Goal: Information Seeking & Learning: Get advice/opinions

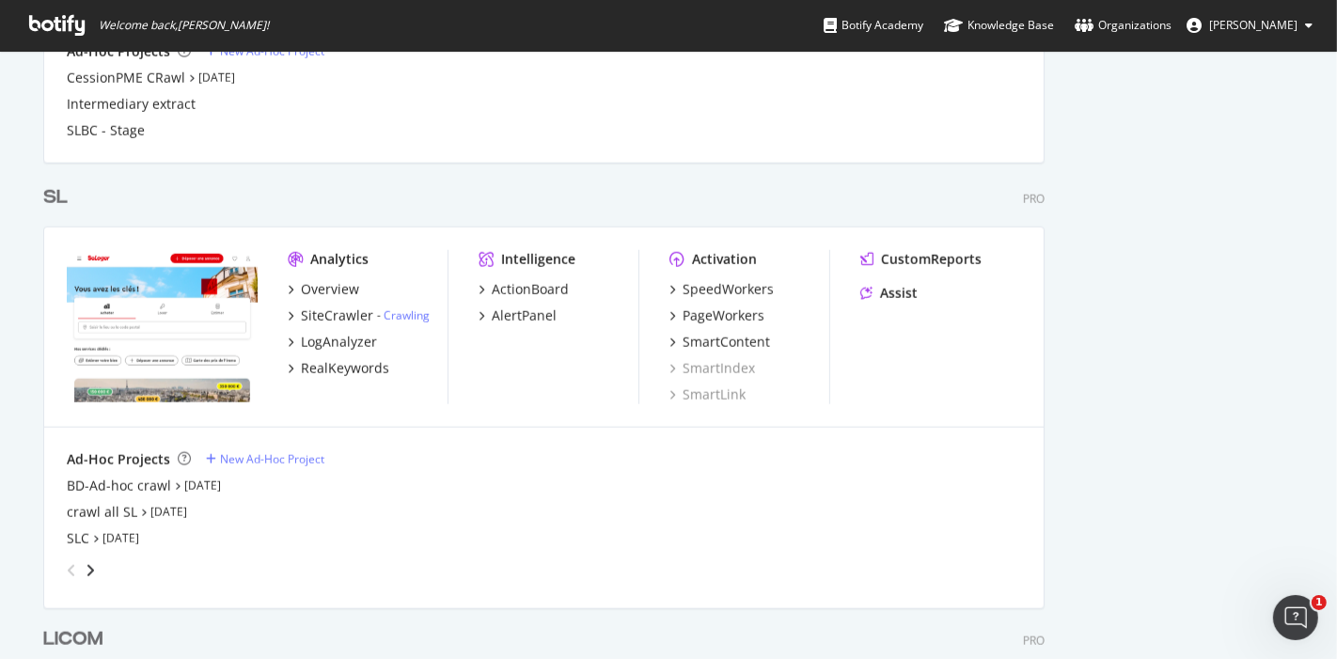
scroll to position [1543, 0]
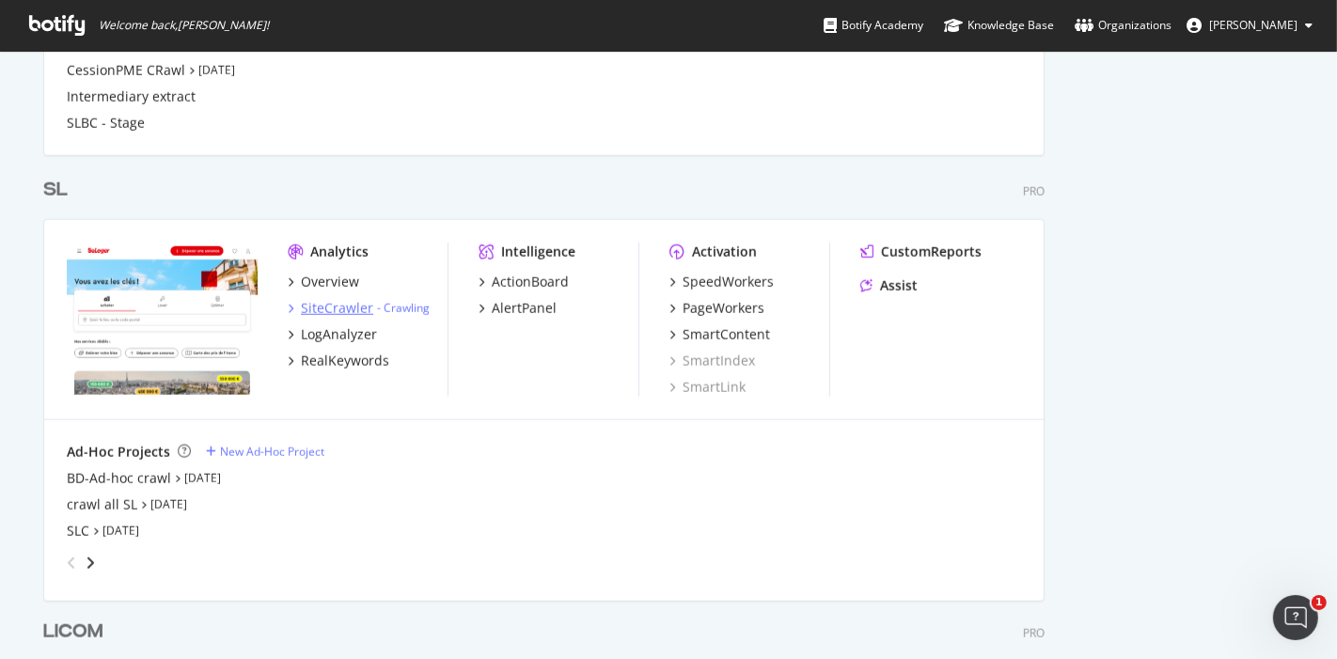
click at [342, 304] on div "SiteCrawler" at bounding box center [337, 308] width 72 height 19
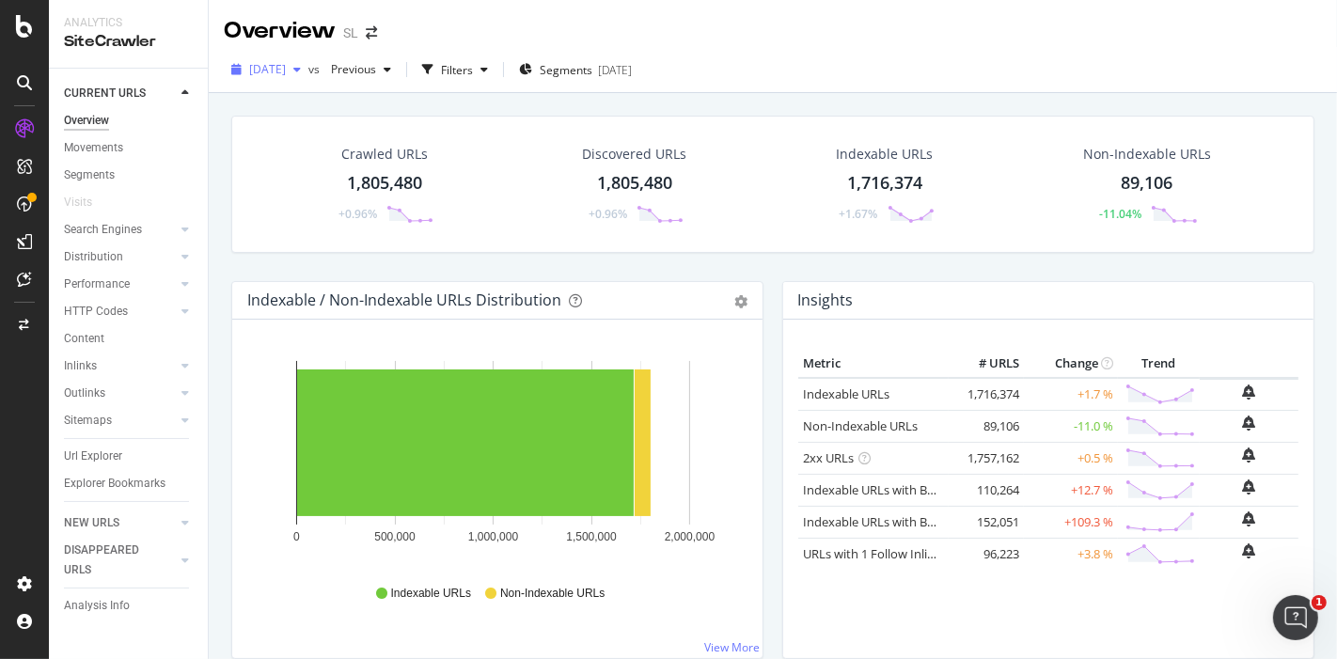
click at [308, 72] on div "button" at bounding box center [297, 69] width 23 height 11
click at [787, 34] on div "Overview SL" at bounding box center [773, 23] width 1128 height 47
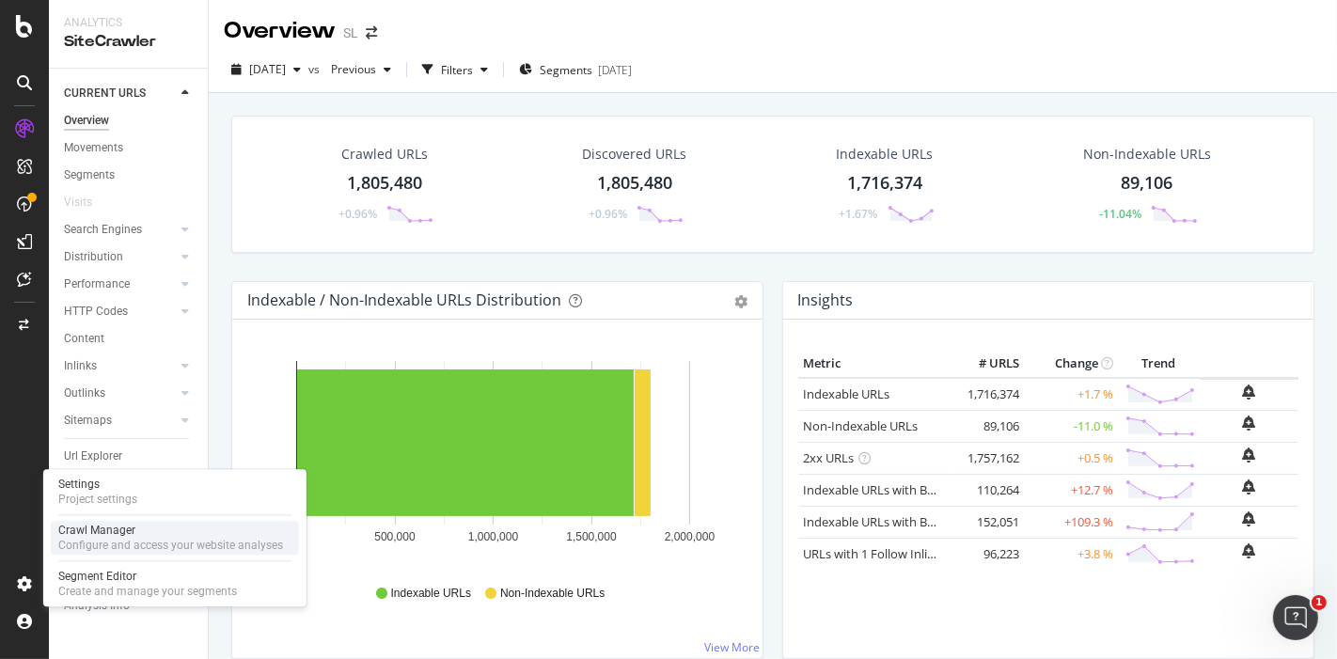
click at [96, 538] on div "Configure and access your website analyses" at bounding box center [170, 545] width 225 height 15
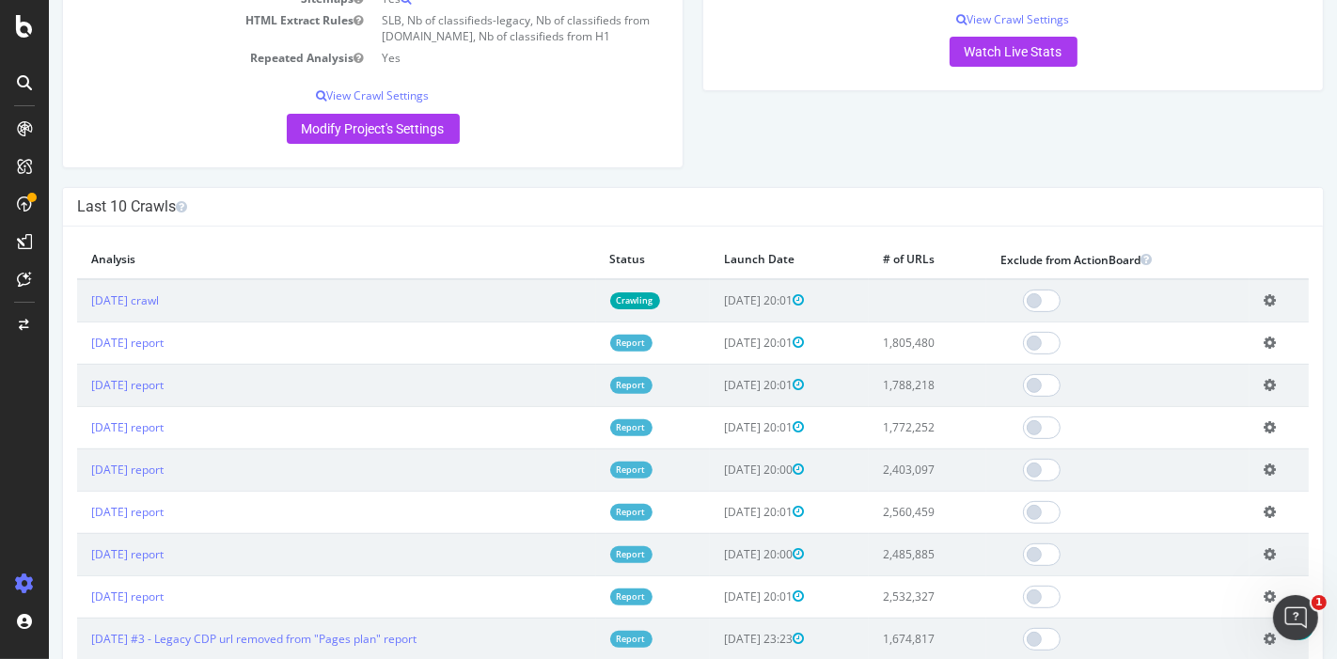
scroll to position [434, 0]
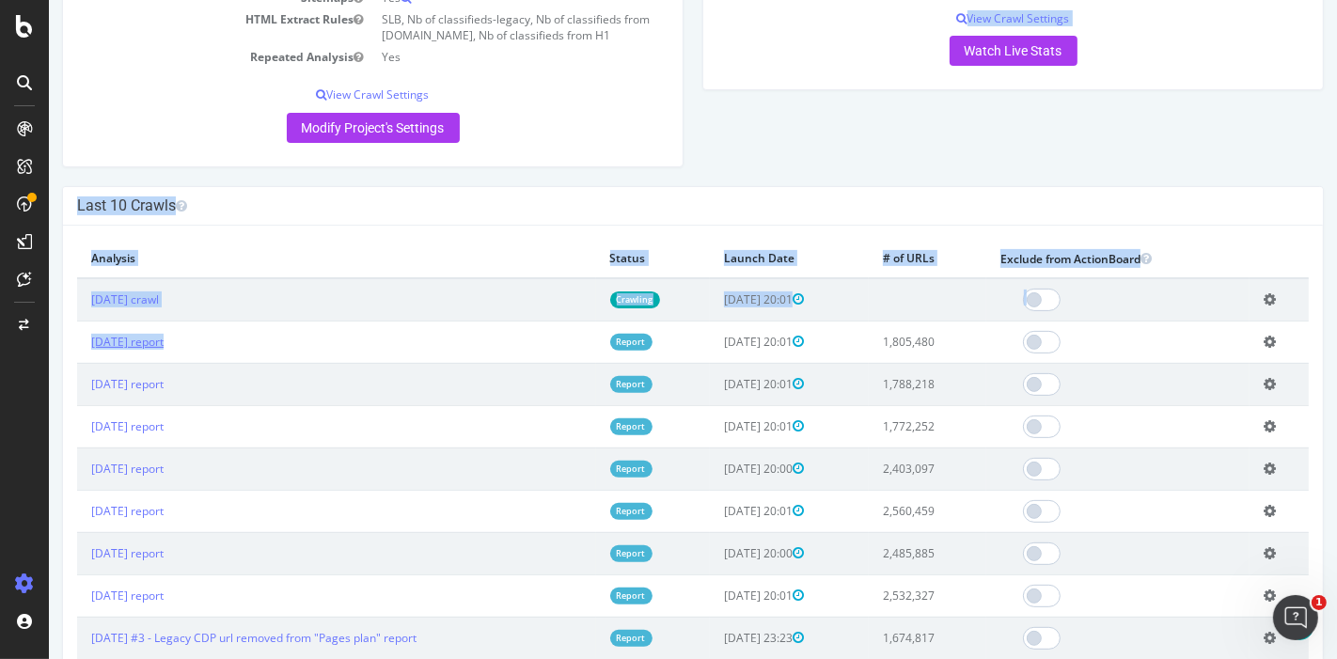
drag, startPoint x: 300, startPoint y: 175, endPoint x: 154, endPoint y: 344, distance: 223.3
click at [154, 344] on link "[DATE] report" at bounding box center [126, 342] width 72 height 16
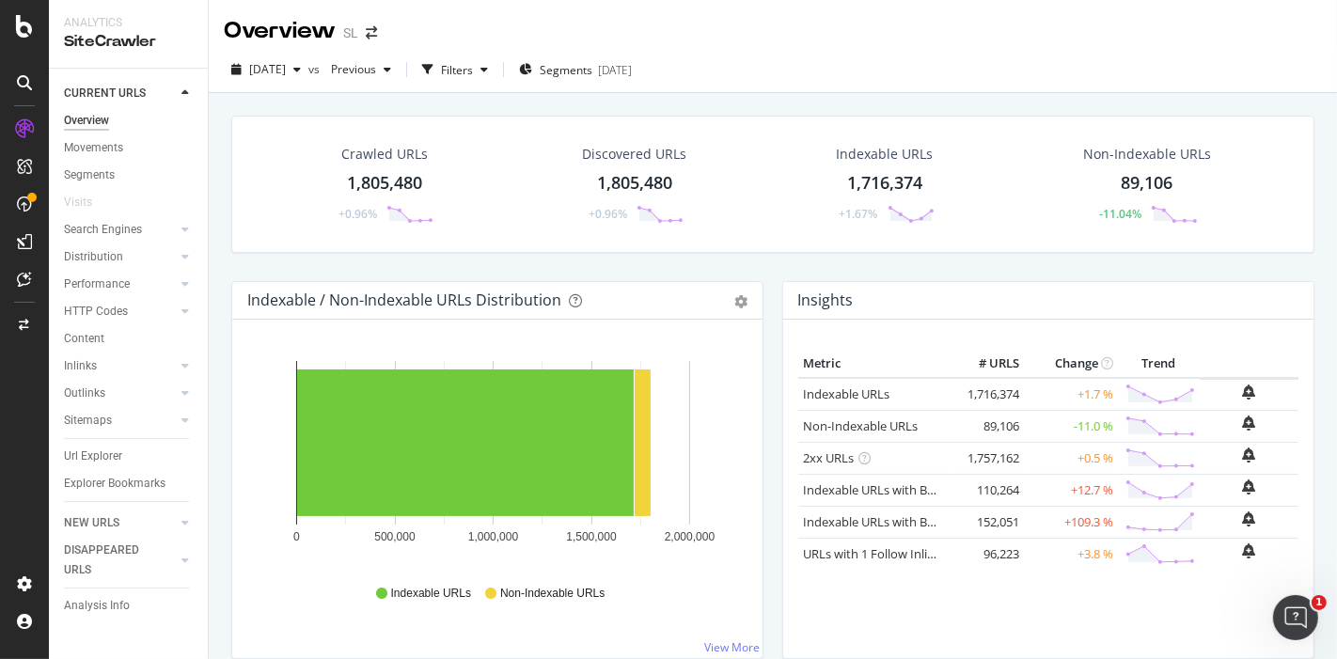
click at [395, 182] on div "1,805,480" at bounding box center [384, 183] width 75 height 24
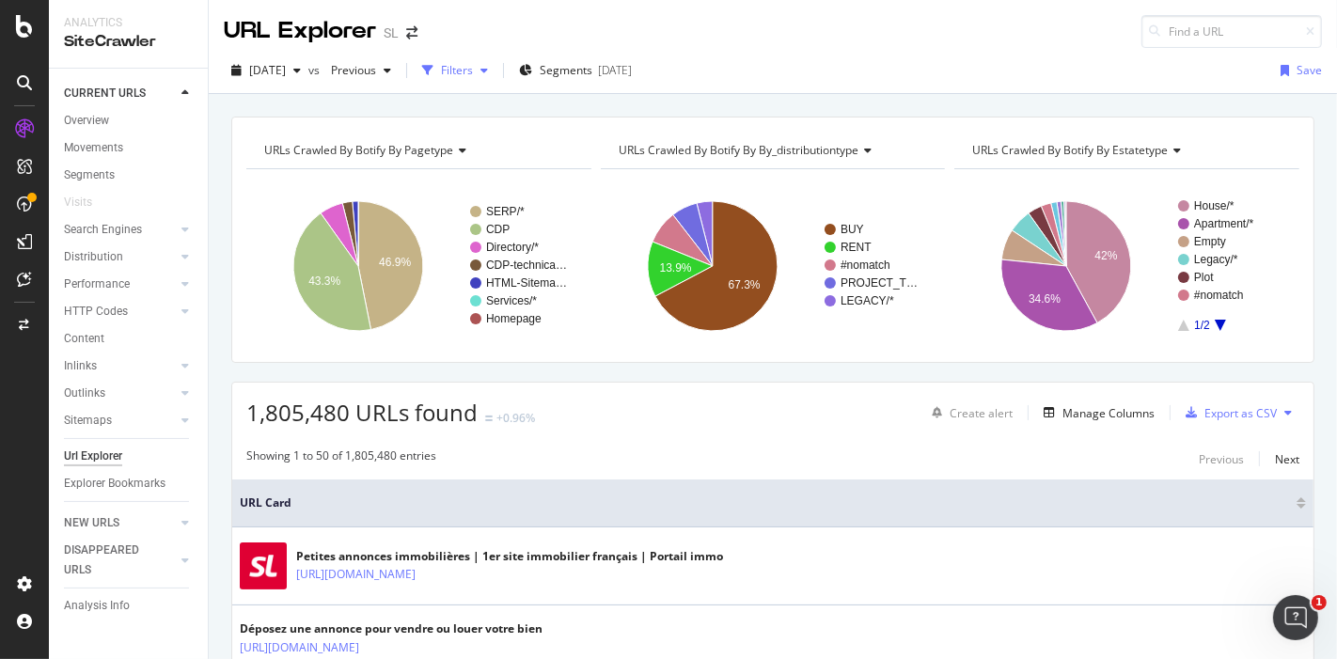
click at [488, 68] on icon "button" at bounding box center [484, 70] width 8 height 11
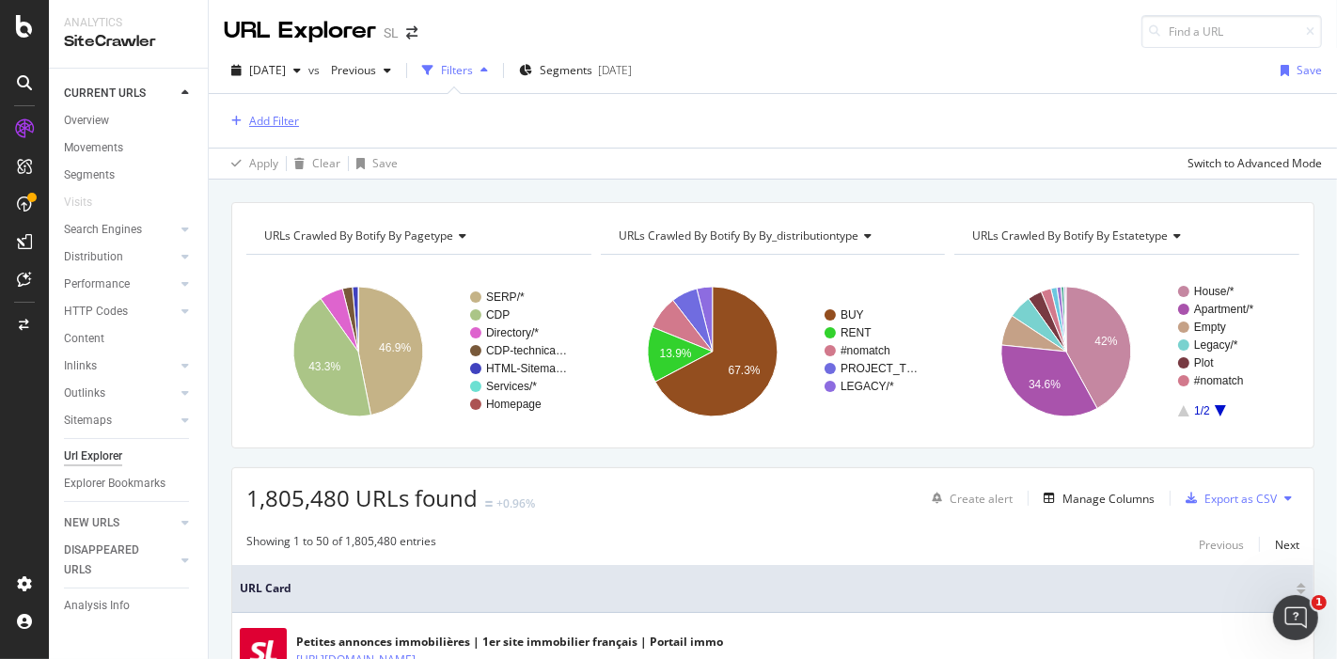
click at [288, 119] on div "Add Filter" at bounding box center [274, 121] width 50 height 16
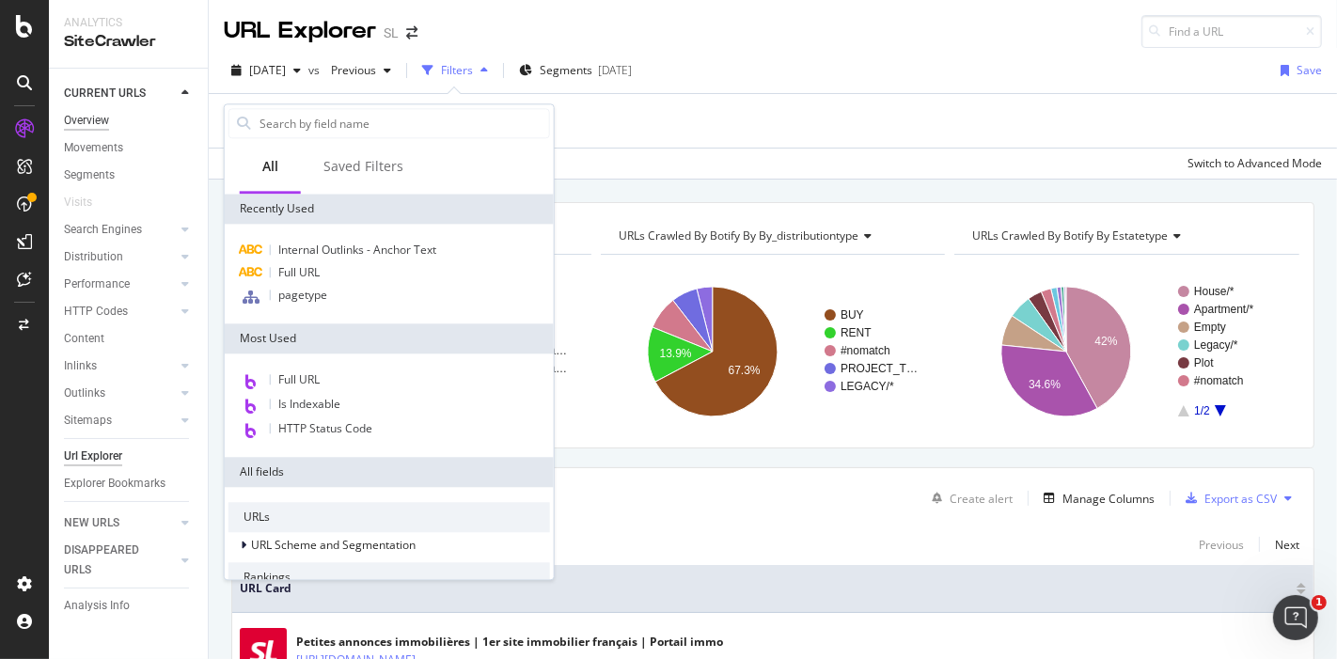
click at [86, 120] on div "Overview" at bounding box center [86, 121] width 45 height 20
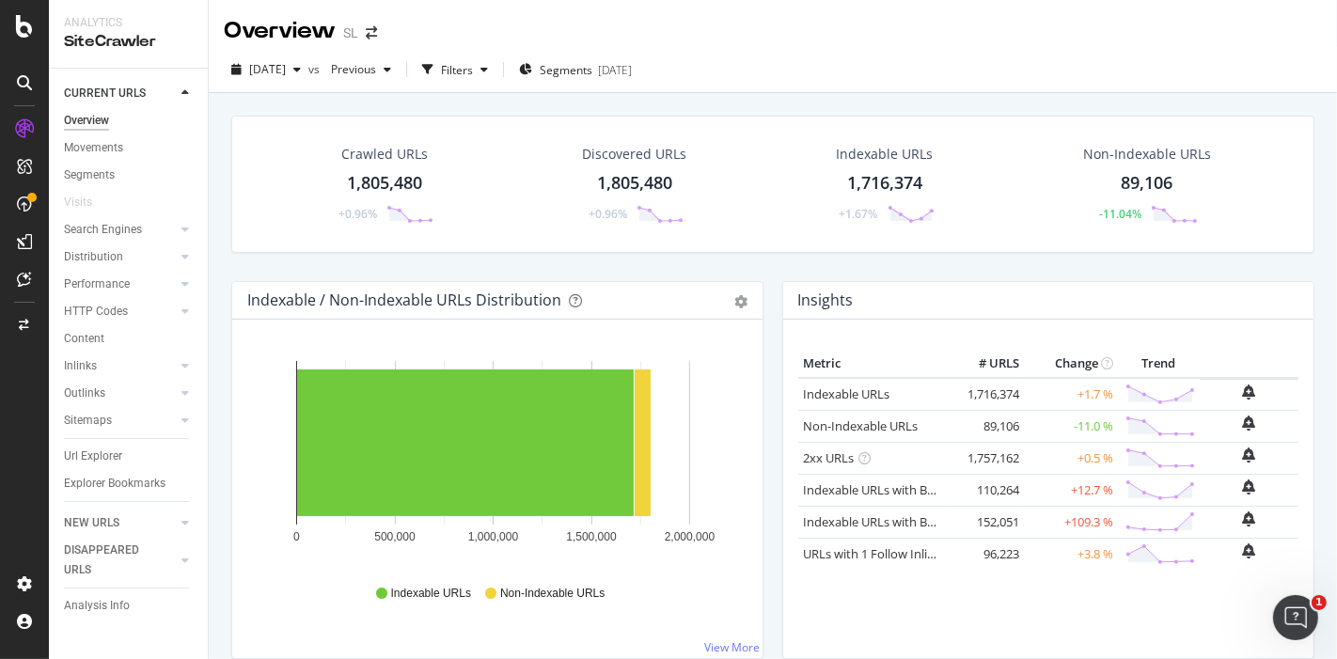
click at [384, 173] on div "1,805,480" at bounding box center [384, 183] width 75 height 24
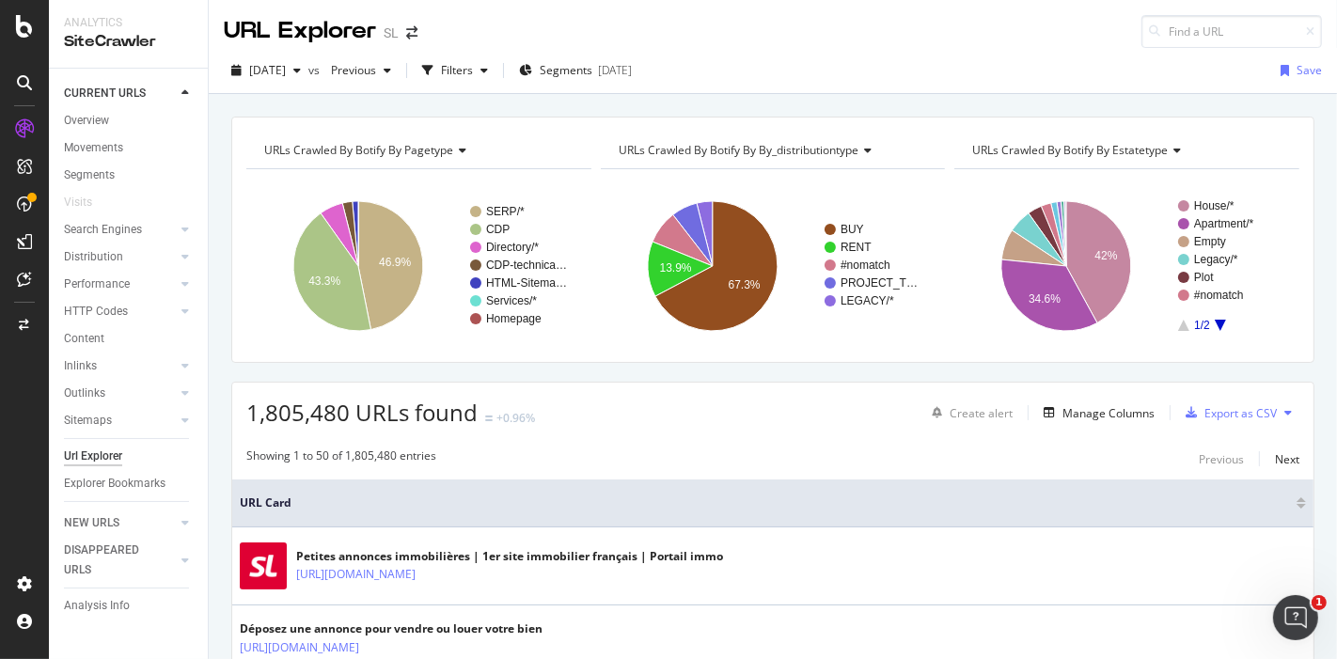
click at [442, 153] on span "URLs Crawled By Botify By pagetype" at bounding box center [358, 150] width 189 height 16
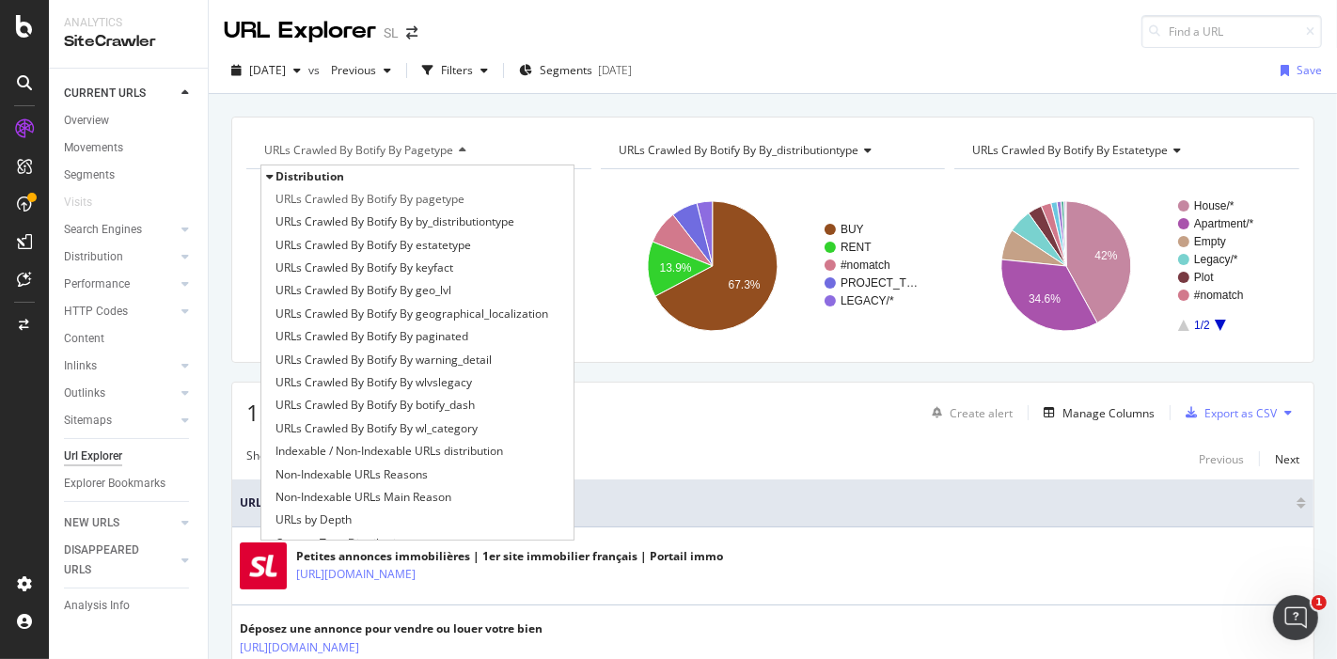
click at [604, 111] on div "URLs Crawled By Botify By pagetype Distribution URLs Crawled By Botify By paget…" at bounding box center [773, 116] width 1128 height 45
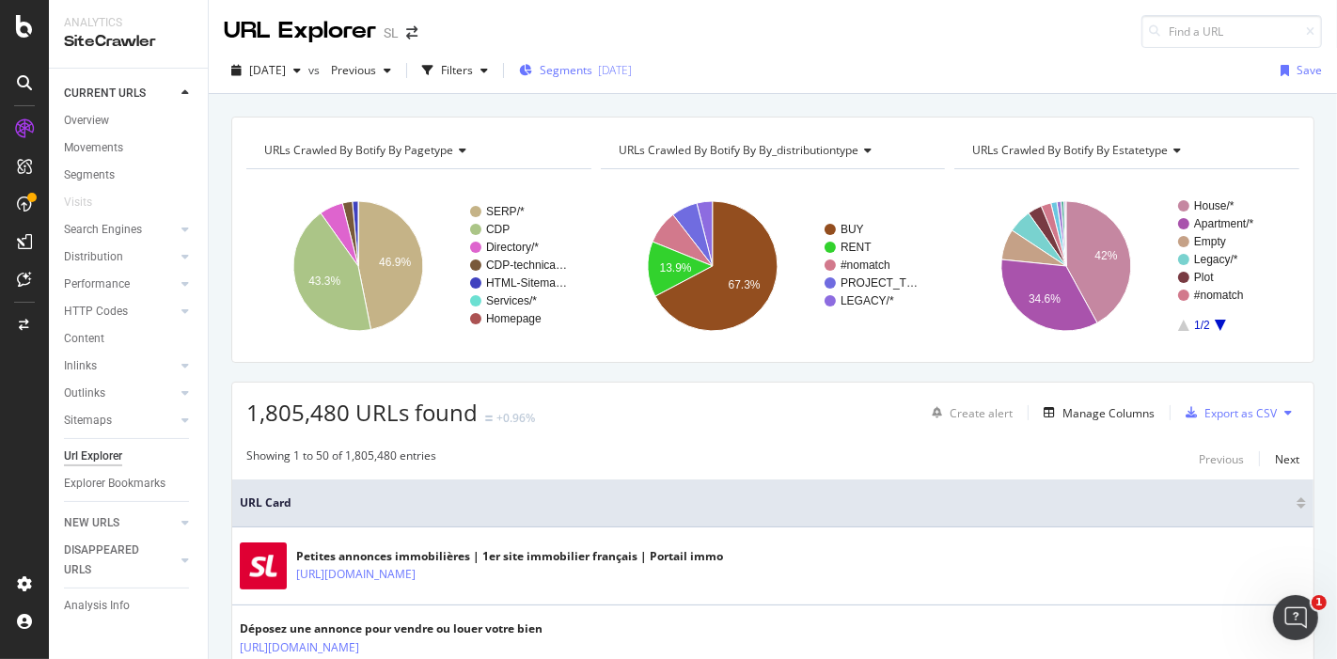
click at [632, 66] on div "2025-09-09" at bounding box center [615, 70] width 34 height 16
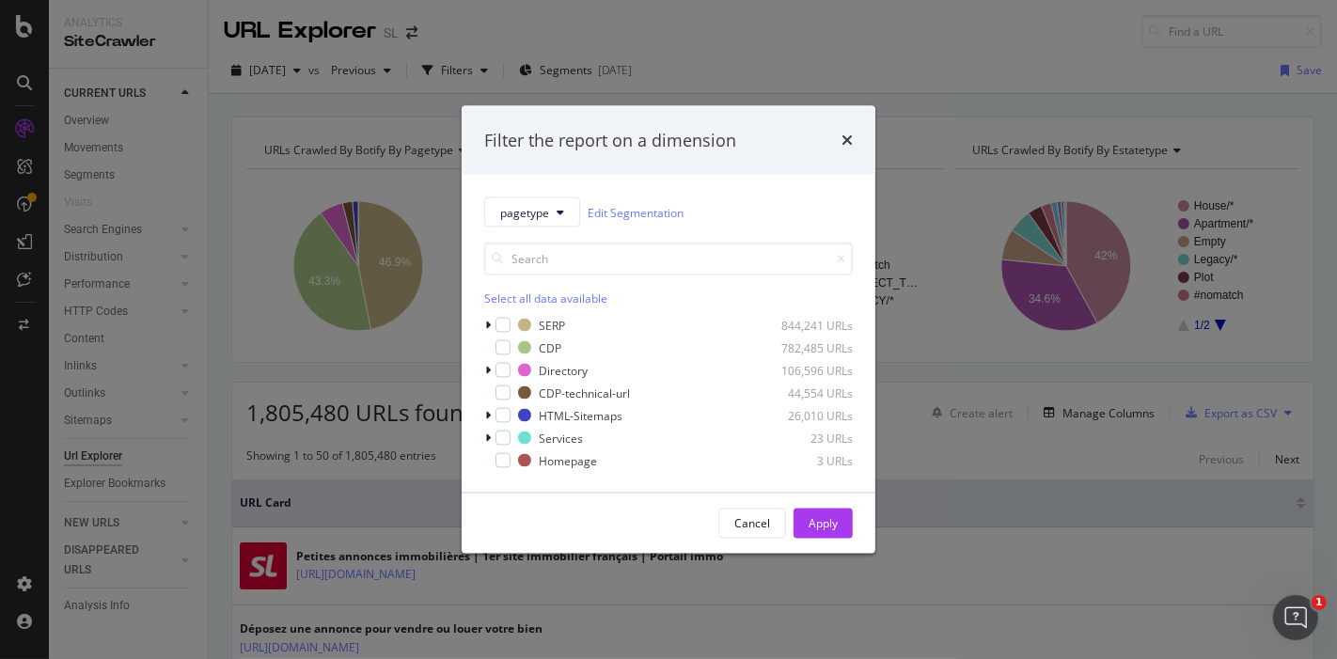
click at [947, 164] on div "Filter the report on a dimension pagetype Edit Segmentation Select all data ava…" at bounding box center [668, 329] width 1337 height 659
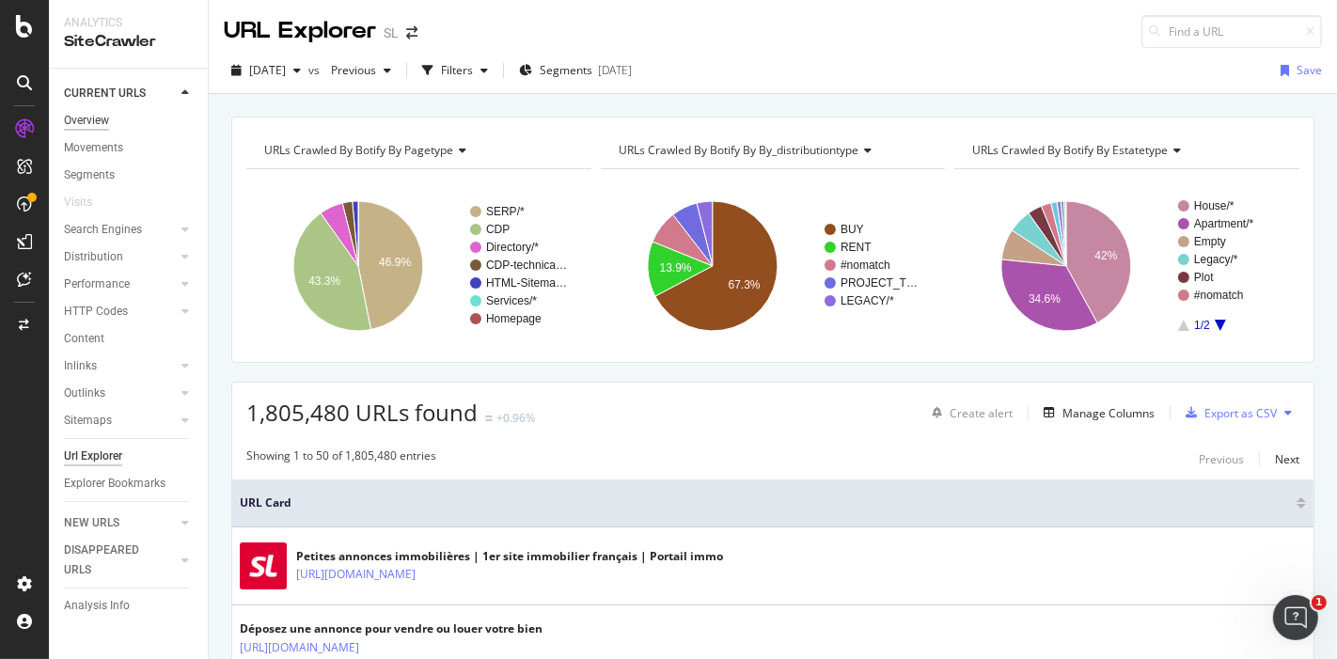
click at [97, 117] on div "Overview" at bounding box center [86, 121] width 45 height 20
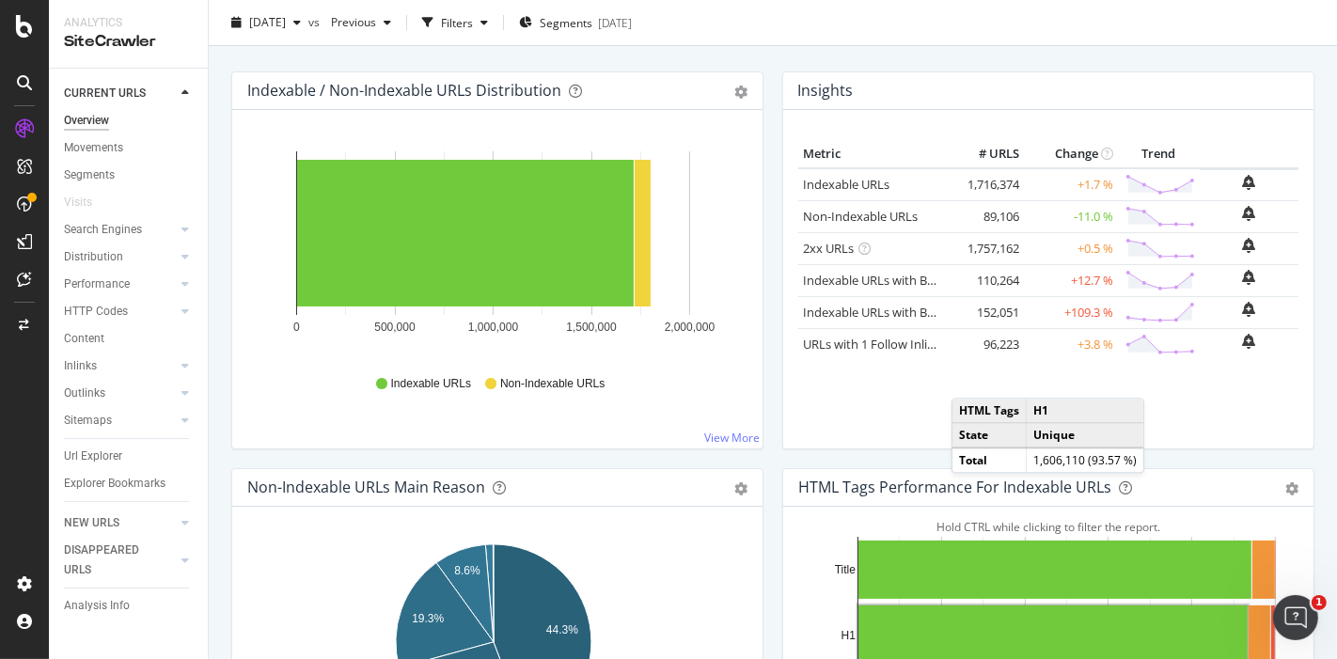
scroll to position [192, 0]
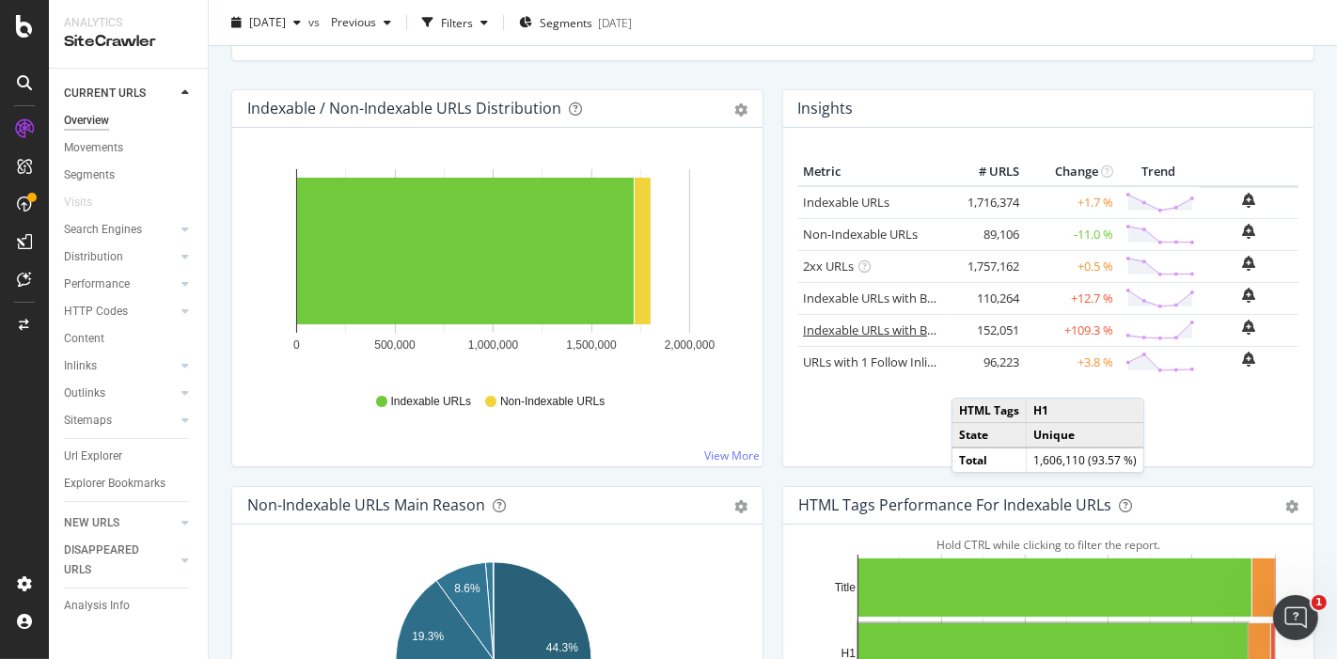
click at [880, 329] on link "Indexable URLs with Bad Description" at bounding box center [905, 329] width 205 height 17
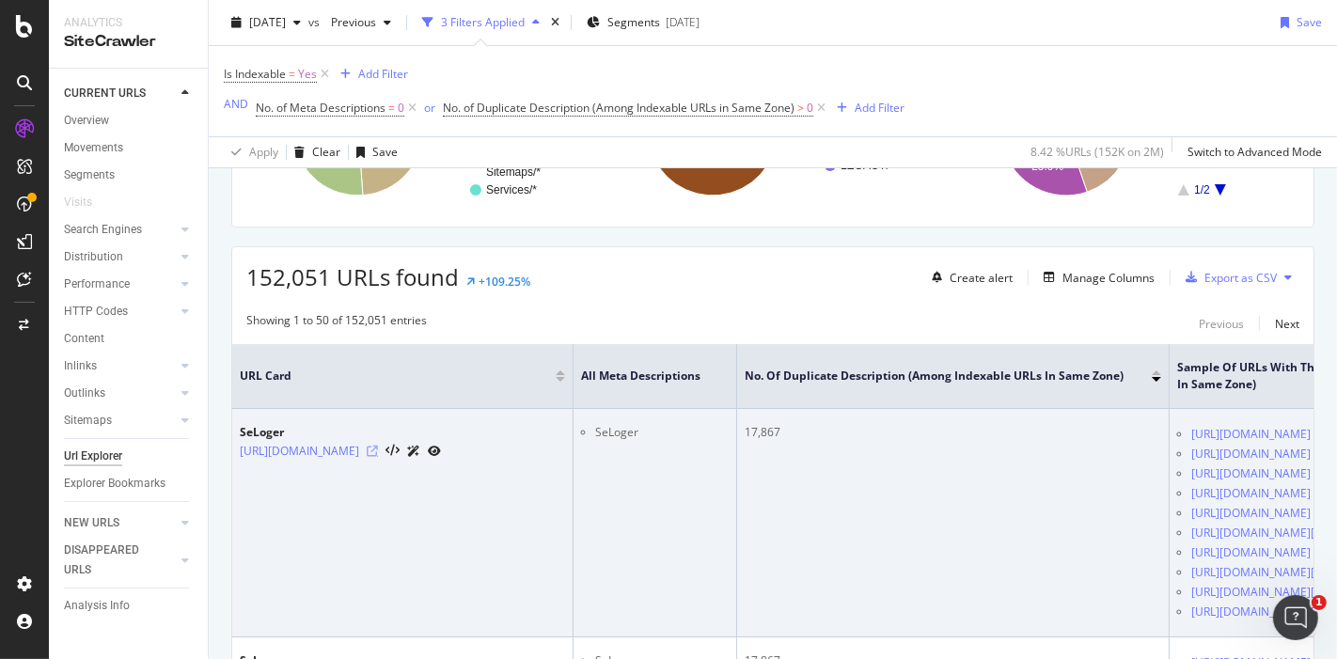
click at [378, 455] on icon at bounding box center [372, 451] width 11 height 11
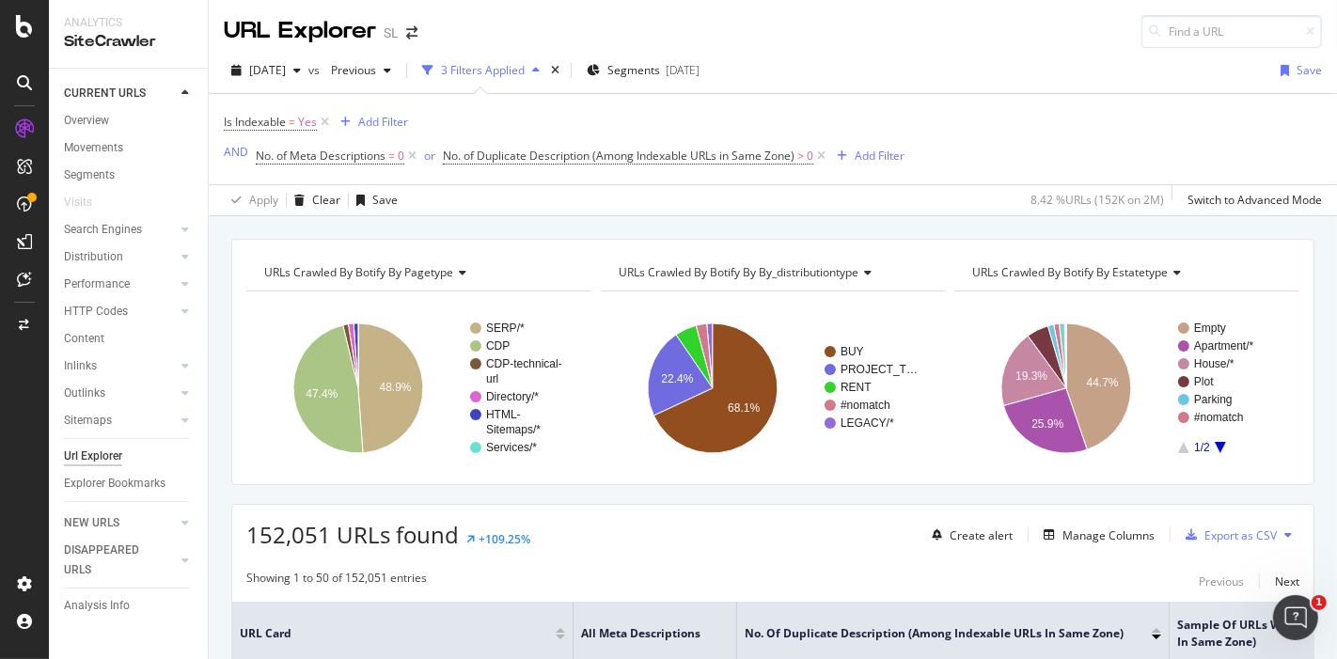
click at [1135, 271] on span "URLs Crawled By Botify By estatetype" at bounding box center [1070, 272] width 196 height 16
type input "r"
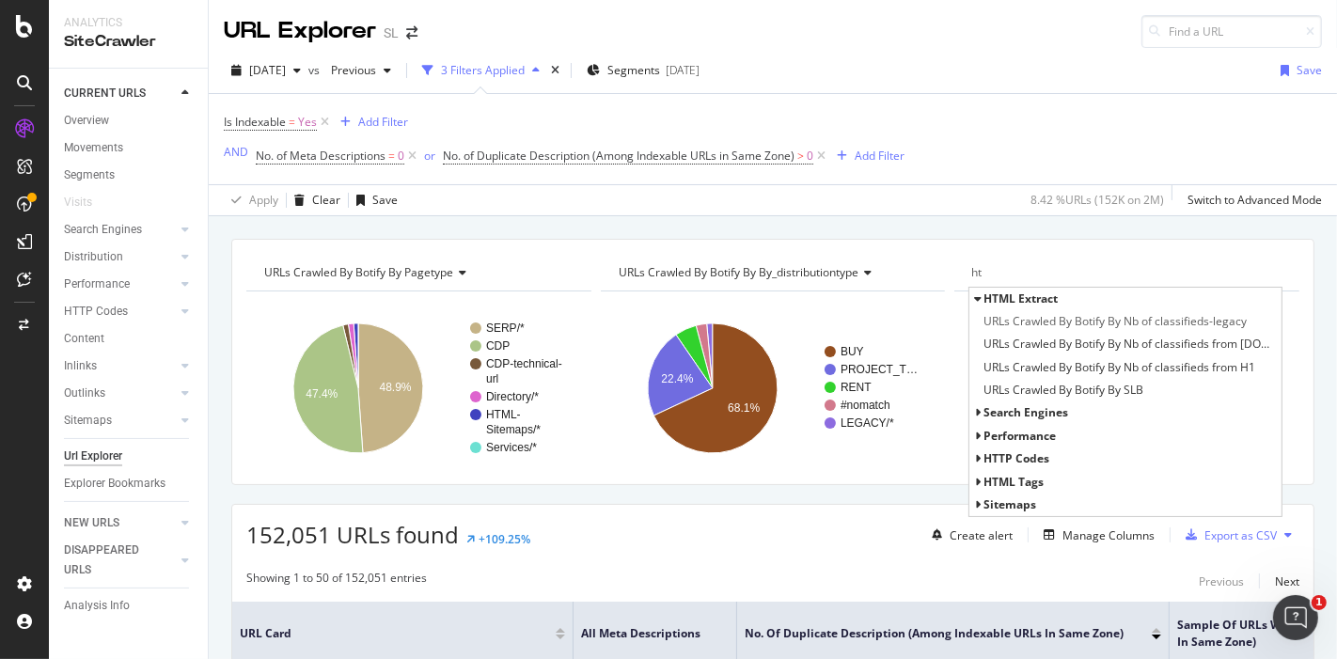
type input "ht"
click at [1000, 457] on span "HTTP Codes" at bounding box center [1016, 458] width 66 height 16
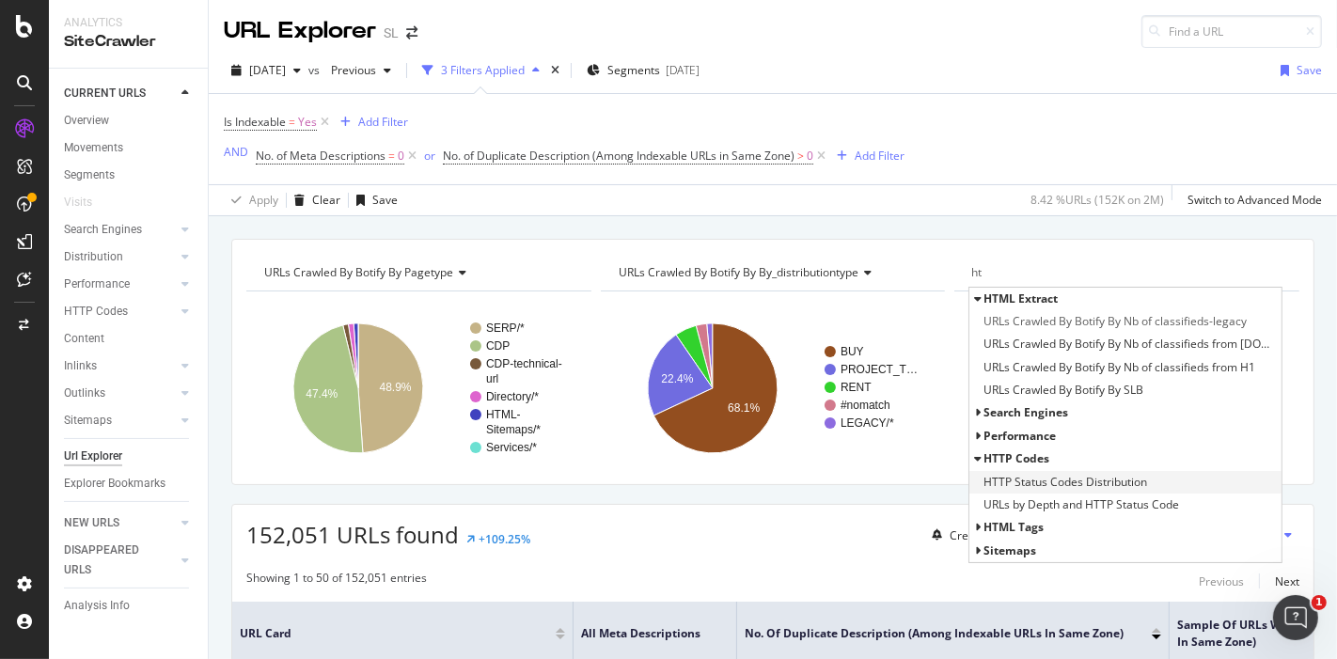
click at [1033, 483] on span "HTTP Status Codes Distribution" at bounding box center [1065, 482] width 164 height 19
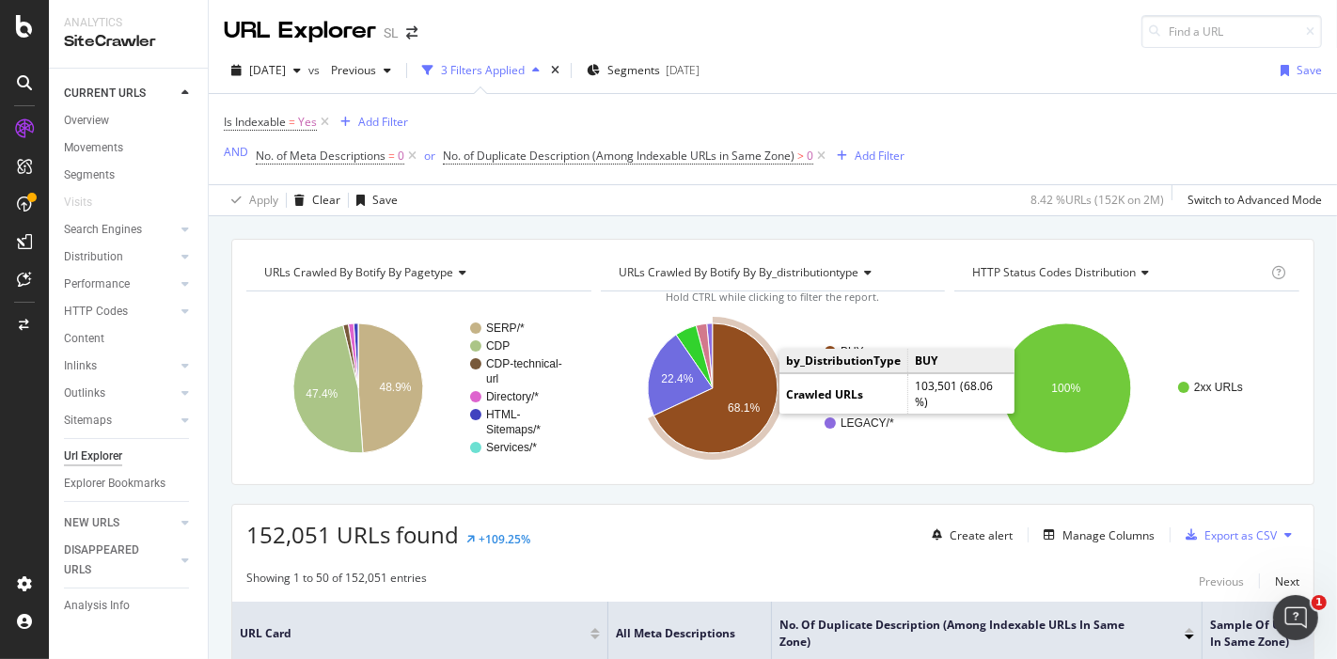
click at [740, 401] on text "68.1%" at bounding box center [744, 407] width 32 height 13
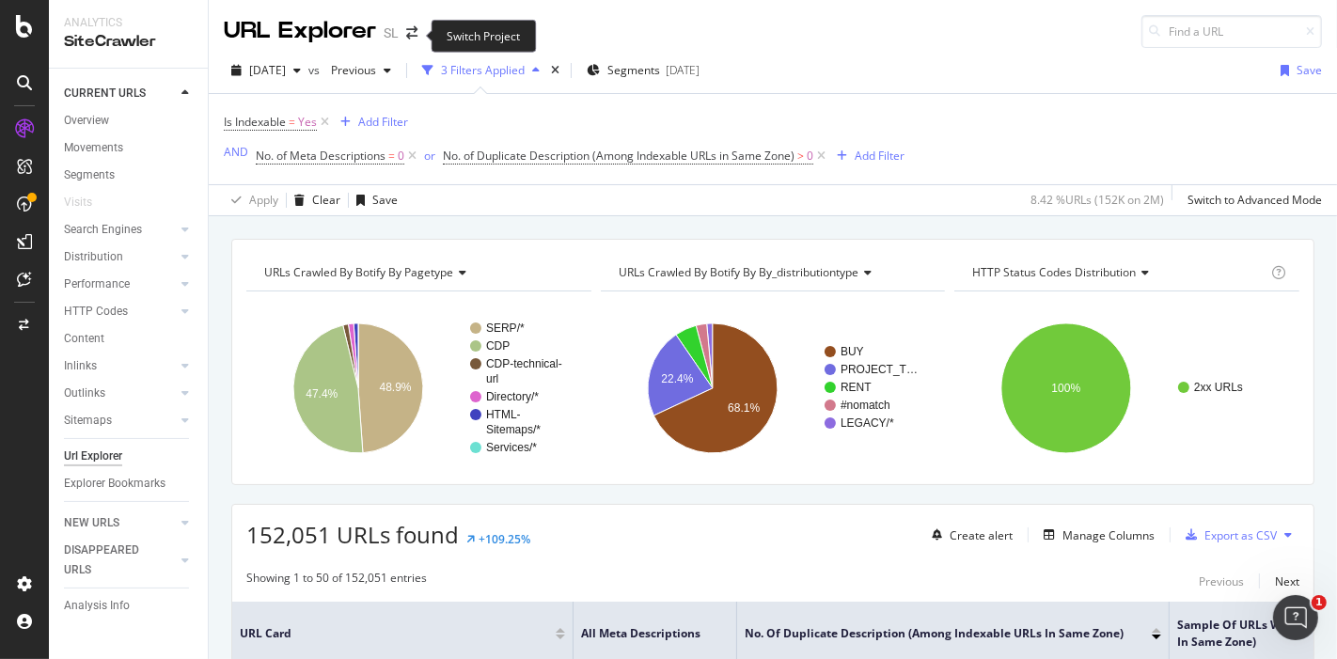
click at [400, 39] on span at bounding box center [412, 32] width 26 height 13
click at [409, 36] on icon "arrow-right-arrow-left" at bounding box center [411, 32] width 11 height 13
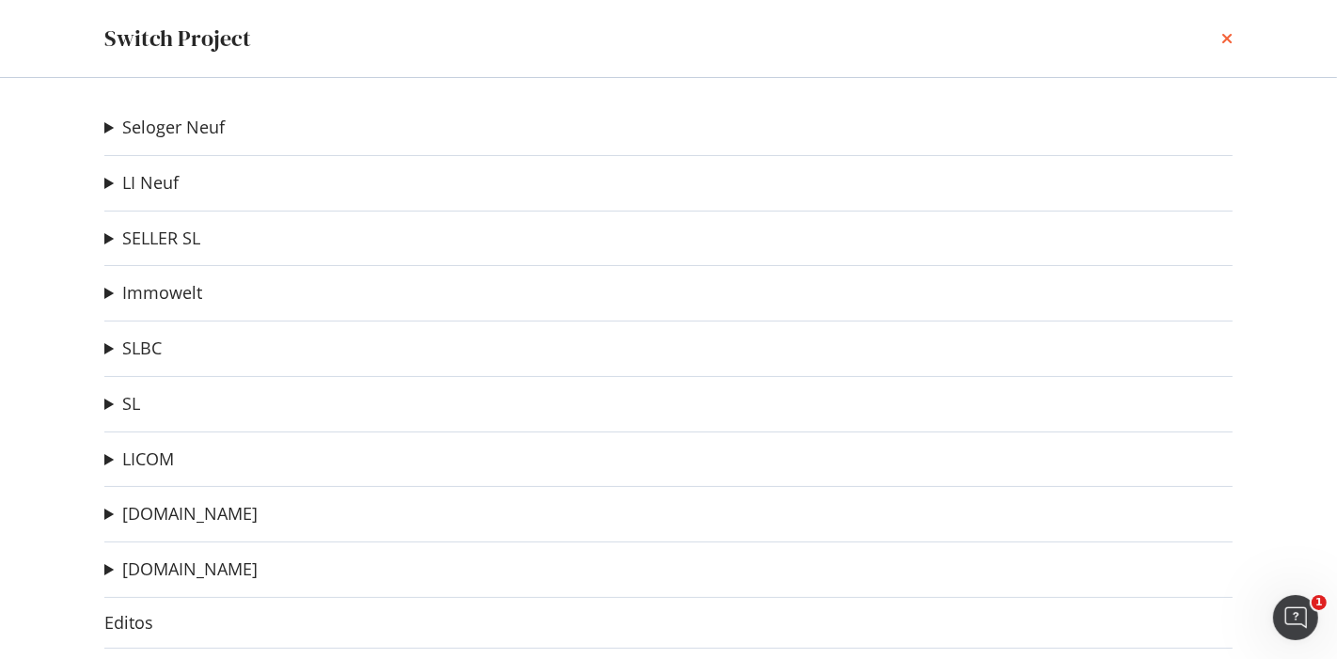
click at [1222, 41] on icon "times" at bounding box center [1226, 38] width 11 height 15
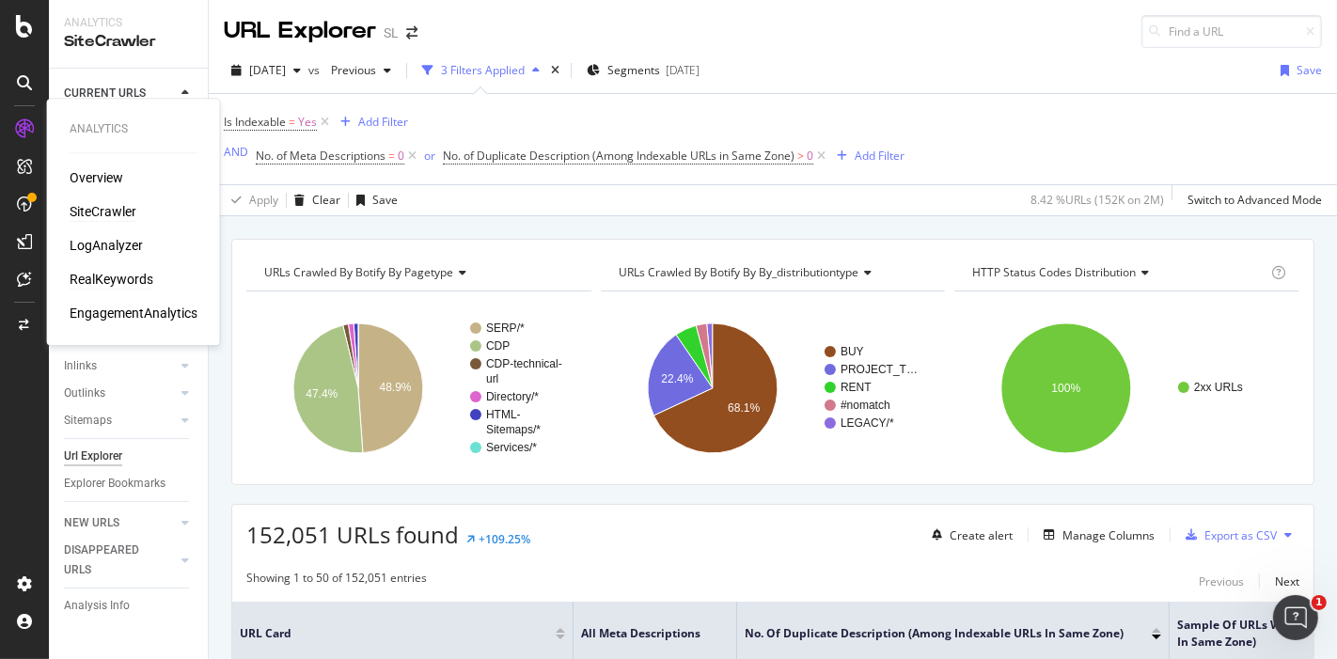
click at [110, 277] on div "RealKeywords" at bounding box center [112, 279] width 84 height 19
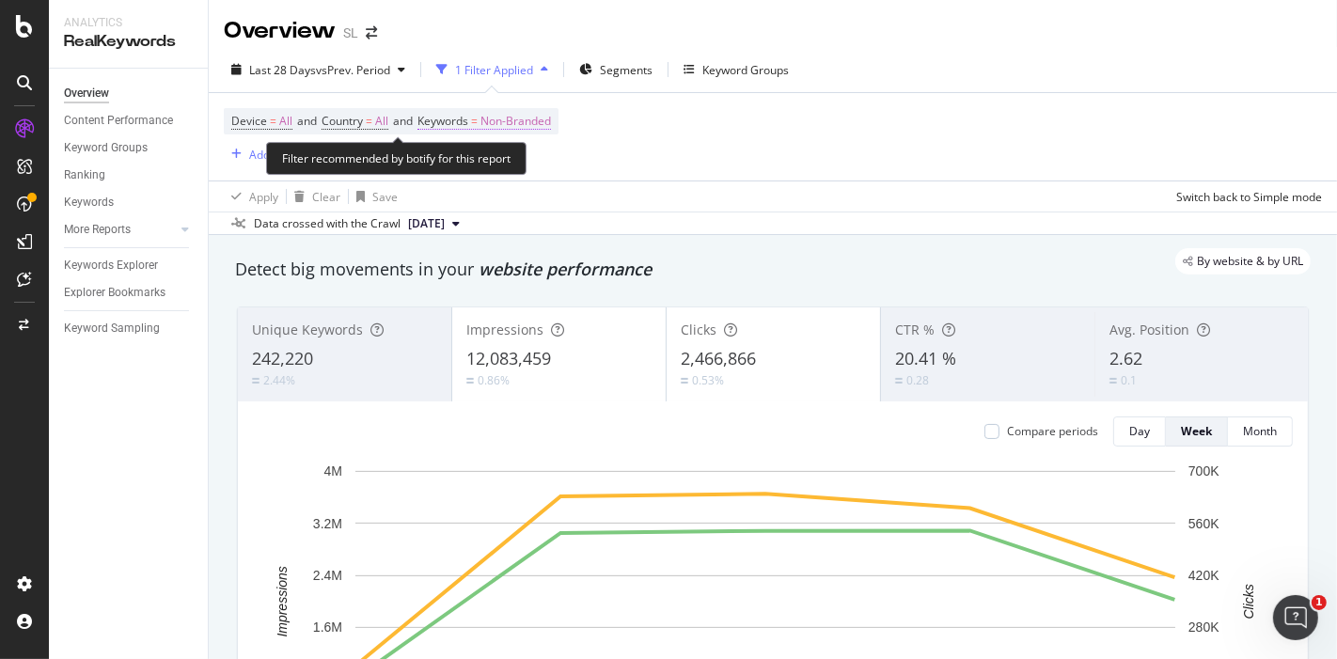
click at [536, 123] on span "Non-Branded" at bounding box center [515, 121] width 70 height 26
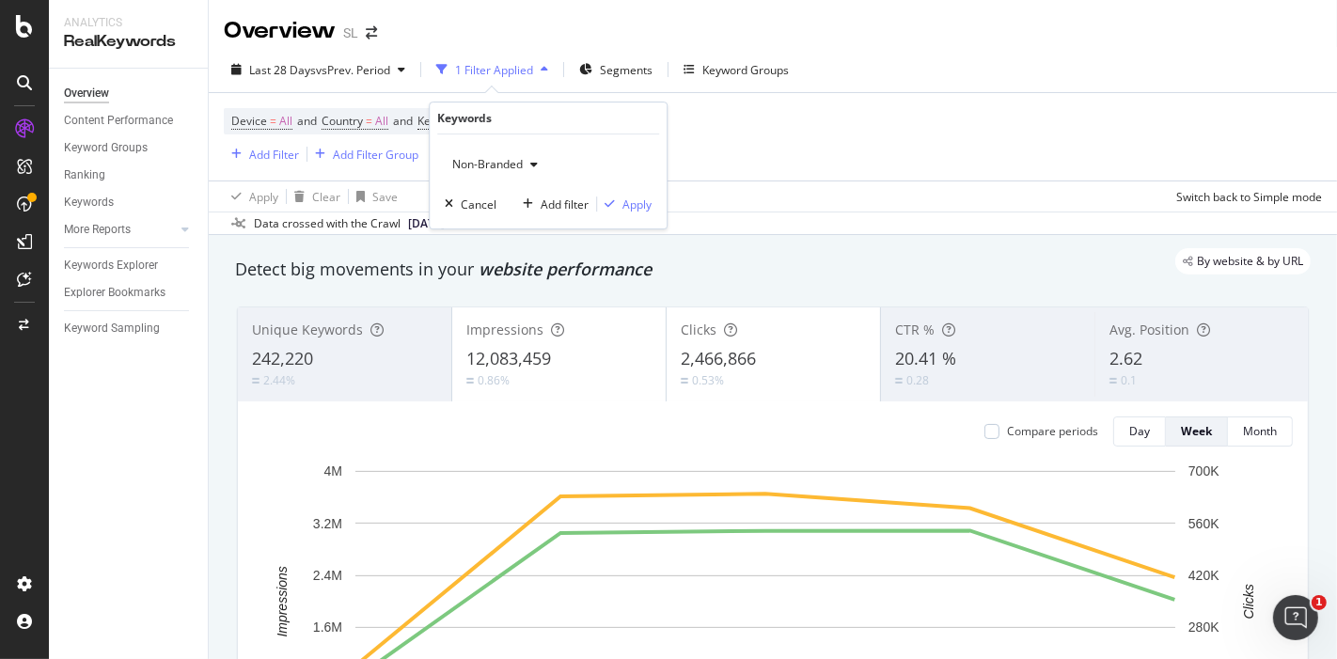
click at [496, 158] on span "Non-Branded" at bounding box center [484, 164] width 78 height 16
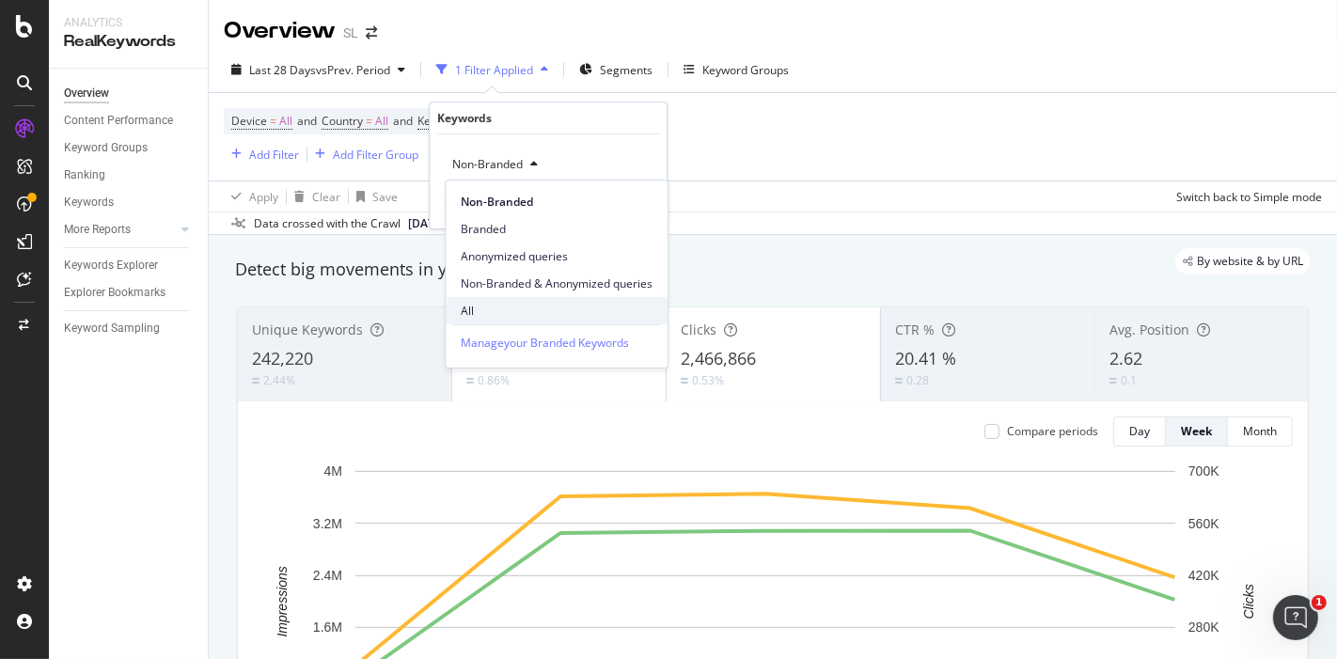
click at [482, 312] on span "All" at bounding box center [557, 311] width 192 height 17
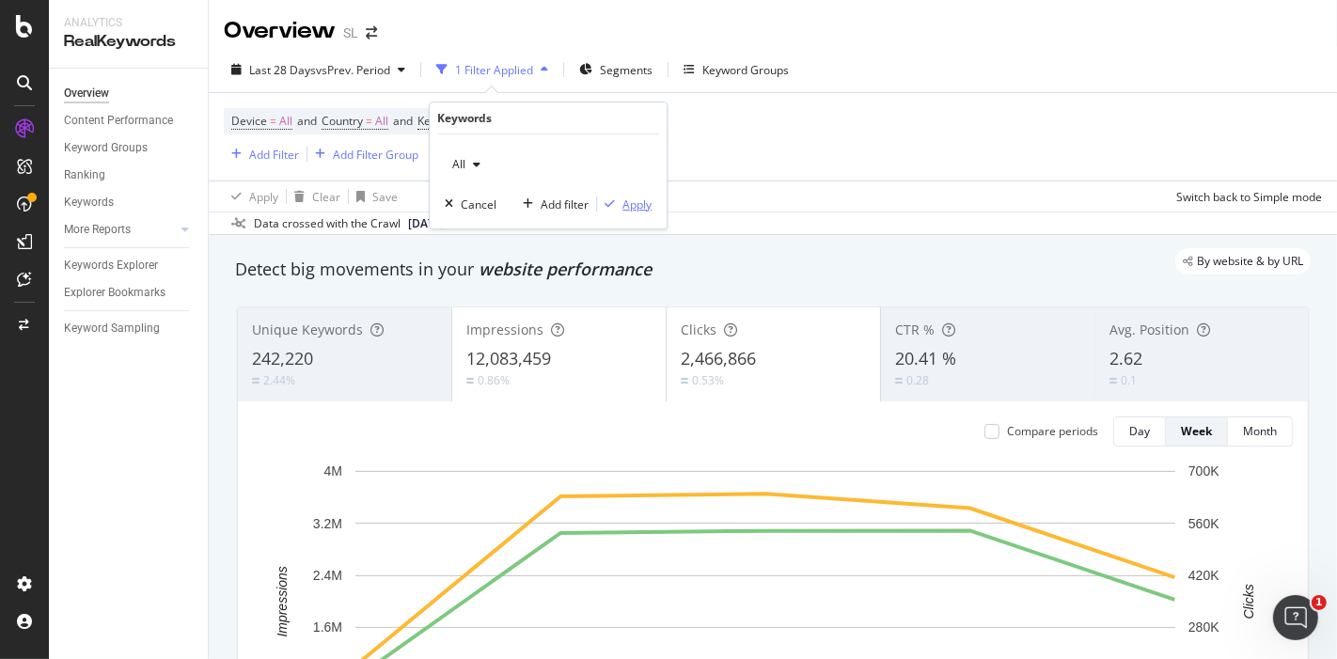
click at [633, 209] on div "Apply" at bounding box center [636, 204] width 29 height 16
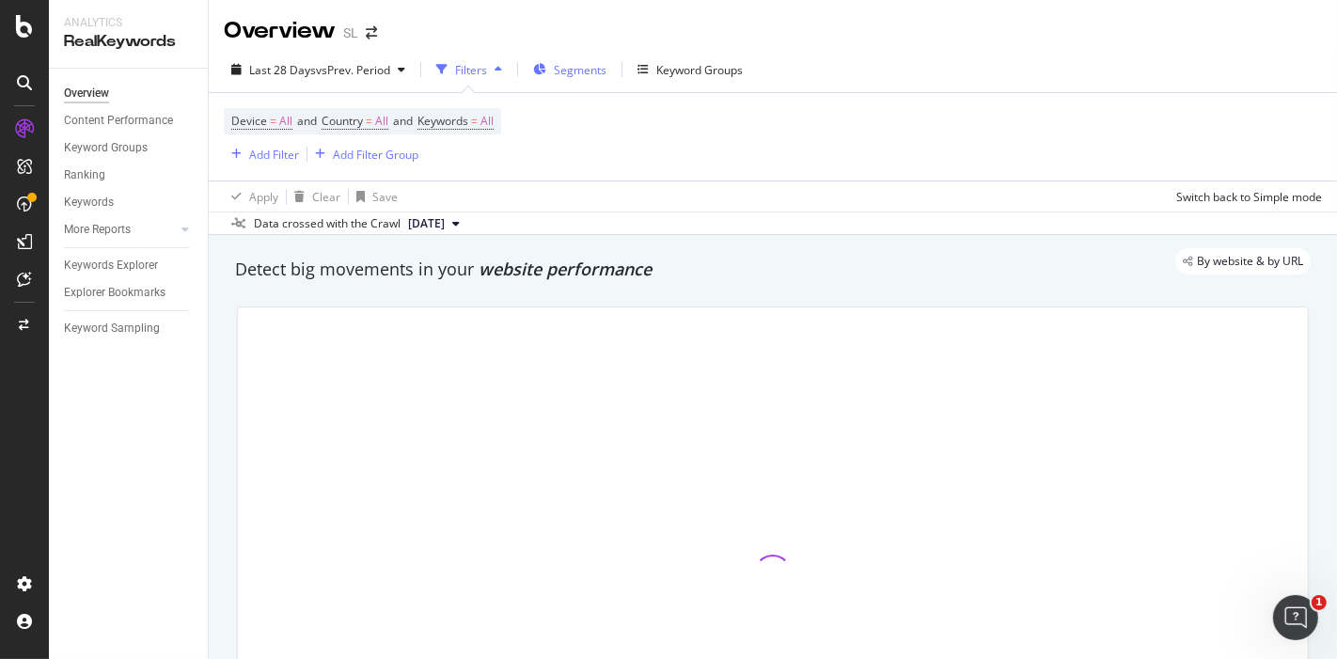
click at [565, 73] on span "Segments" at bounding box center [580, 70] width 53 height 16
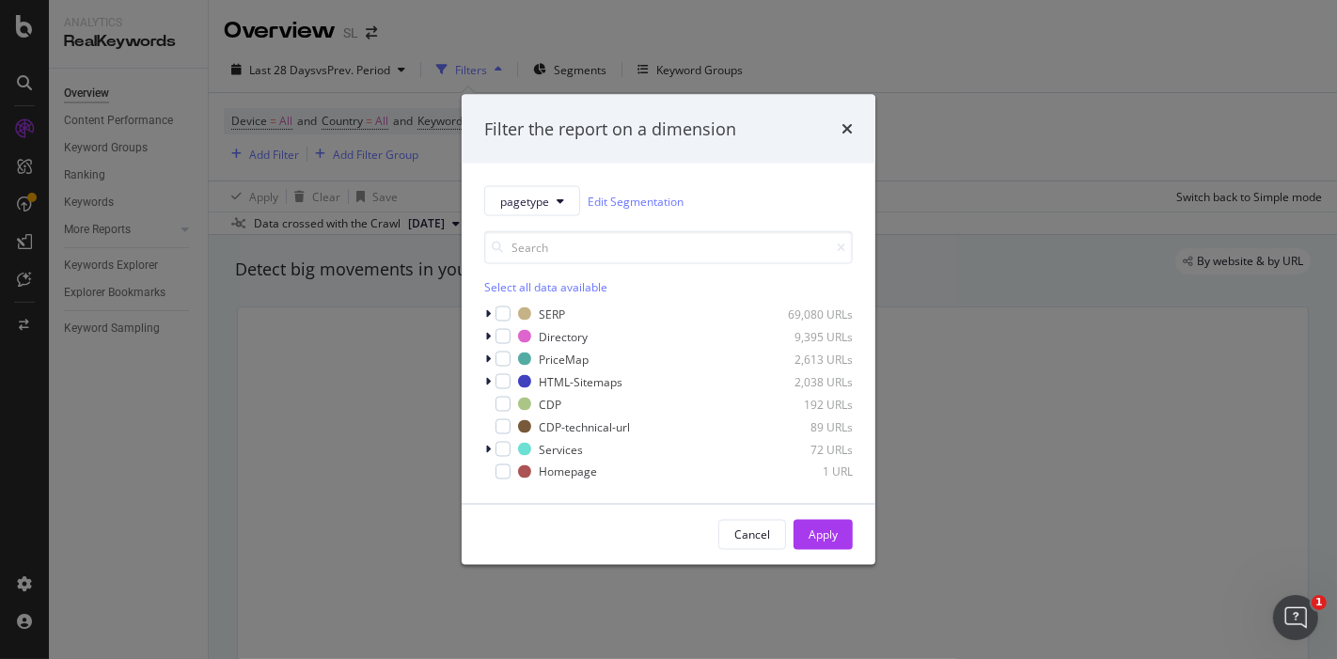
click at [904, 88] on div "Filter the report on a dimension pagetype Edit Segmentation Select all data ava…" at bounding box center [668, 329] width 1337 height 659
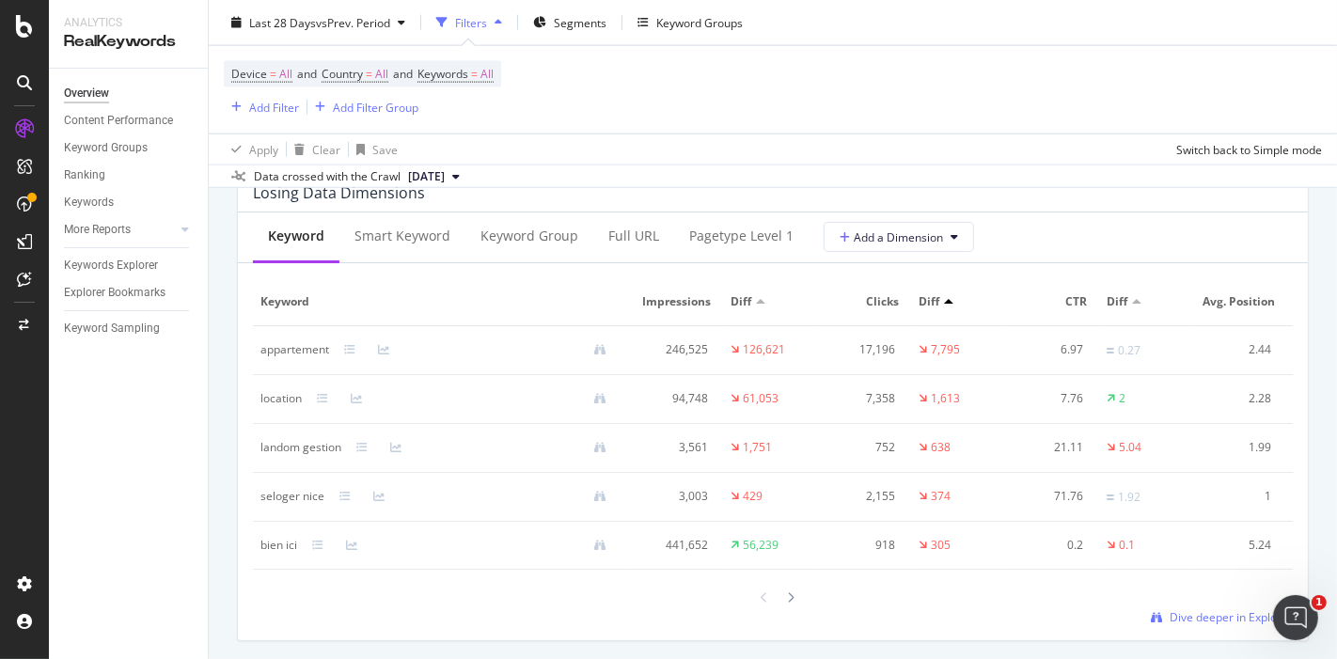
scroll to position [2256, 0]
click at [26, 286] on icon at bounding box center [25, 279] width 14 height 15
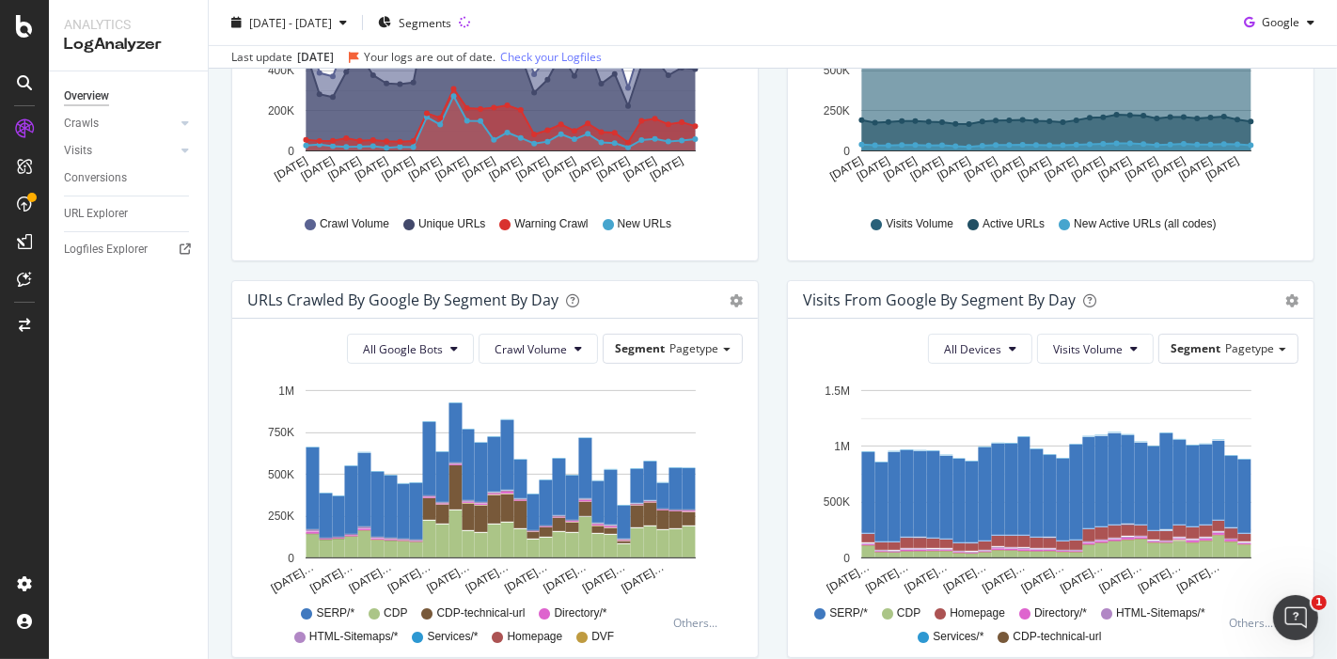
scroll to position [338, 0]
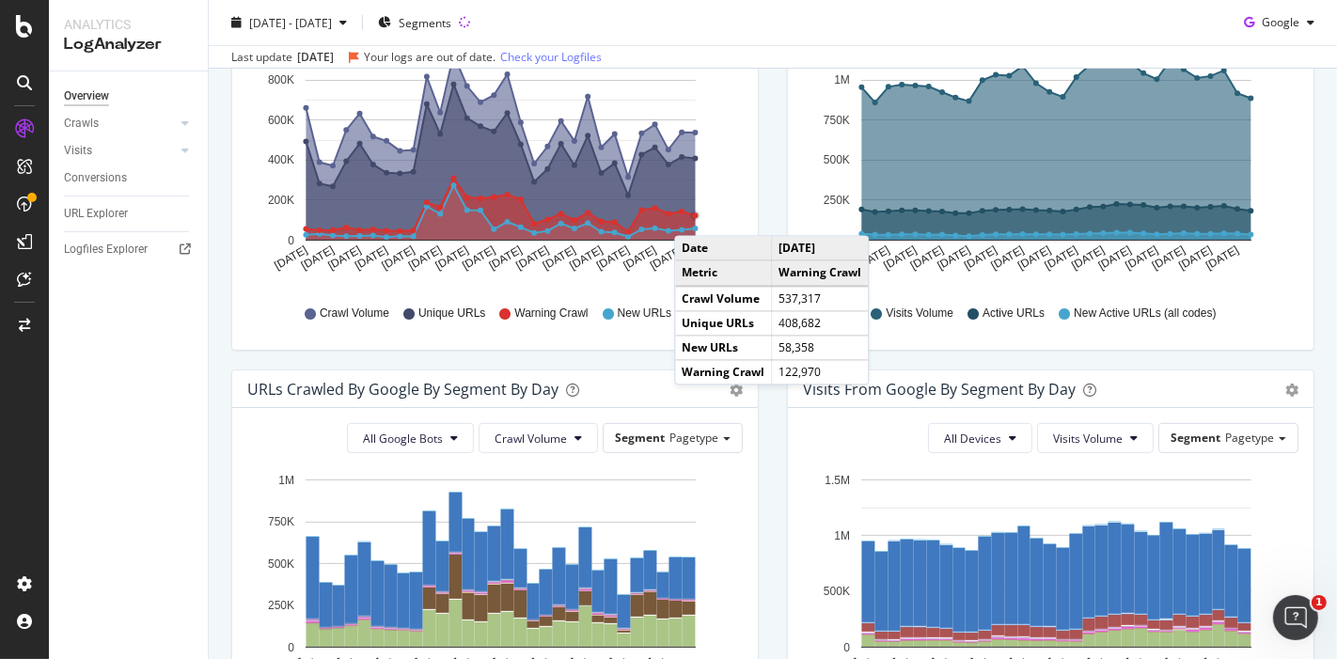
click at [693, 215] on circle "A chart." at bounding box center [696, 216] width 6 height 6
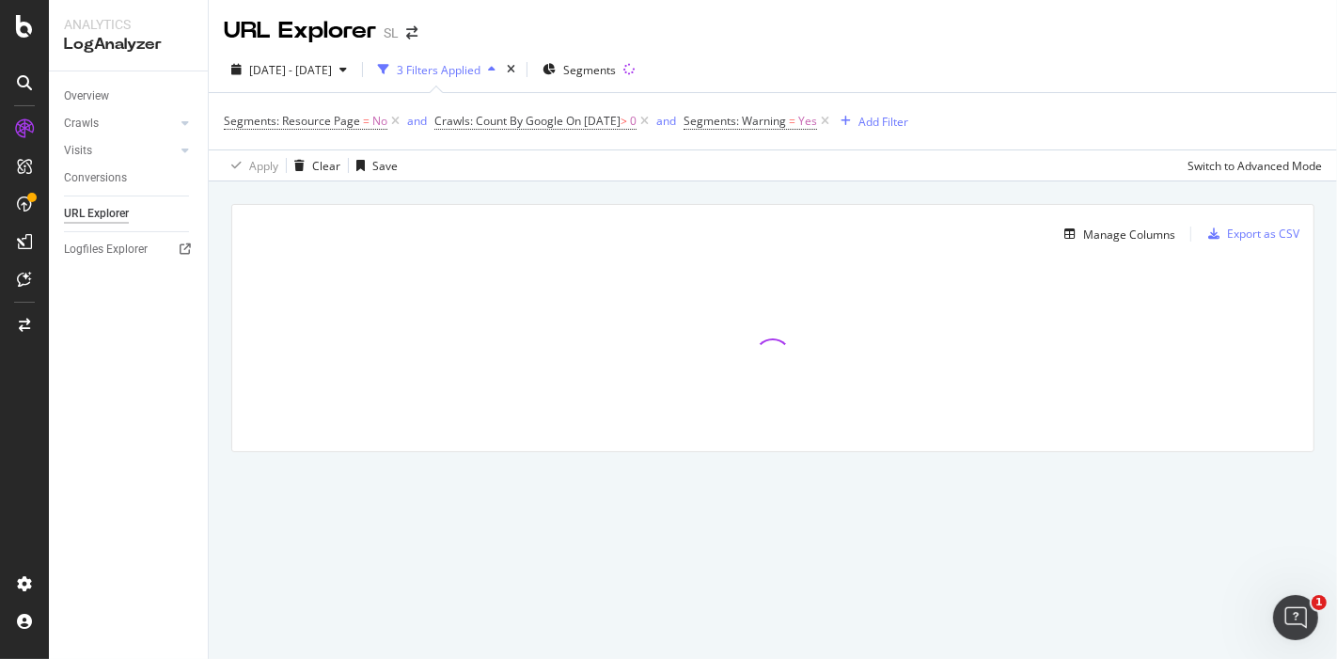
click at [648, 194] on div "Manage Columns Export as CSV Full URL Crawls: Count By Google" at bounding box center [773, 349] width 1128 height 336
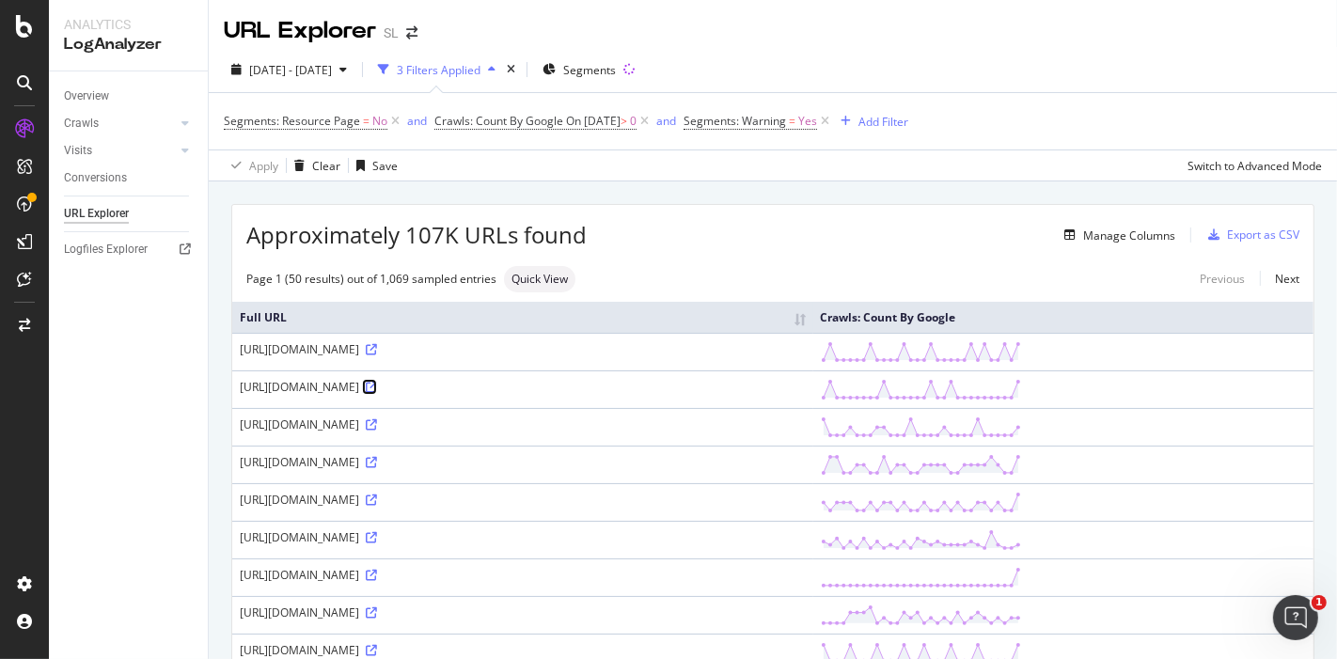
click at [377, 383] on icon at bounding box center [371, 387] width 11 height 11
click at [171, 123] on div at bounding box center [166, 123] width 19 height 19
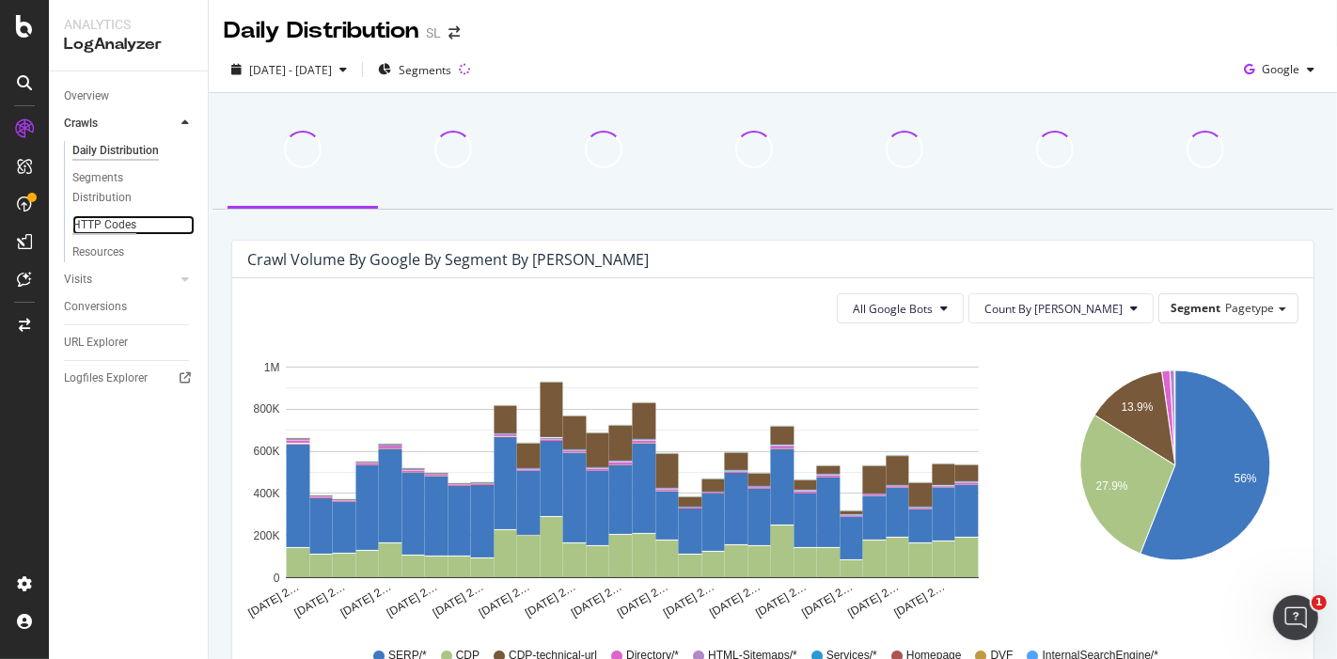
click at [96, 226] on div "HTTP Codes" at bounding box center [104, 225] width 64 height 20
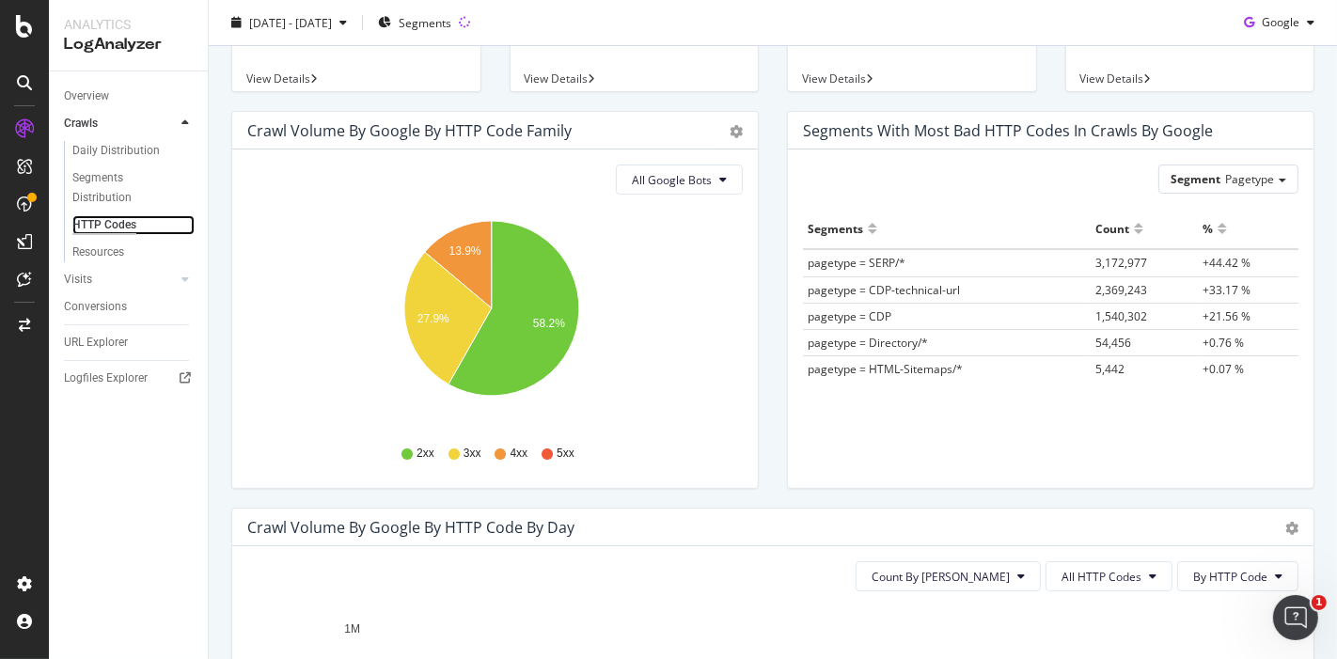
scroll to position [148, 0]
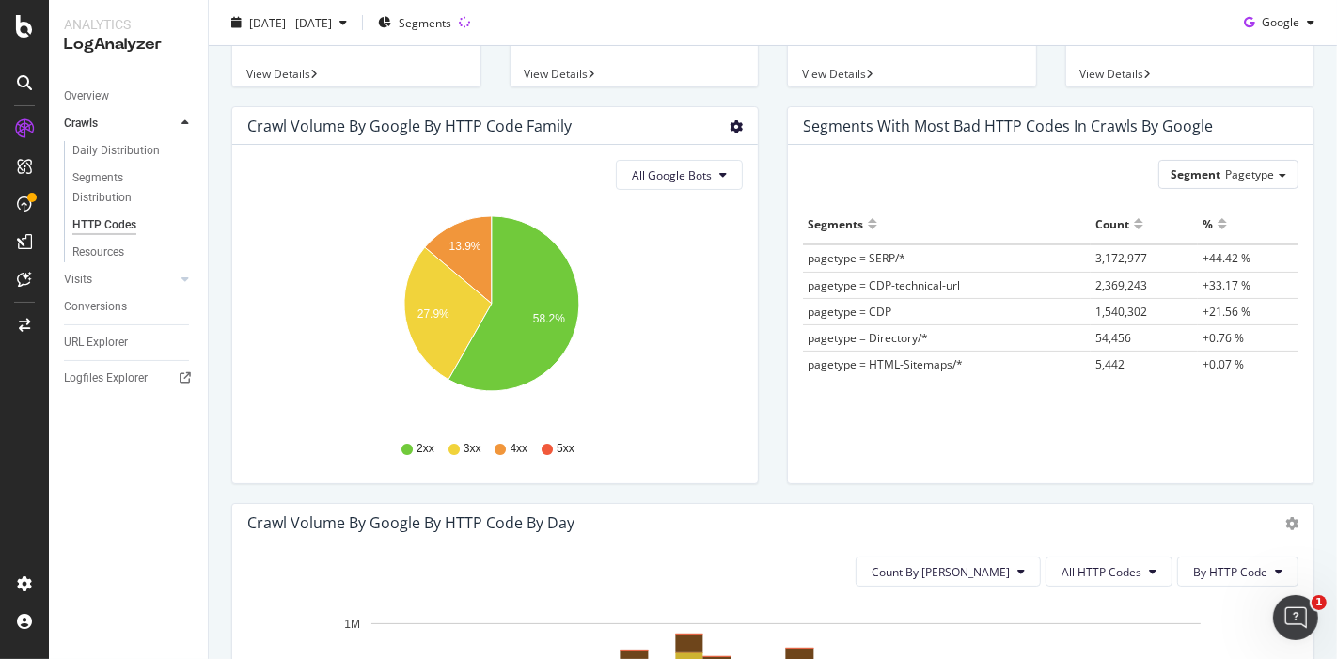
click at [733, 127] on icon "gear" at bounding box center [735, 126] width 13 height 13
click at [670, 205] on span "Table" at bounding box center [681, 203] width 149 height 28
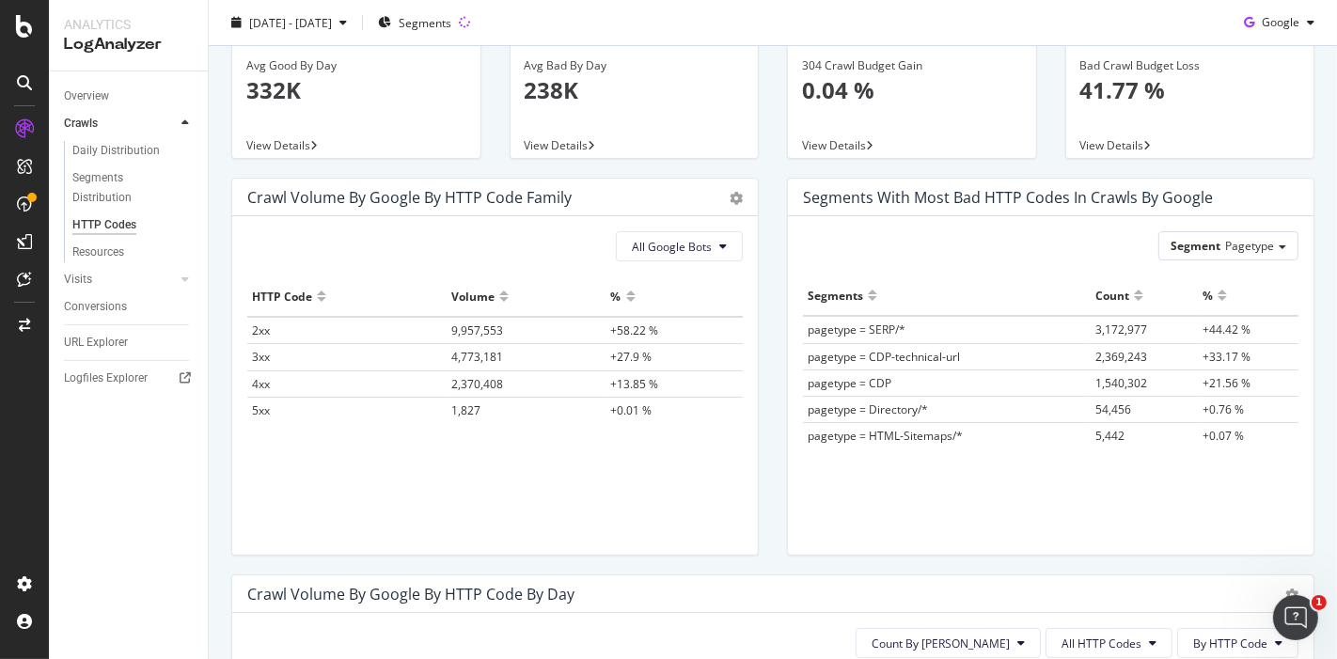
scroll to position [0, 0]
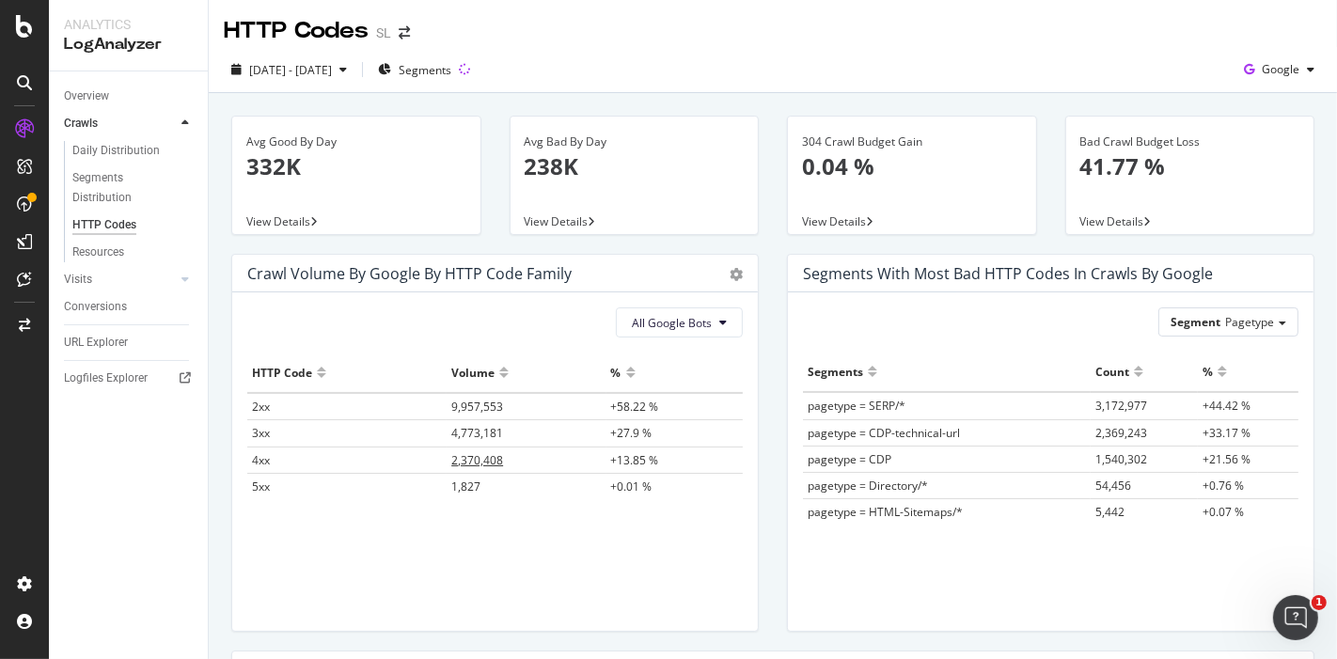
click at [477, 453] on span "2,370,408" at bounding box center [477, 460] width 52 height 16
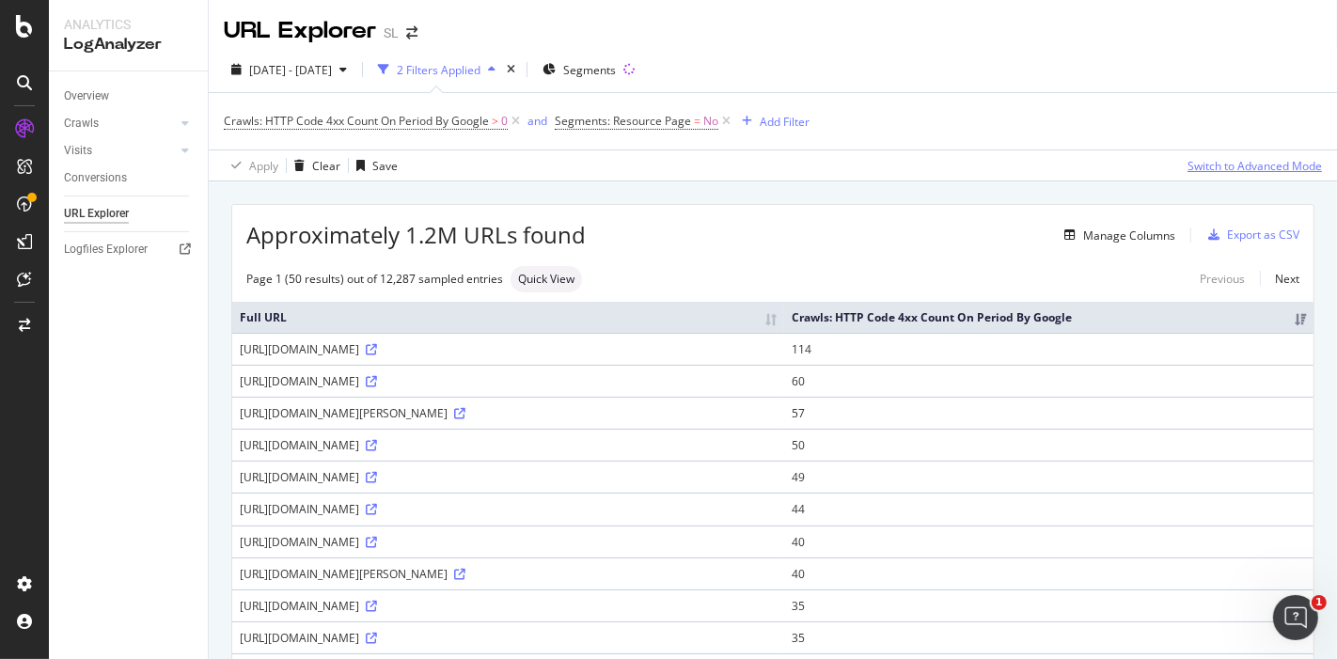
click at [1202, 168] on div "Switch to Advanced Mode" at bounding box center [1254, 166] width 134 height 16
click at [1118, 235] on div "Manage Columns" at bounding box center [1129, 235] width 92 height 16
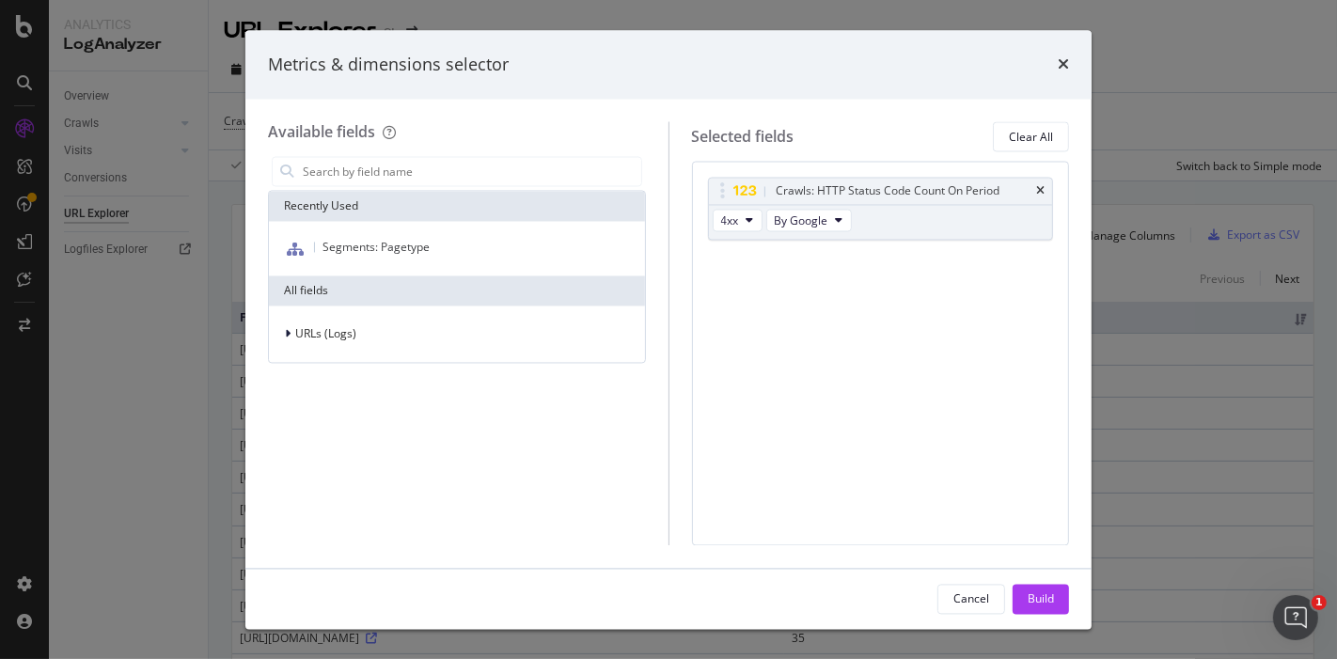
click at [1069, 62] on div "Metrics & dimensions selector" at bounding box center [668, 65] width 846 height 70
click at [1054, 62] on div "Metrics & dimensions selector" at bounding box center [668, 65] width 801 height 24
click at [421, 167] on input "modal" at bounding box center [471, 172] width 340 height 28
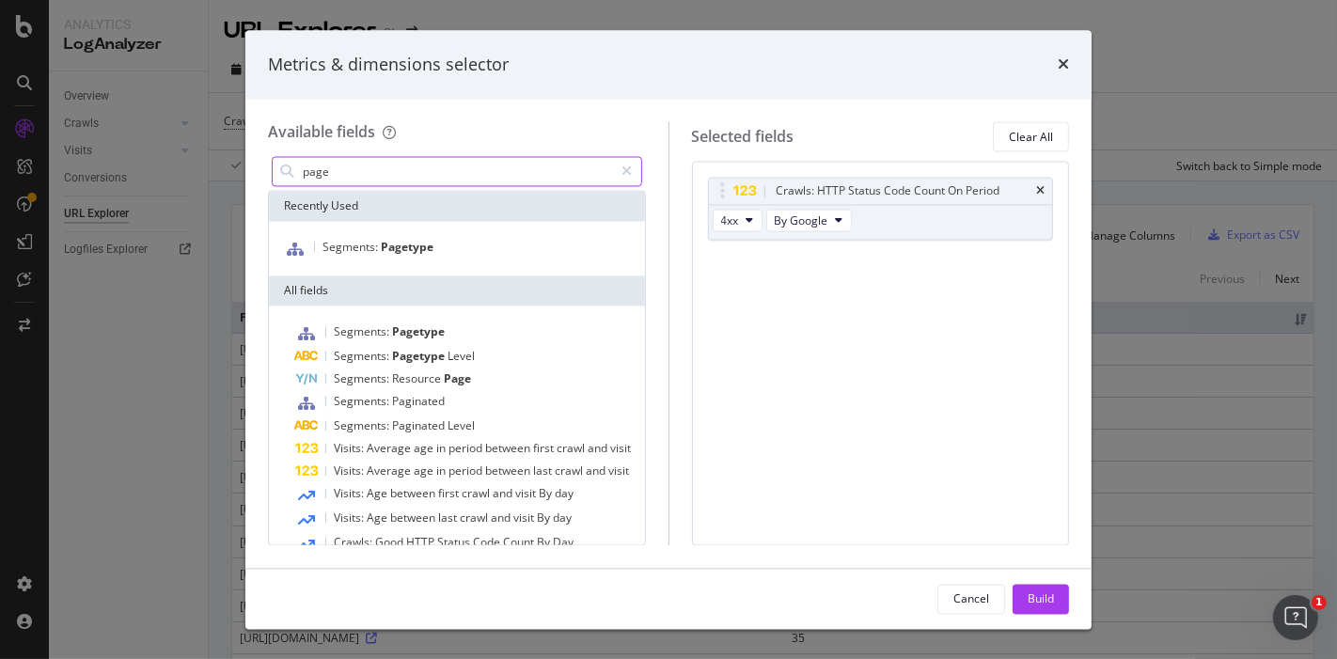
type input "page"
click at [459, 261] on div "Segments: Pagetype" at bounding box center [457, 249] width 376 height 55
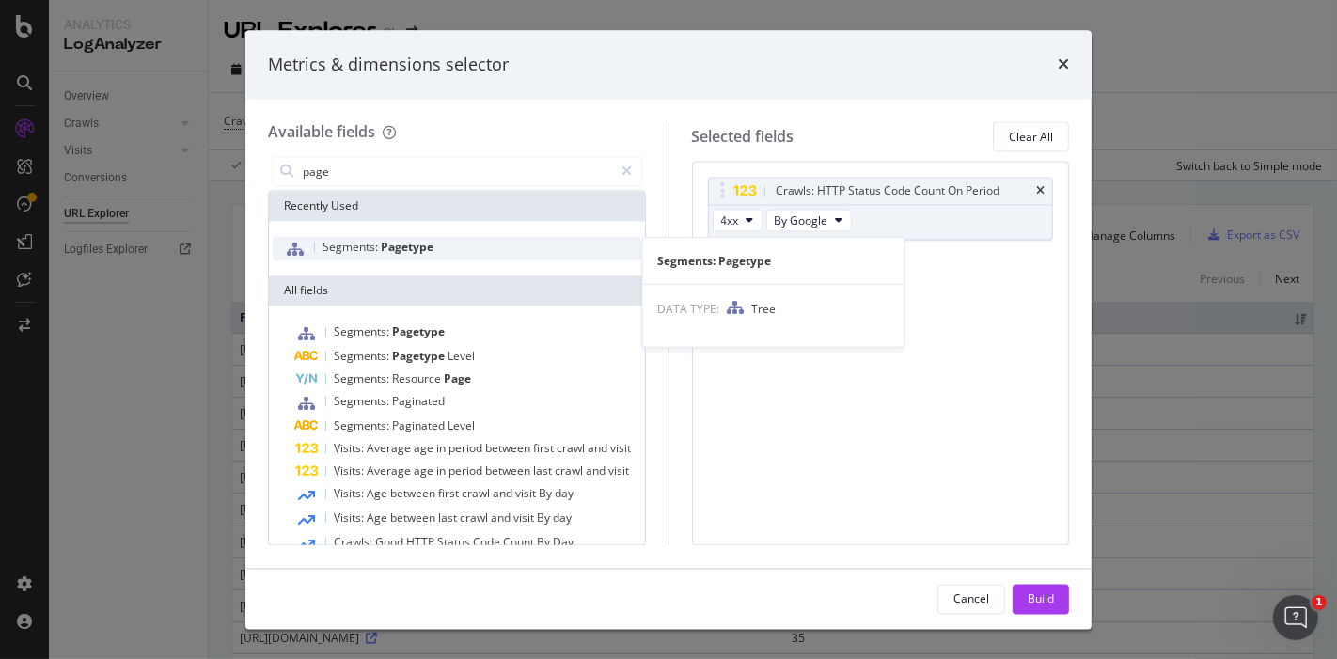
click at [458, 254] on div "Segments: Pagetype" at bounding box center [457, 249] width 368 height 24
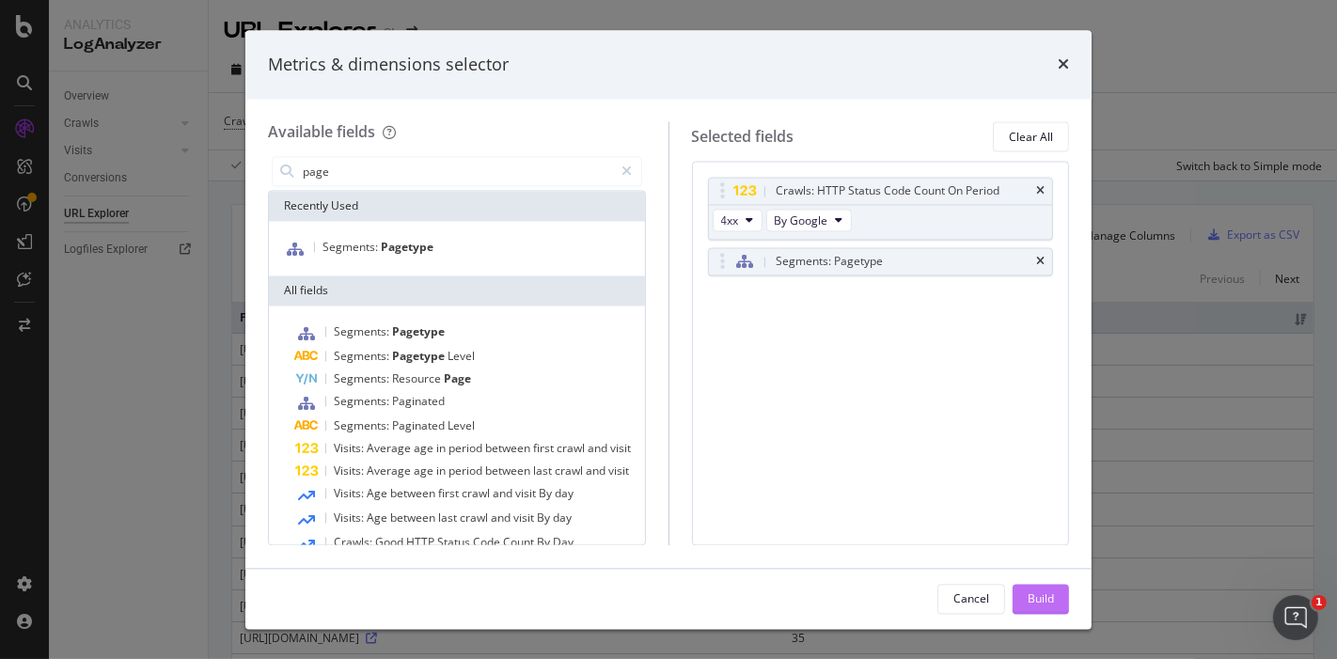
click at [1052, 592] on div "Build" at bounding box center [1040, 599] width 26 height 28
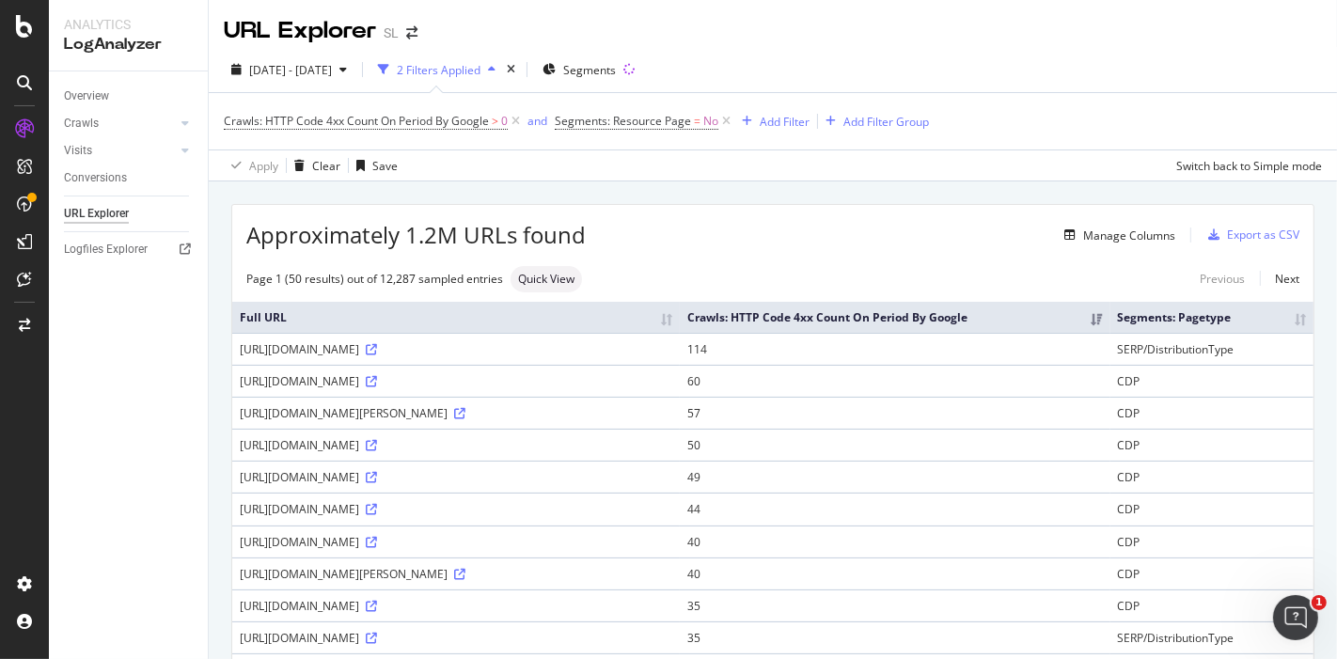
click at [480, 68] on div "2 Filters Applied" at bounding box center [439, 70] width 84 height 16
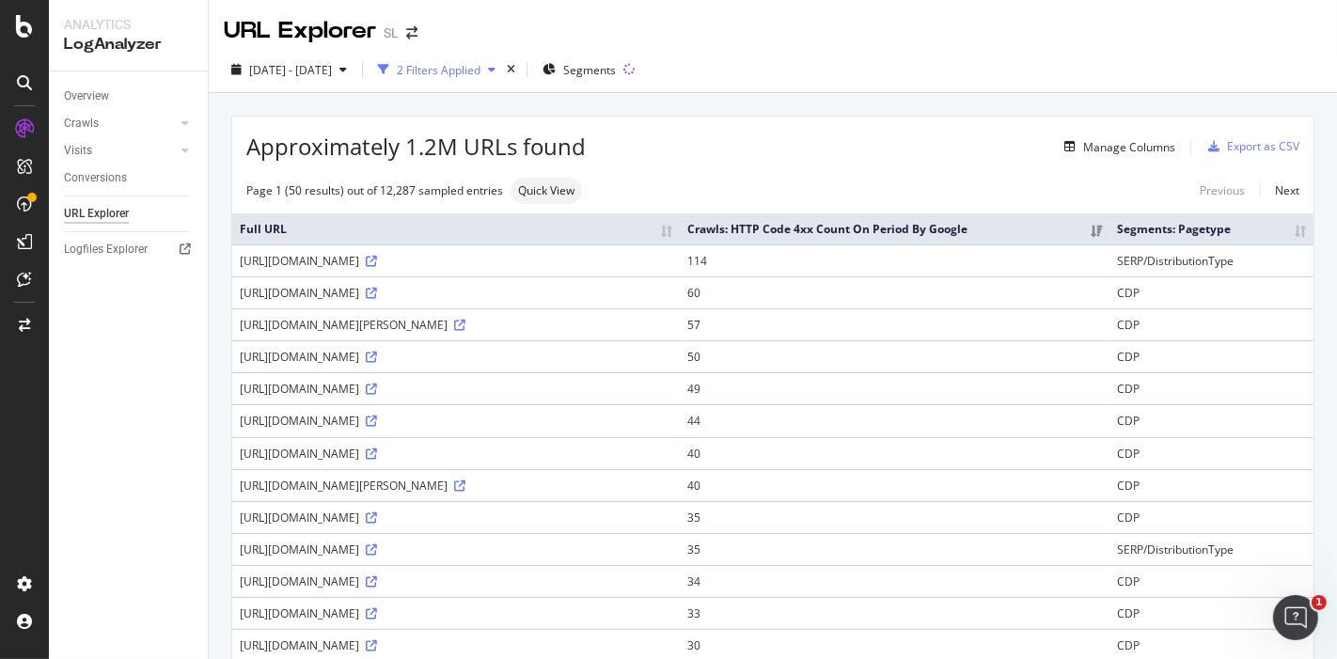
click at [480, 69] on div "2 Filters Applied" at bounding box center [439, 70] width 84 height 16
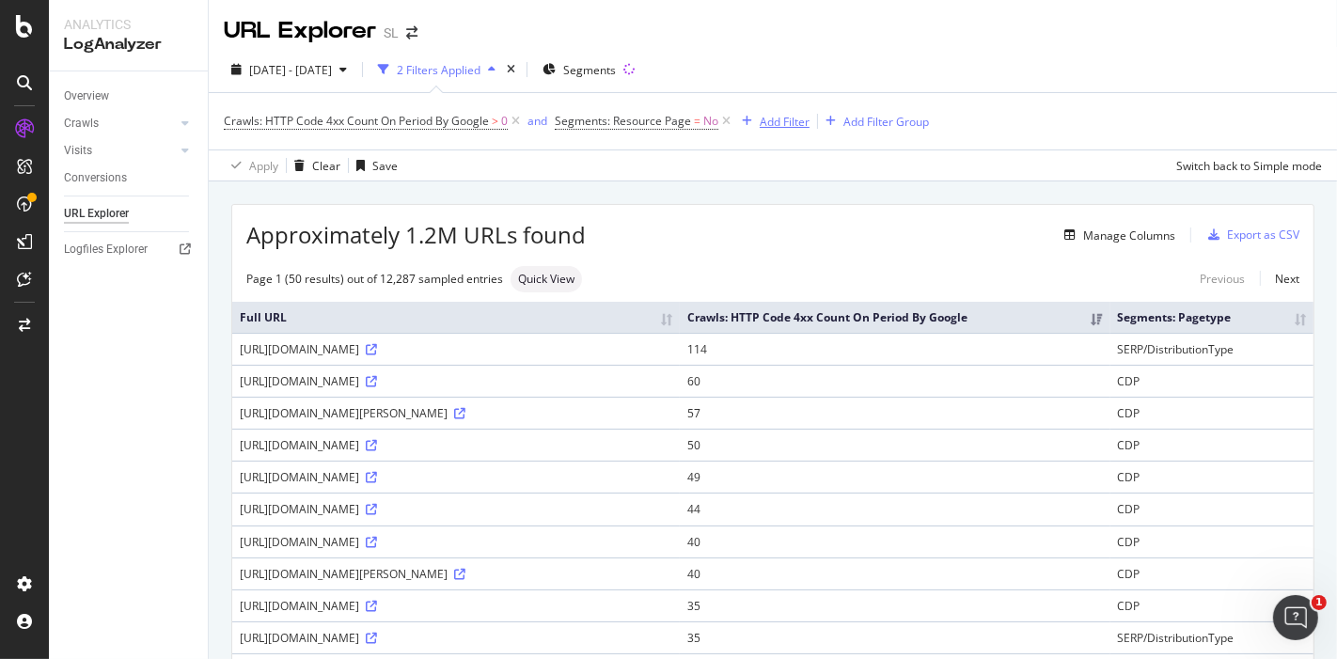
click at [782, 125] on div "Add Filter" at bounding box center [784, 122] width 50 height 16
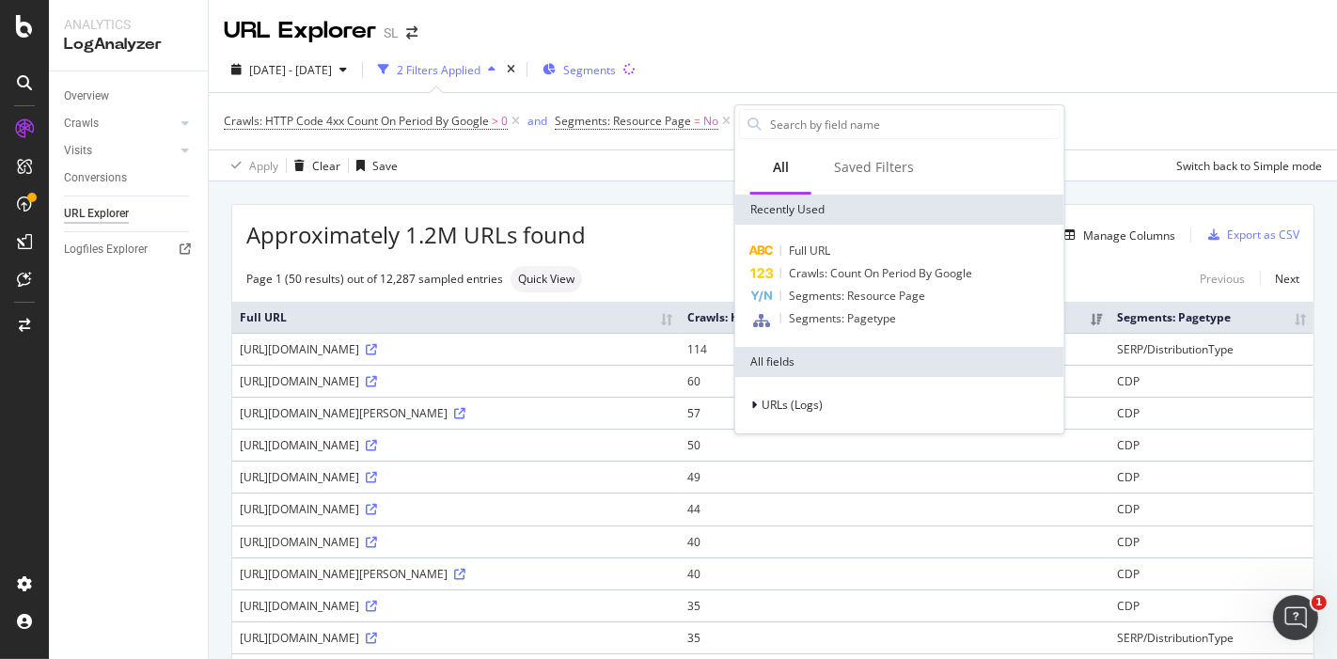
click at [616, 77] on span "Segments" at bounding box center [589, 70] width 53 height 16
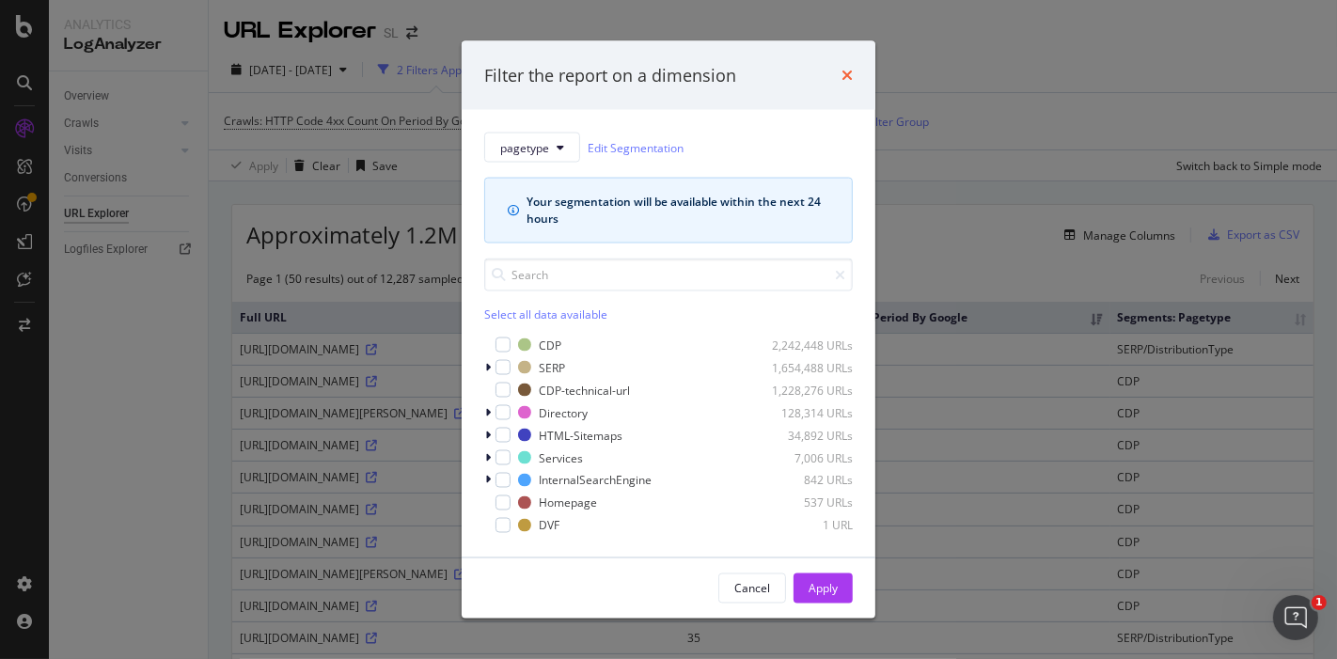
click at [846, 71] on icon "times" at bounding box center [846, 75] width 11 height 15
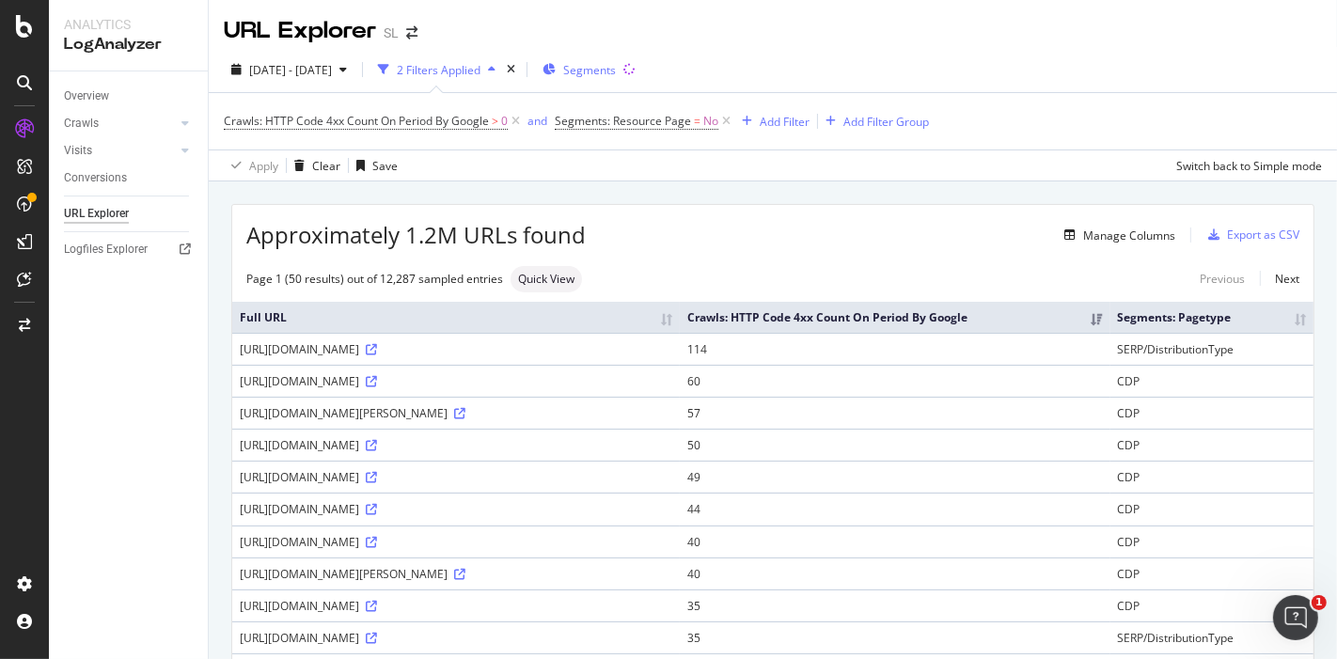
click at [616, 63] on span "Segments" at bounding box center [589, 70] width 53 height 16
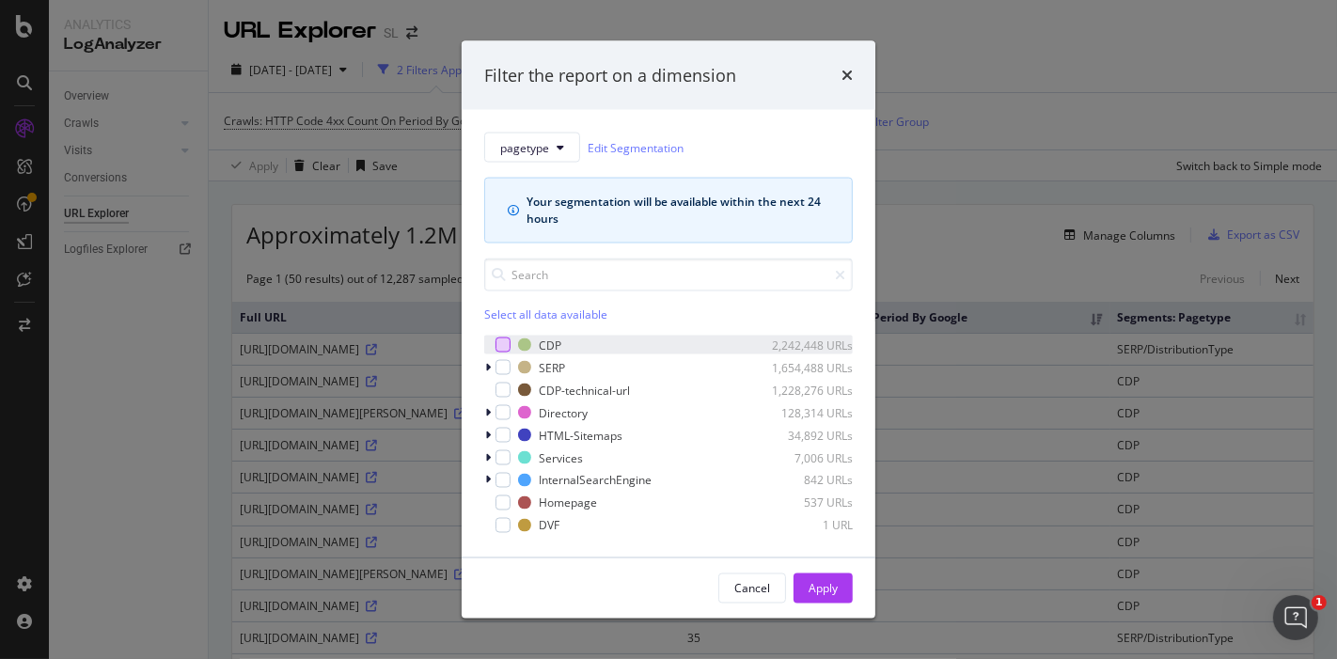
click at [508, 342] on div "modal" at bounding box center [502, 344] width 15 height 15
click at [829, 580] on div "Apply" at bounding box center [822, 588] width 29 height 16
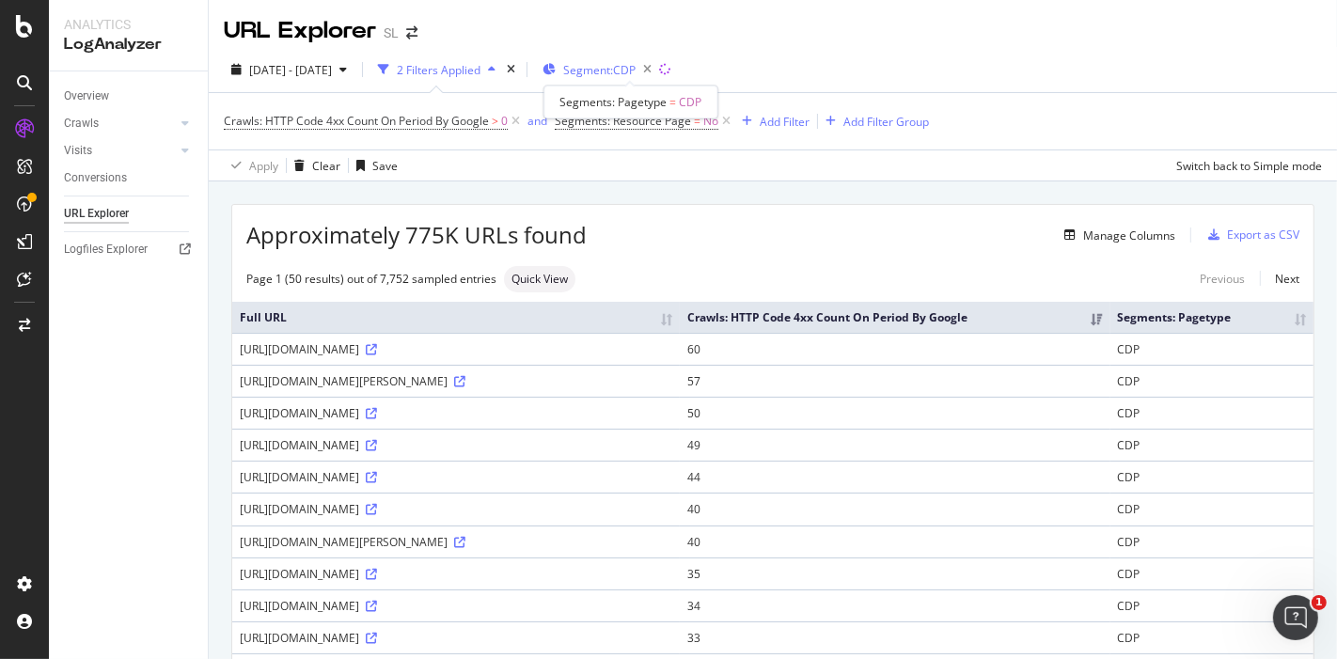
click at [631, 75] on span "Segment: CDP" at bounding box center [599, 70] width 72 height 16
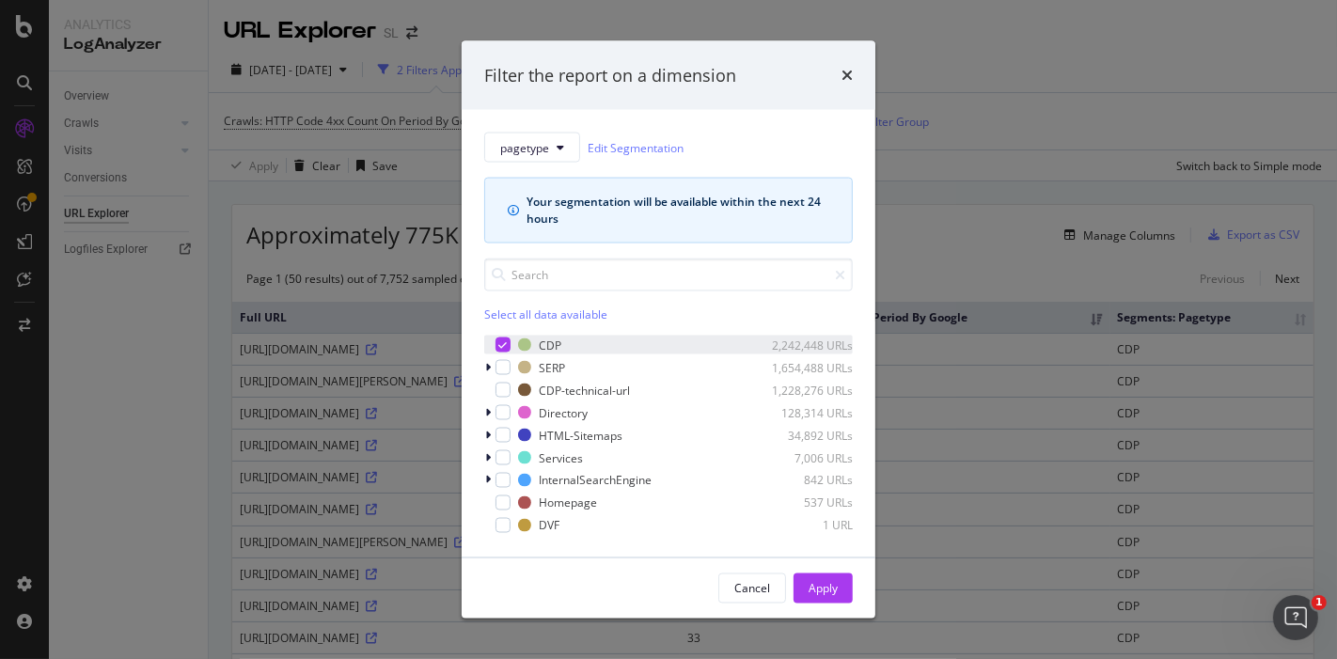
click at [508, 339] on div "modal" at bounding box center [502, 344] width 15 height 15
click at [501, 366] on div "modal" at bounding box center [502, 367] width 15 height 15
click at [825, 588] on div "Apply" at bounding box center [822, 588] width 29 height 16
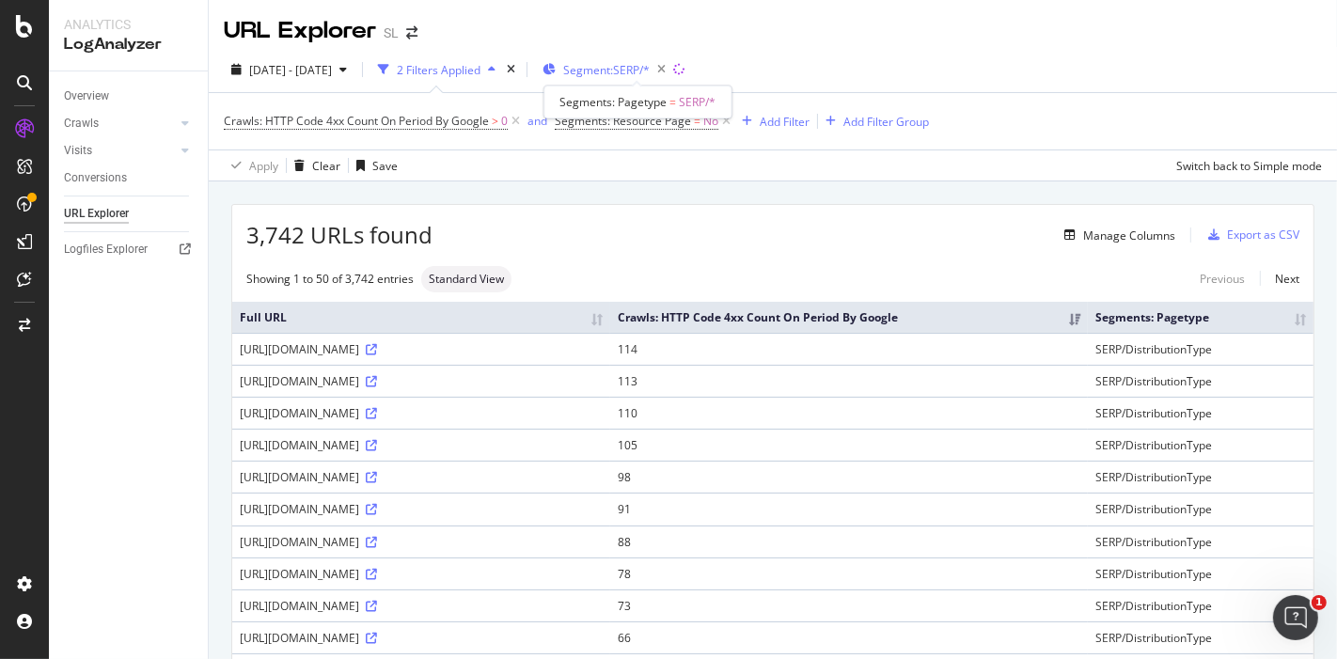
click at [634, 68] on span "Segment: SERP/*" at bounding box center [606, 70] width 86 height 16
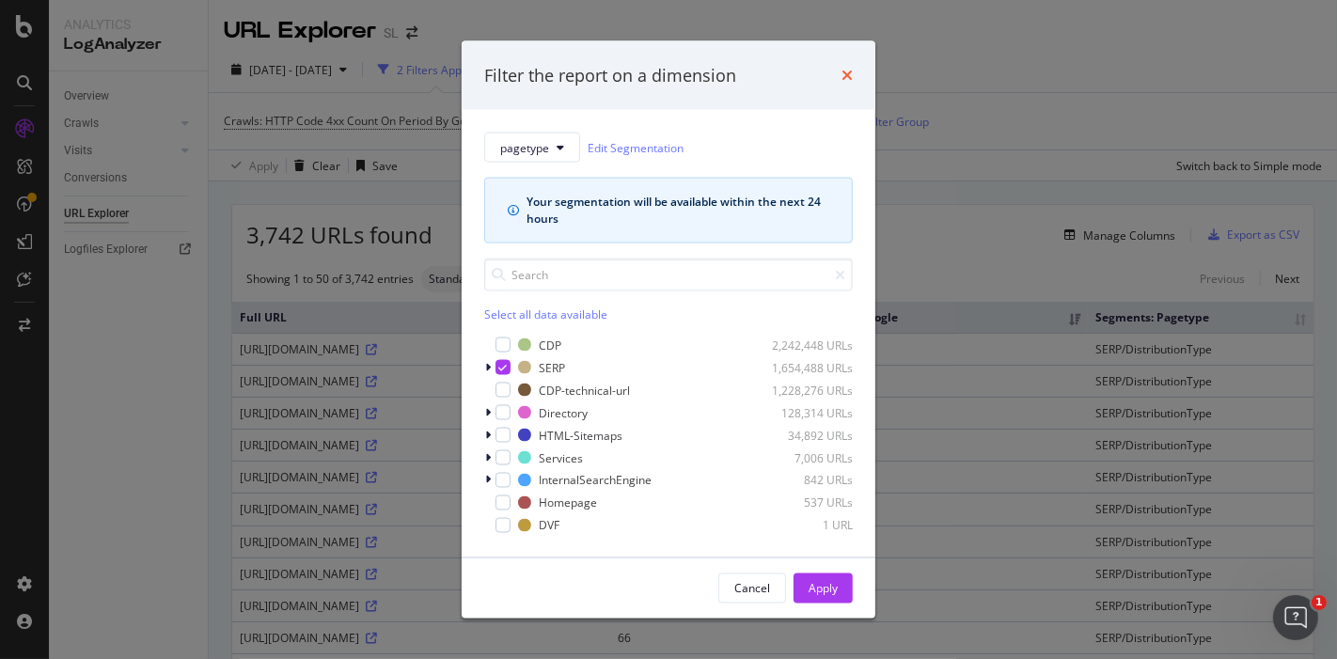
click at [844, 71] on icon "times" at bounding box center [846, 75] width 11 height 15
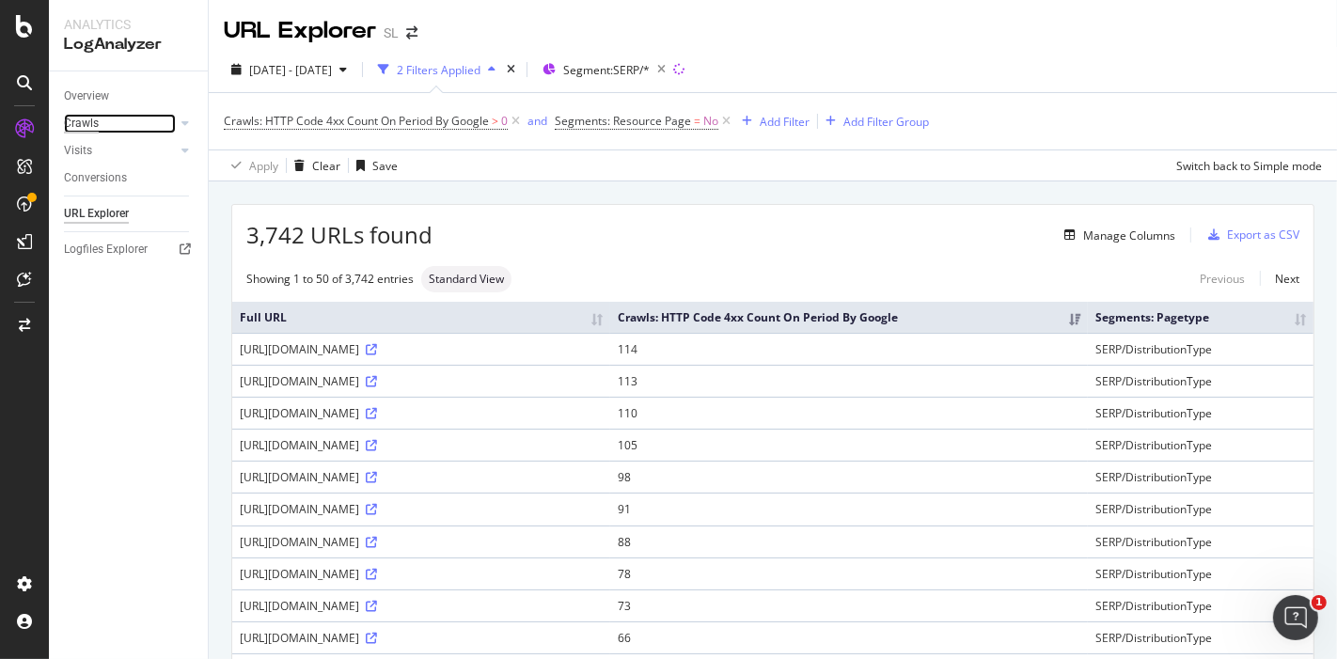
click at [82, 122] on div "Crawls" at bounding box center [81, 124] width 35 height 20
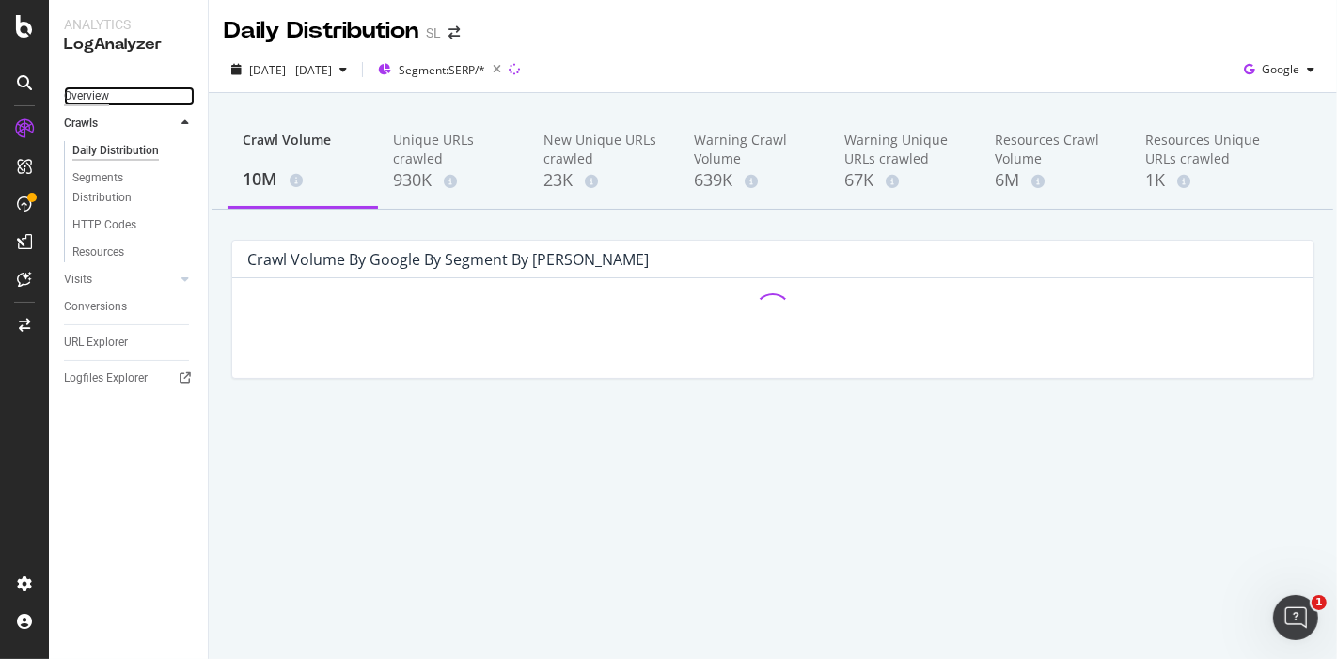
click at [92, 98] on div "Overview" at bounding box center [86, 96] width 45 height 20
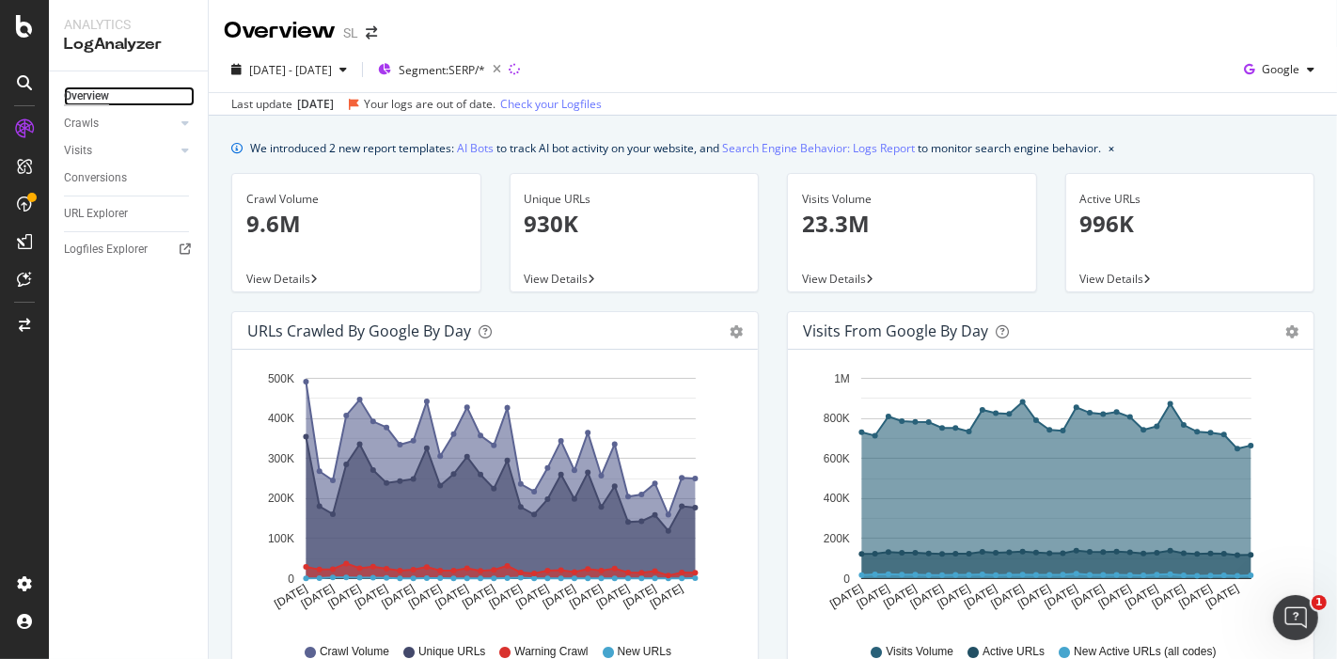
click at [91, 104] on div "Overview" at bounding box center [86, 96] width 45 height 20
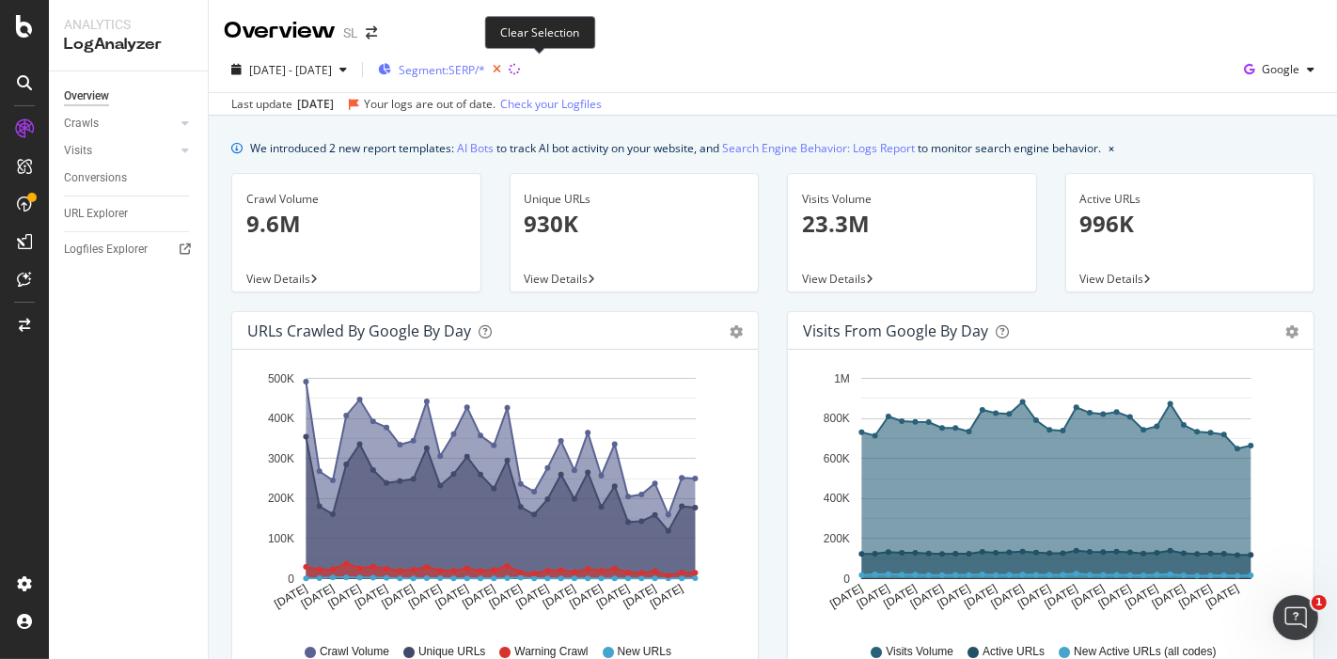
click at [509, 69] on icon "button" at bounding box center [496, 69] width 23 height 26
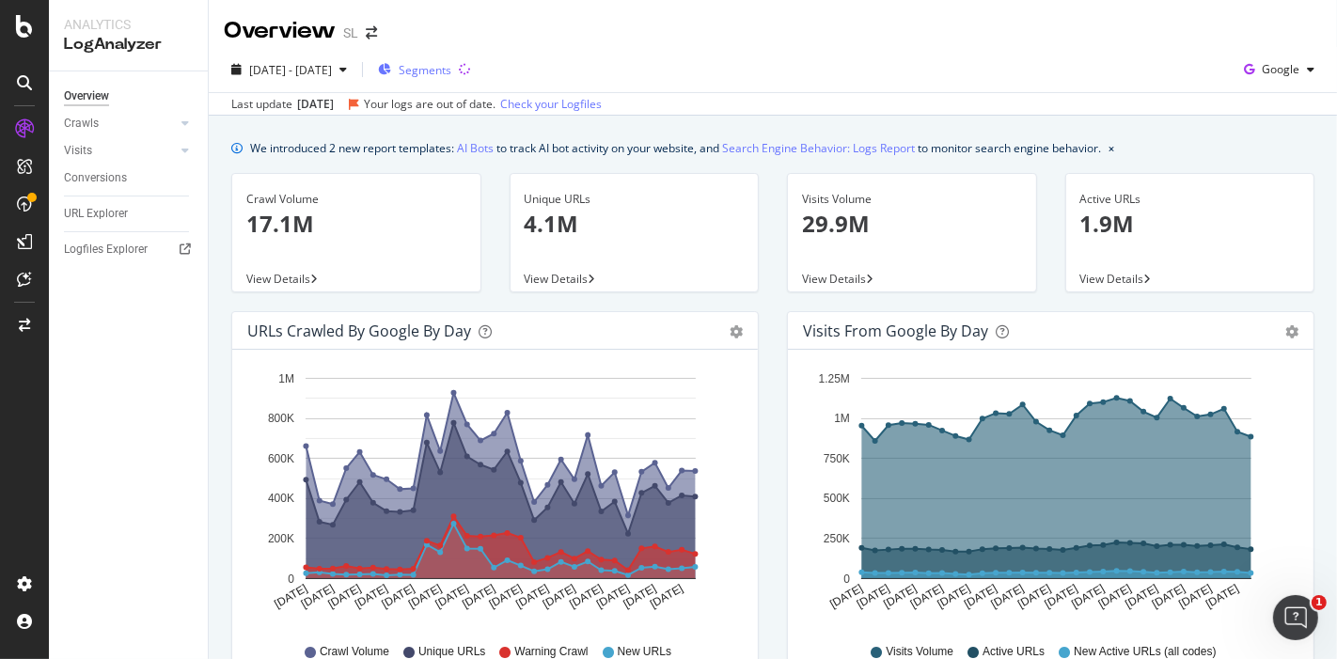
click at [451, 74] on span "Segments" at bounding box center [425, 70] width 53 height 16
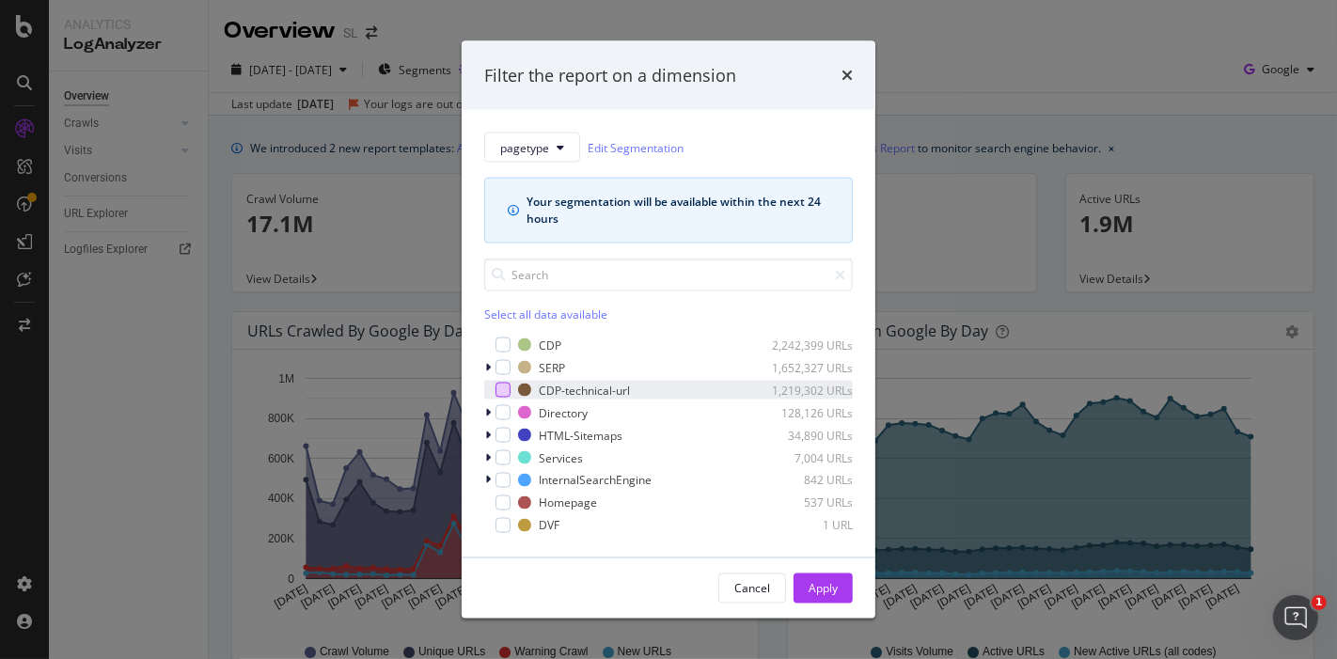
click at [507, 388] on div "modal" at bounding box center [502, 390] width 15 height 15
click at [834, 592] on div "Apply" at bounding box center [822, 588] width 29 height 16
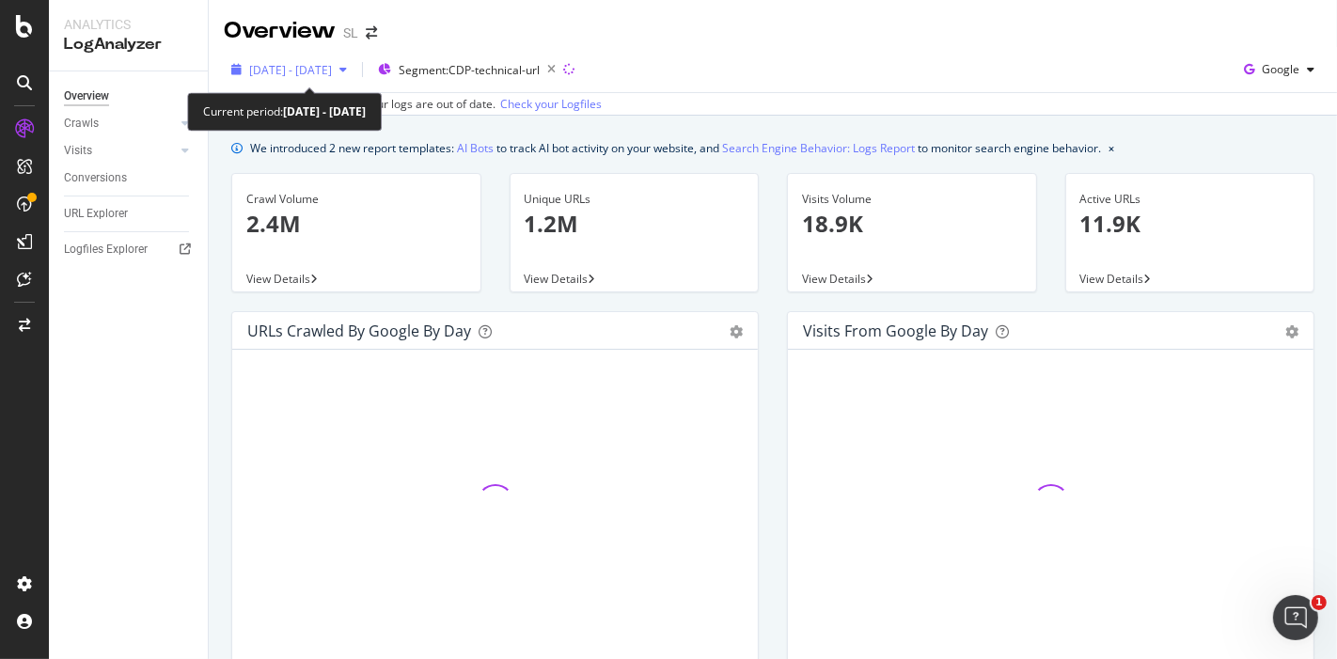
click at [332, 70] on span "[DATE] - [DATE]" at bounding box center [290, 70] width 83 height 16
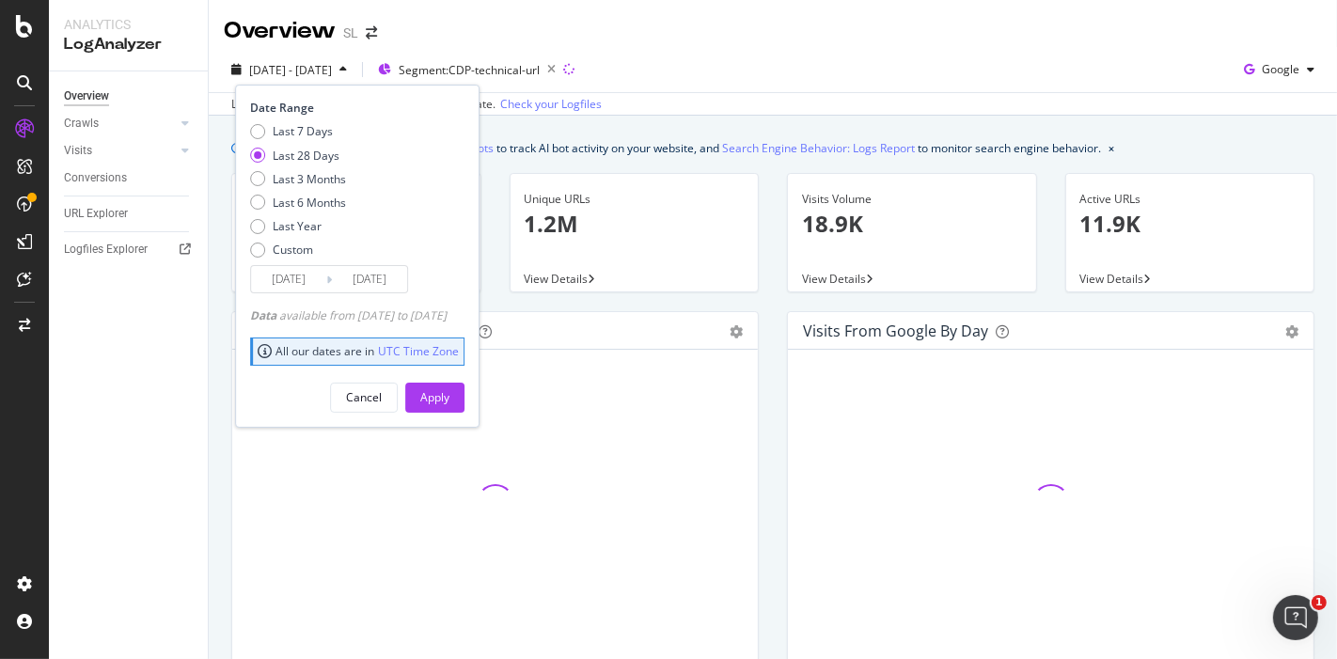
click at [775, 72] on div "2025 Aug. 8th - Sep. 6th Segment: CDP-technical-url Date Range Last 7 Days Last…" at bounding box center [773, 74] width 1128 height 38
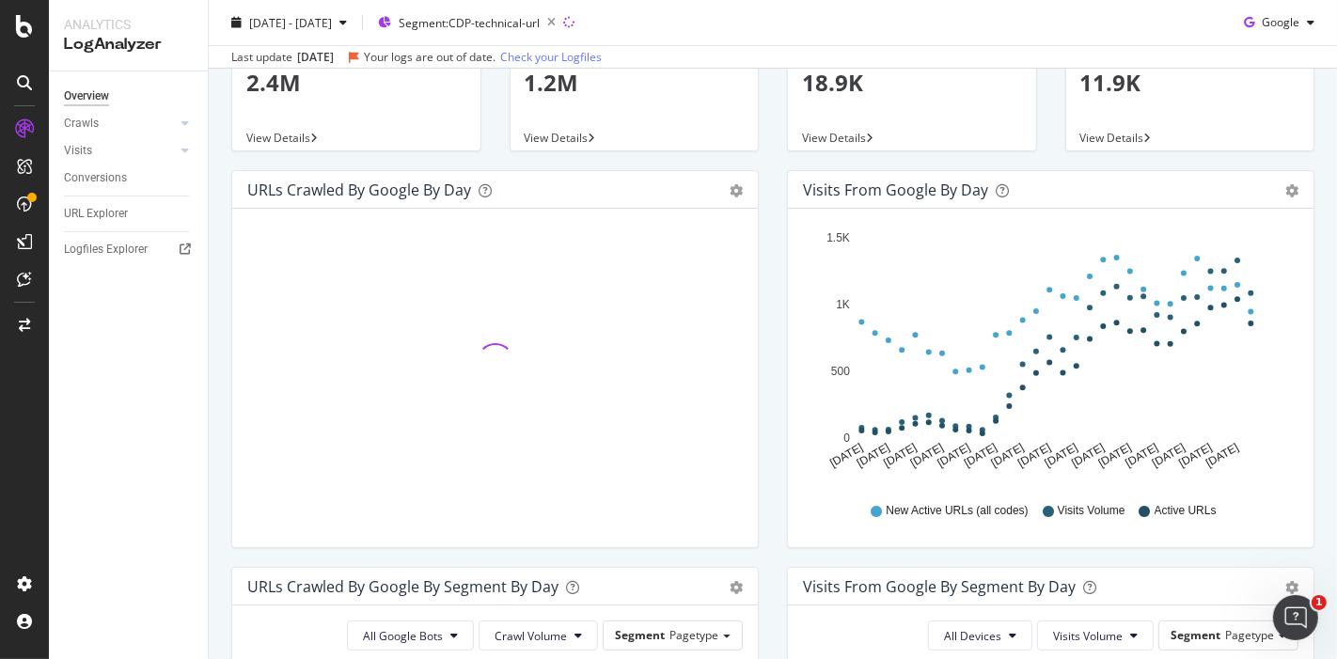
scroll to position [143, 0]
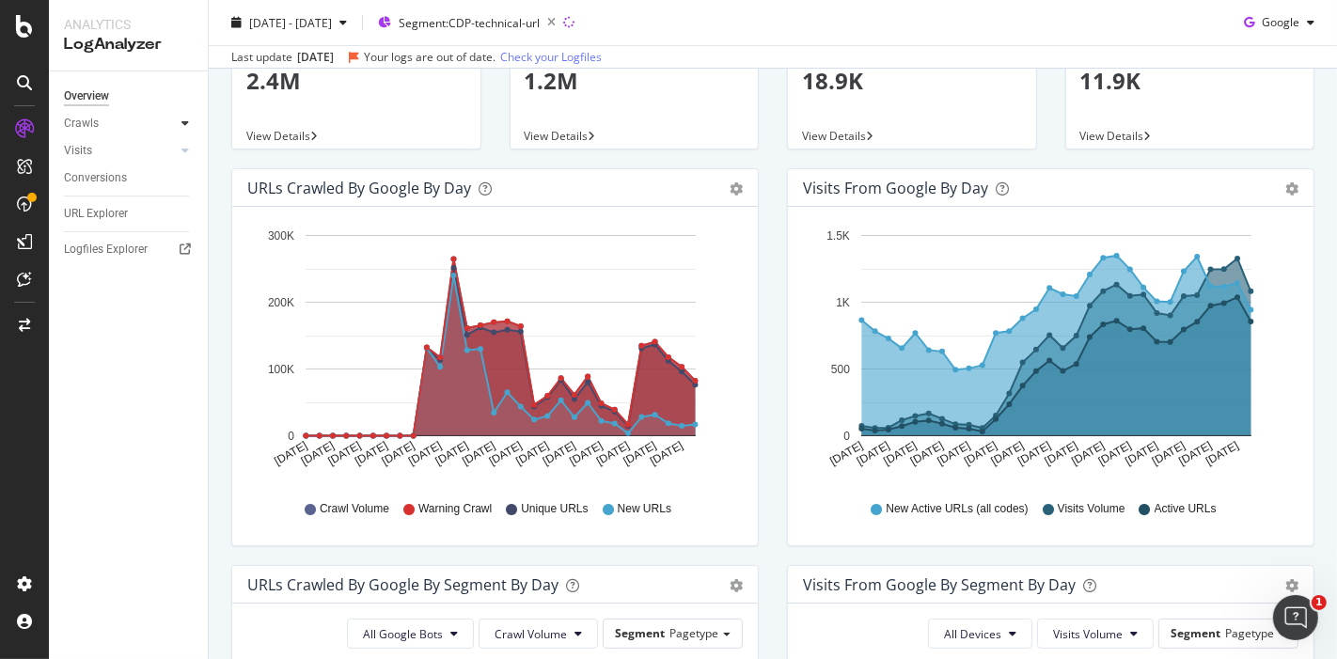
click at [184, 127] on icon at bounding box center [185, 122] width 8 height 11
click at [108, 227] on div "HTTP Codes" at bounding box center [104, 225] width 64 height 20
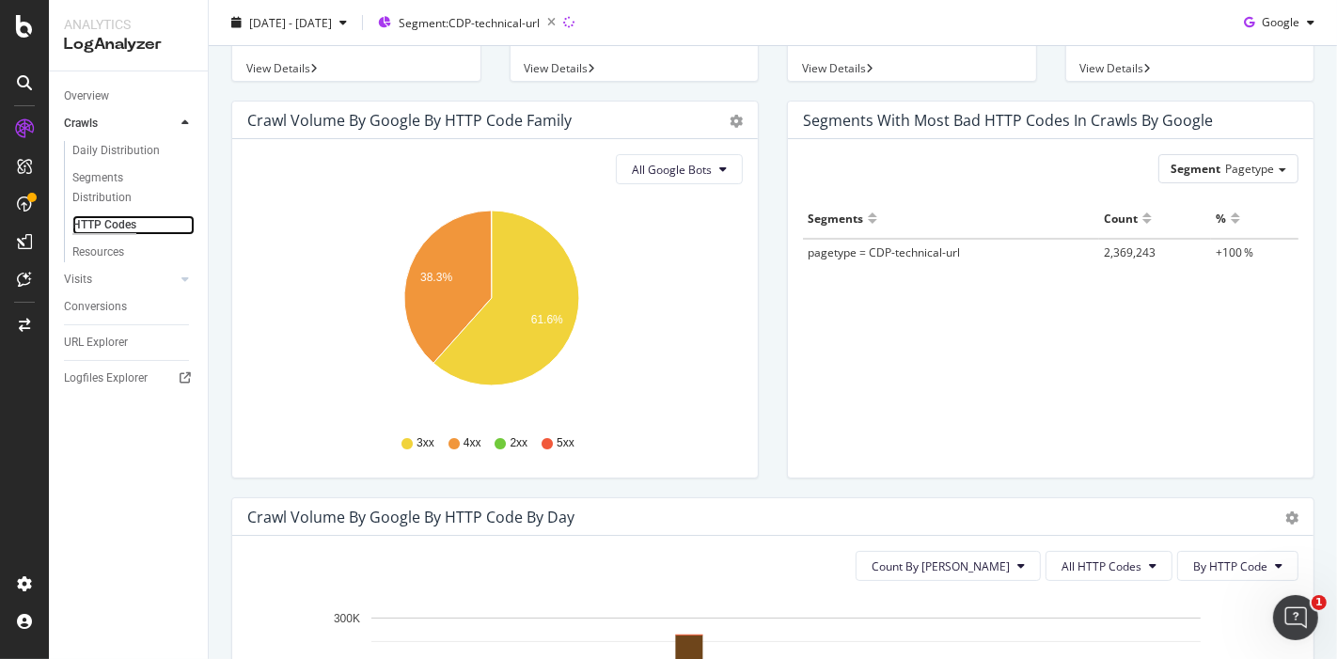
scroll to position [161, 0]
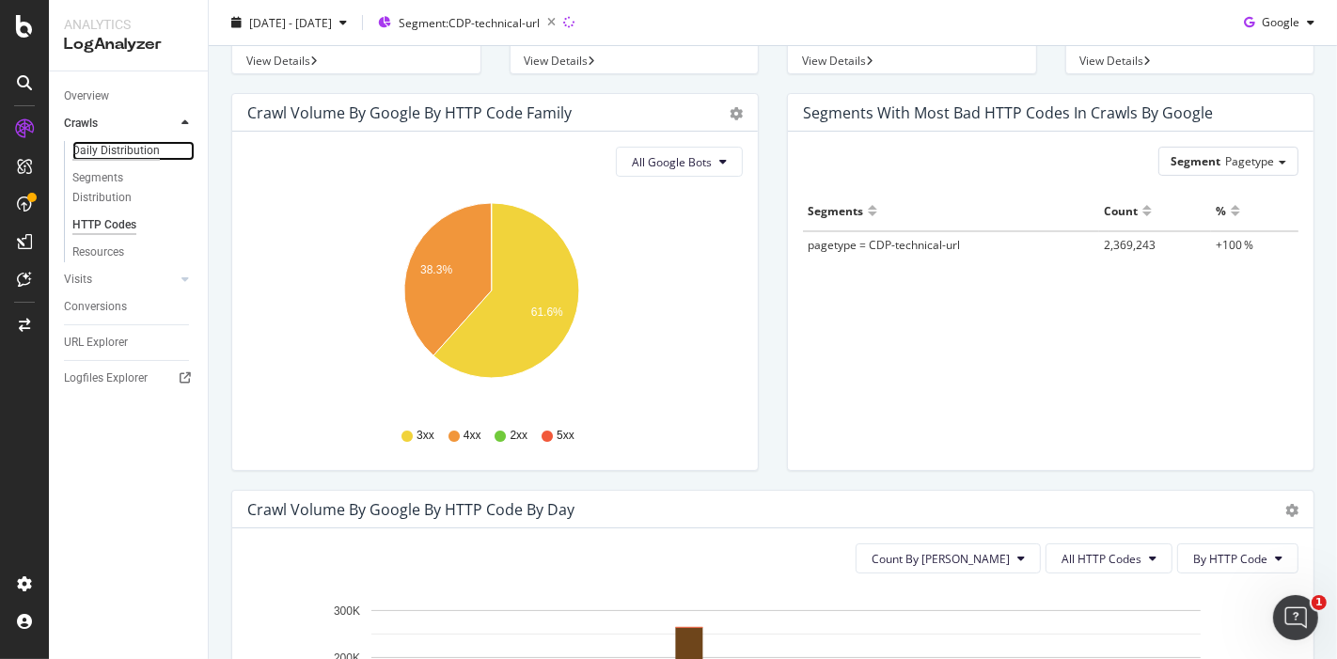
click at [120, 155] on div "Daily Distribution" at bounding box center [115, 151] width 87 height 20
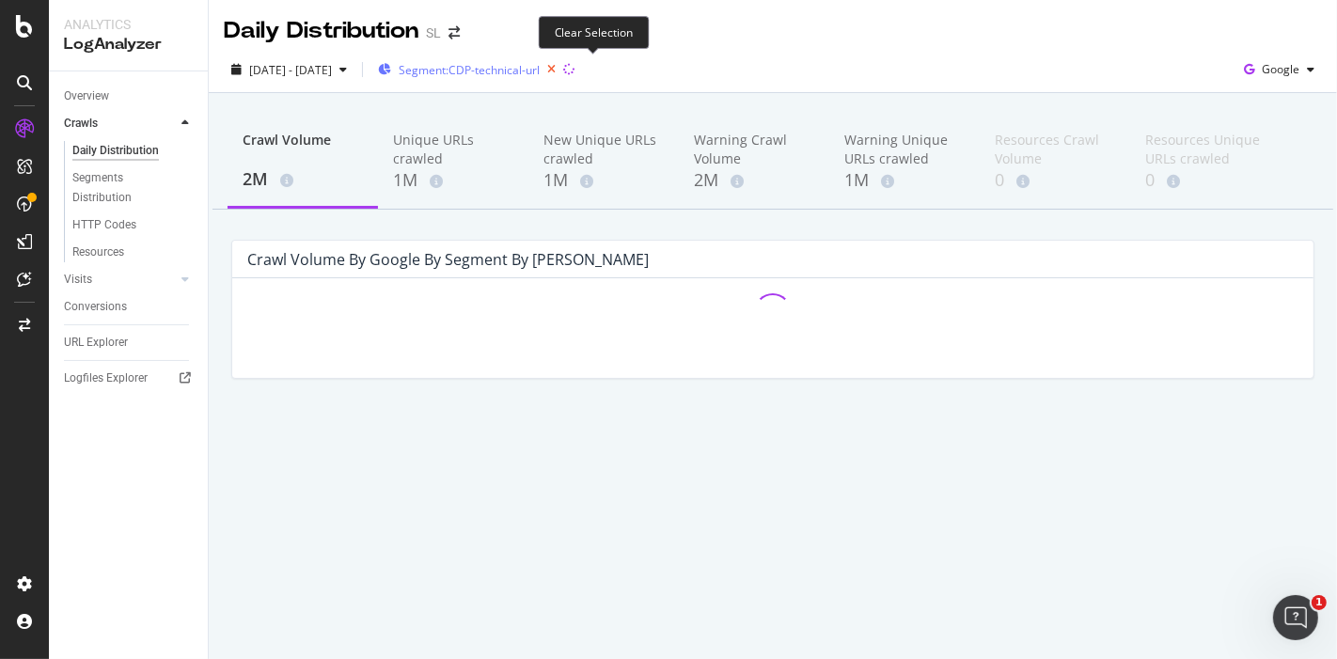
click at [563, 70] on icon "button" at bounding box center [551, 69] width 23 height 26
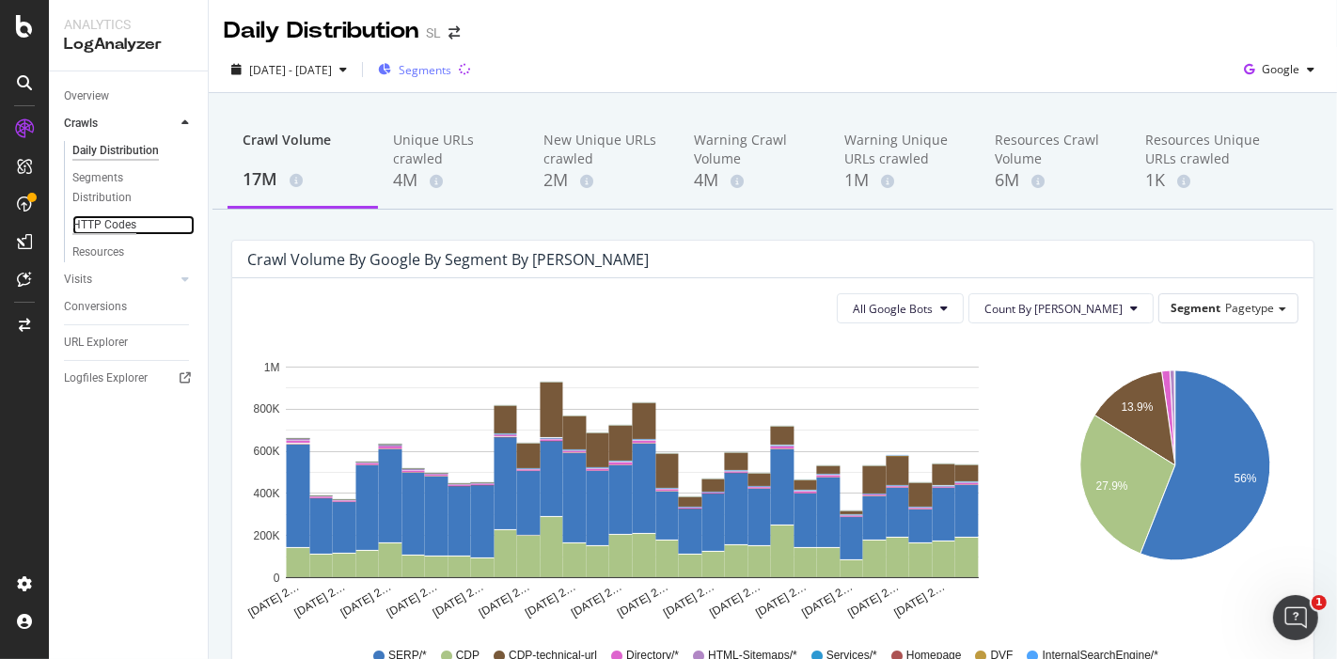
click at [117, 221] on div "HTTP Codes" at bounding box center [104, 225] width 64 height 20
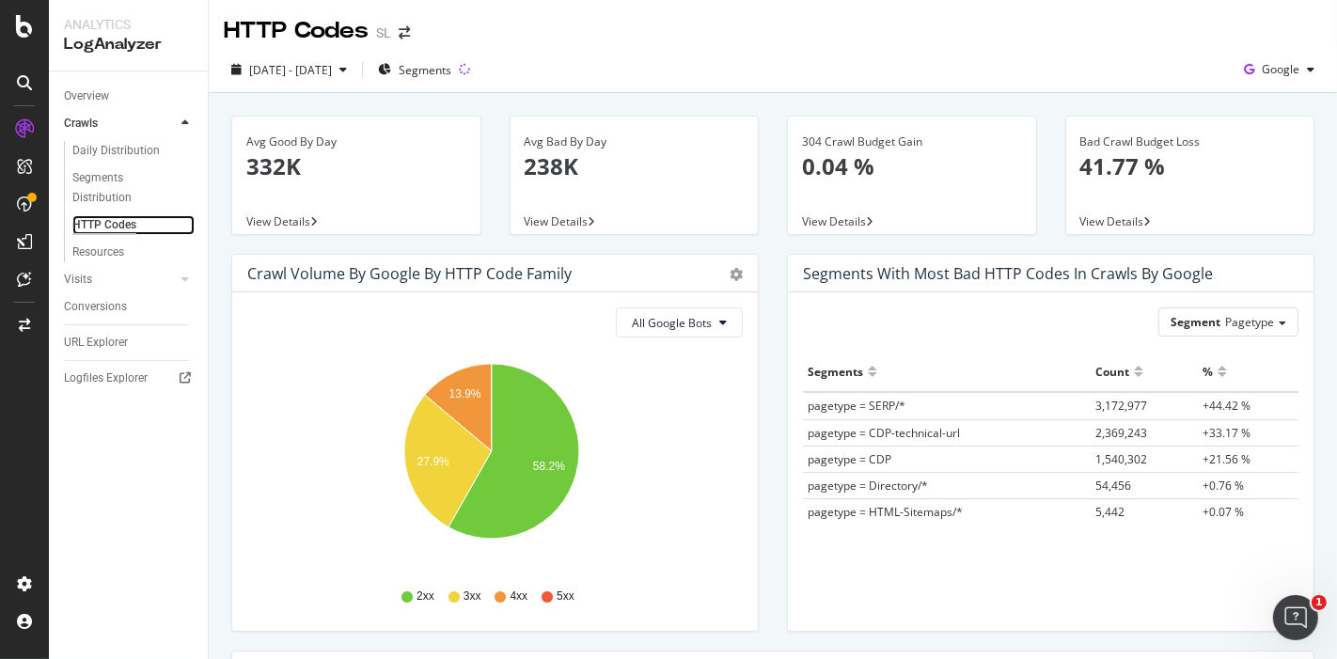
scroll to position [539, 0]
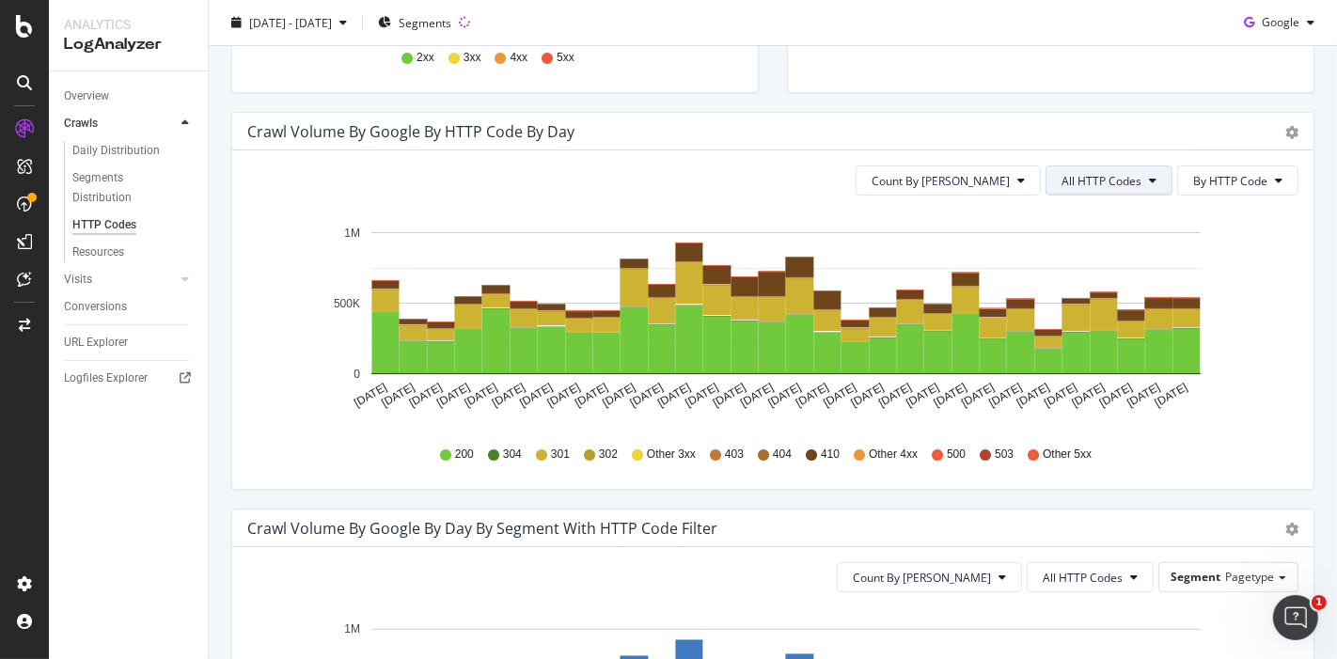
click at [1118, 184] on span "All HTTP Codes" at bounding box center [1101, 181] width 80 height 16
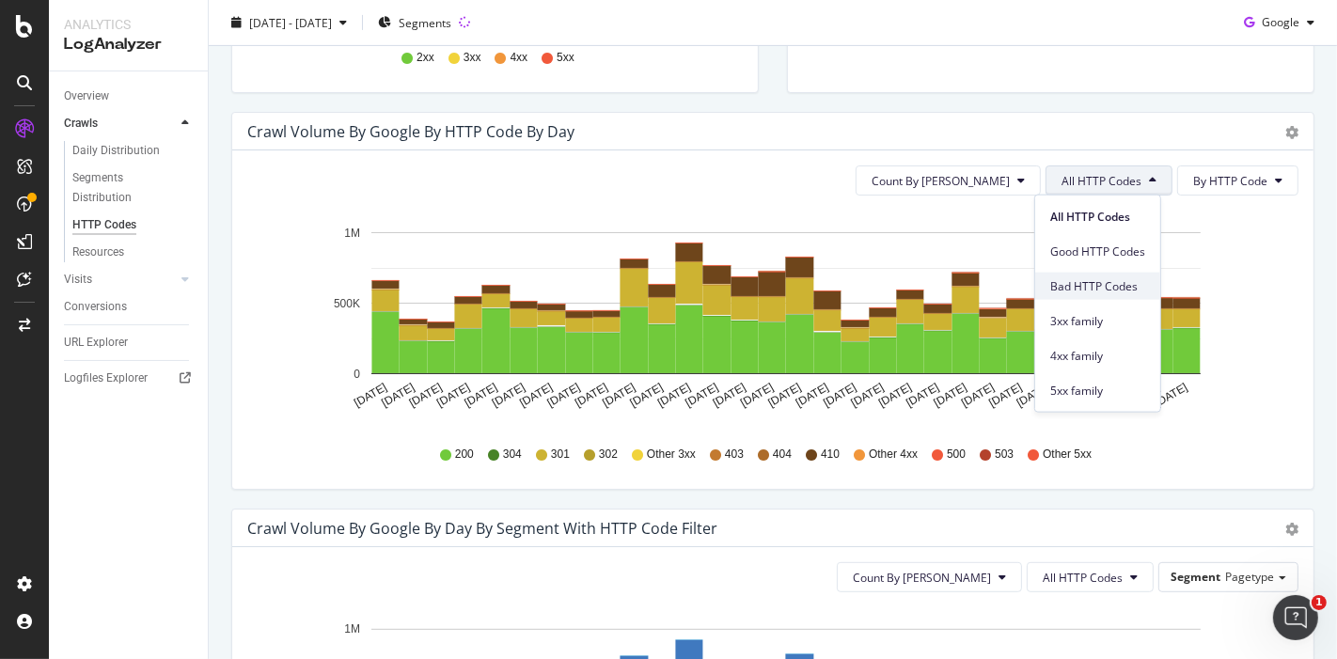
click at [1090, 293] on span "Bad HTTP Codes" at bounding box center [1097, 285] width 95 height 17
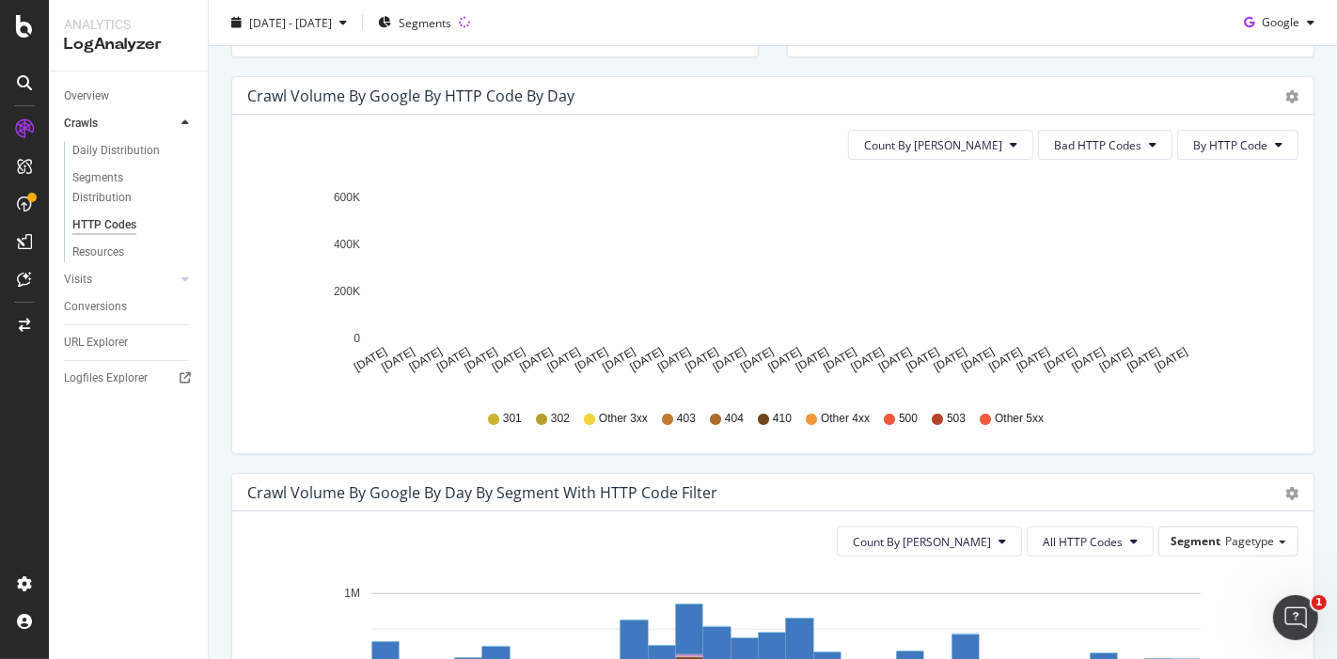
scroll to position [575, 0]
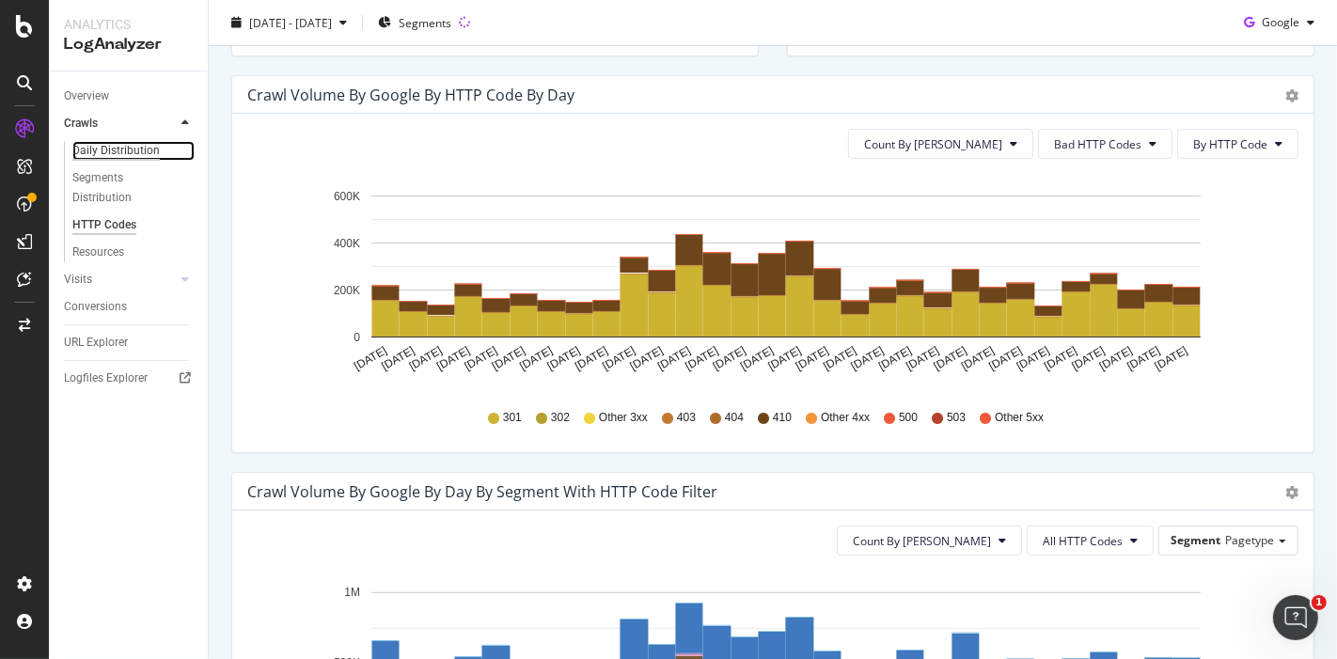
click at [123, 149] on div "Daily Distribution" at bounding box center [115, 151] width 87 height 20
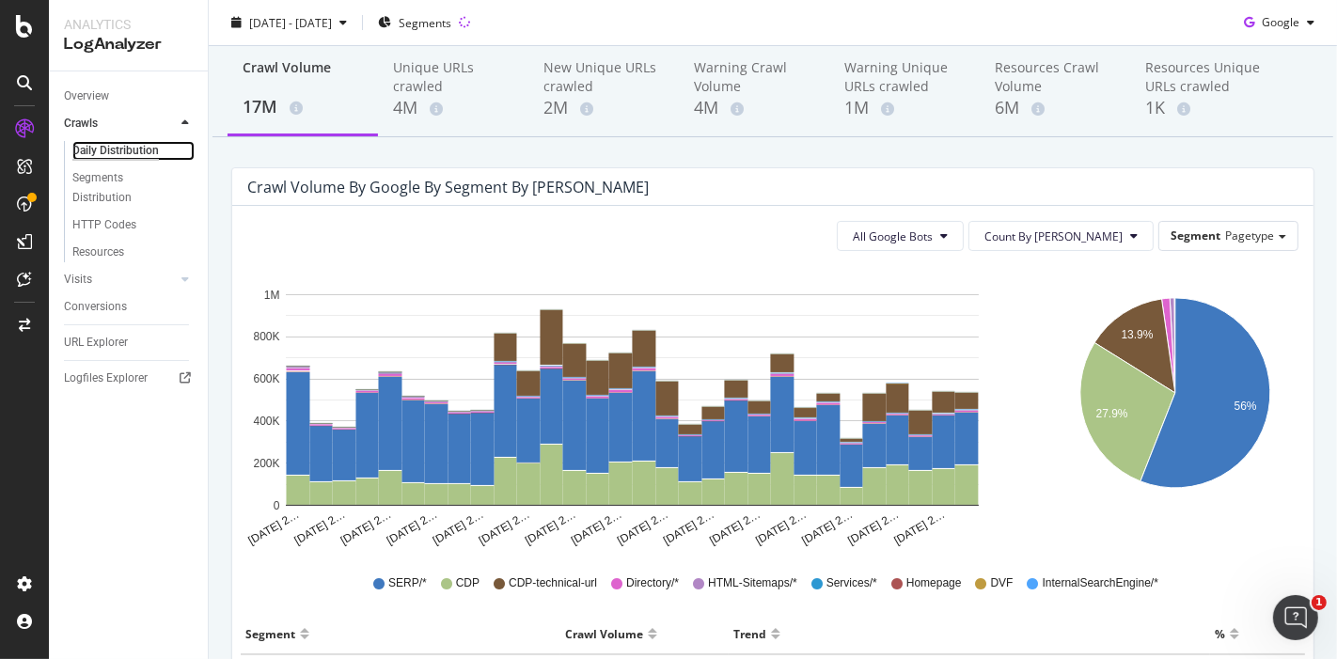
scroll to position [66, 0]
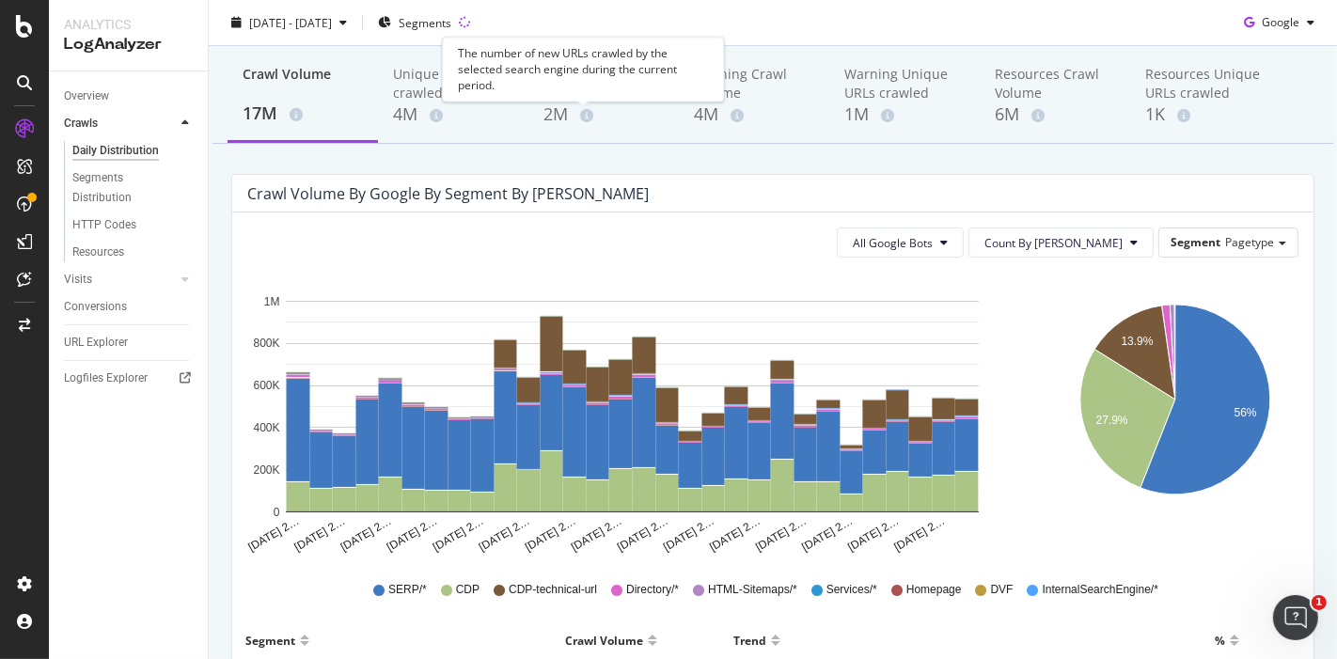
click at [559, 97] on div "The number of new URLs crawled by the selected search engine during the current…" at bounding box center [583, 69] width 282 height 65
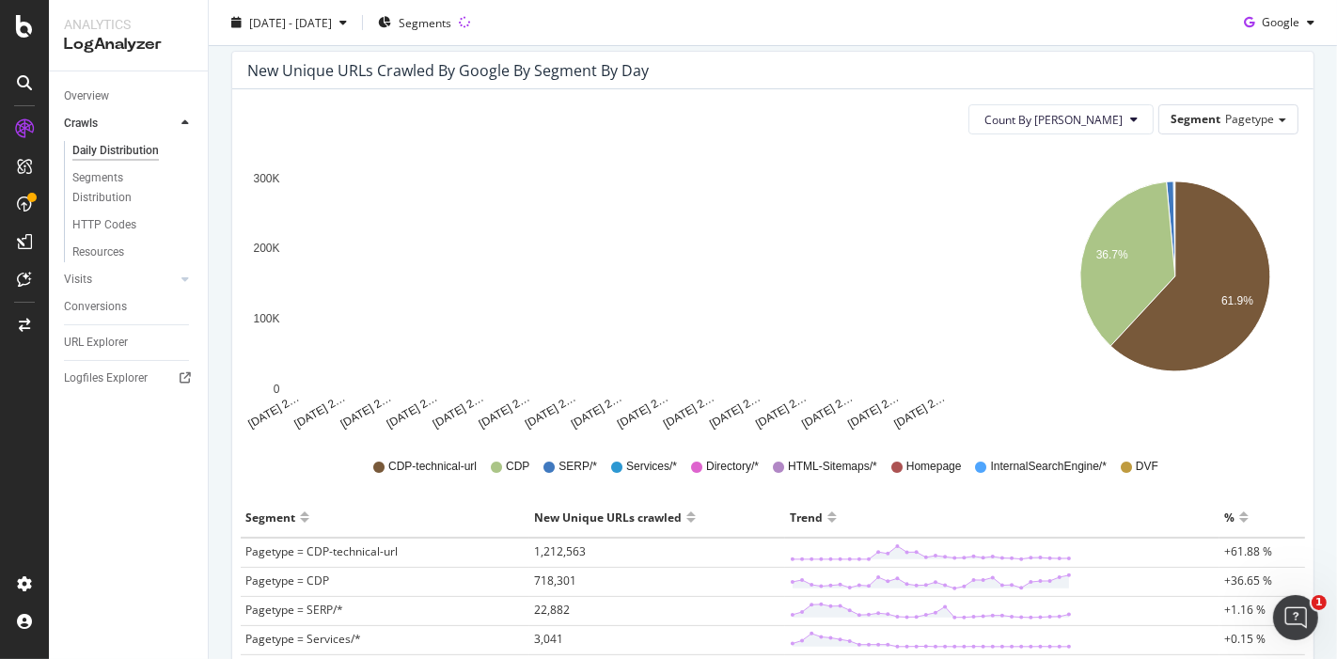
scroll to position [155, 0]
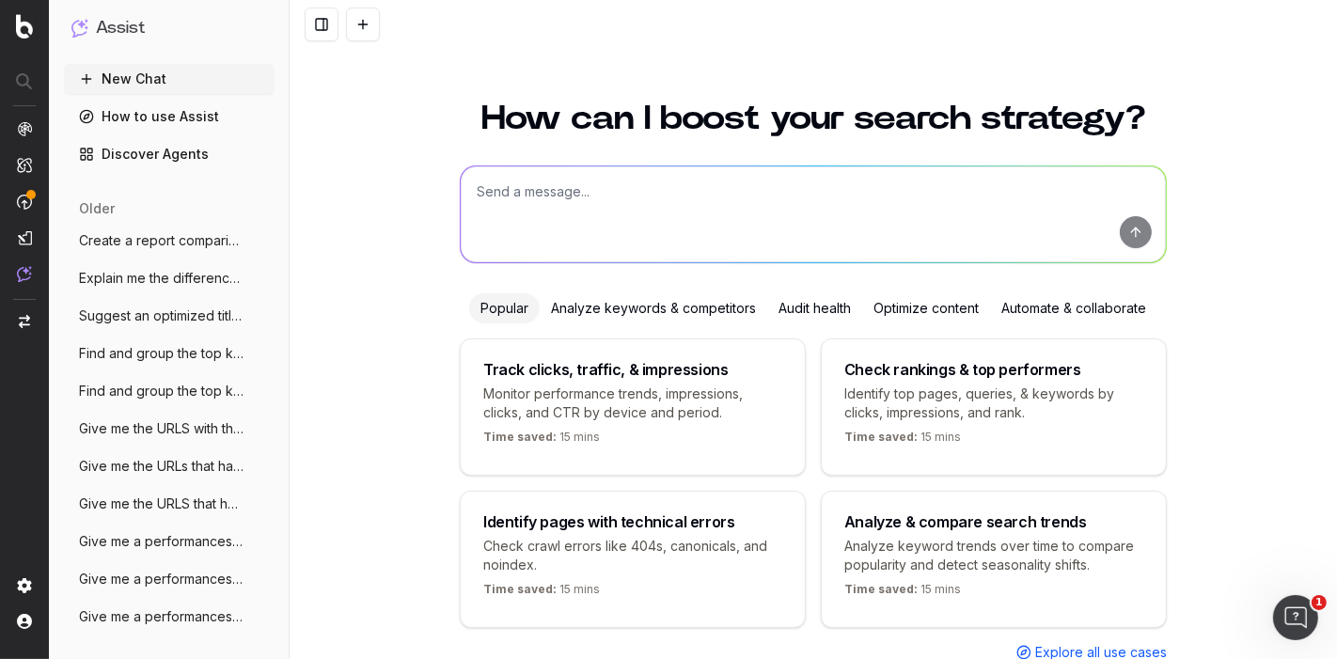
scroll to position [54, 0]
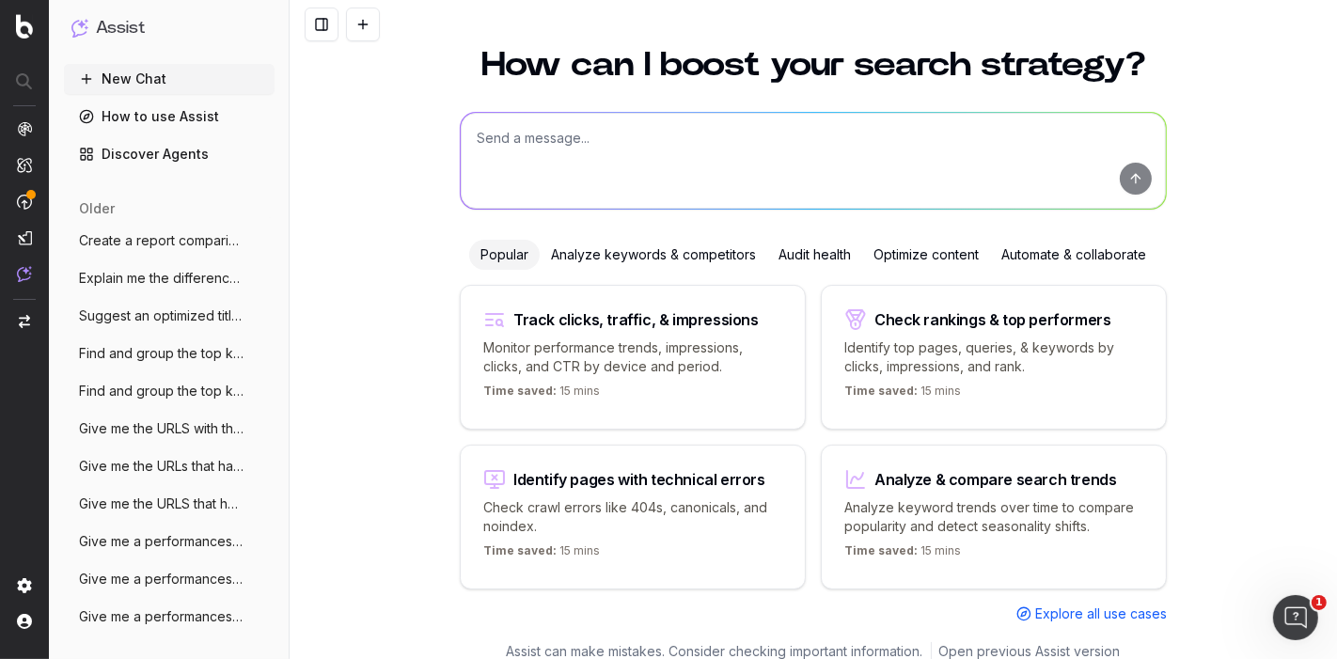
click at [593, 173] on textarea at bounding box center [813, 161] width 705 height 96
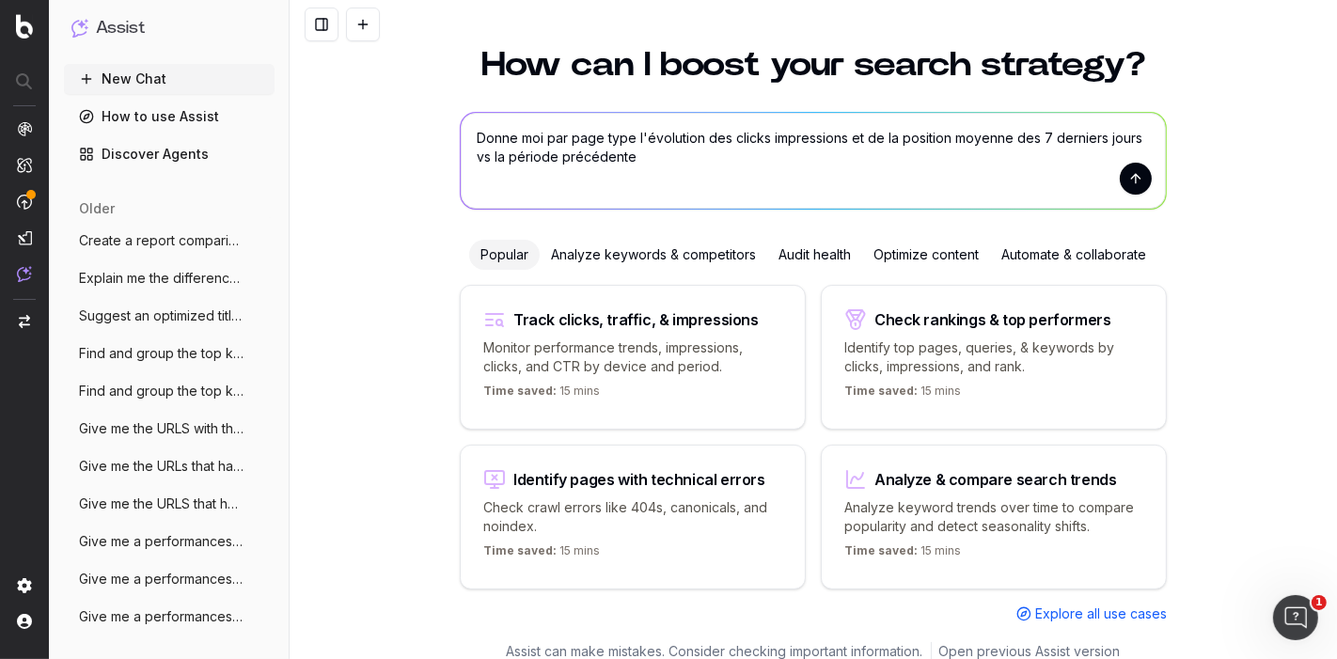
type textarea "Donne moi par page type l'évolution des clicks impressions et de la position mo…"
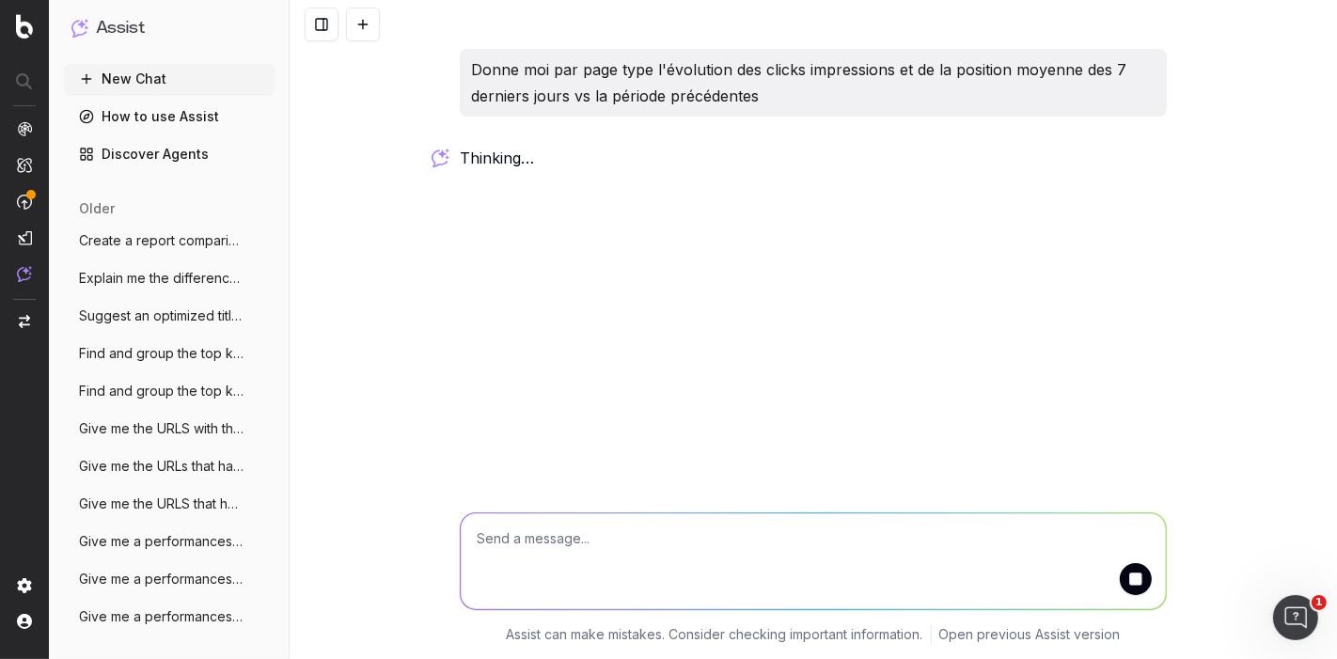
scroll to position [0, 0]
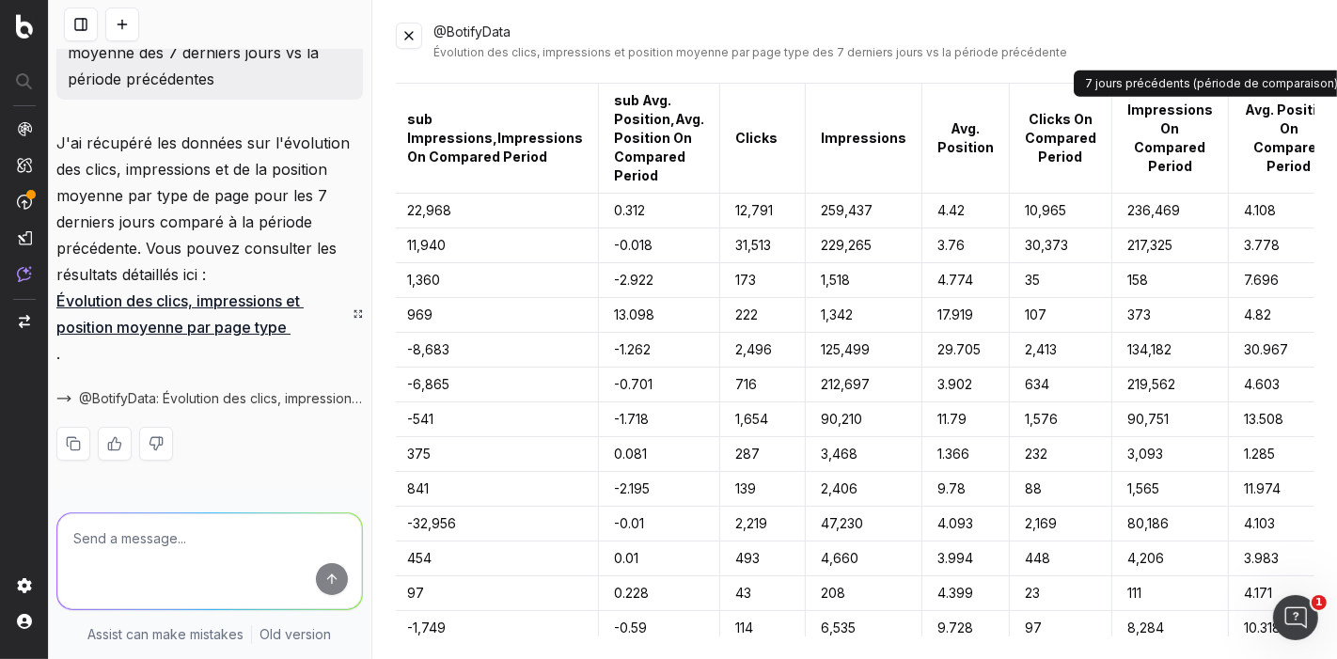
click at [1334, 137] on button at bounding box center [1341, 138] width 15 height 34
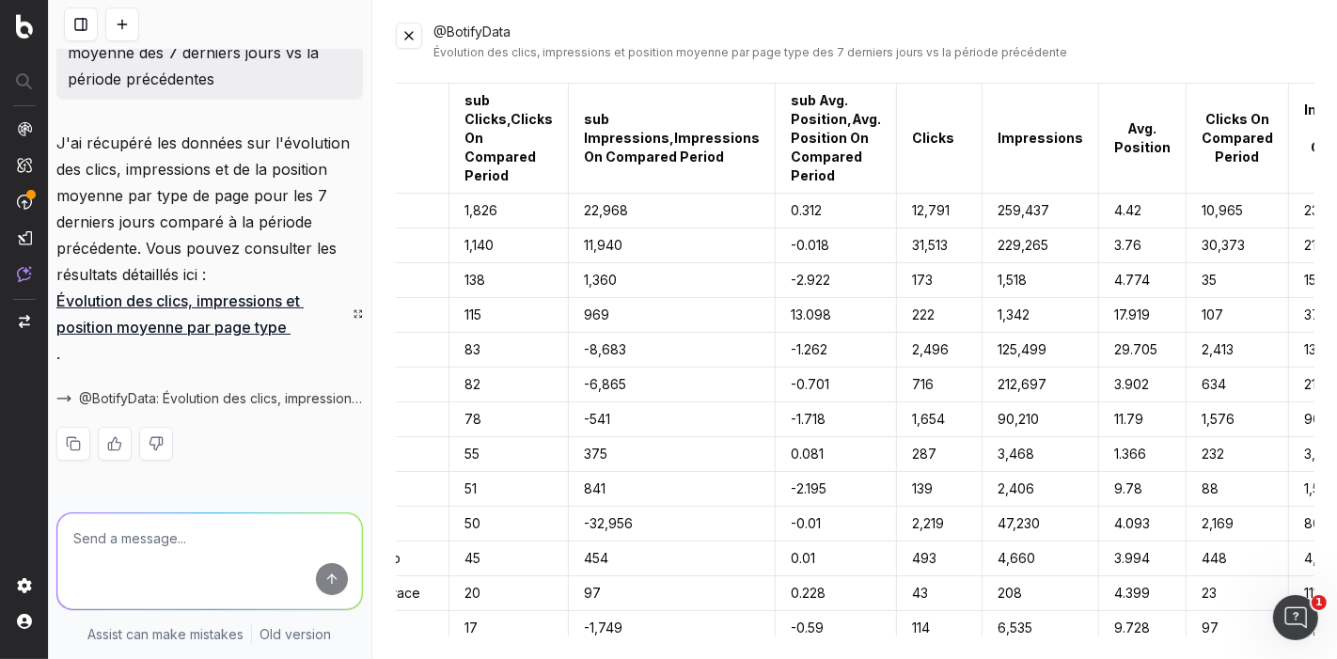
scroll to position [0, 601]
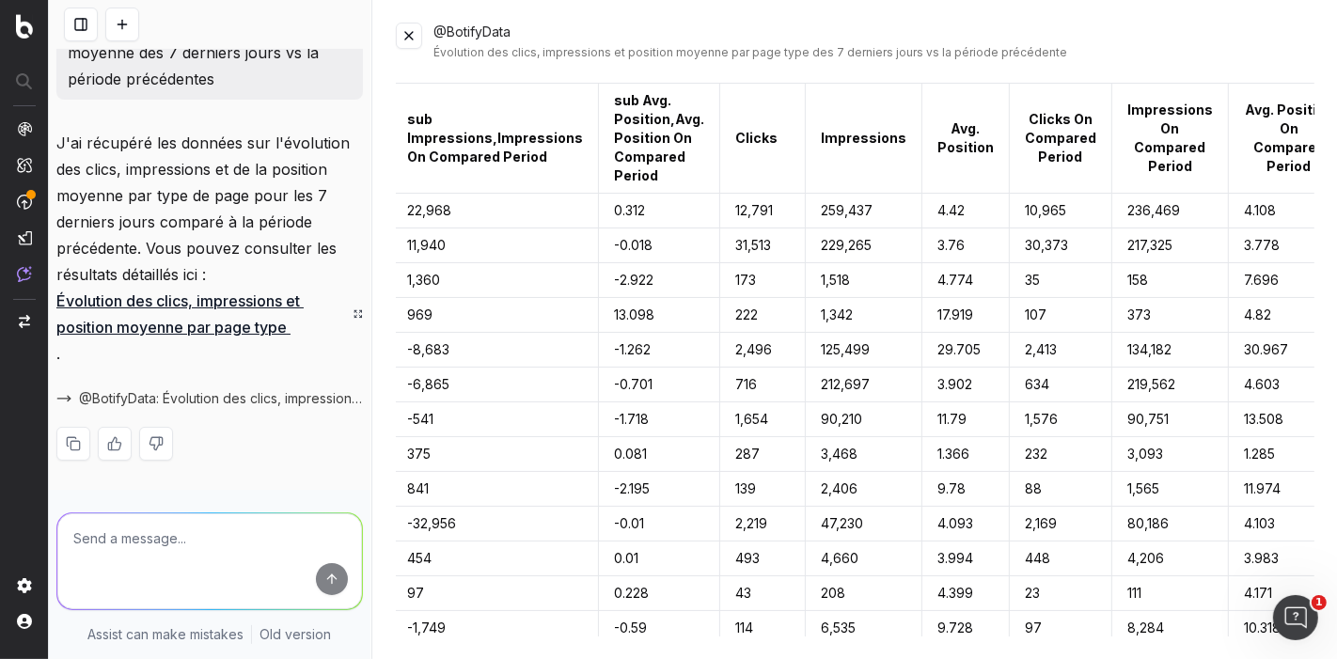
drag, startPoint x: 649, startPoint y: 299, endPoint x: 509, endPoint y: 302, distance: 140.1
click at [509, 302] on td "969" at bounding box center [494, 315] width 207 height 35
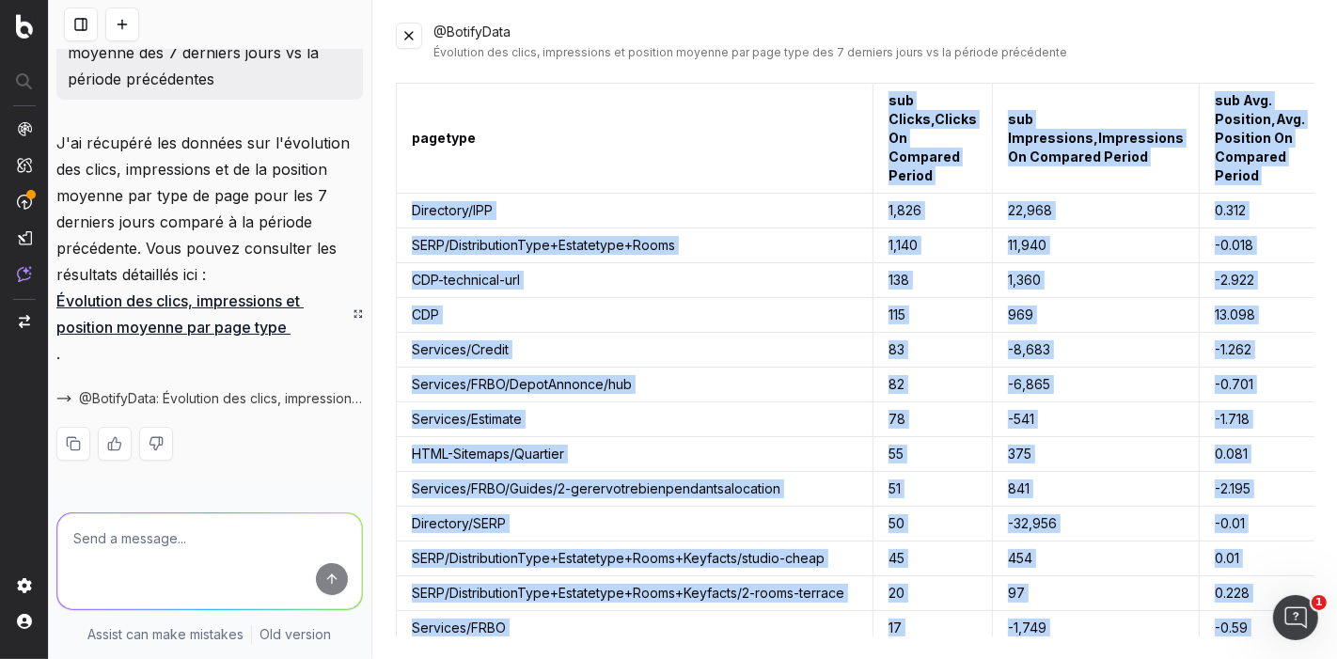
scroll to position [0, 0]
drag, startPoint x: 1238, startPoint y: 237, endPoint x: 414, endPoint y: 133, distance: 830.9
copy table "pagetype sub Clicks,Clicks On Compared Period sub Impressions,Impressions On Co…"
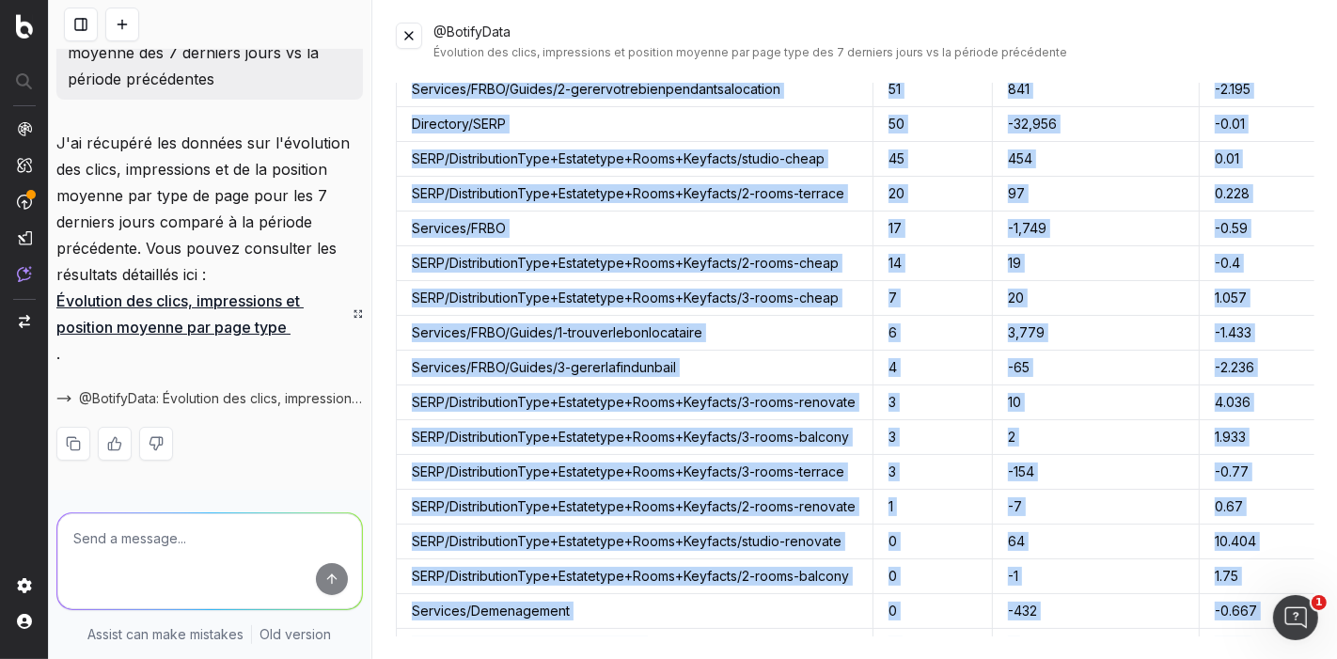
scroll to position [399, 0]
click at [1091, 287] on td "20" at bounding box center [1095, 298] width 207 height 35
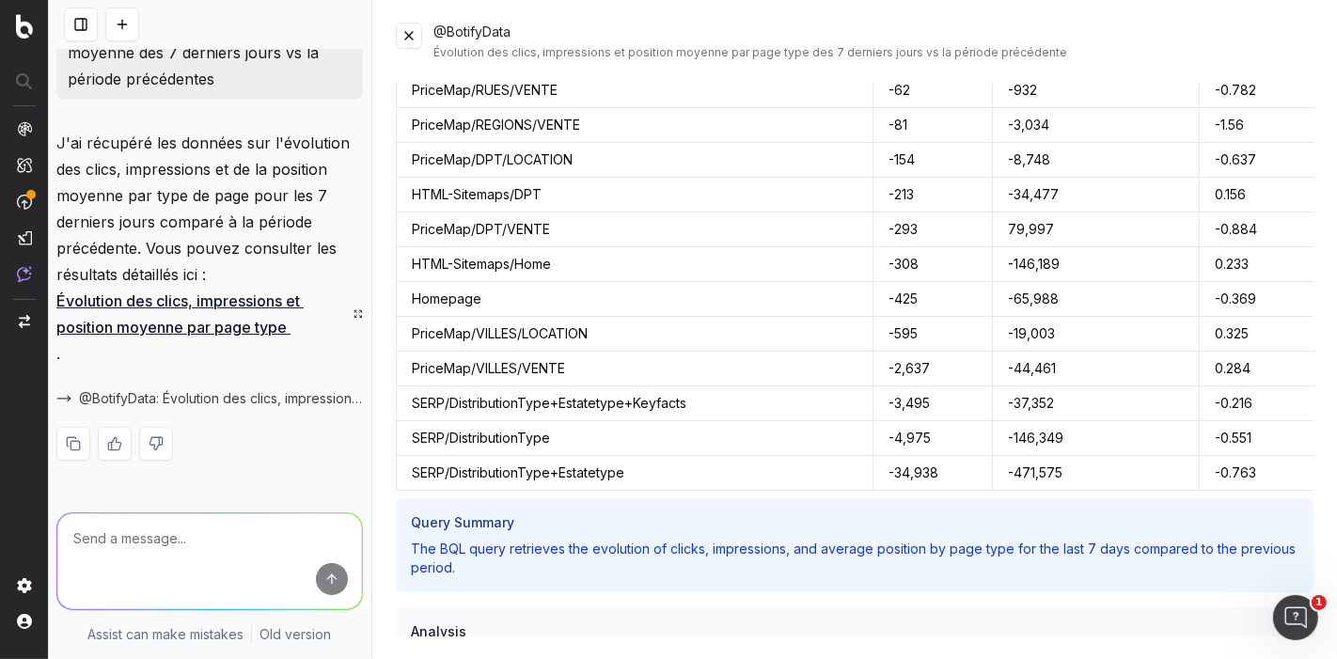
scroll to position [1375, 0]
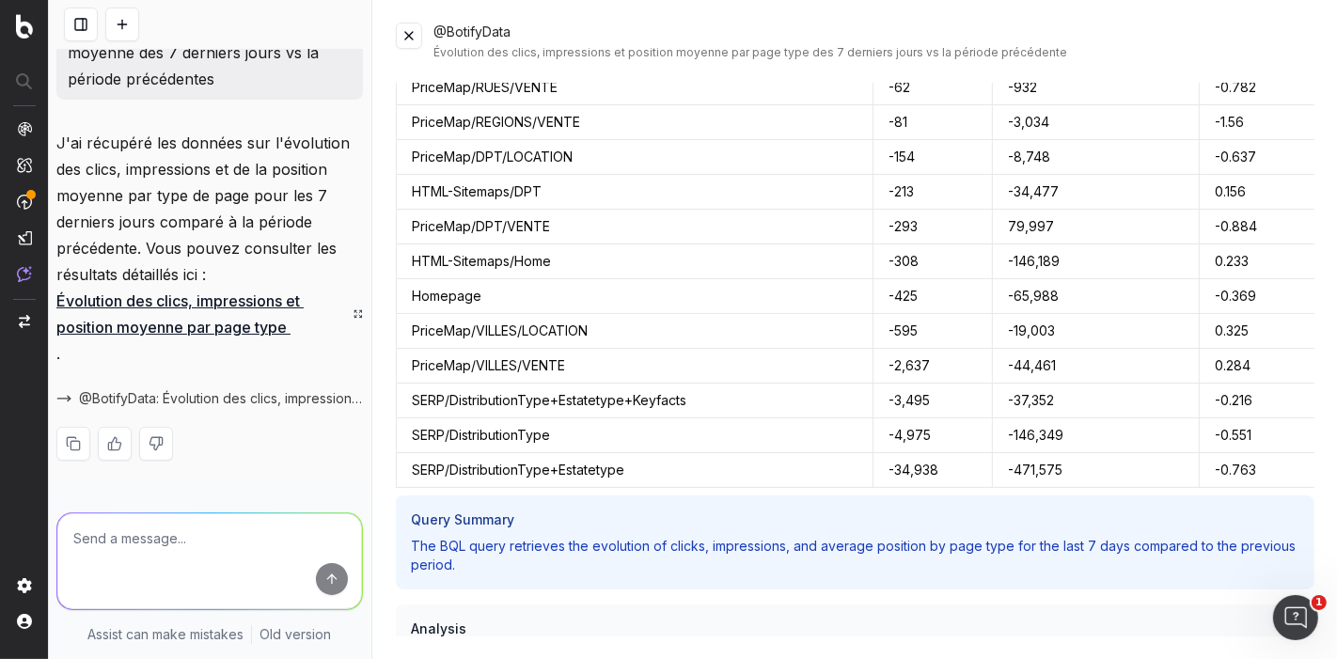
click at [600, 458] on td "SERP/DistributionType+Estatetype" at bounding box center [634, 470] width 477 height 35
copy td "SERP/DistributionType+Estatetype"
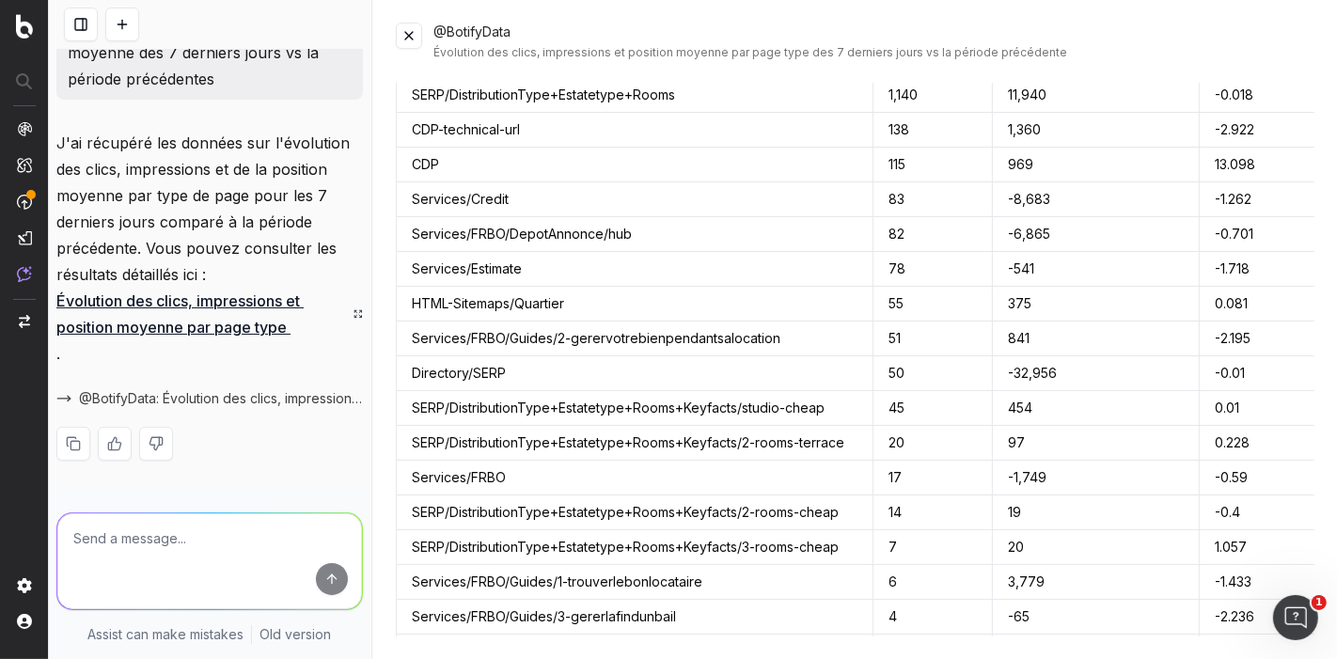
scroll to position [0, 0]
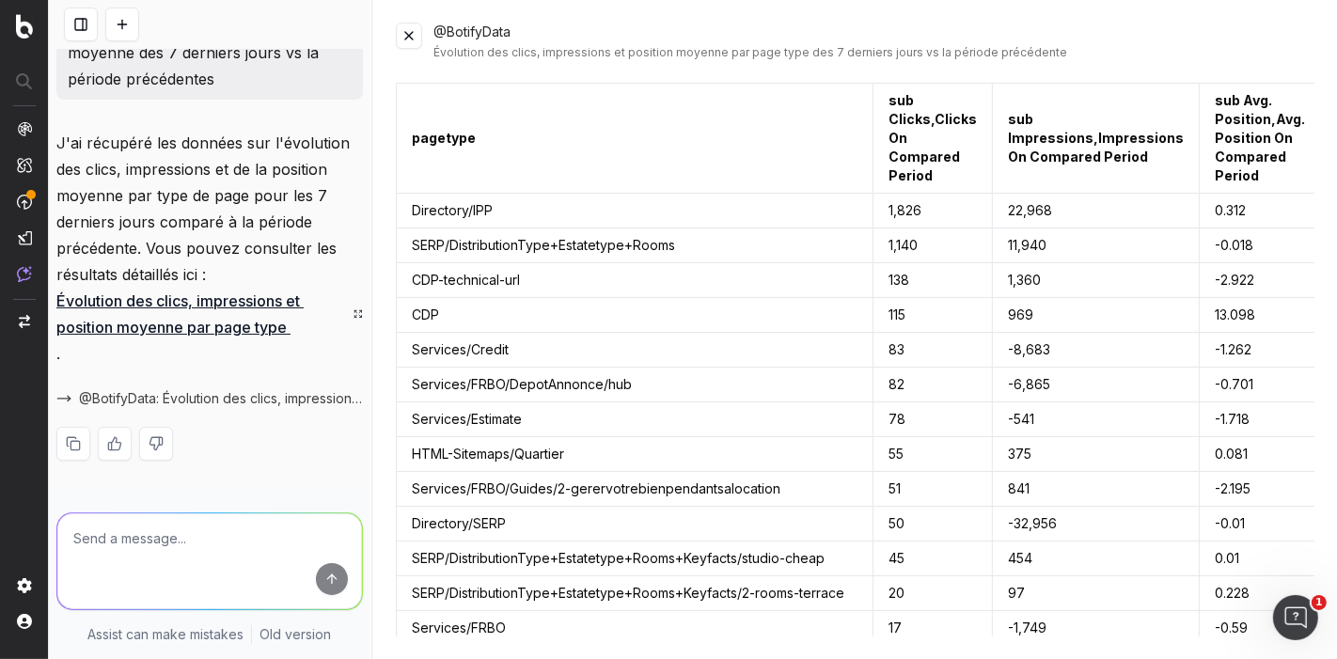
click at [407, 34] on button at bounding box center [409, 36] width 26 height 26
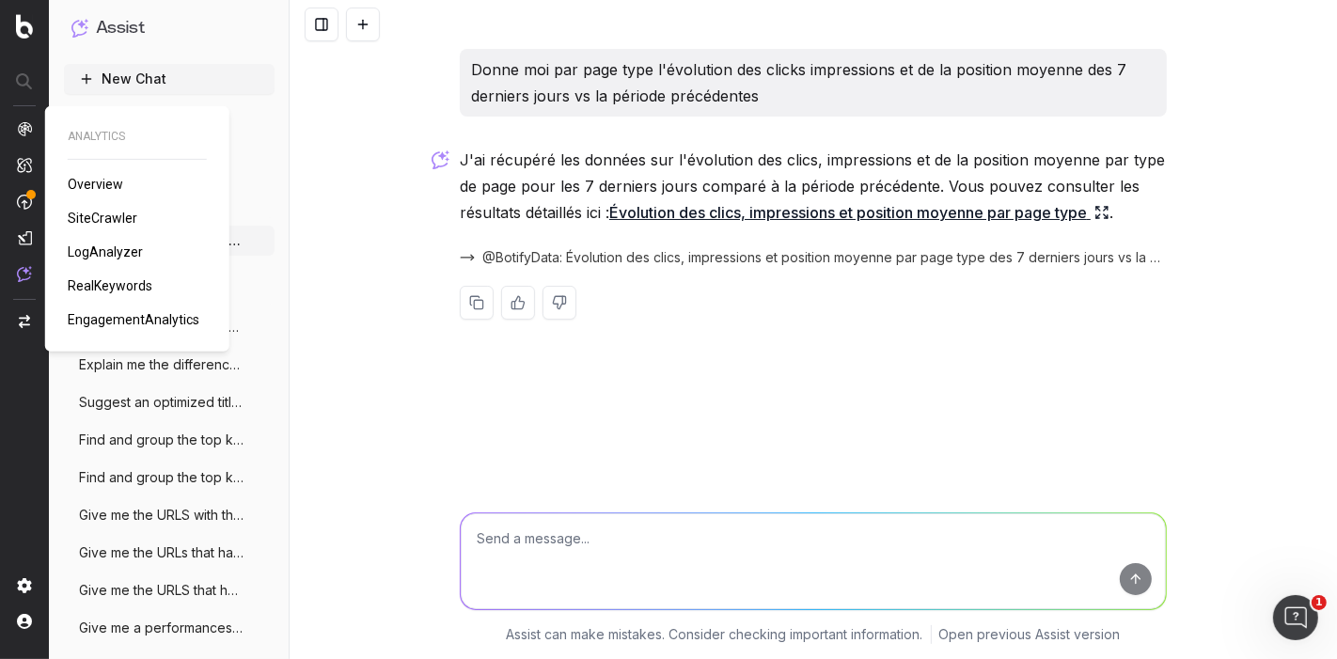
click at [21, 135] on img at bounding box center [24, 128] width 15 height 15
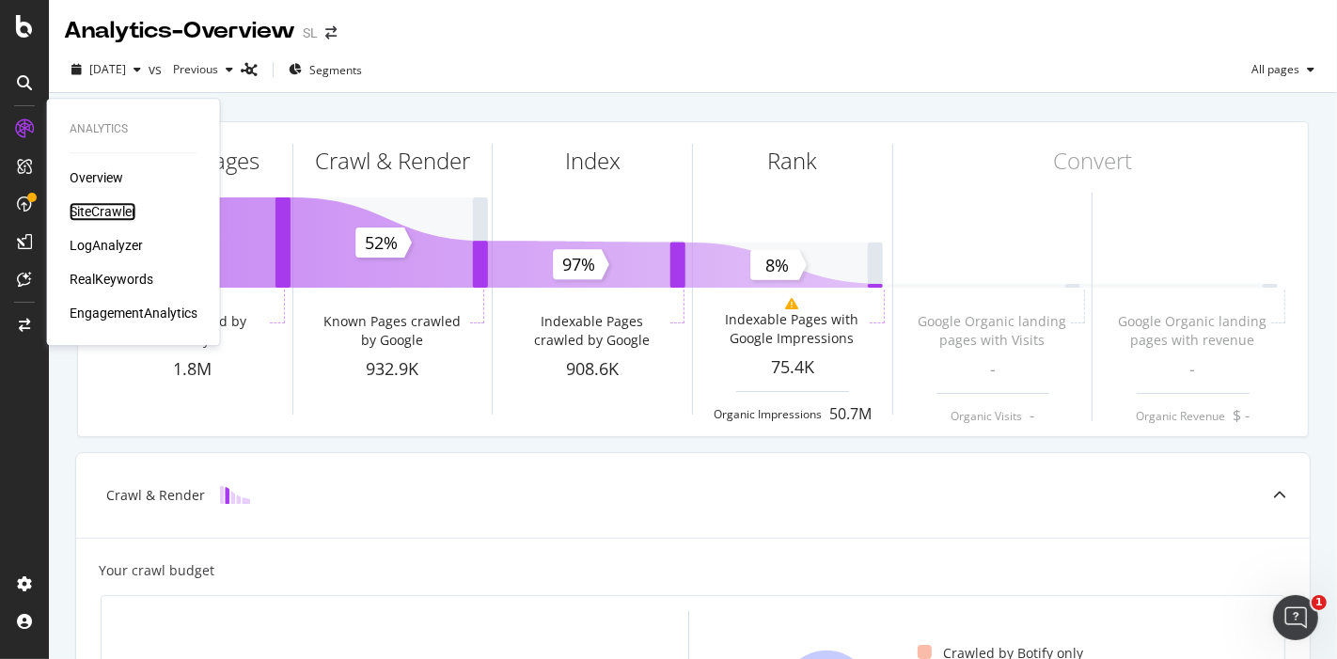
click at [91, 208] on div "SiteCrawler" at bounding box center [103, 211] width 67 height 19
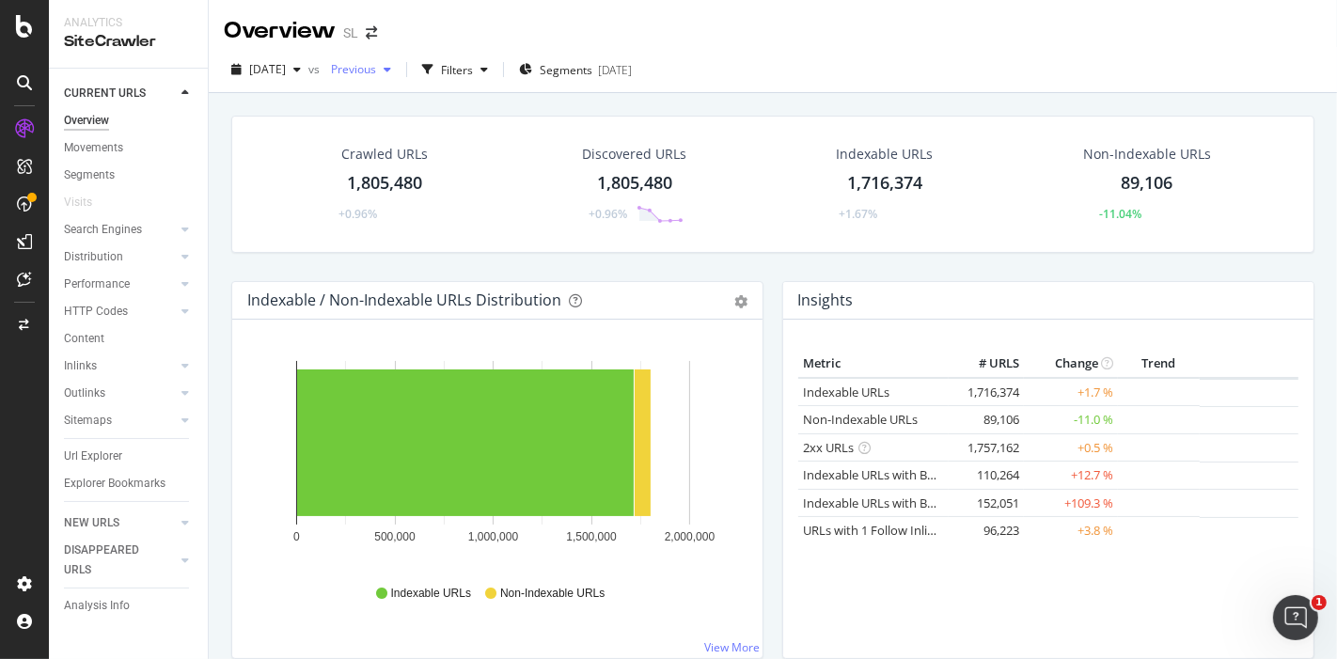
click at [399, 69] on div "button" at bounding box center [387, 69] width 23 height 11
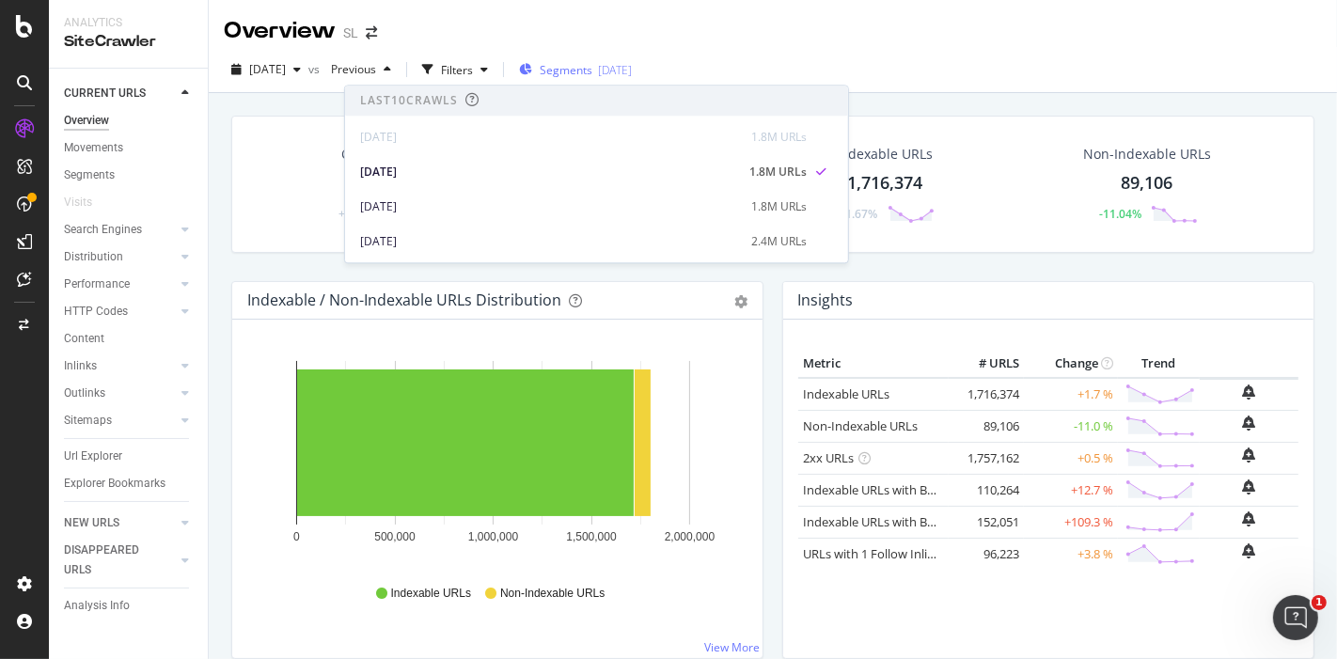
click at [592, 60] on div "Segments [DATE]" at bounding box center [575, 69] width 113 height 28
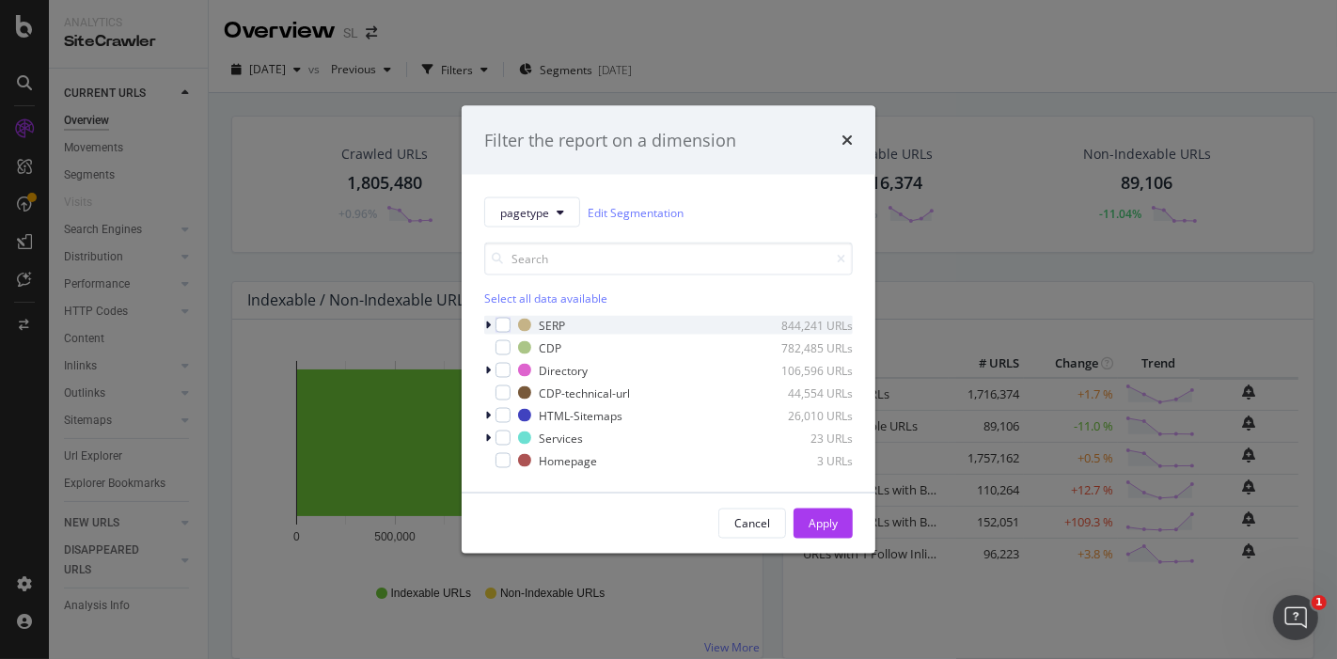
click at [487, 325] on icon "modal" at bounding box center [488, 325] width 6 height 11
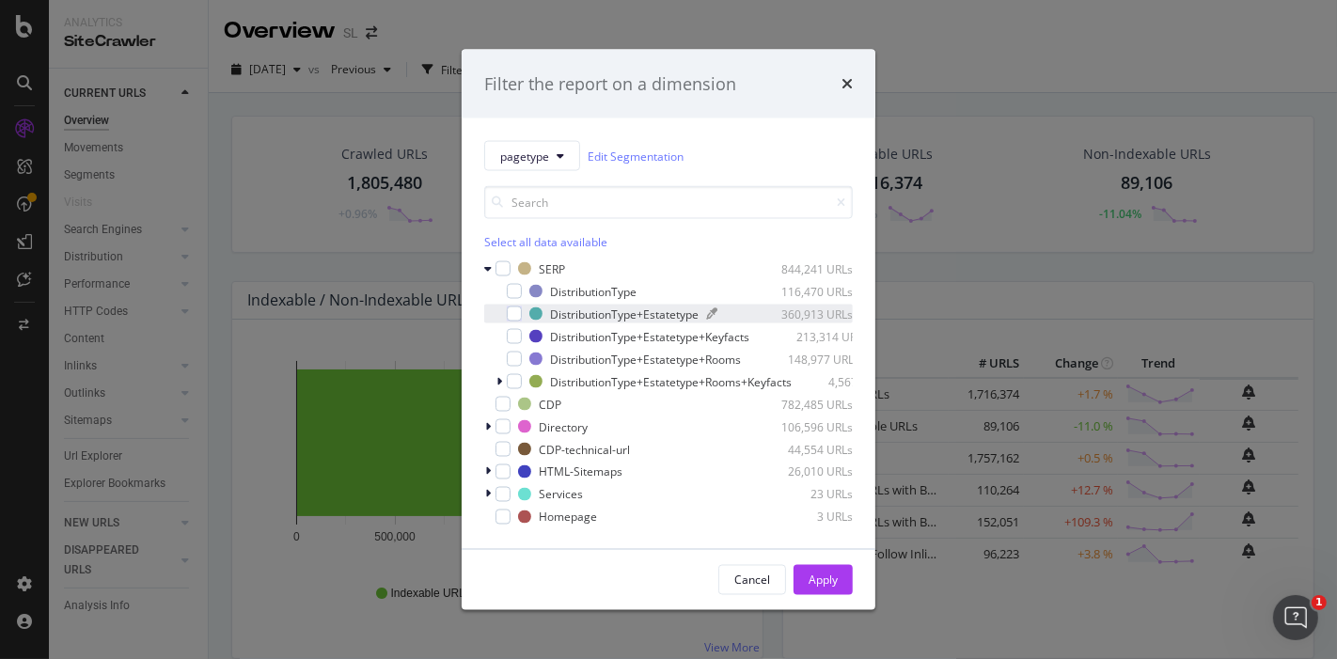
click at [552, 307] on div "DistributionType+Estatetype" at bounding box center [624, 313] width 149 height 16
click at [822, 584] on div "Apply" at bounding box center [822, 579] width 29 height 16
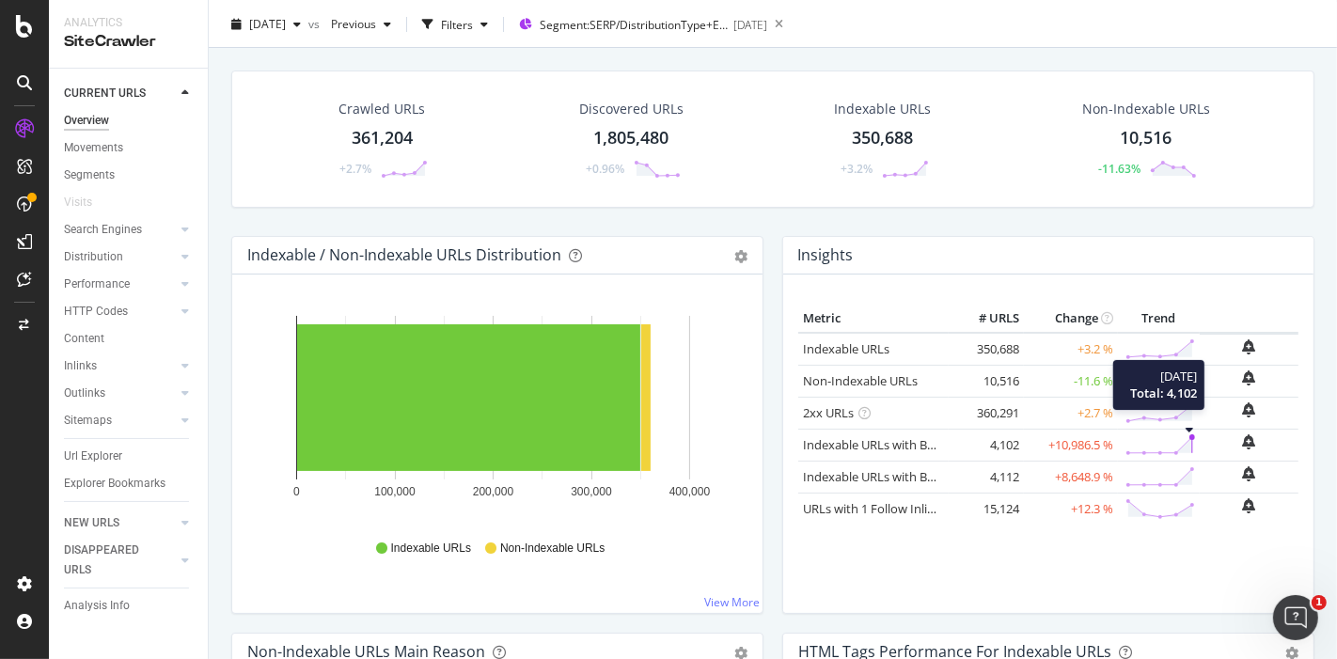
scroll to position [43, 0]
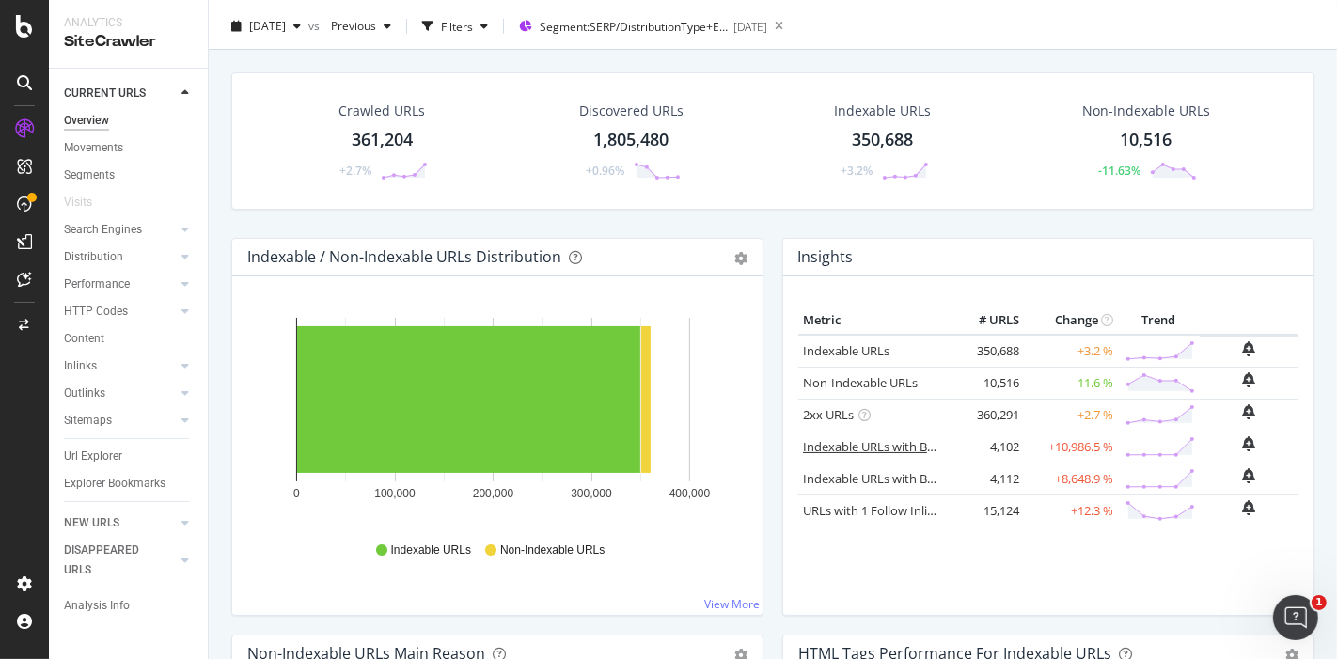
click at [851, 443] on link "Indexable URLs with Bad H1" at bounding box center [881, 446] width 157 height 17
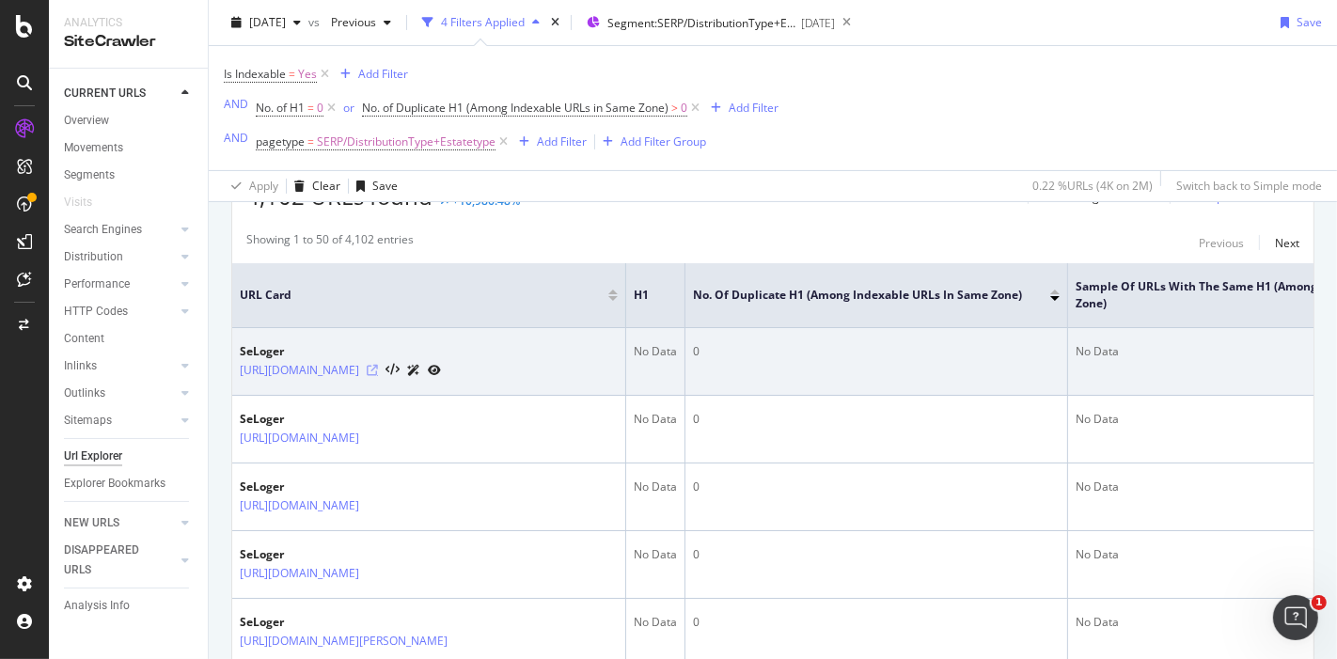
click at [378, 375] on icon at bounding box center [372, 370] width 11 height 11
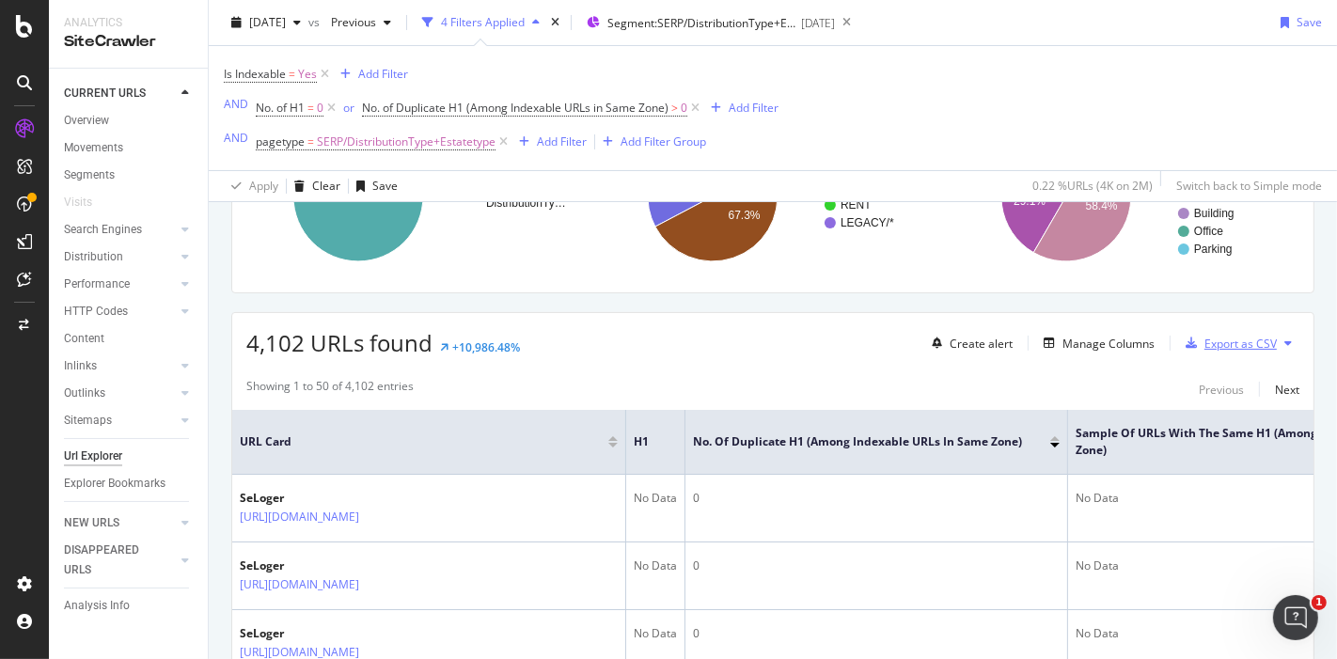
click at [1220, 336] on div "Export as CSV" at bounding box center [1240, 344] width 72 height 16
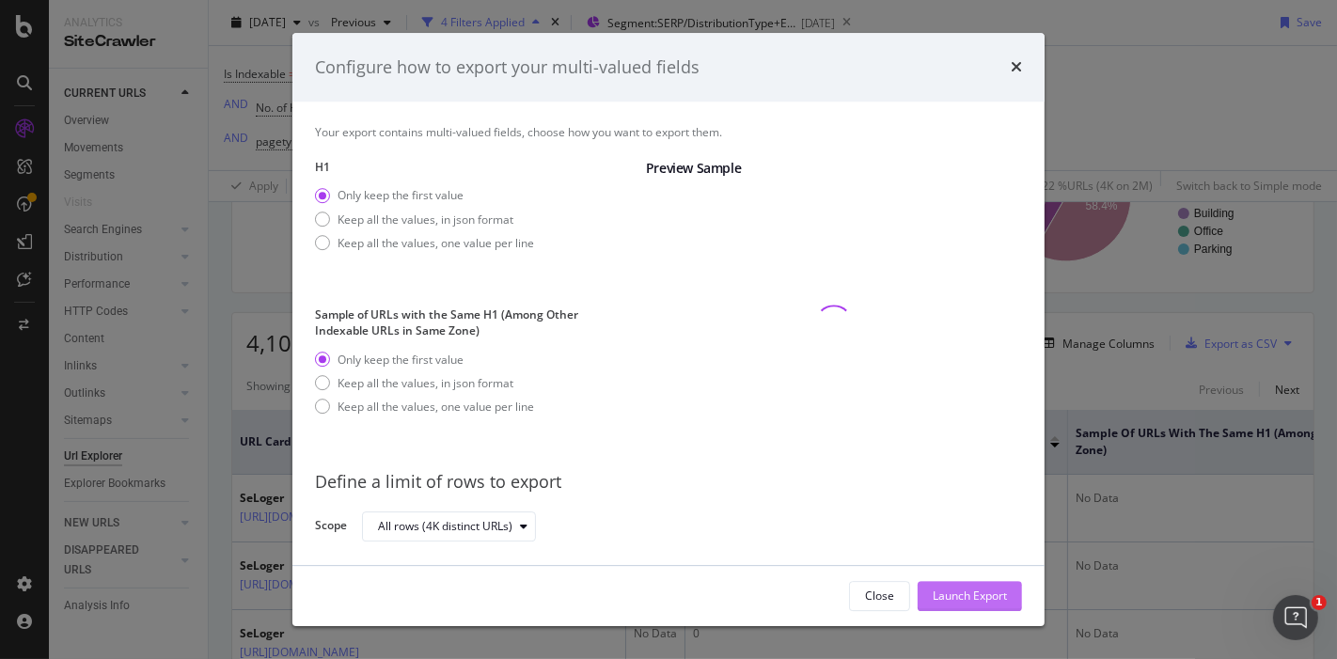
click at [939, 596] on div "Launch Export" at bounding box center [969, 596] width 74 height 16
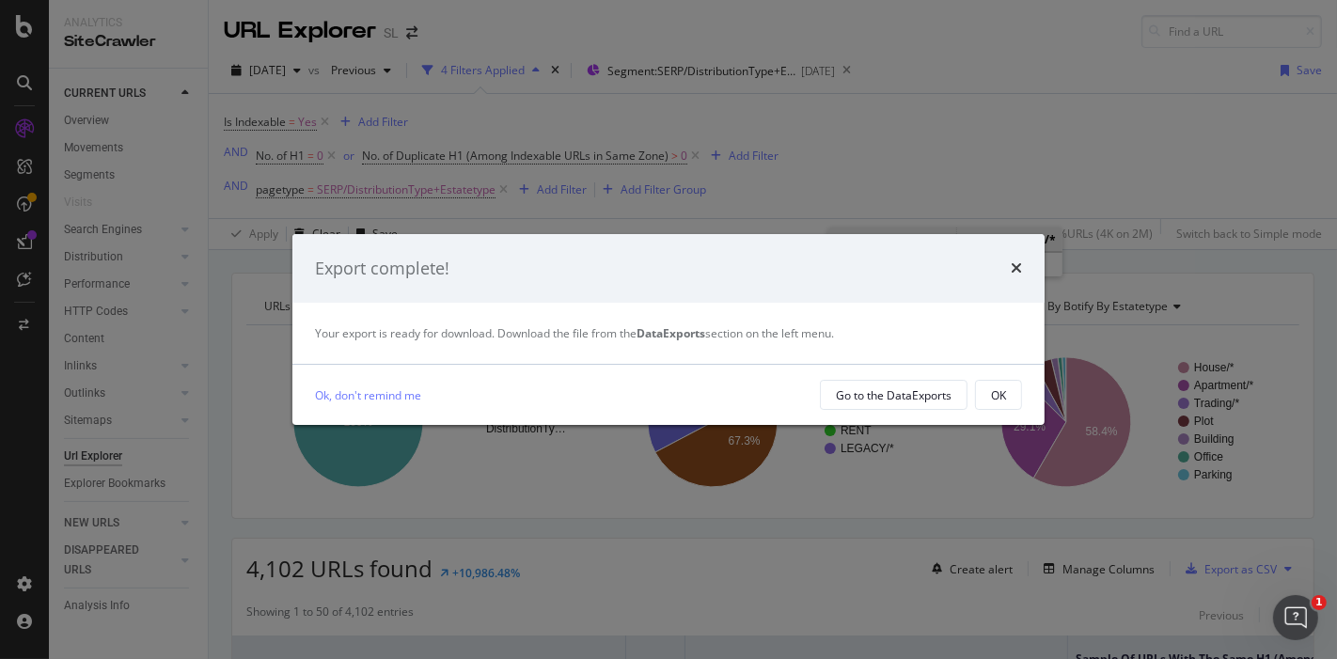
drag, startPoint x: 1278, startPoint y: 1, endPoint x: 752, endPoint y: 295, distance: 603.0
click at [752, 295] on div "Export complete!" at bounding box center [668, 269] width 752 height 70
click at [884, 404] on div "Go to the DataExports" at bounding box center [894, 395] width 116 height 26
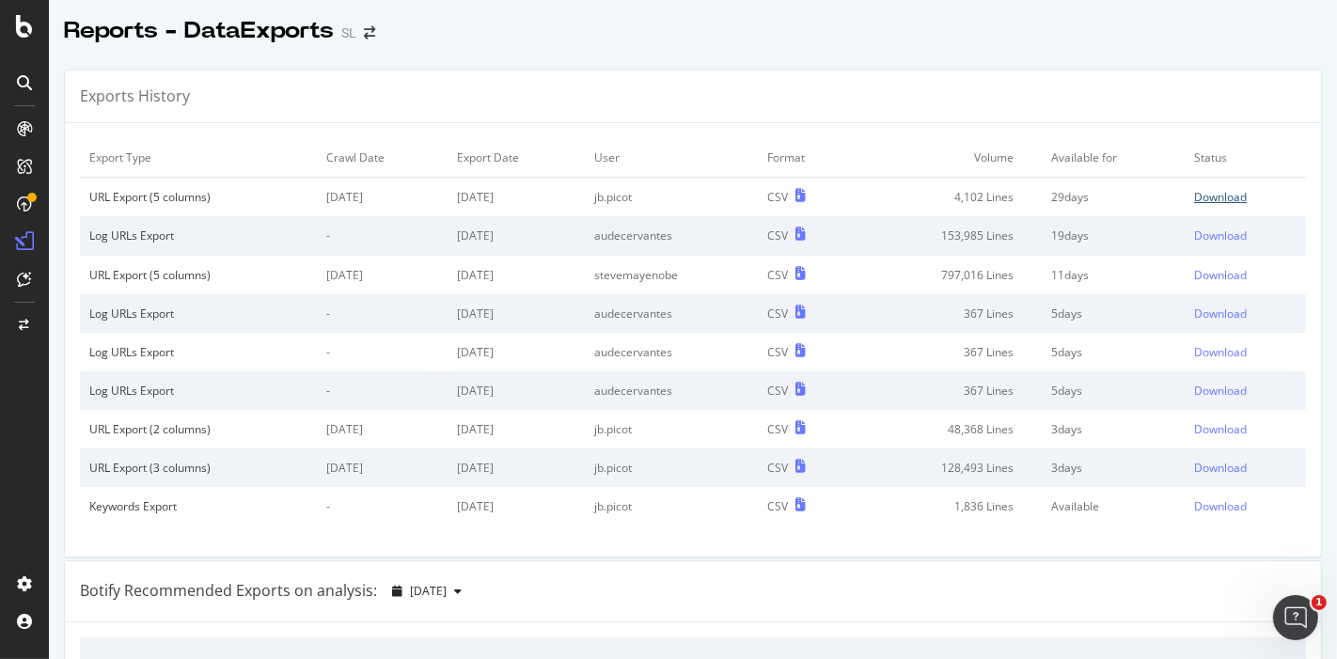
click at [1194, 192] on div "Download" at bounding box center [1220, 197] width 53 height 16
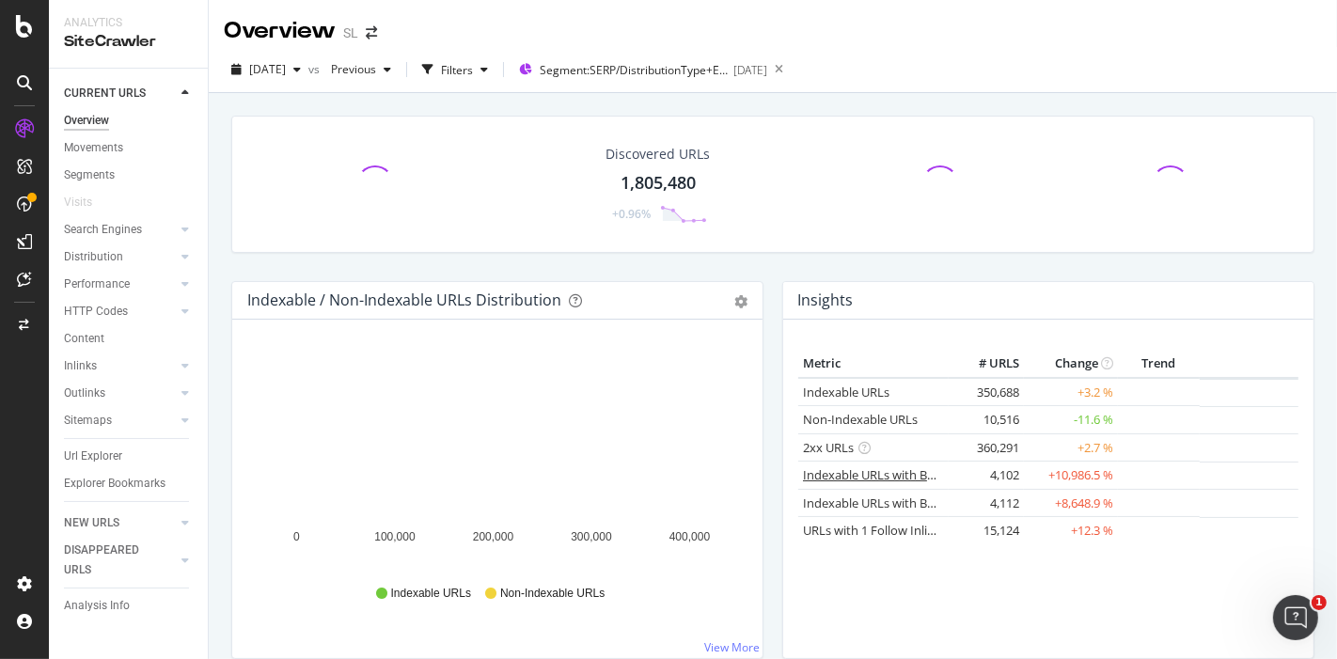
scroll to position [81, 0]
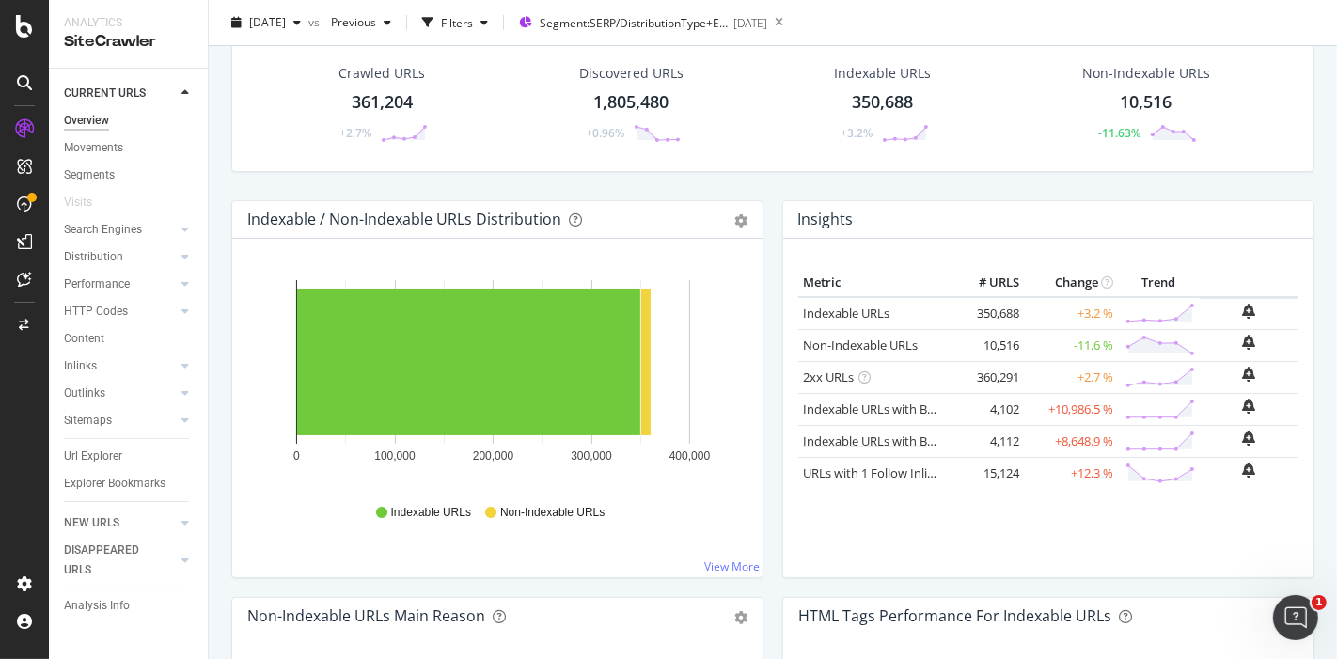
click at [885, 434] on link "Indexable URLs with Bad Description" at bounding box center [905, 440] width 205 height 17
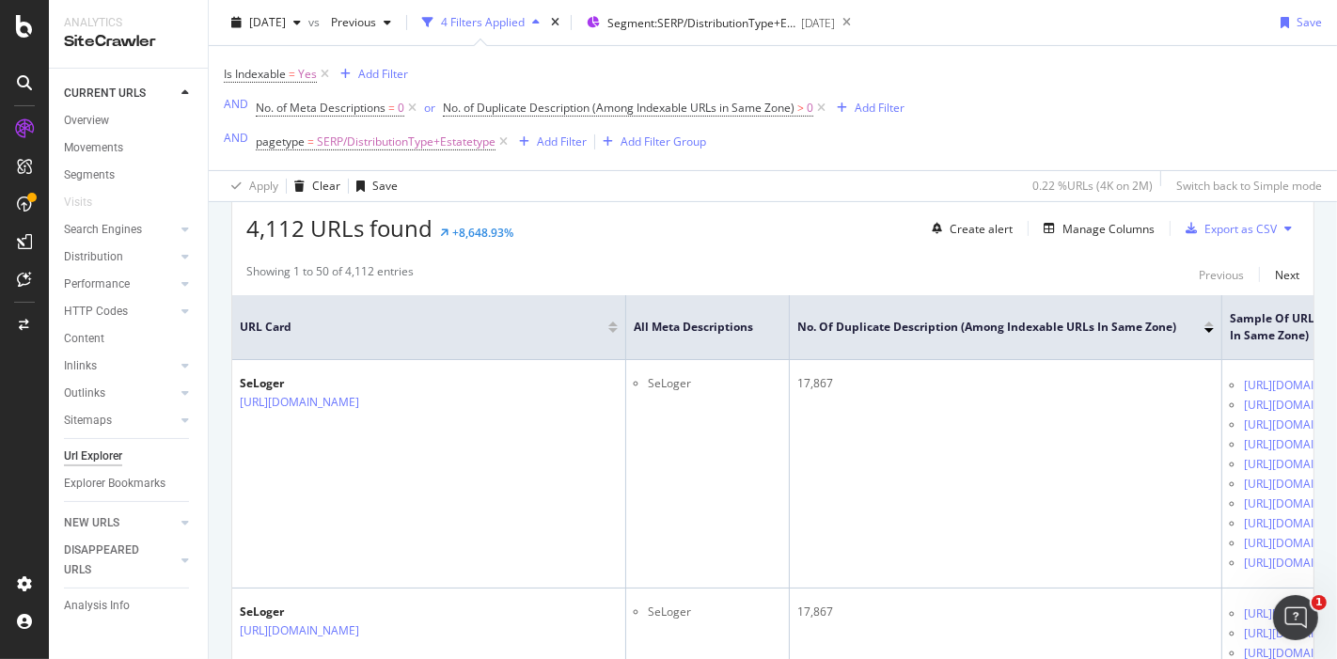
scroll to position [336, 0]
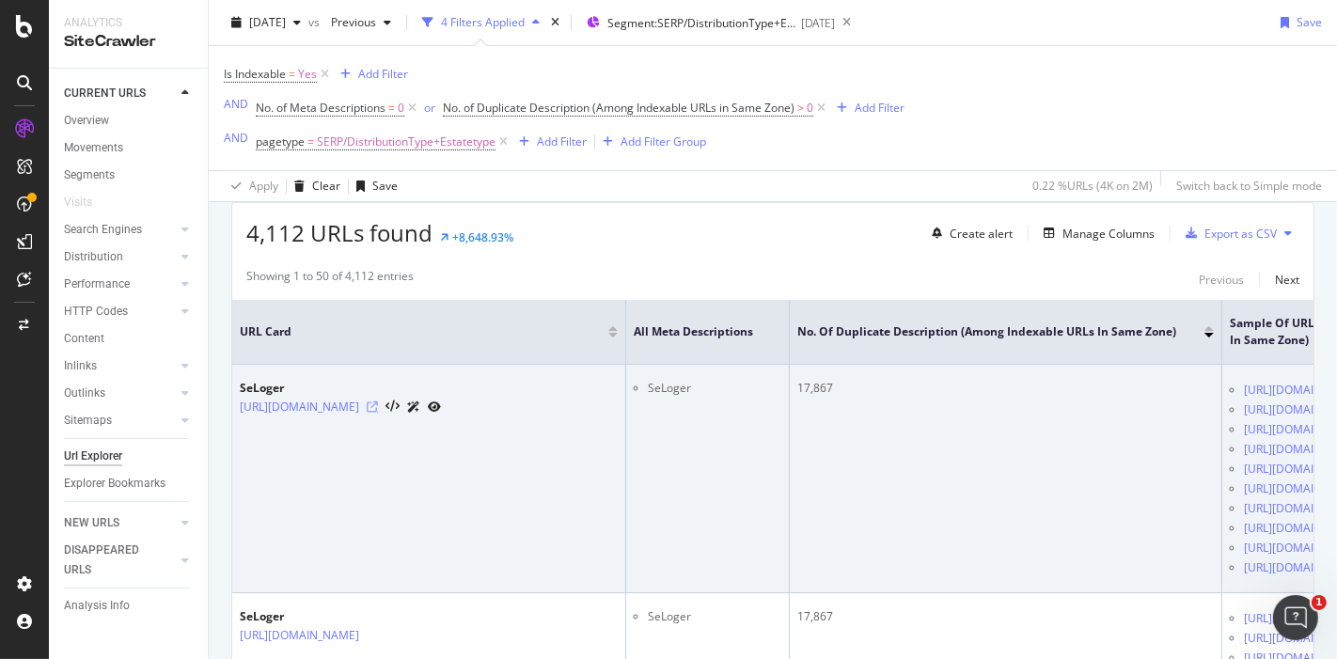
click at [378, 412] on icon at bounding box center [372, 406] width 11 height 11
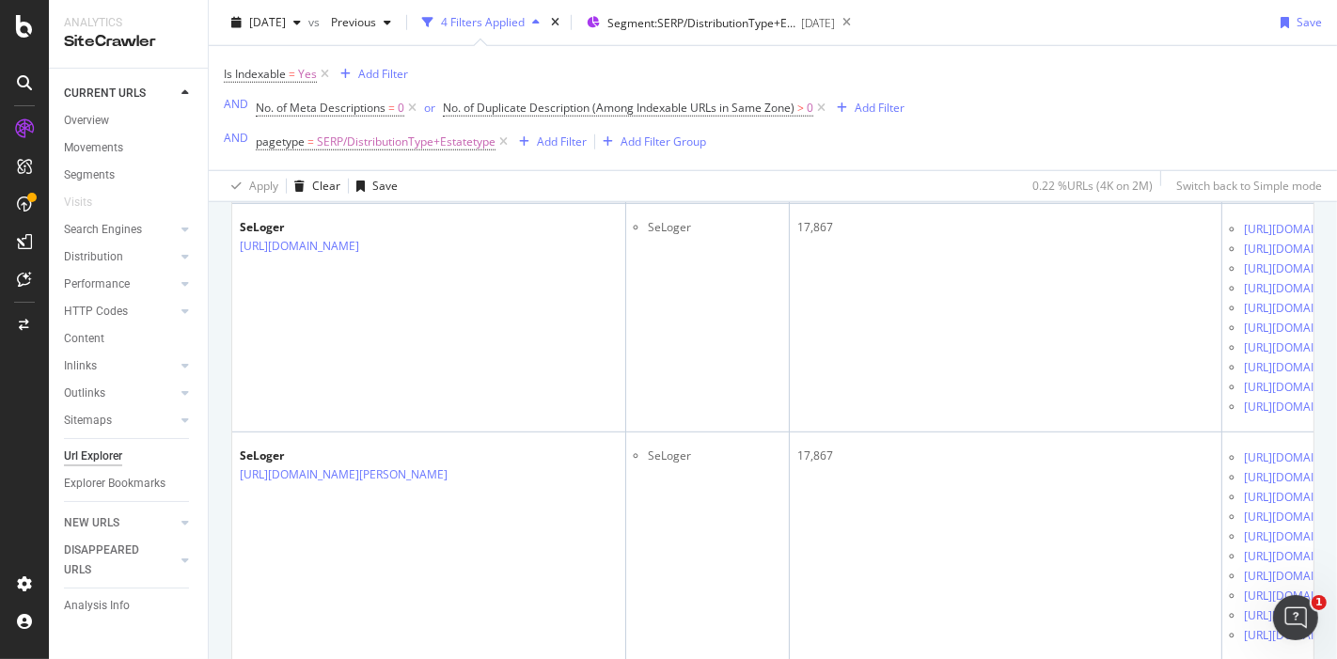
scroll to position [1504, 0]
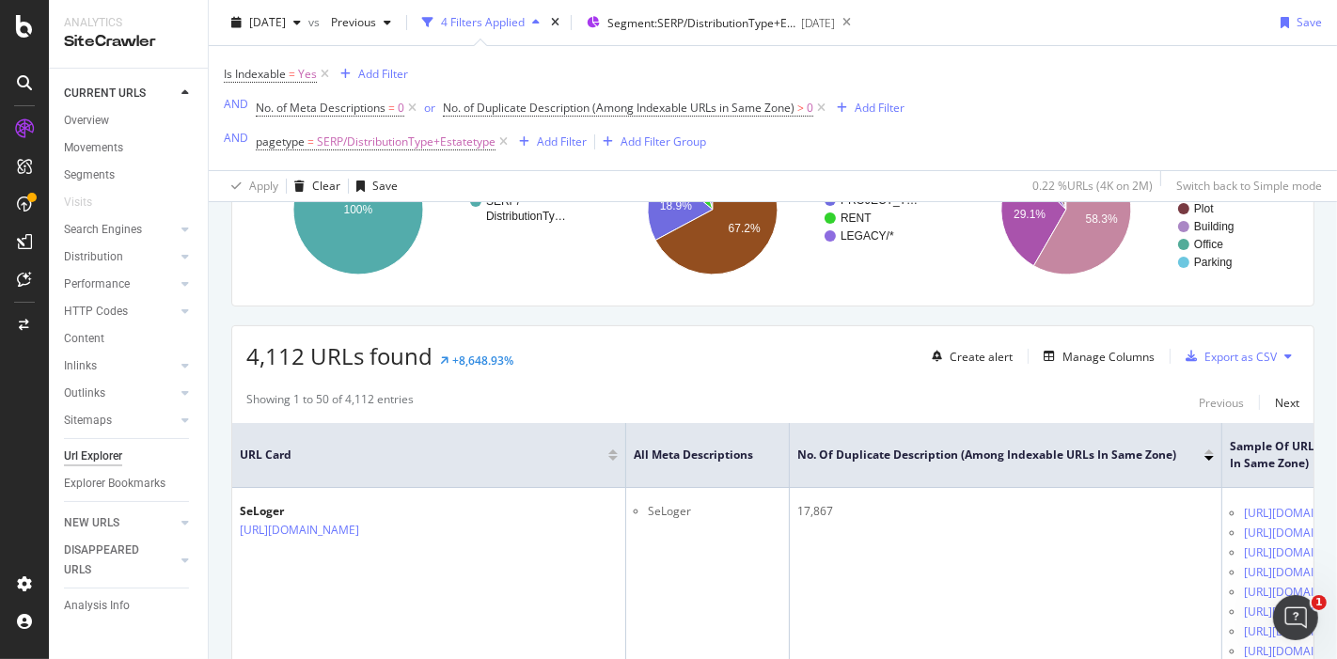
scroll to position [213, 0]
click at [91, 117] on div "Overview" at bounding box center [86, 121] width 45 height 20
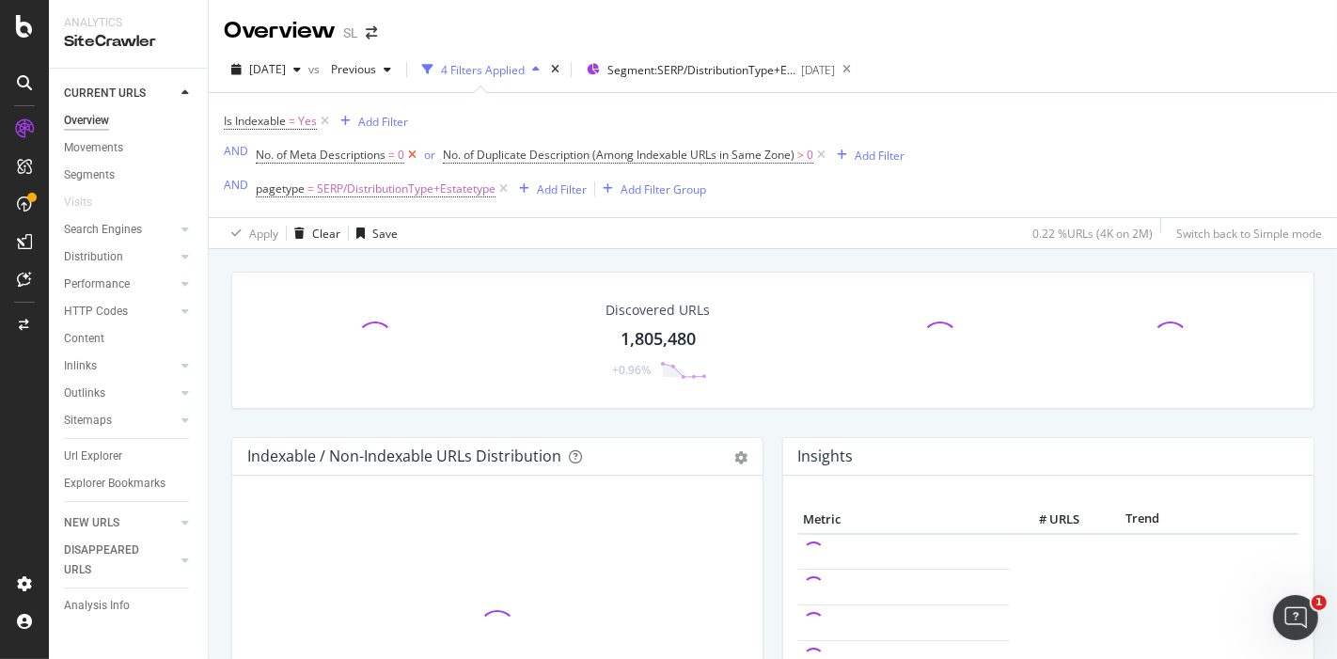
click at [411, 153] on icon at bounding box center [412, 155] width 16 height 19
click at [631, 151] on icon at bounding box center [634, 155] width 16 height 19
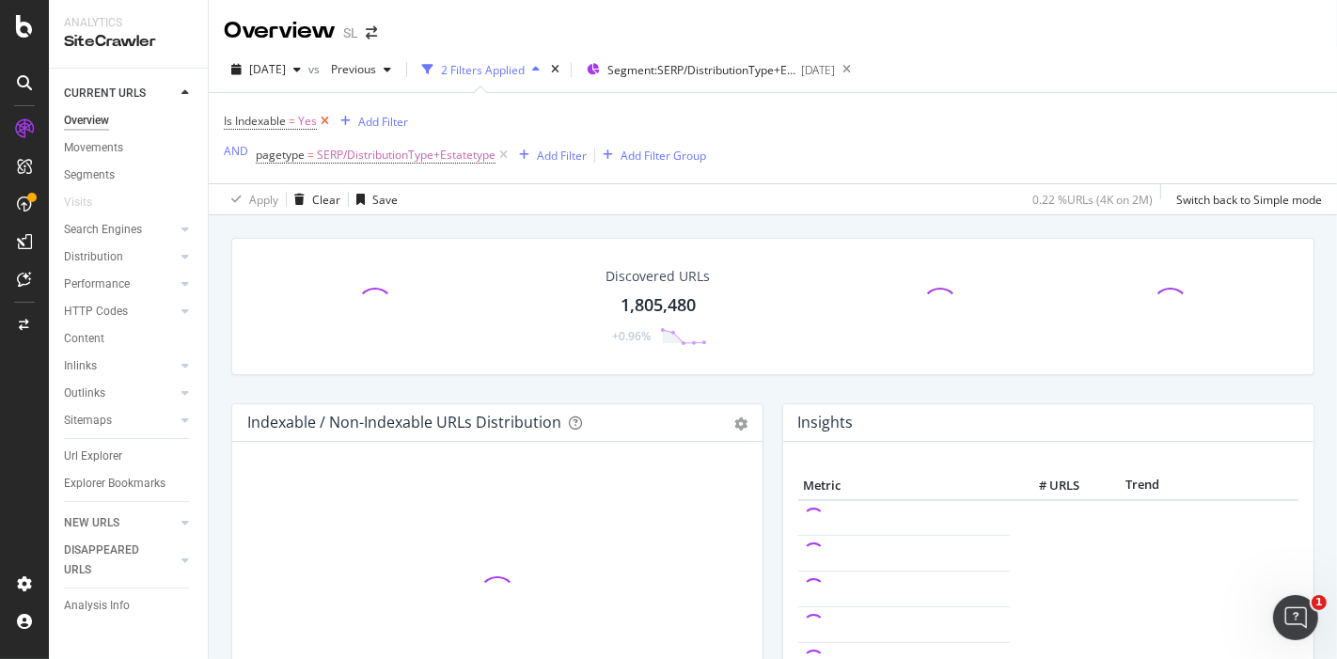
click at [327, 119] on icon at bounding box center [325, 121] width 16 height 19
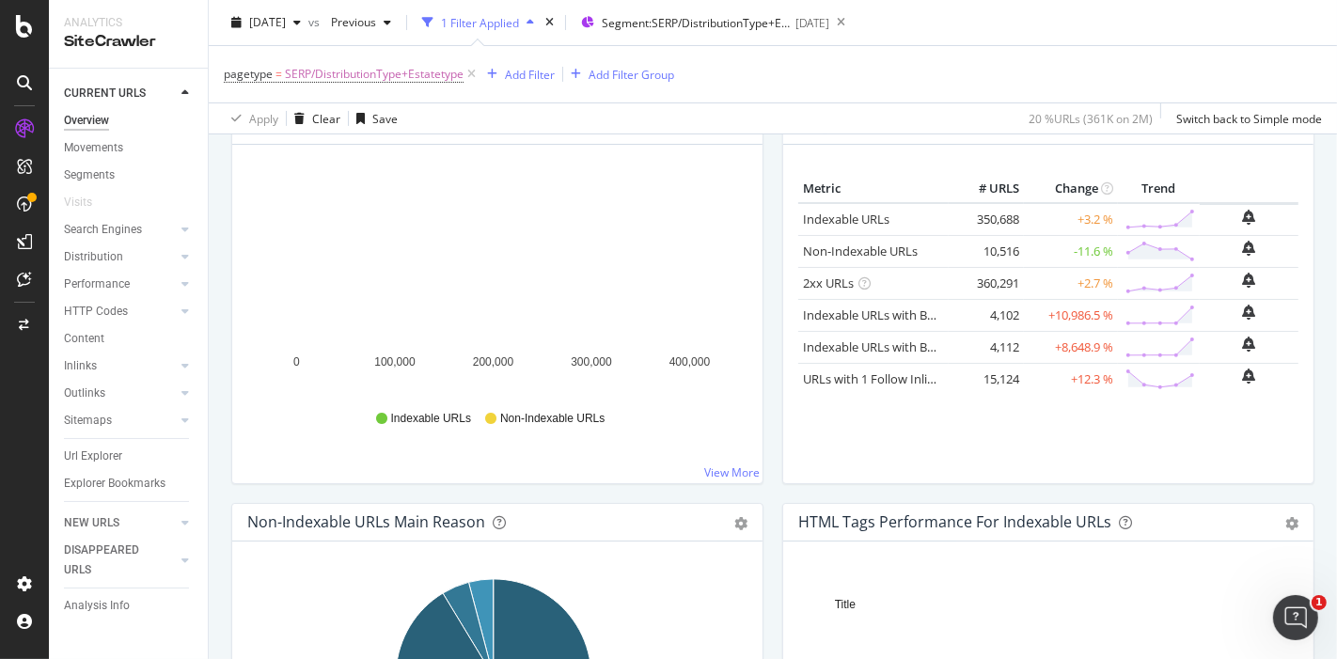
scroll to position [264, 0]
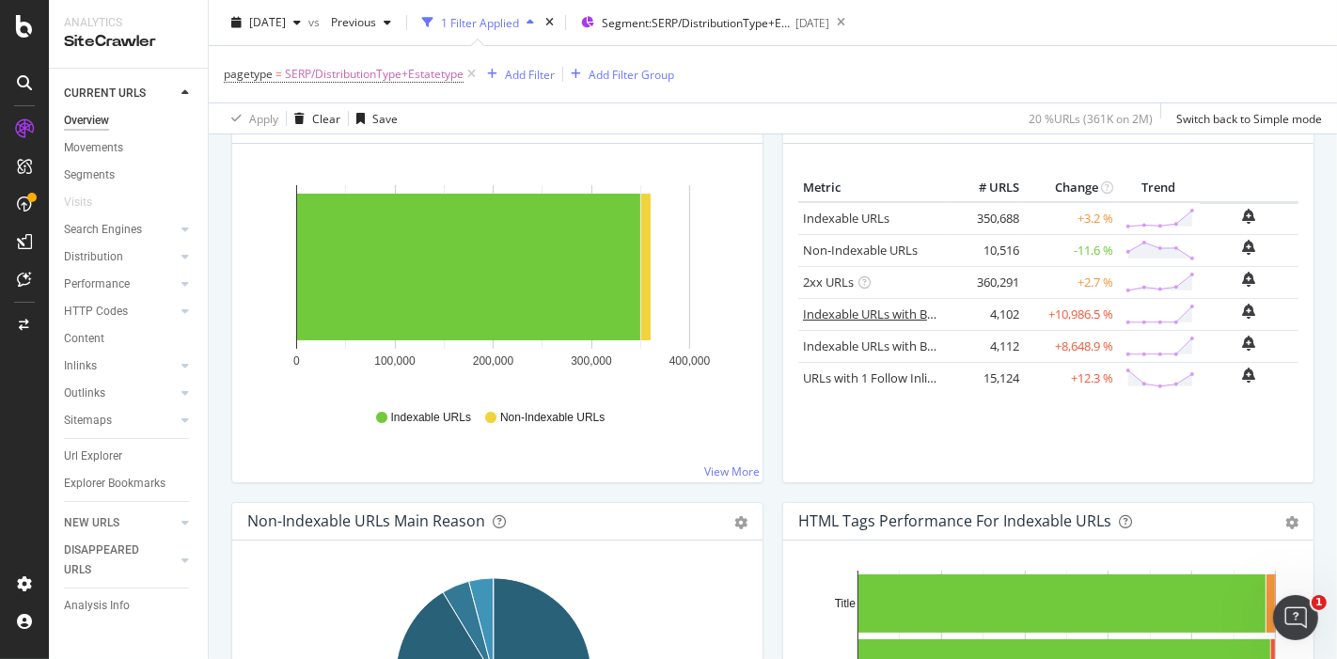
click at [882, 312] on link "Indexable URLs with Bad H1" at bounding box center [881, 313] width 157 height 17
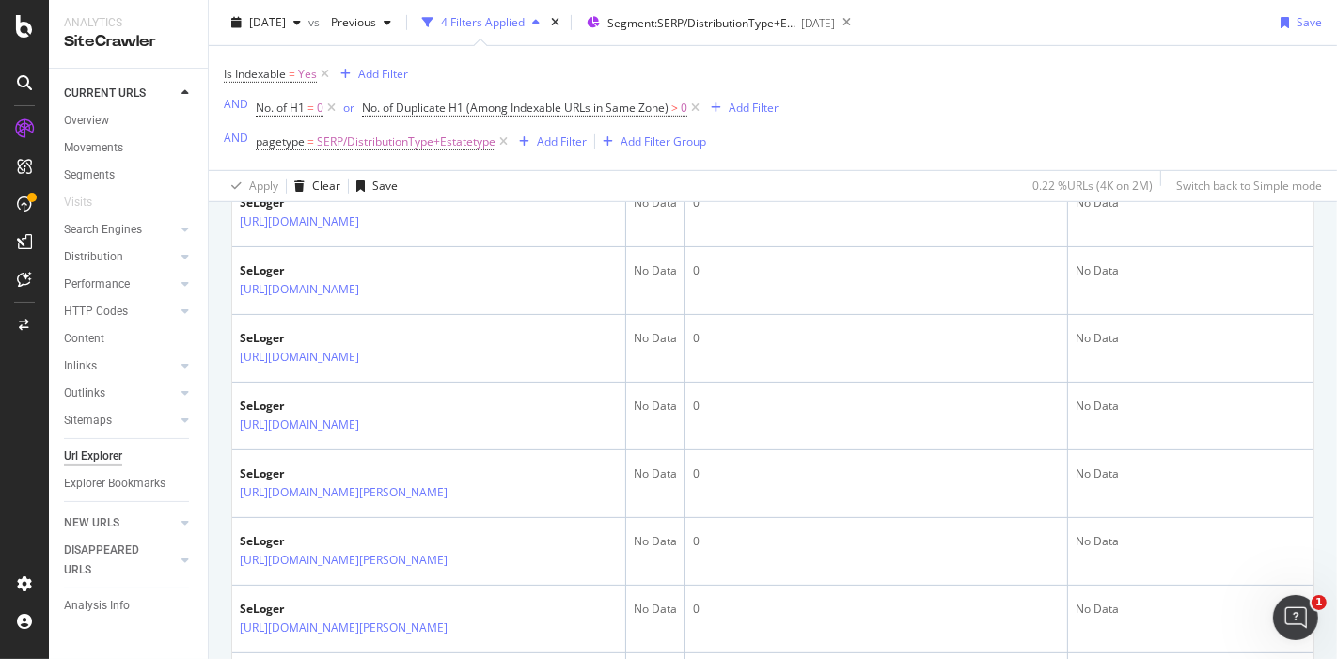
scroll to position [750, 0]
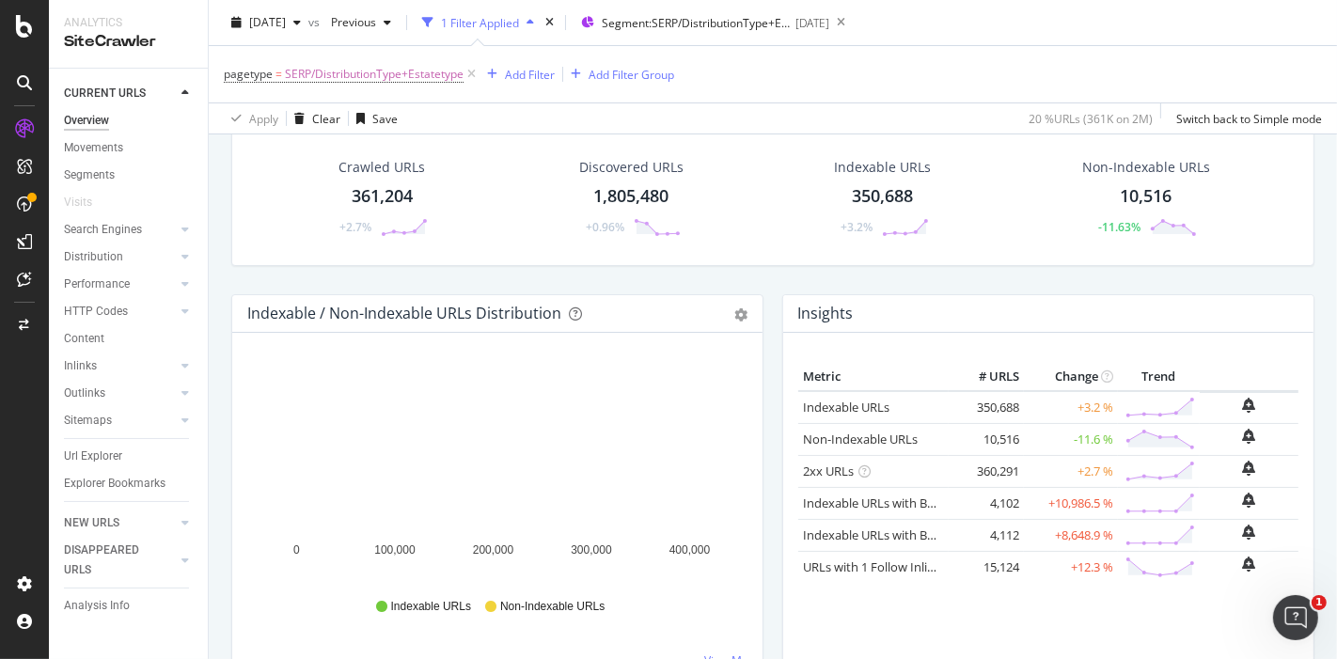
scroll to position [14, 0]
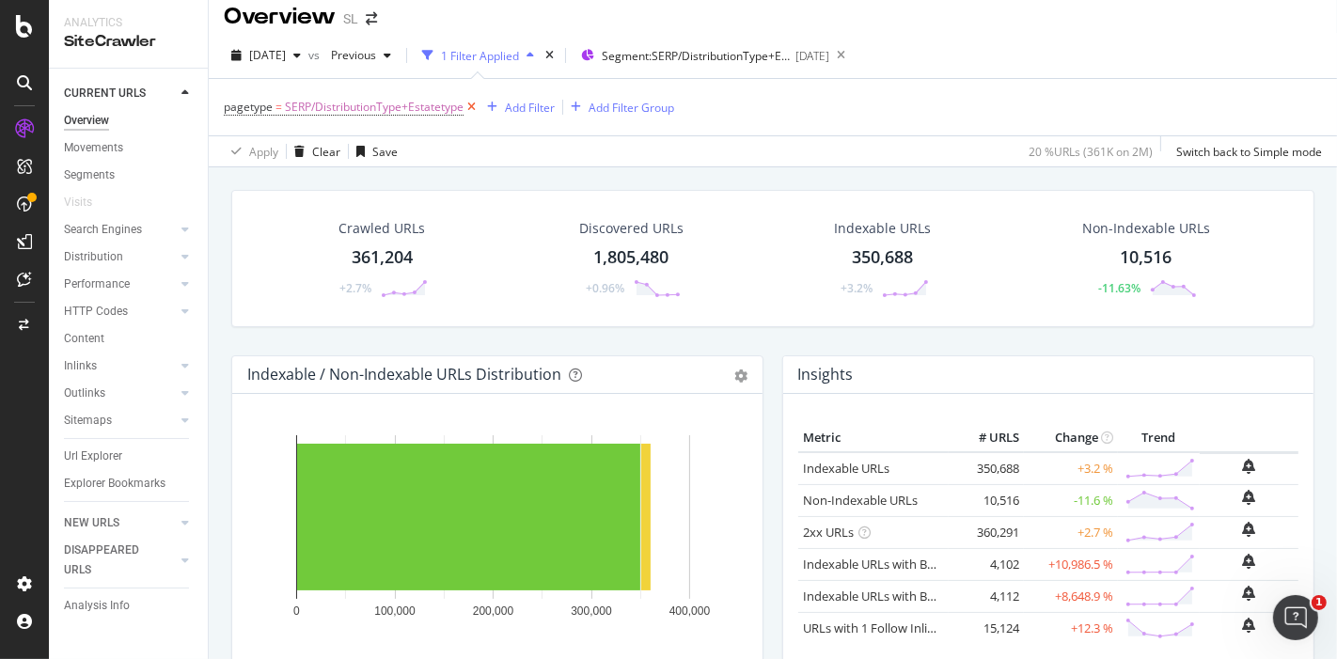
click at [468, 103] on icon at bounding box center [471, 107] width 16 height 19
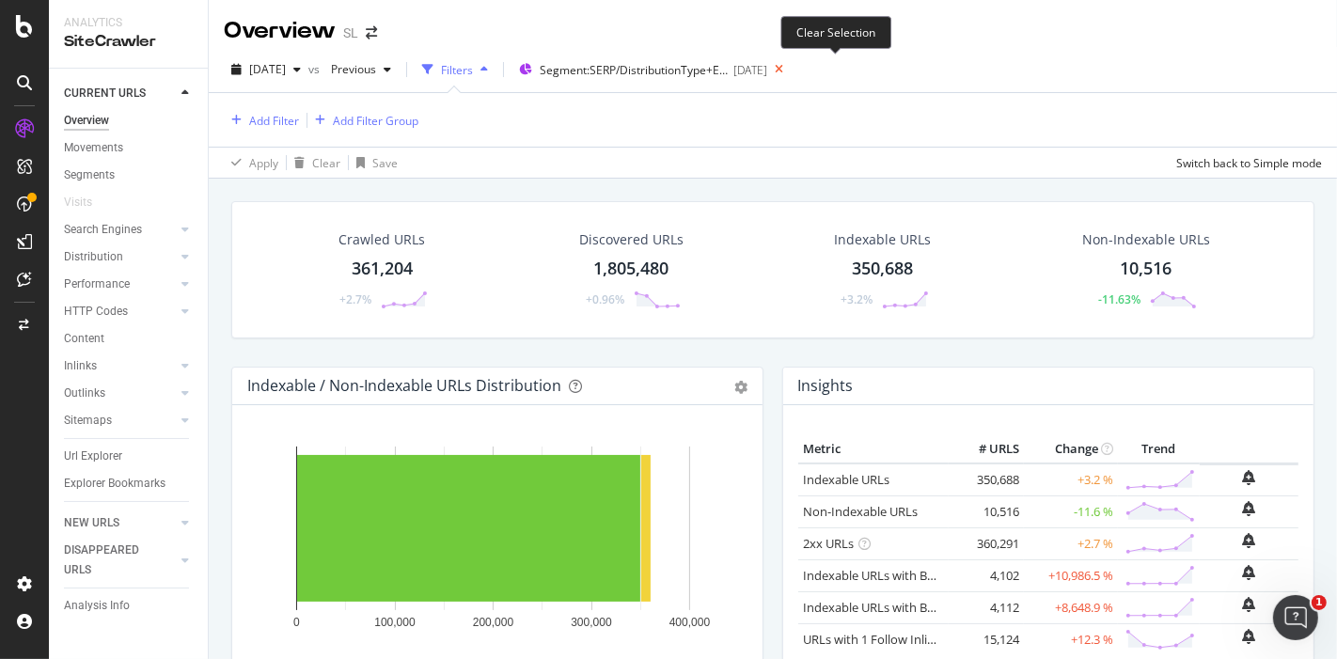
click at [790, 71] on icon at bounding box center [778, 69] width 23 height 26
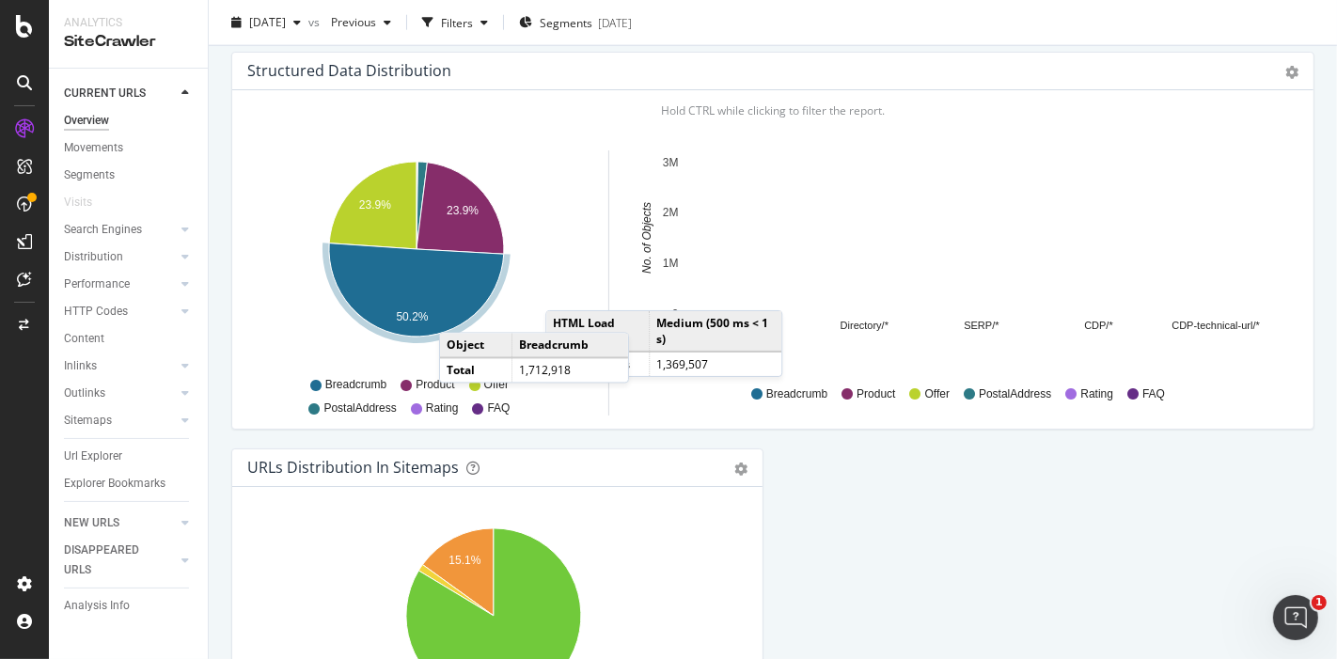
scroll to position [2063, 0]
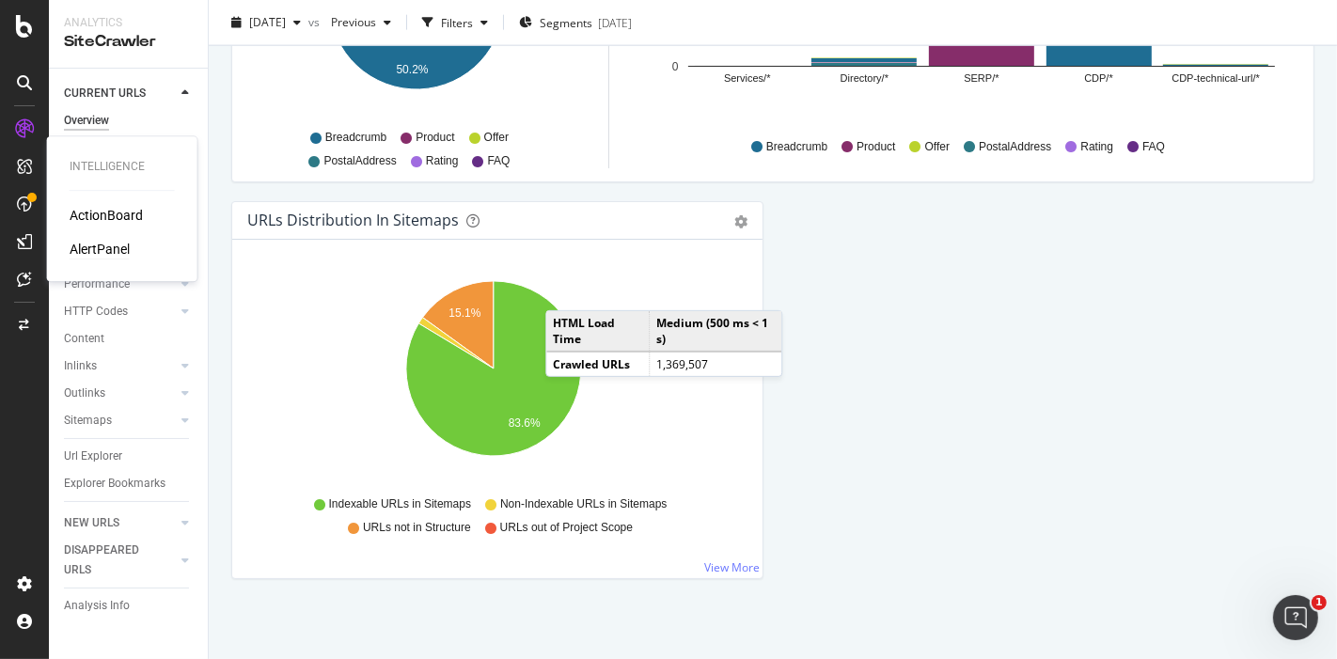
click at [90, 245] on div "AlertPanel" at bounding box center [100, 249] width 60 height 19
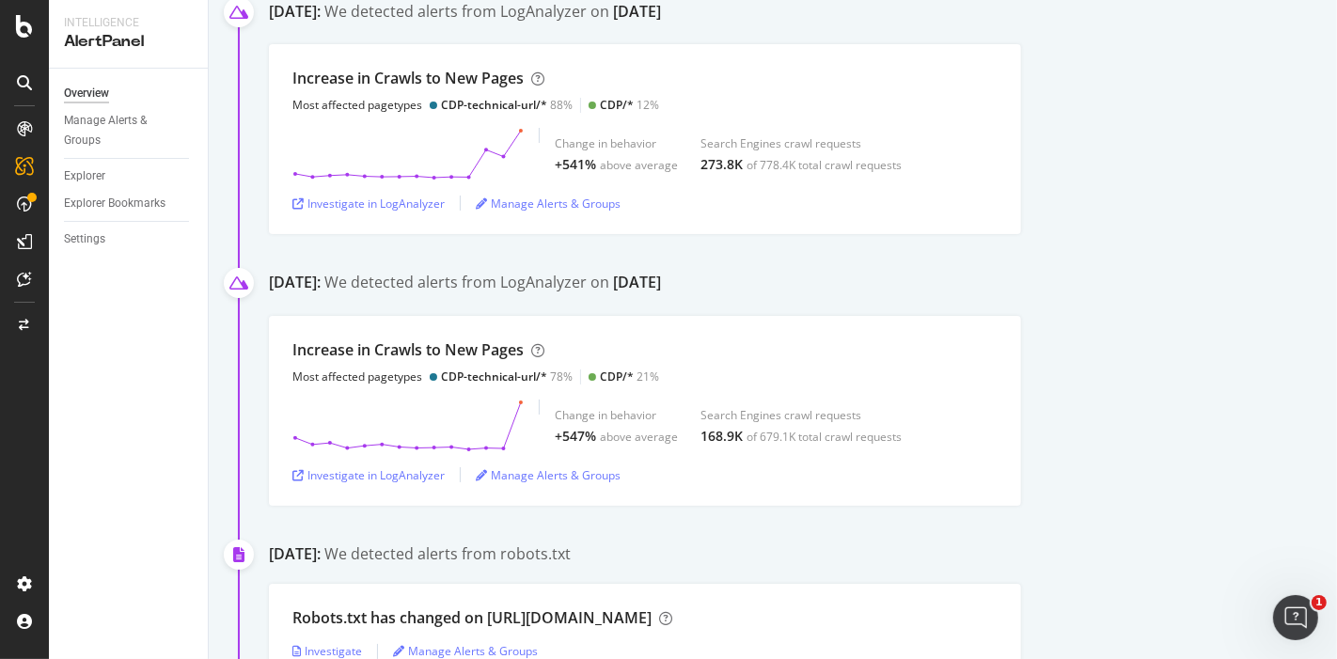
scroll to position [1561, 0]
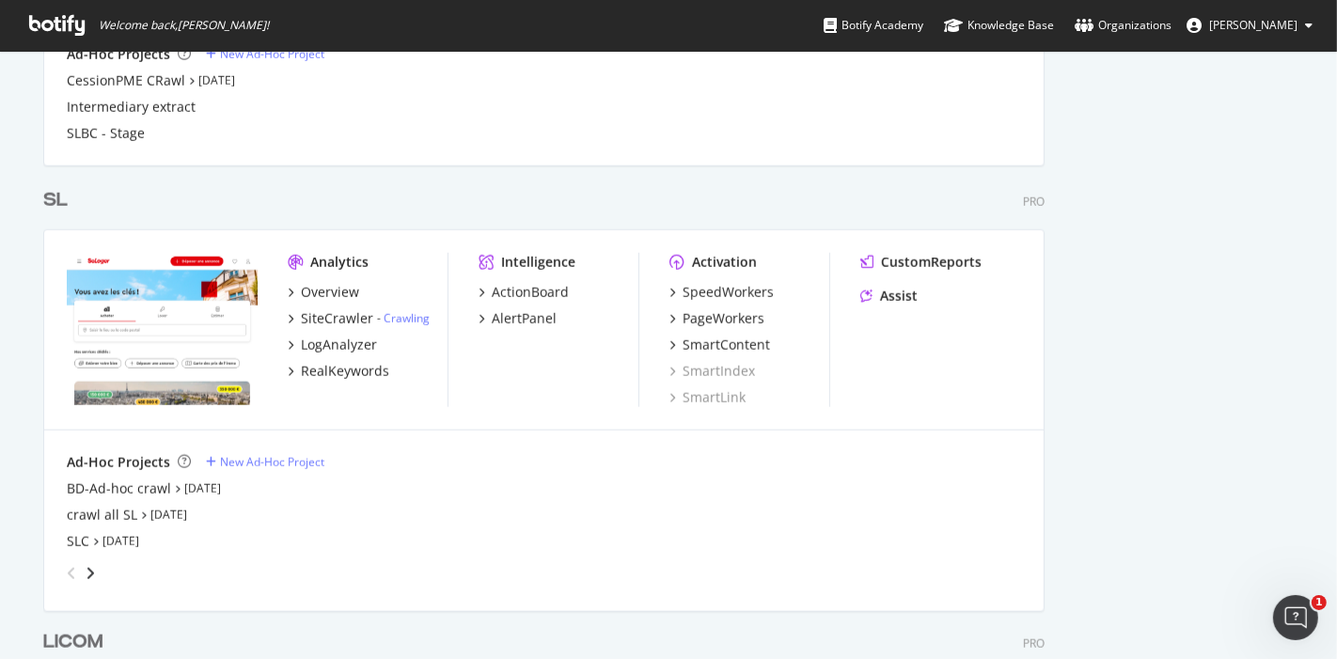
scroll to position [3466, 1000]
click at [340, 345] on div "LogAnalyzer" at bounding box center [339, 345] width 76 height 19
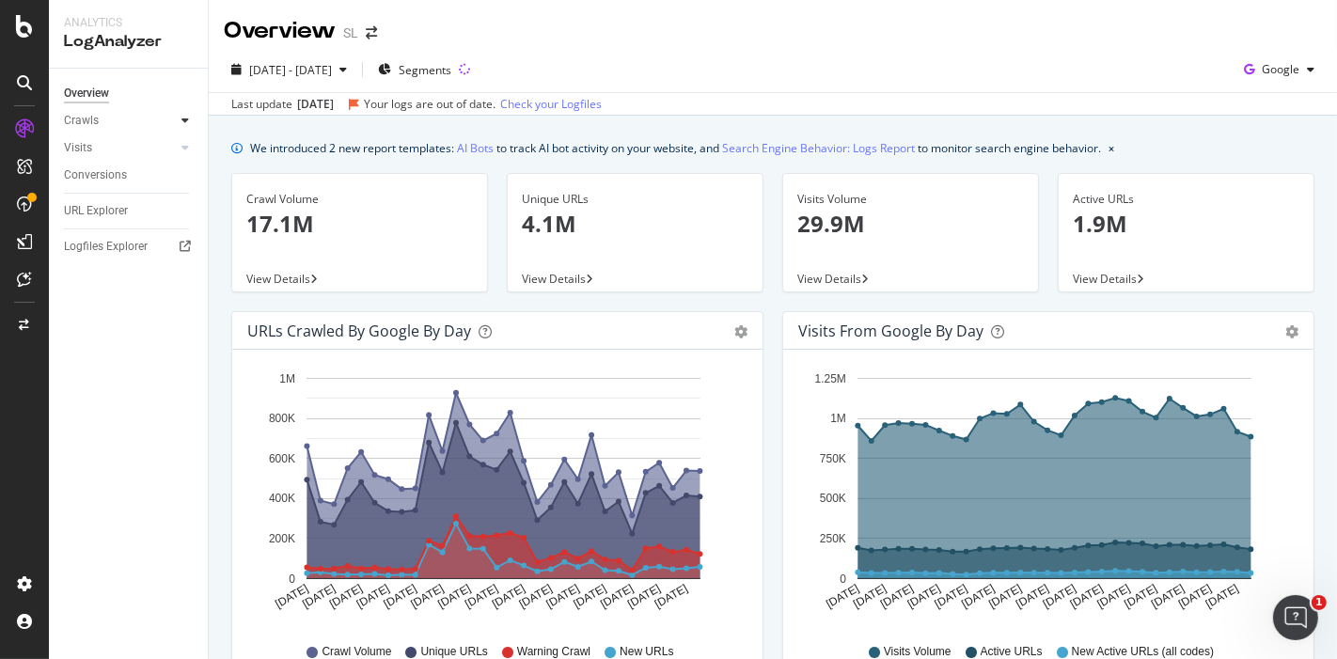
click at [182, 120] on icon at bounding box center [185, 120] width 8 height 11
click at [107, 218] on div "HTTP Codes" at bounding box center [104, 222] width 64 height 20
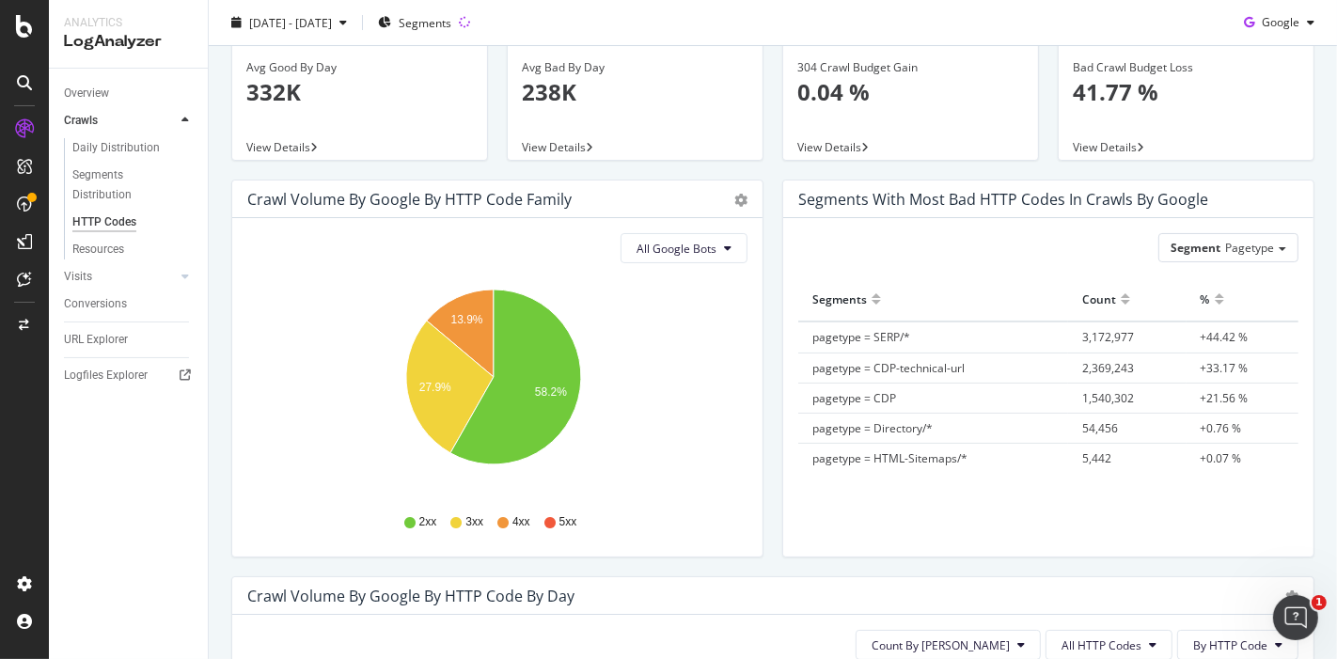
scroll to position [70, 0]
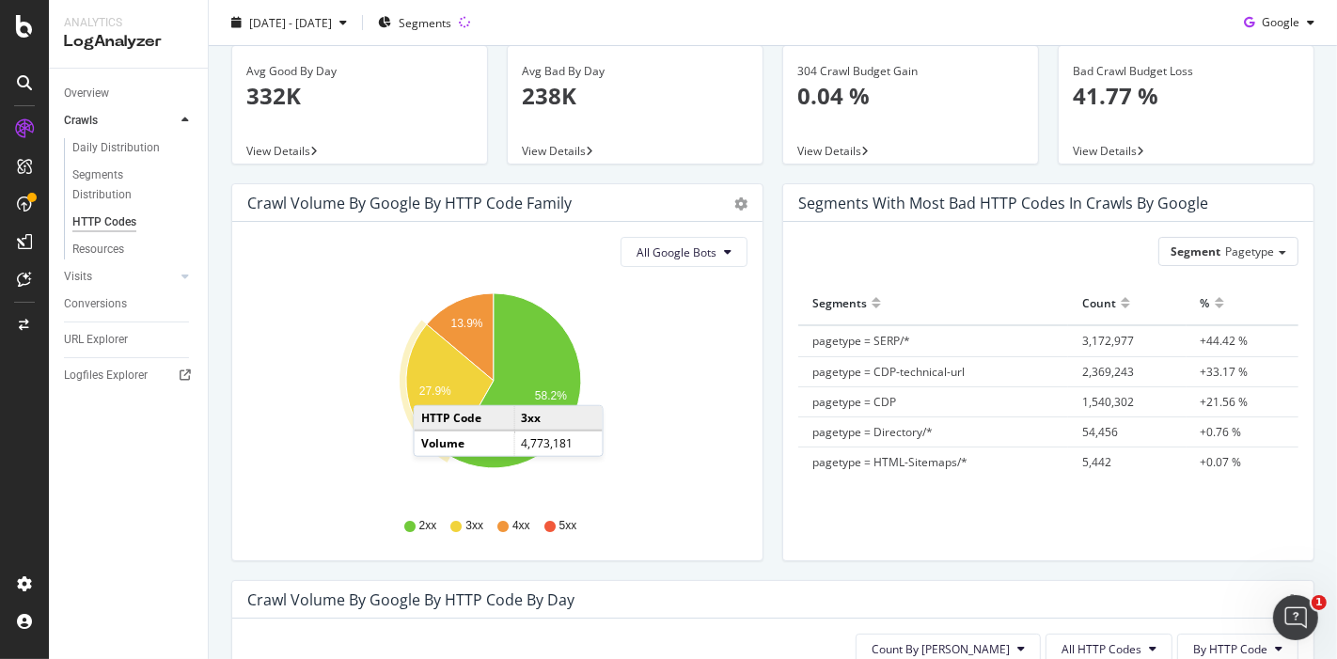
click at [431, 385] on text "27.9%" at bounding box center [435, 391] width 32 height 13
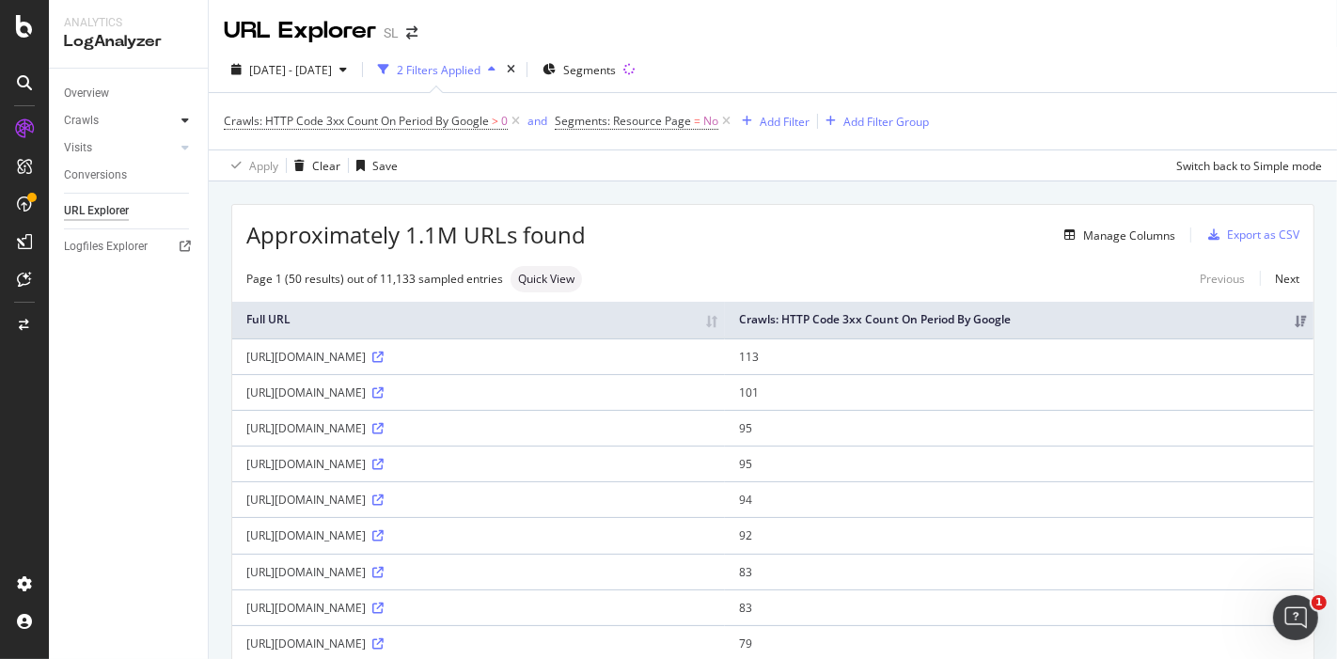
click at [179, 125] on div at bounding box center [185, 120] width 19 height 19
click at [114, 222] on div "HTTP Codes" at bounding box center [104, 222] width 64 height 20
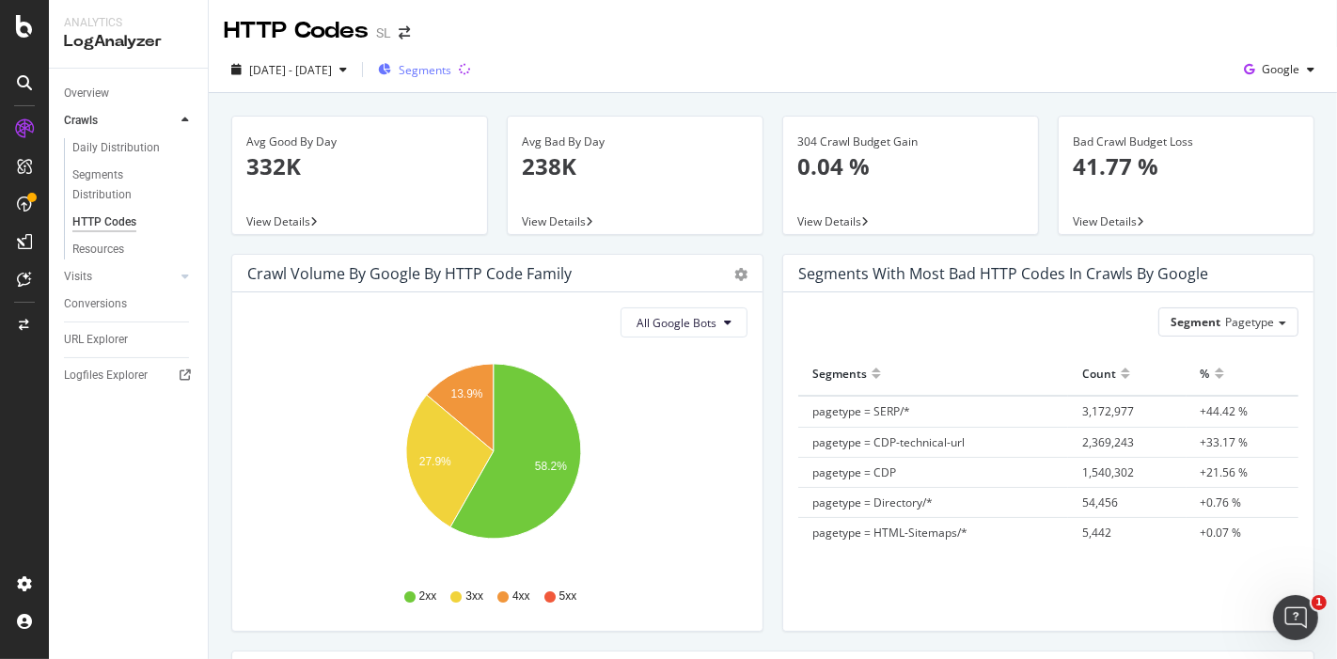
click at [451, 63] on span "Segments" at bounding box center [425, 70] width 53 height 16
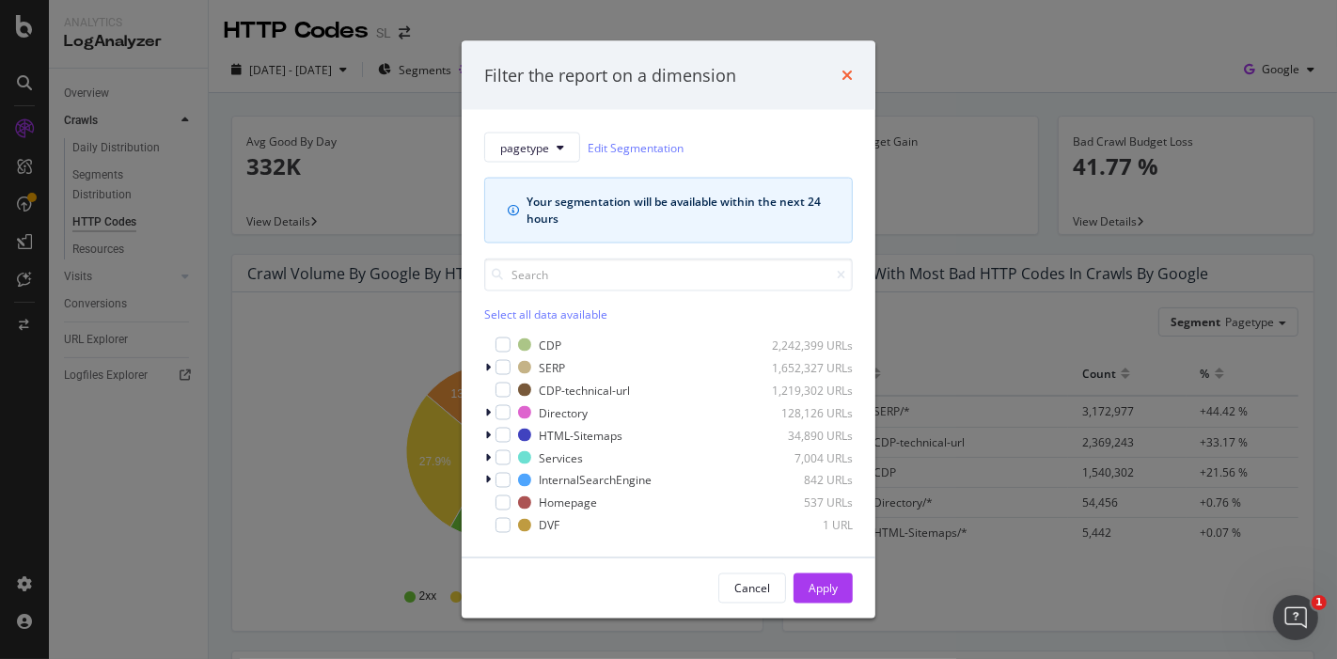
click at [848, 71] on icon "times" at bounding box center [846, 75] width 11 height 15
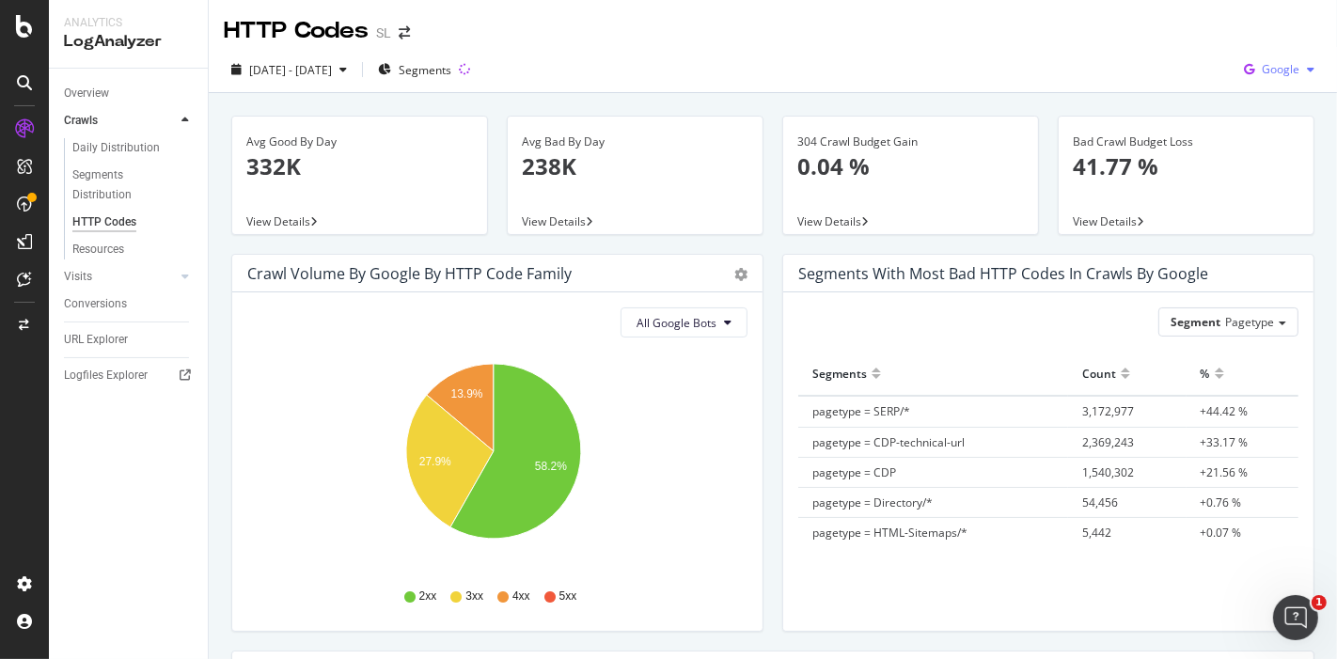
click at [1261, 69] on span "Google" at bounding box center [1280, 69] width 38 height 16
click at [1033, 37] on div "HTTP Codes SL" at bounding box center [773, 23] width 1128 height 47
click at [682, 315] on span "All Google Bots" at bounding box center [676, 323] width 80 height 16
click at [734, 268] on icon "gear" at bounding box center [740, 274] width 13 height 13
click at [660, 343] on span "Table" at bounding box center [686, 345] width 150 height 25
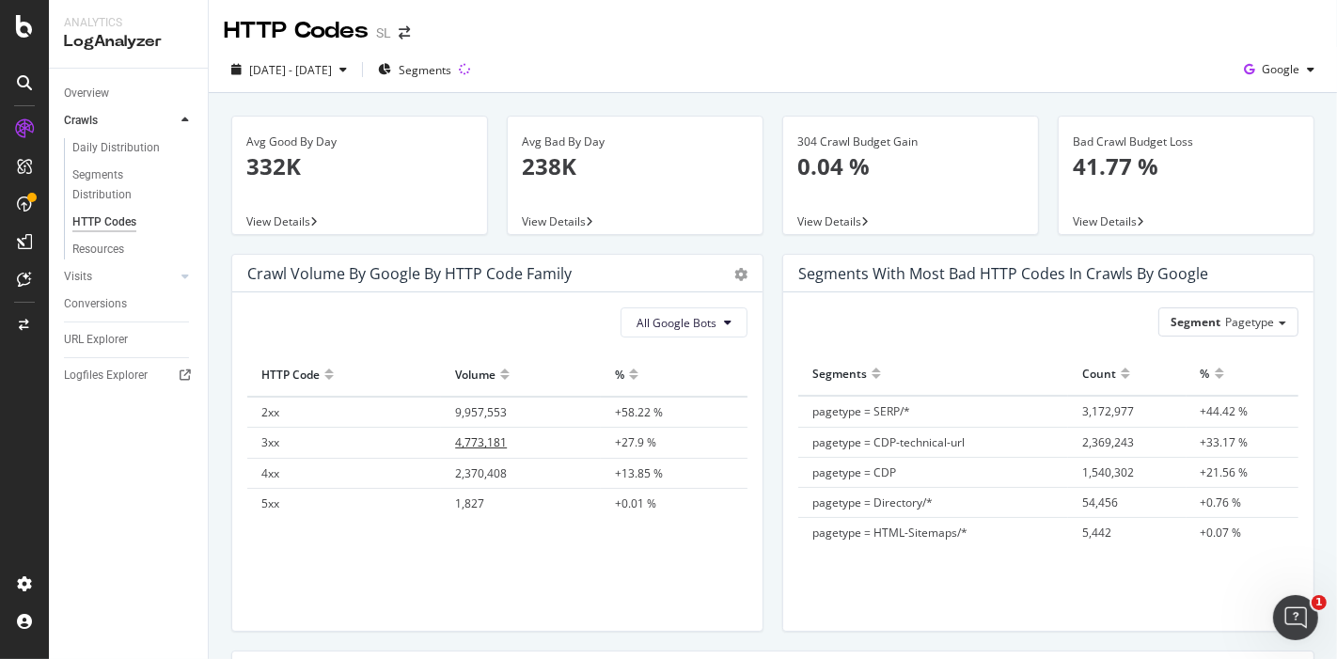
click at [461, 438] on span "4,773,181" at bounding box center [481, 442] width 52 height 16
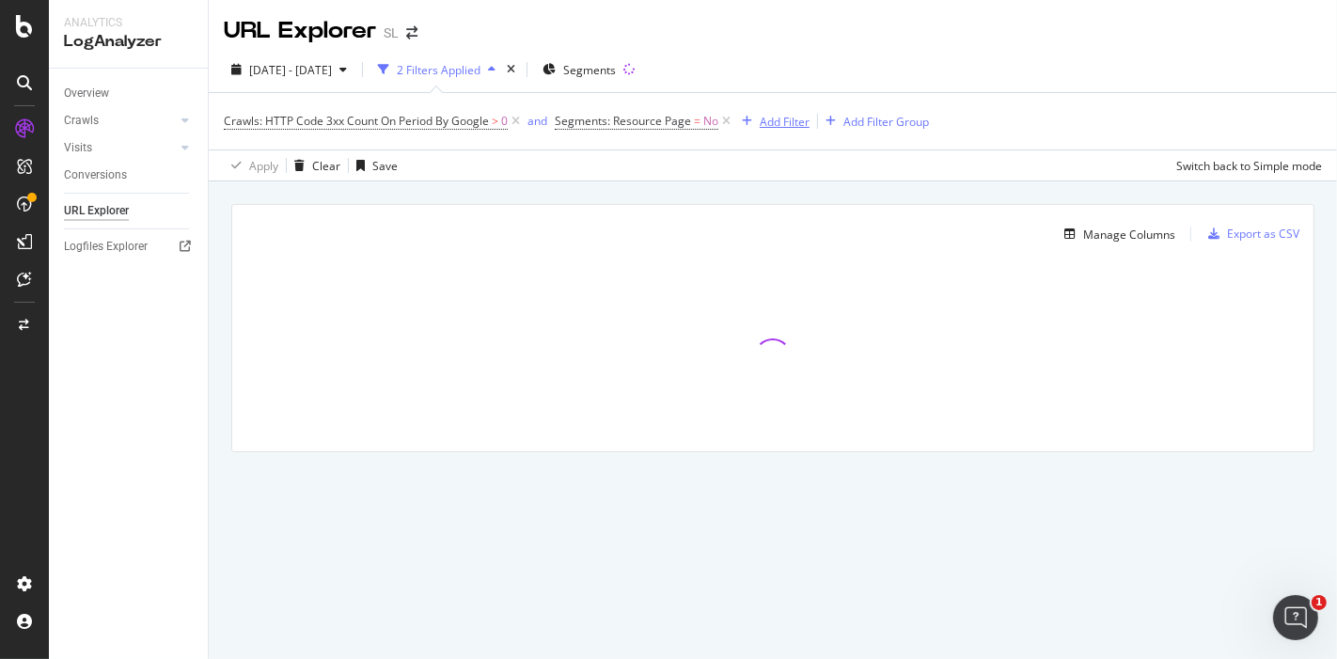
click at [781, 121] on div "Add Filter" at bounding box center [784, 122] width 50 height 16
click at [616, 68] on span "Segments" at bounding box center [589, 70] width 53 height 16
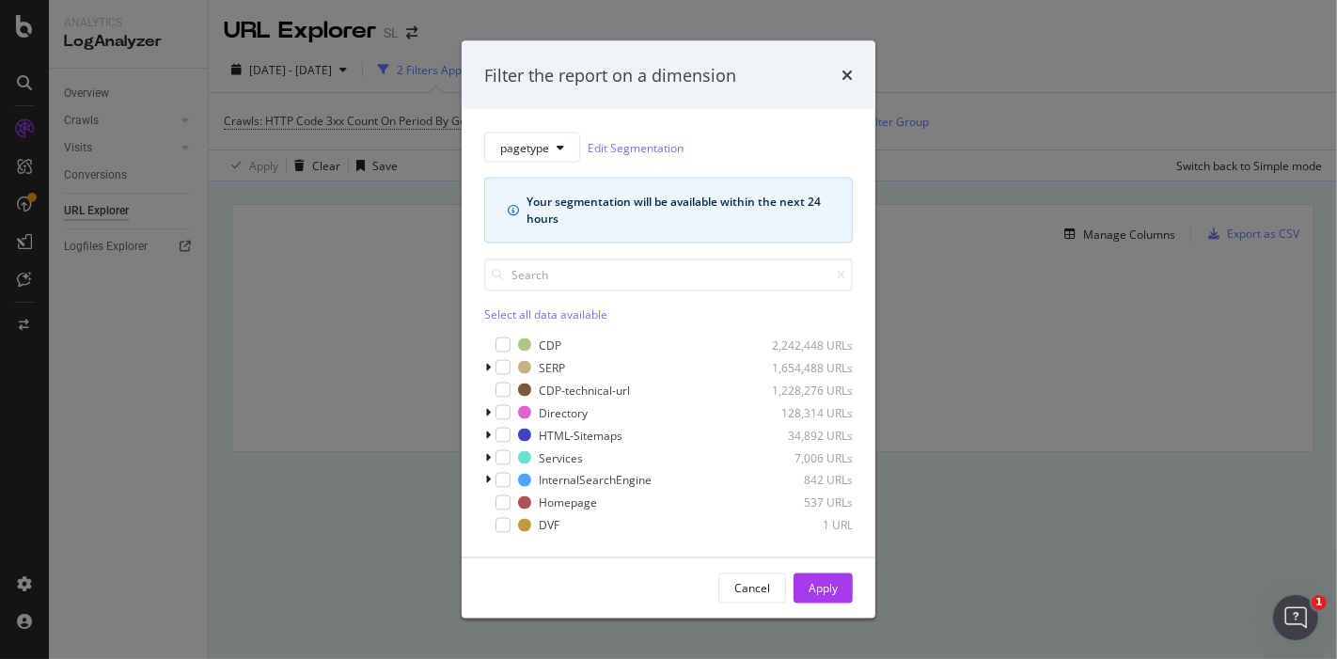
click at [838, 76] on div "Filter the report on a dimension" at bounding box center [668, 75] width 368 height 24
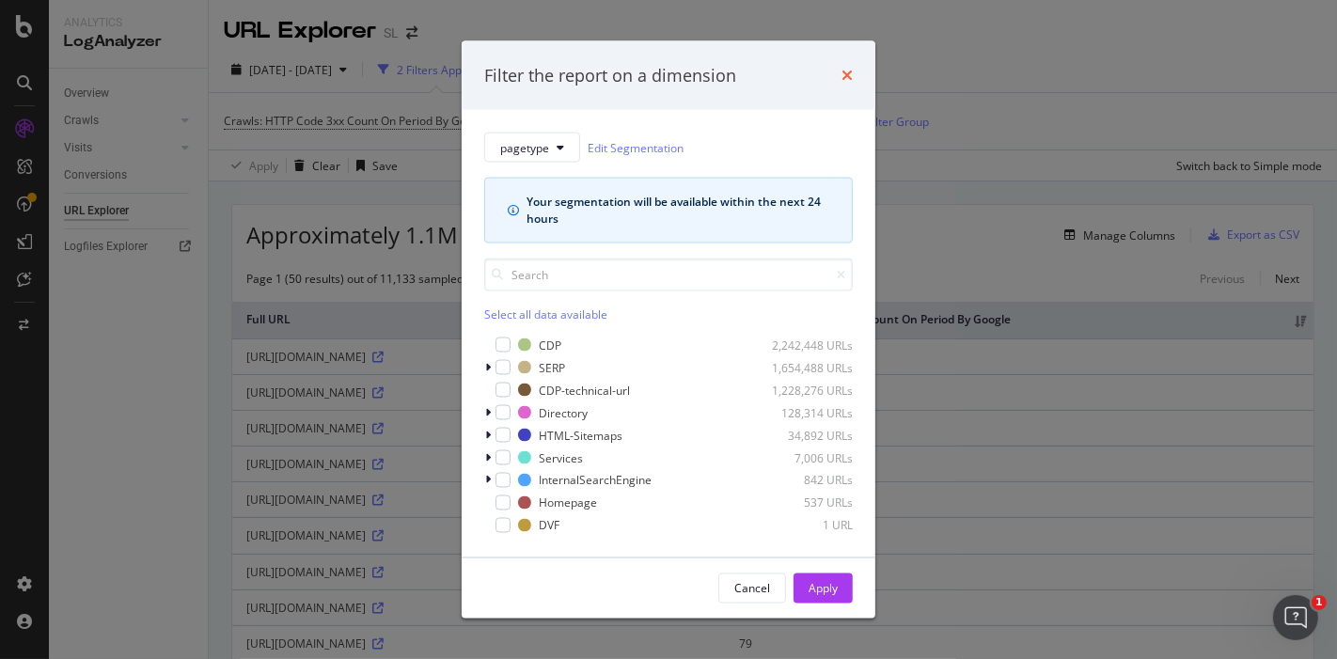
click at [848, 70] on icon "times" at bounding box center [846, 75] width 11 height 15
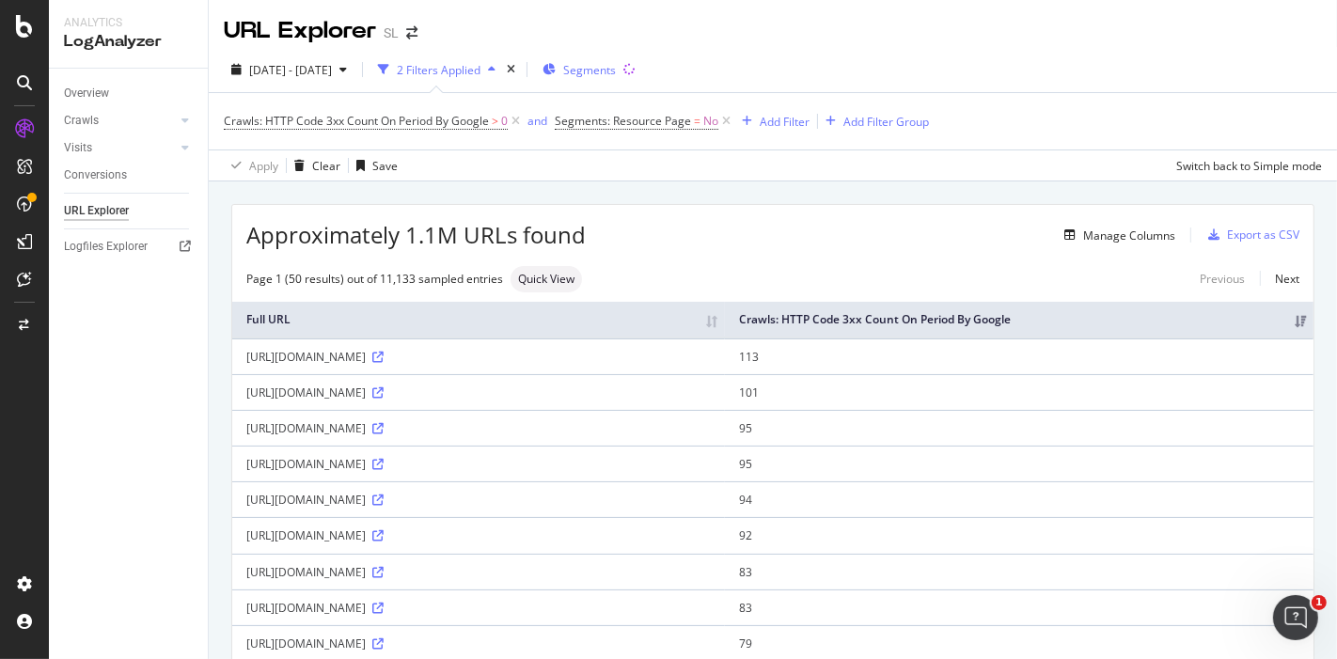
click at [610, 71] on span "Segments" at bounding box center [589, 70] width 53 height 16
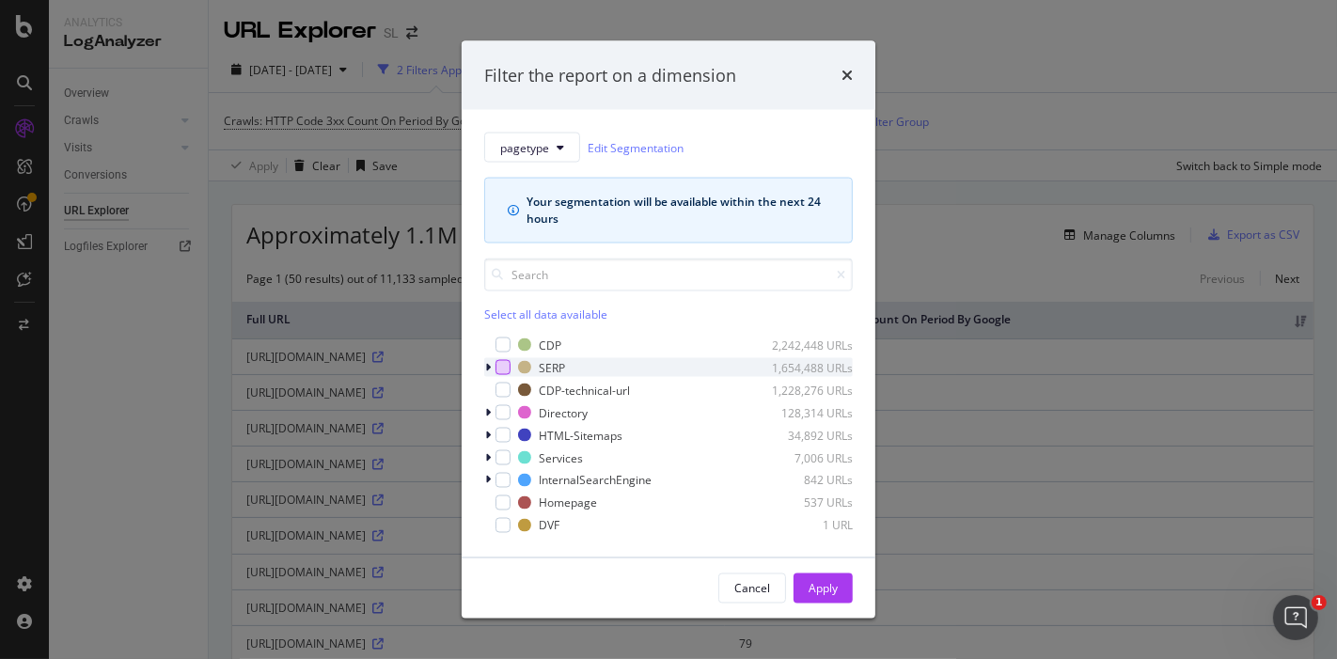
click at [506, 364] on div "modal" at bounding box center [502, 367] width 15 height 15
click at [823, 587] on div "Apply" at bounding box center [822, 588] width 29 height 16
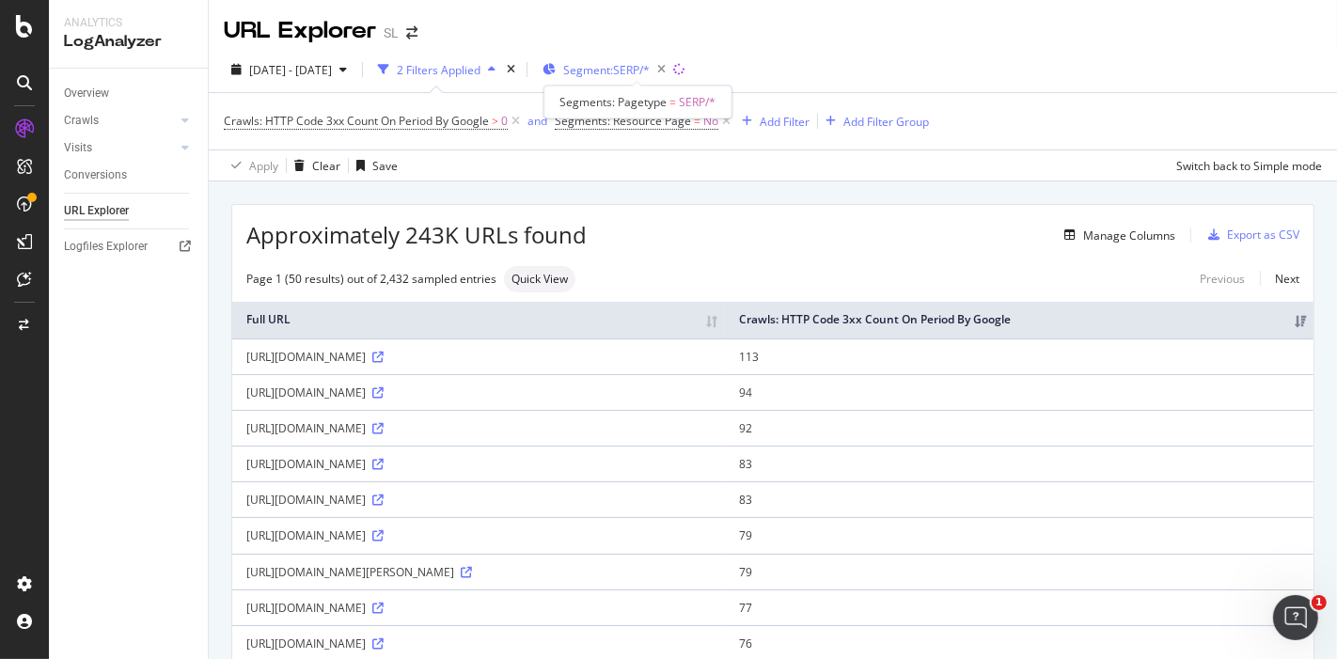
click at [649, 70] on span "Segment: SERP/*" at bounding box center [606, 70] width 86 height 16
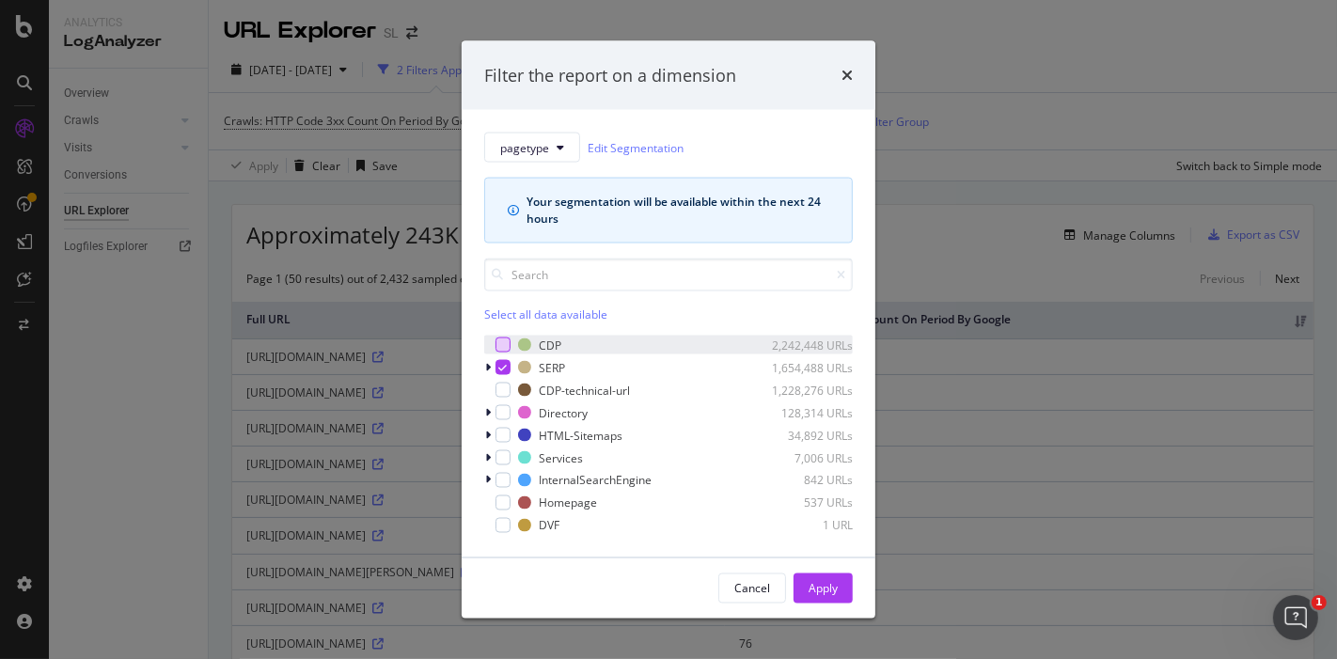
click at [508, 340] on div "modal" at bounding box center [502, 344] width 15 height 15
click at [499, 368] on icon "modal" at bounding box center [503, 367] width 8 height 9
click at [821, 592] on div "Apply" at bounding box center [822, 588] width 29 height 16
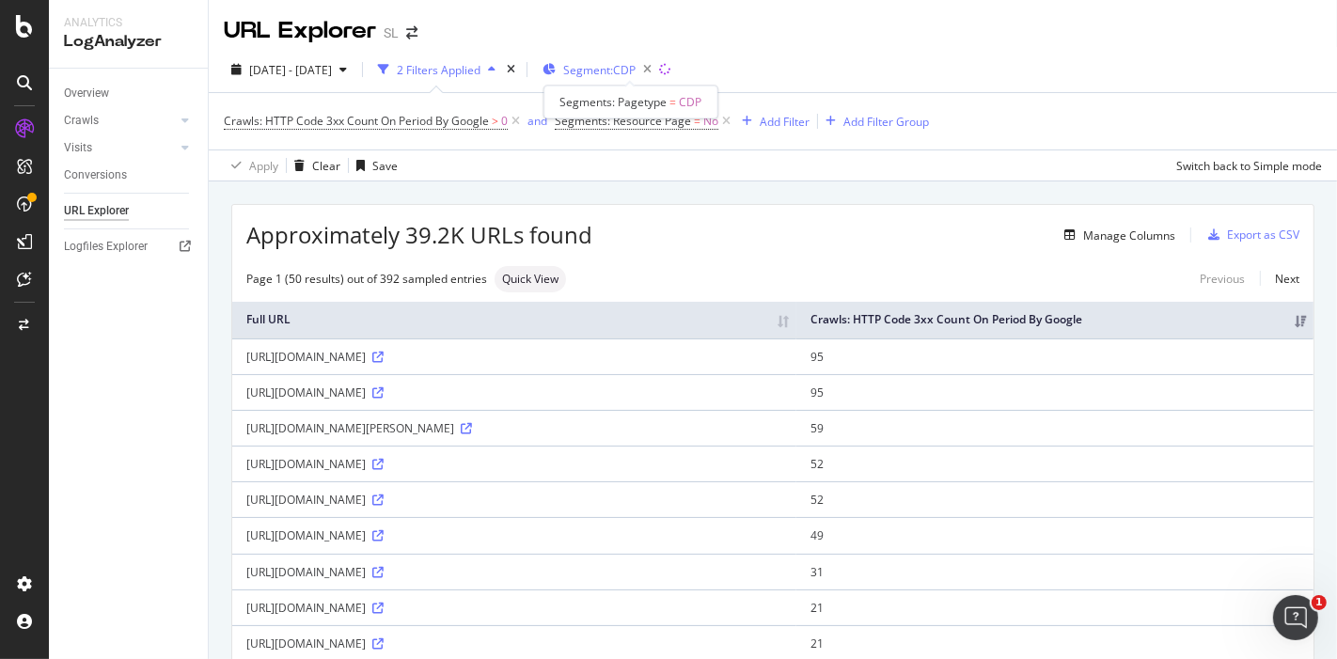
click at [617, 63] on span "Segment: CDP" at bounding box center [599, 70] width 72 height 16
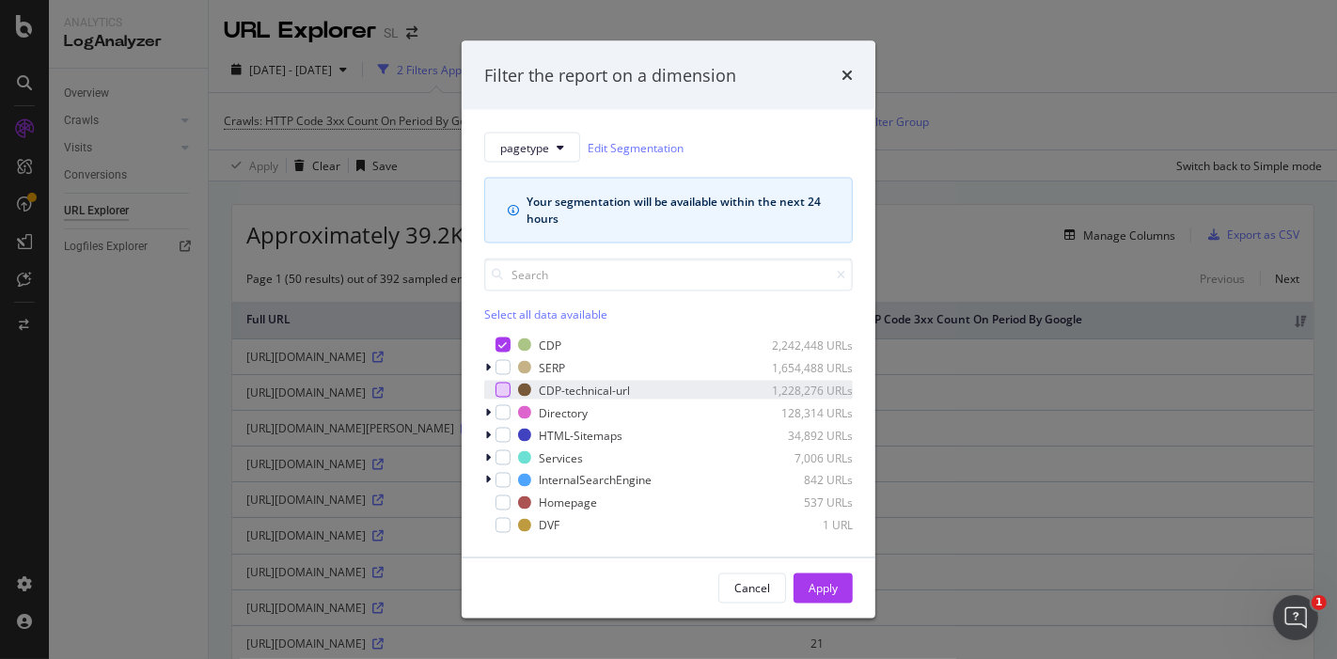
click at [509, 389] on div "modal" at bounding box center [502, 390] width 15 height 15
click at [502, 340] on icon "modal" at bounding box center [503, 344] width 8 height 9
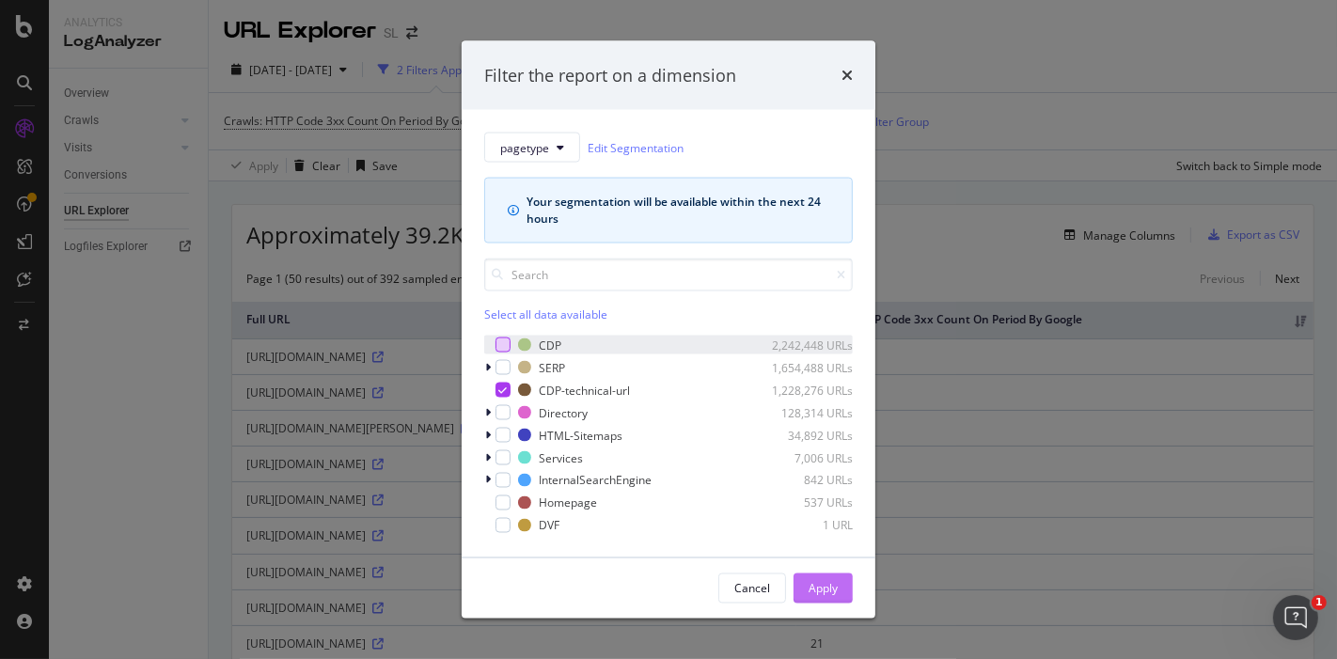
click at [814, 586] on div "Apply" at bounding box center [822, 588] width 29 height 16
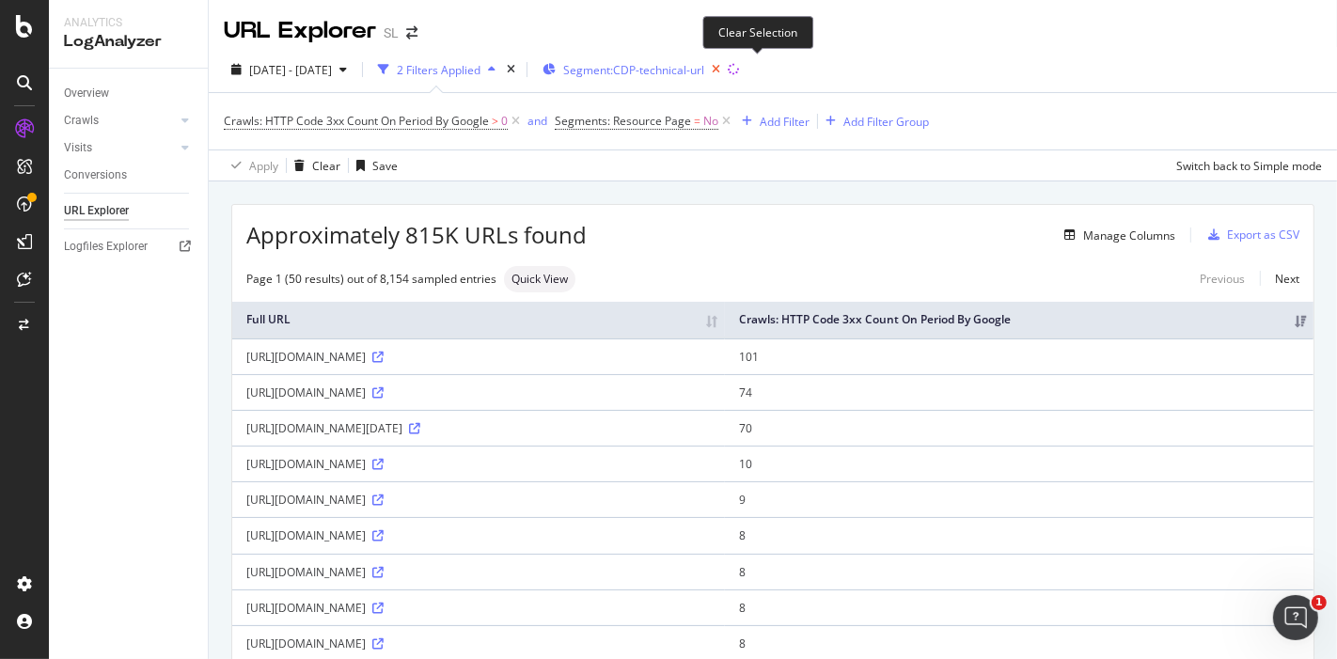
click at [728, 72] on icon "button" at bounding box center [715, 69] width 23 height 26
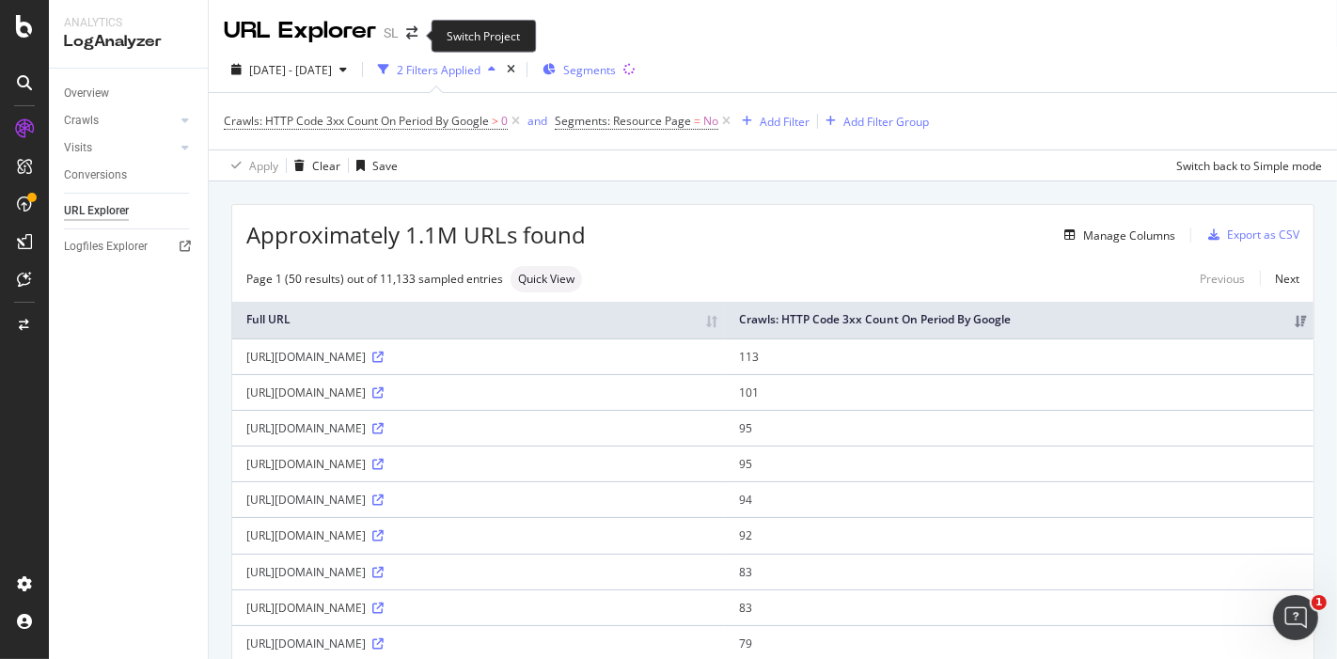
click at [402, 34] on span at bounding box center [412, 32] width 26 height 13
click at [408, 35] on icon "arrow-right-arrow-left" at bounding box center [411, 32] width 11 height 13
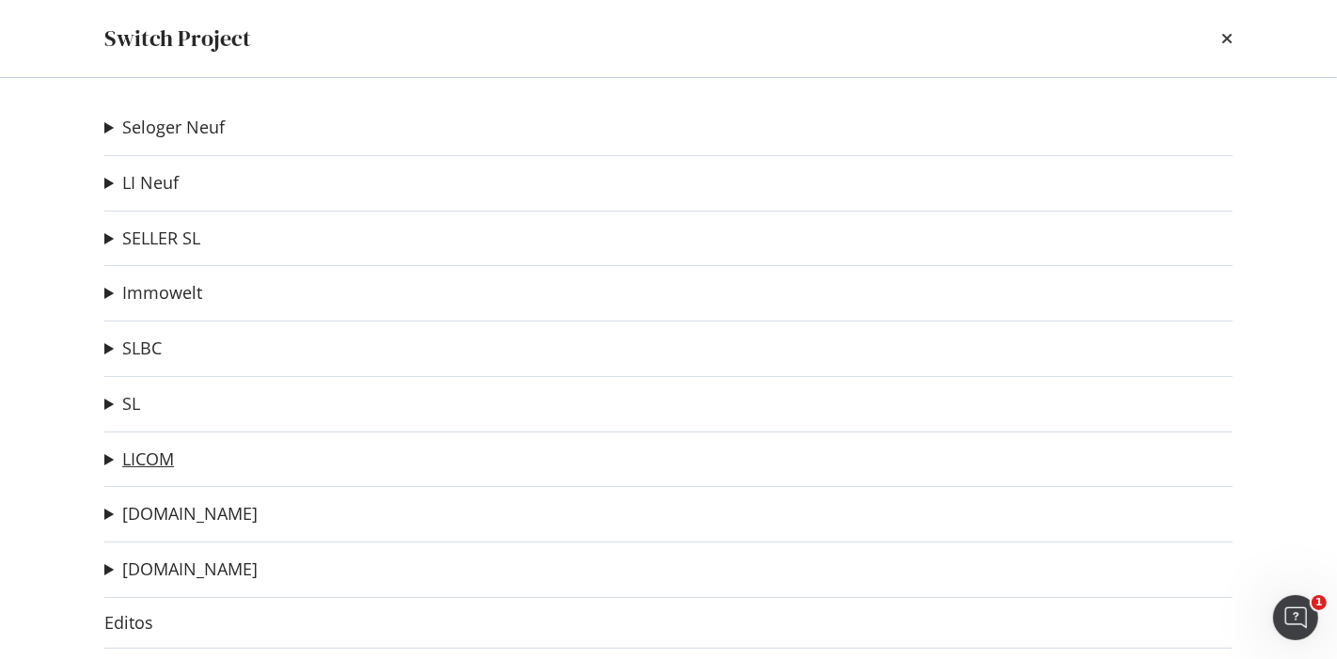
click at [144, 458] on link "LICOM" at bounding box center [148, 459] width 52 height 20
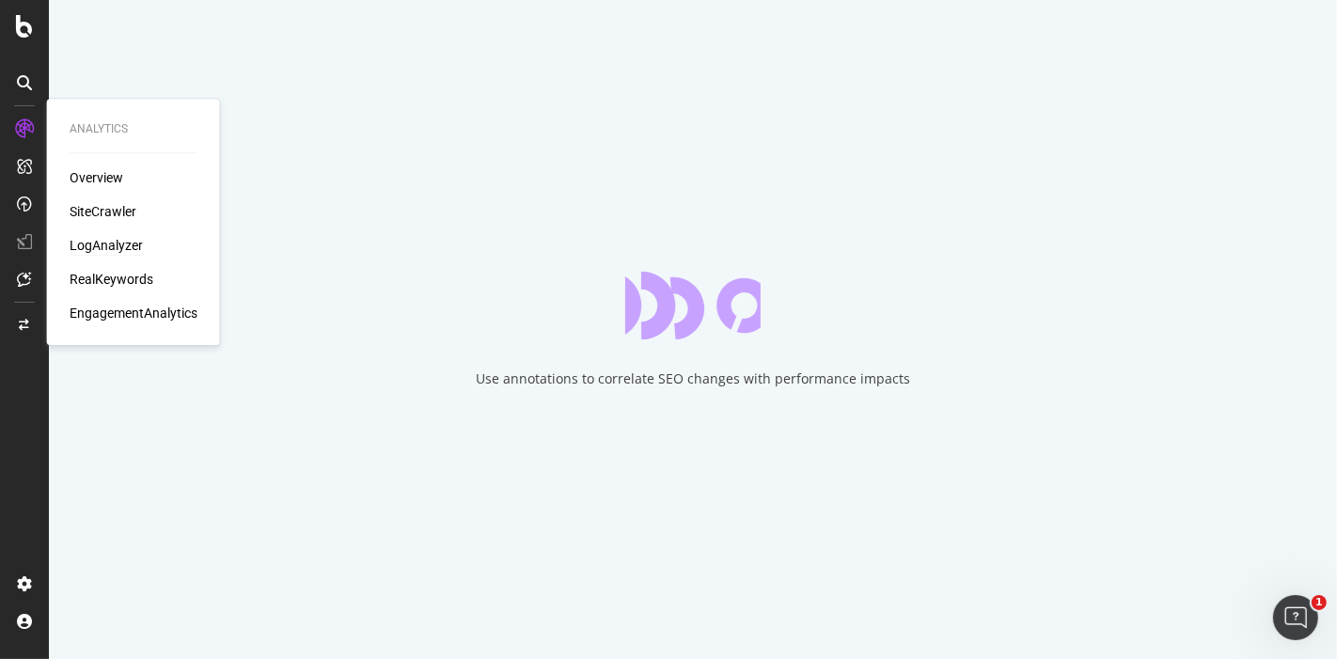
click at [27, 122] on icon at bounding box center [24, 128] width 19 height 19
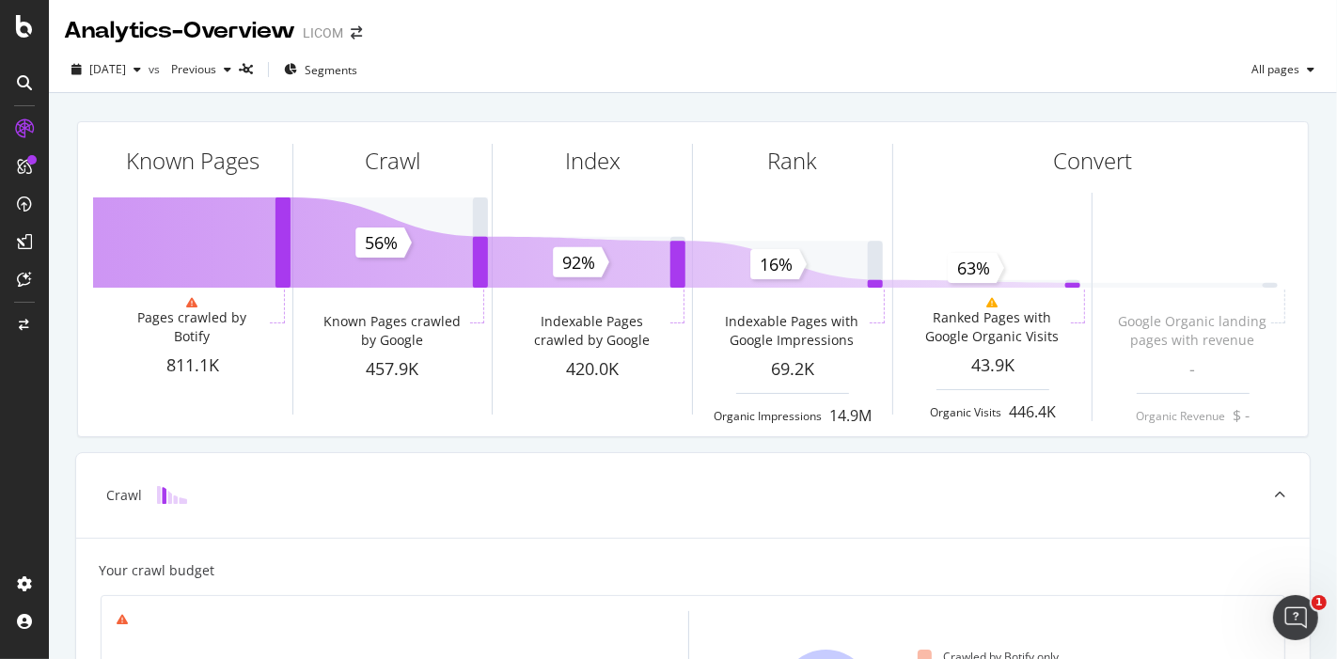
click at [19, 128] on icon at bounding box center [24, 128] width 19 height 19
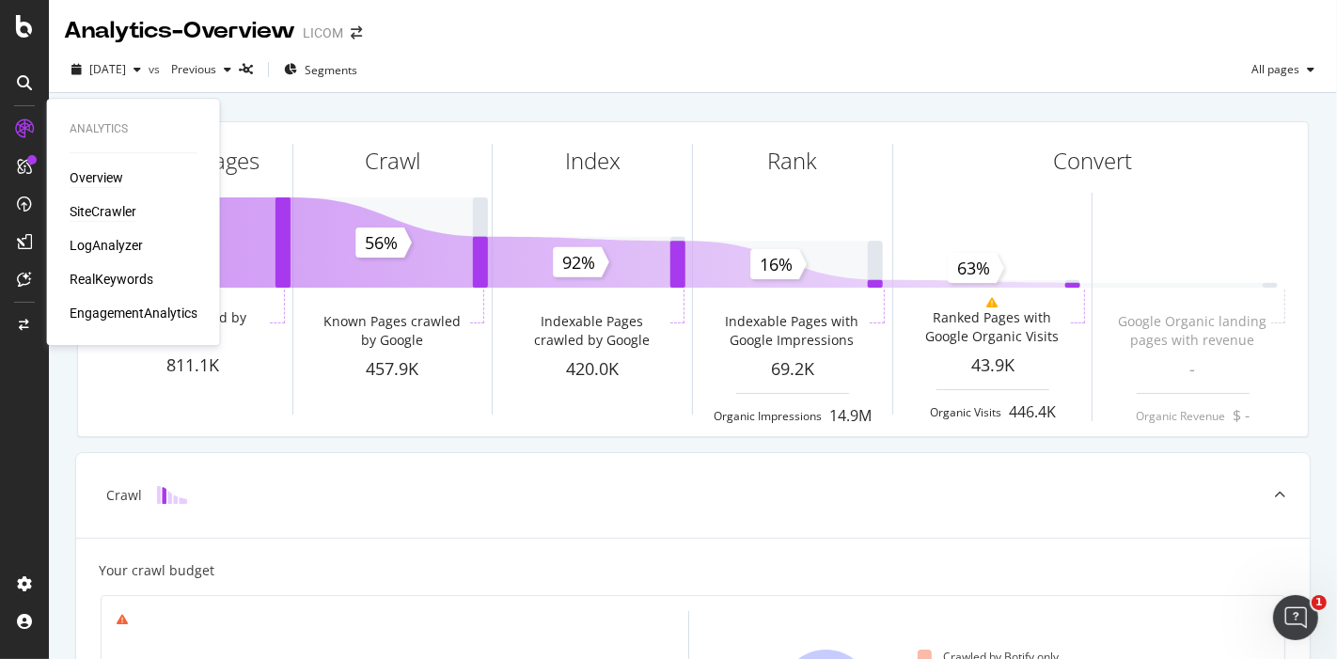
click at [88, 208] on div "SiteCrawler" at bounding box center [103, 211] width 67 height 19
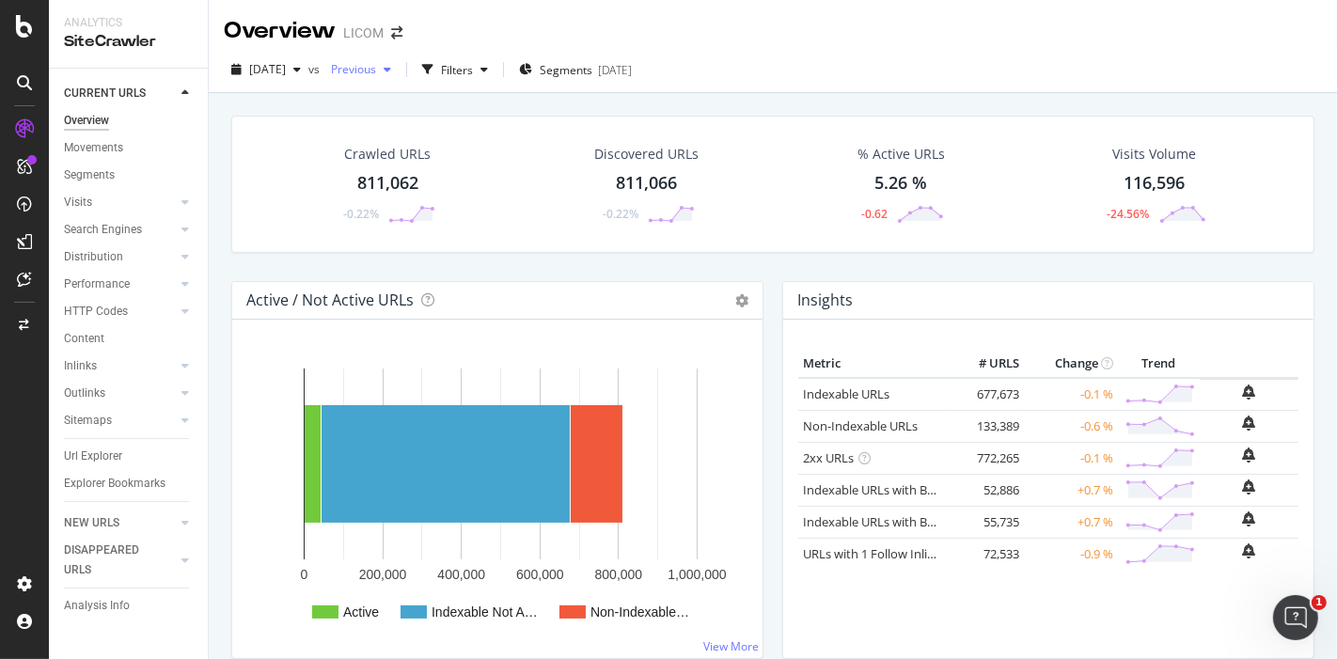
click at [391, 68] on icon "button" at bounding box center [387, 69] width 8 height 11
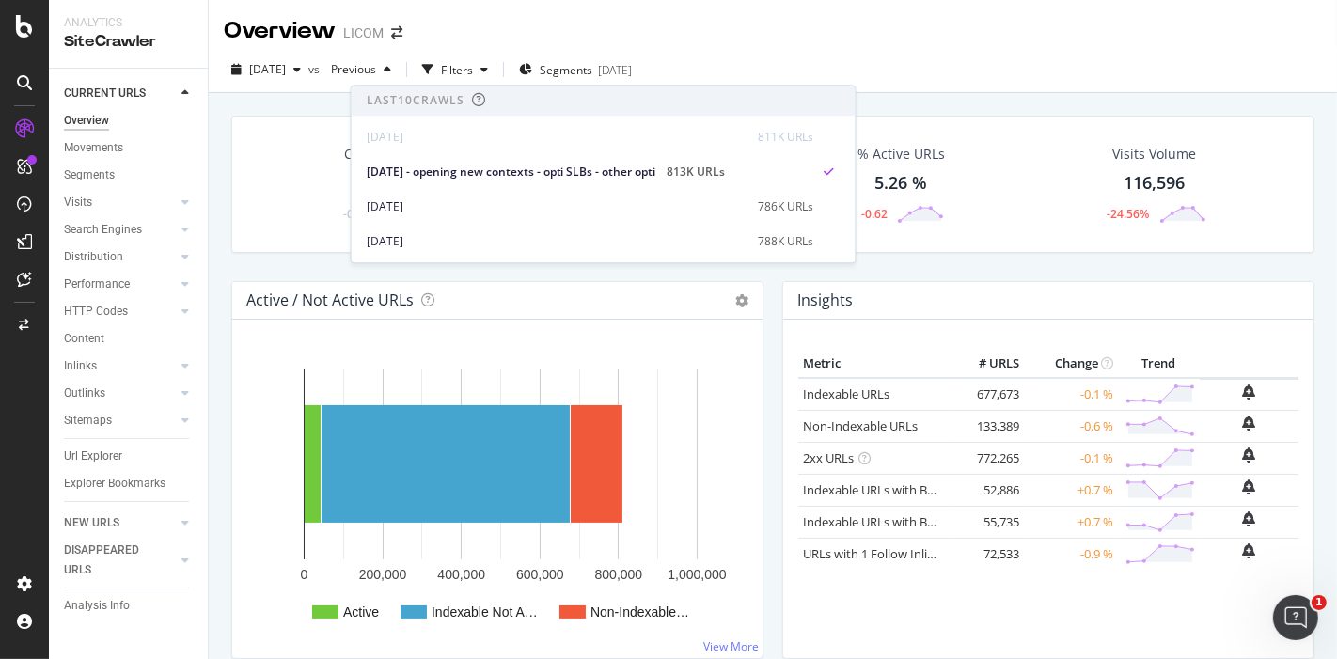
click at [901, 41] on div "Overview LICOM" at bounding box center [773, 23] width 1128 height 47
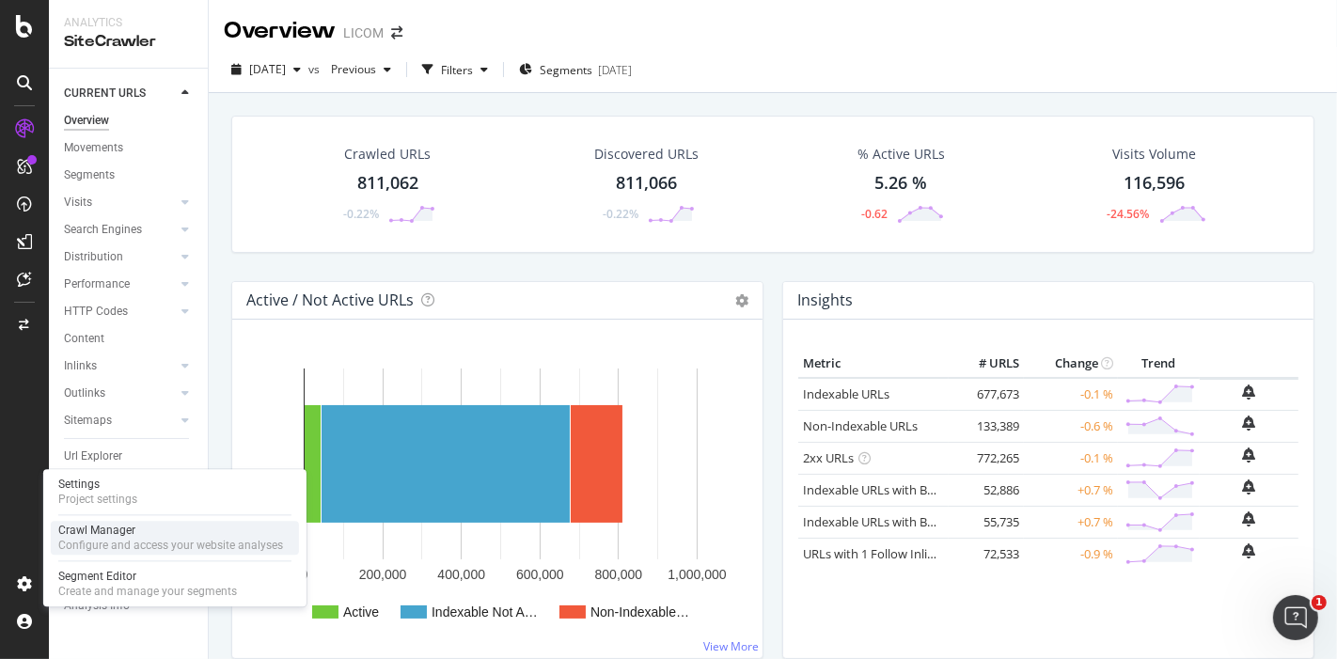
click at [106, 535] on div "Crawl Manager" at bounding box center [170, 530] width 225 height 15
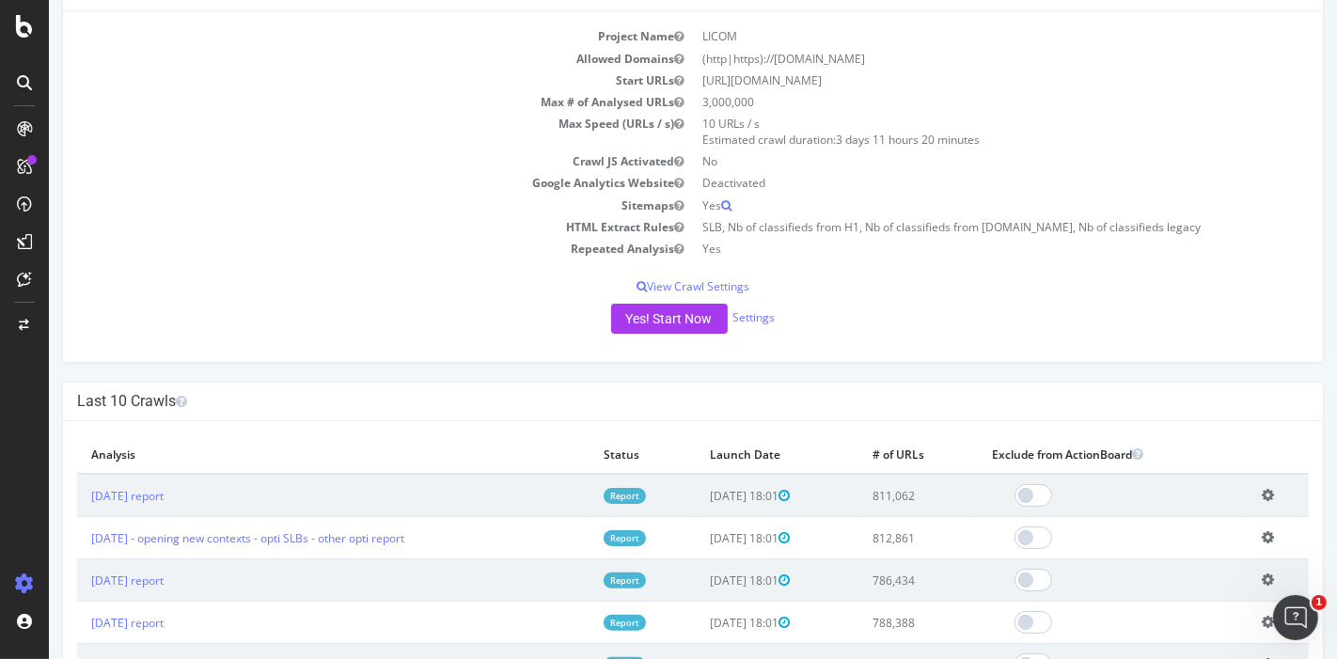
scroll to position [173, 0]
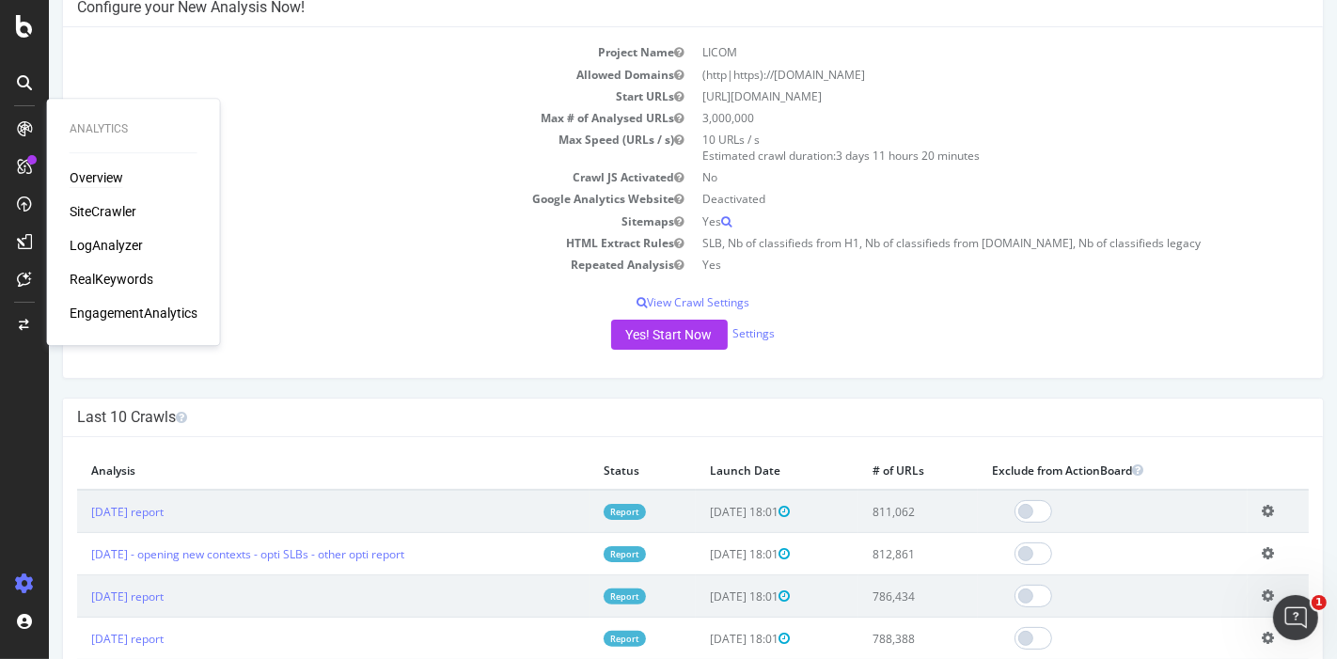
click at [96, 176] on div "Overview" at bounding box center [97, 177] width 54 height 19
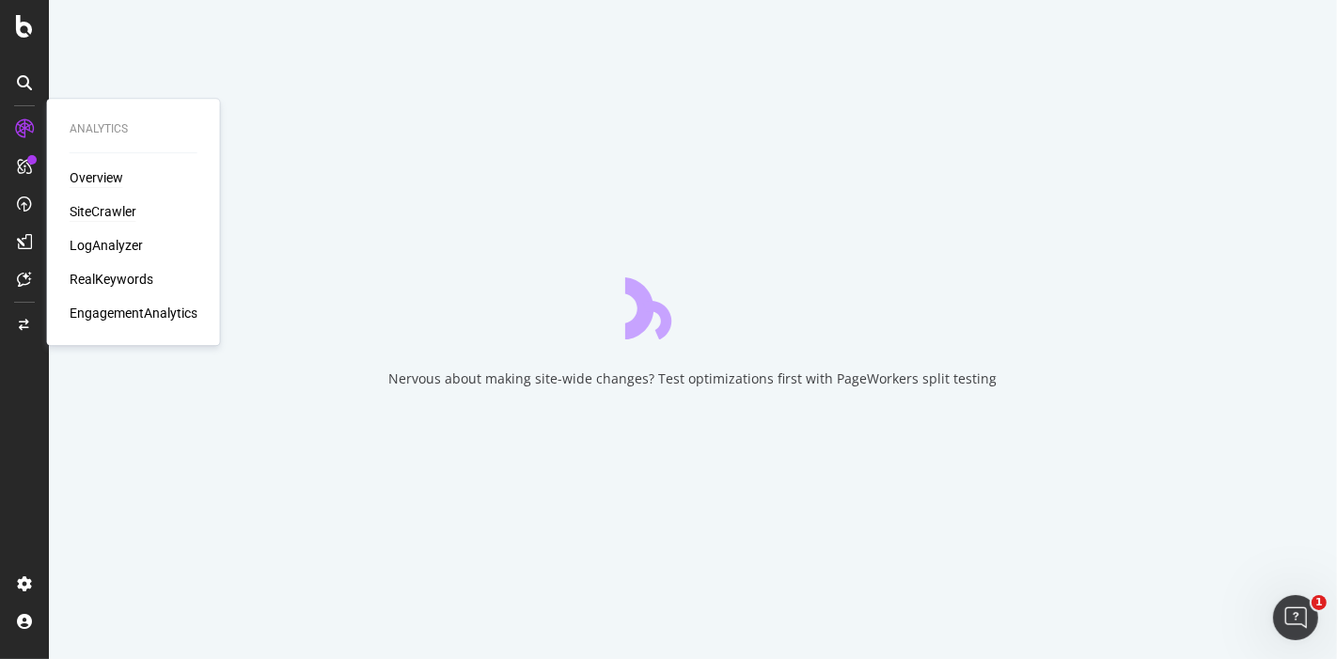
click at [88, 211] on div "SiteCrawler" at bounding box center [103, 211] width 67 height 19
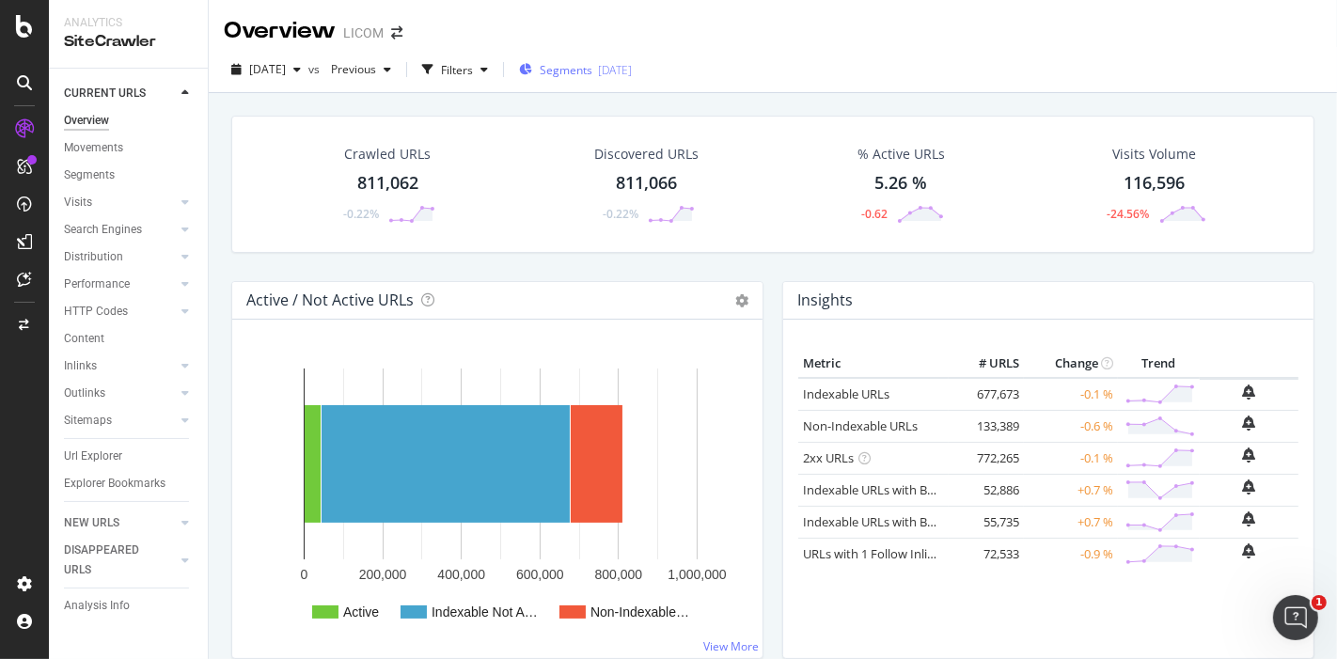
click at [592, 69] on span "Segments" at bounding box center [566, 70] width 53 height 16
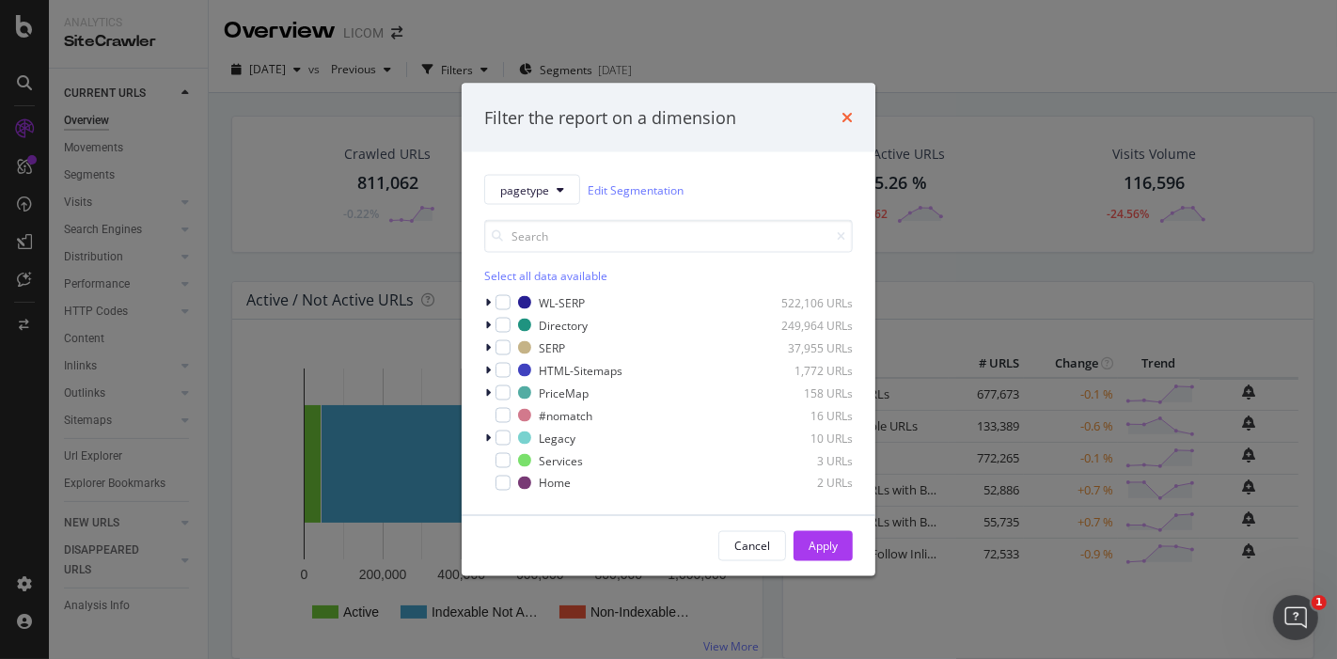
click at [850, 117] on icon "times" at bounding box center [846, 117] width 11 height 15
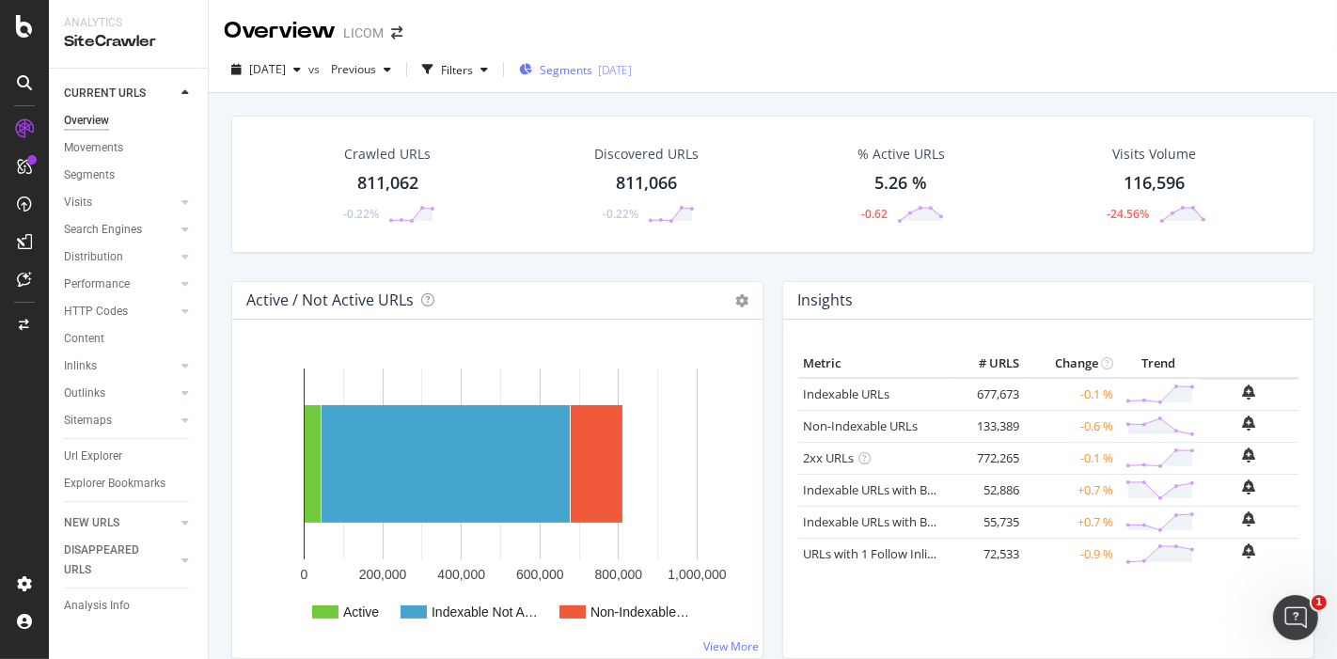
click at [592, 65] on span "Segments" at bounding box center [566, 70] width 53 height 16
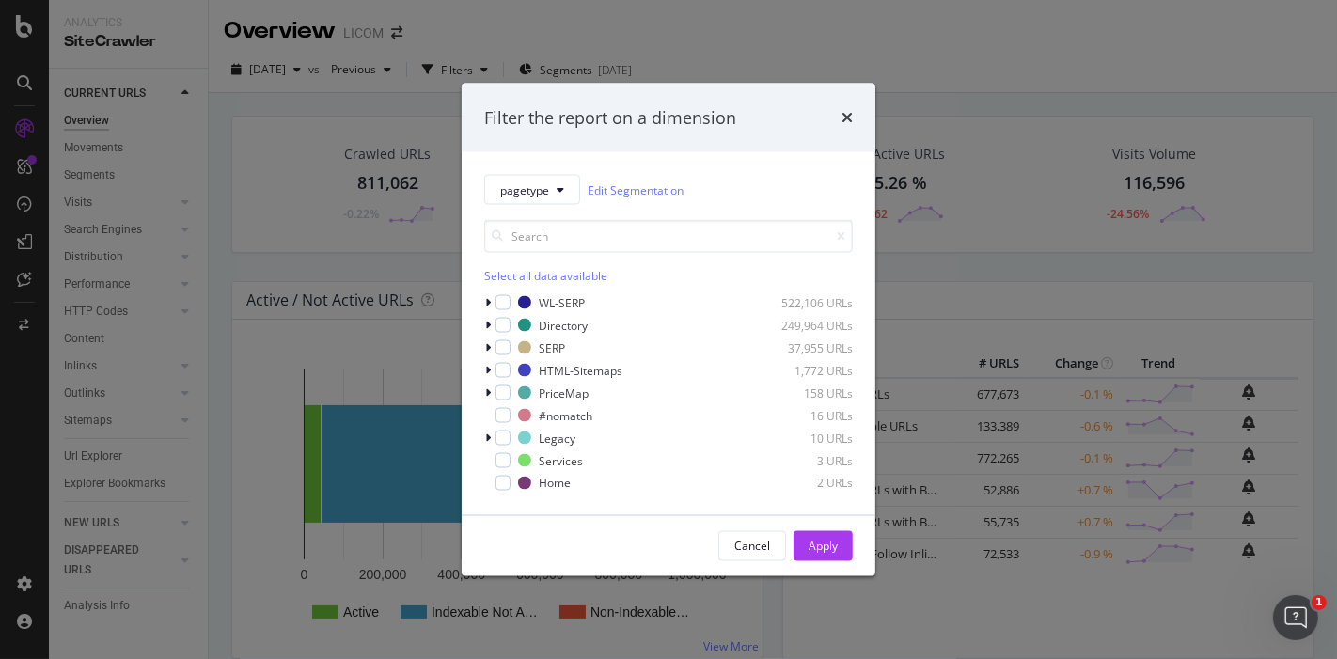
click at [935, 46] on div "Filter the report on a dimension pagetype Edit Segmentation Select all data ava…" at bounding box center [668, 329] width 1337 height 659
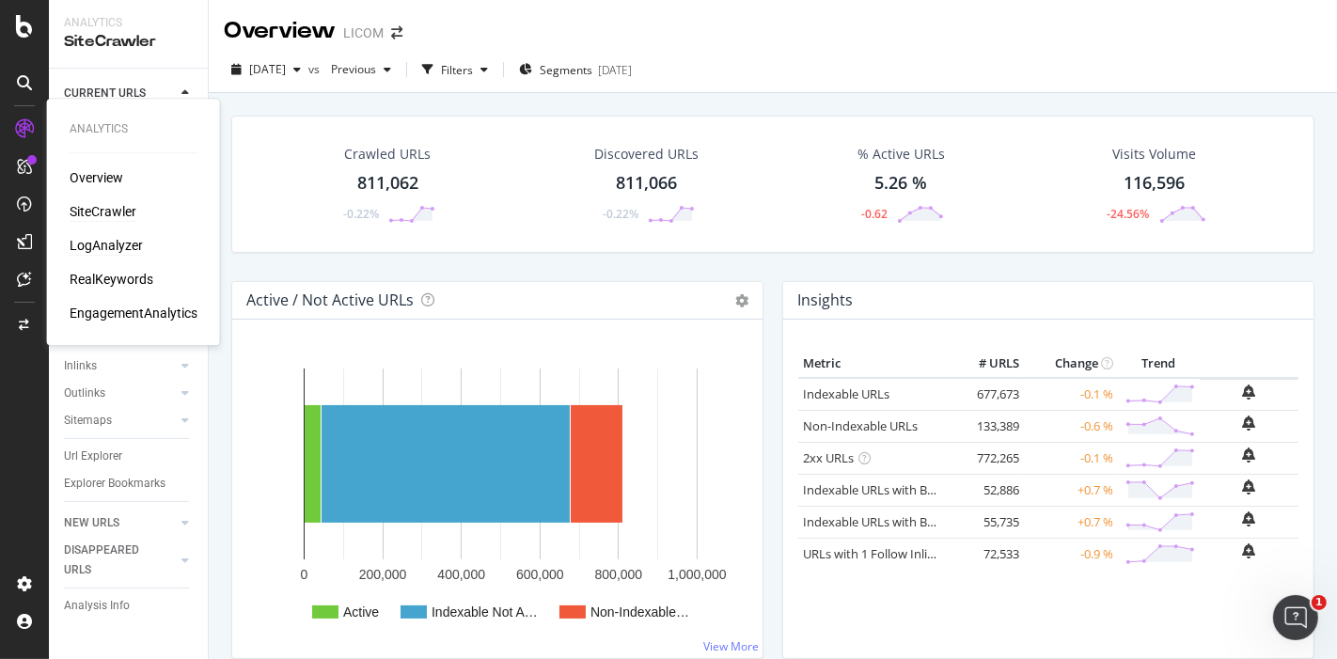
click at [115, 240] on div "LogAnalyzer" at bounding box center [106, 245] width 73 height 19
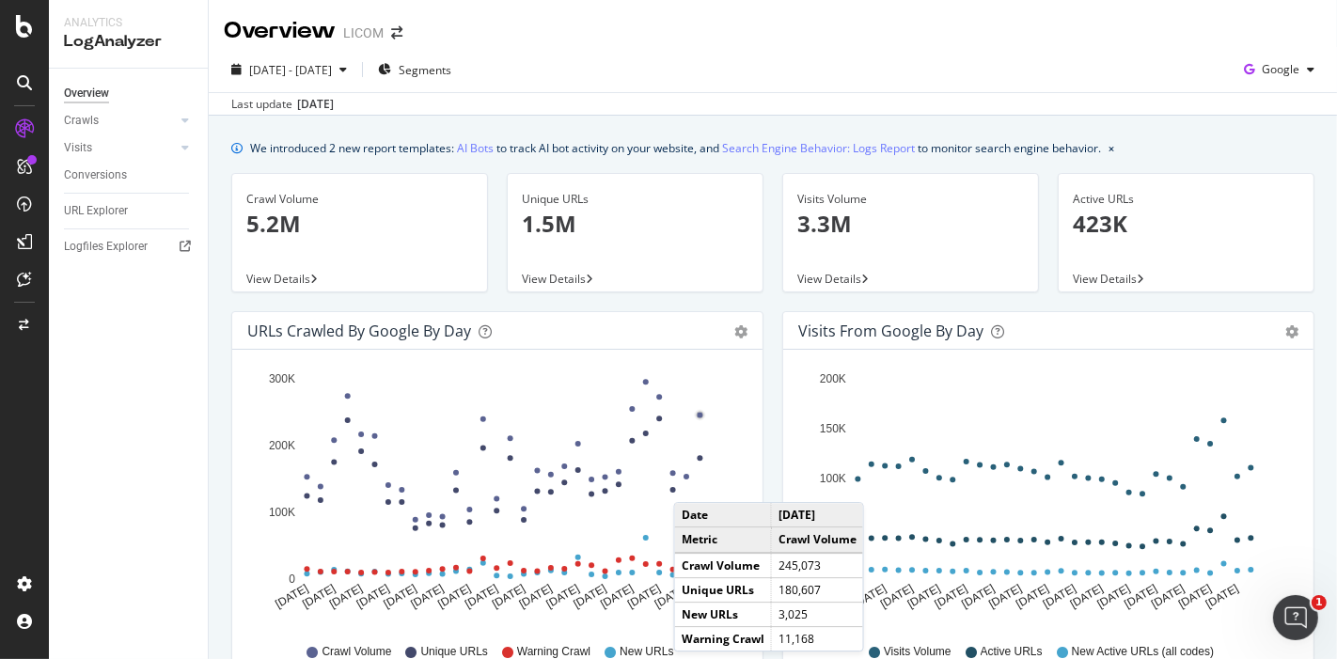
scroll to position [160, 0]
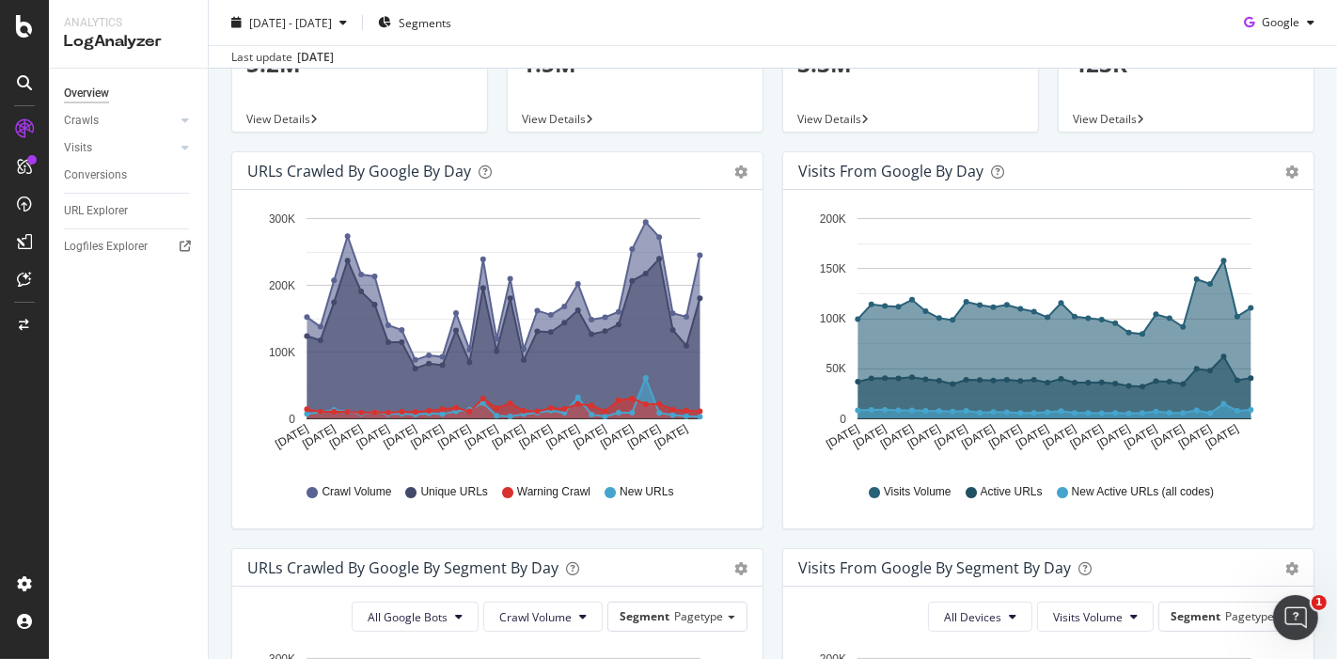
drag, startPoint x: 93, startPoint y: 122, endPoint x: 99, endPoint y: 132, distance: 11.0
click at [93, 122] on div "Crawls" at bounding box center [81, 121] width 35 height 20
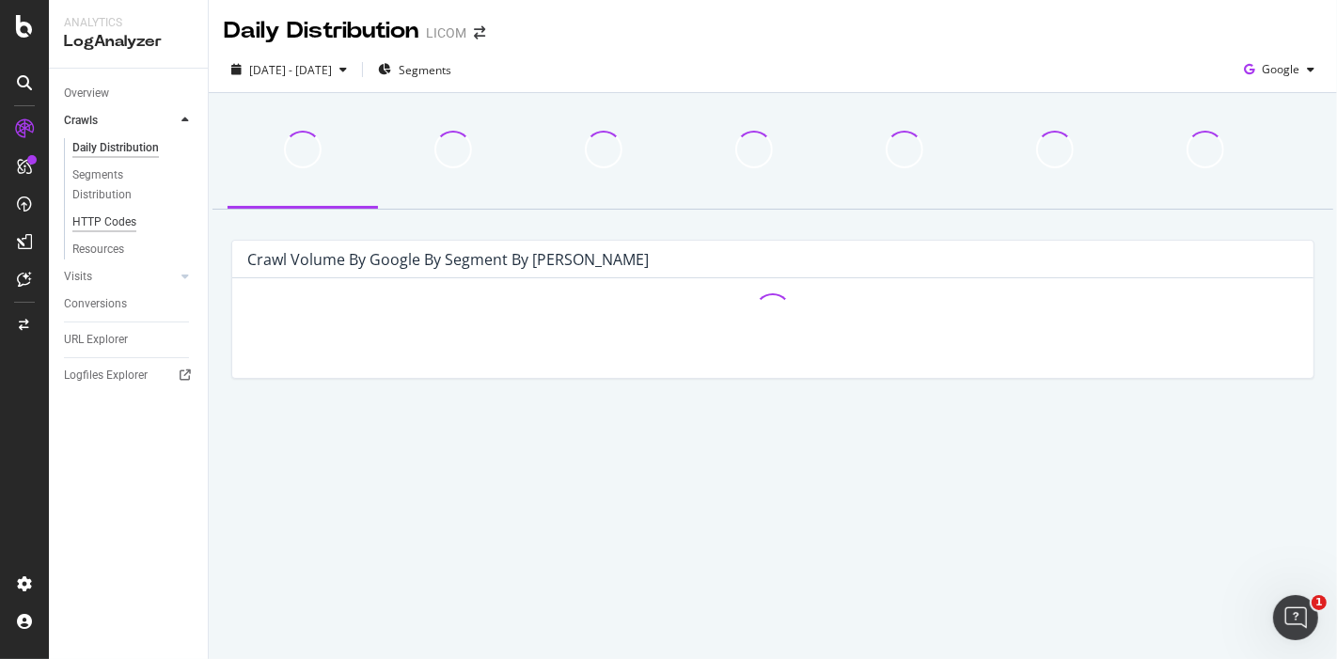
click at [122, 225] on div "HTTP Codes" at bounding box center [104, 222] width 64 height 20
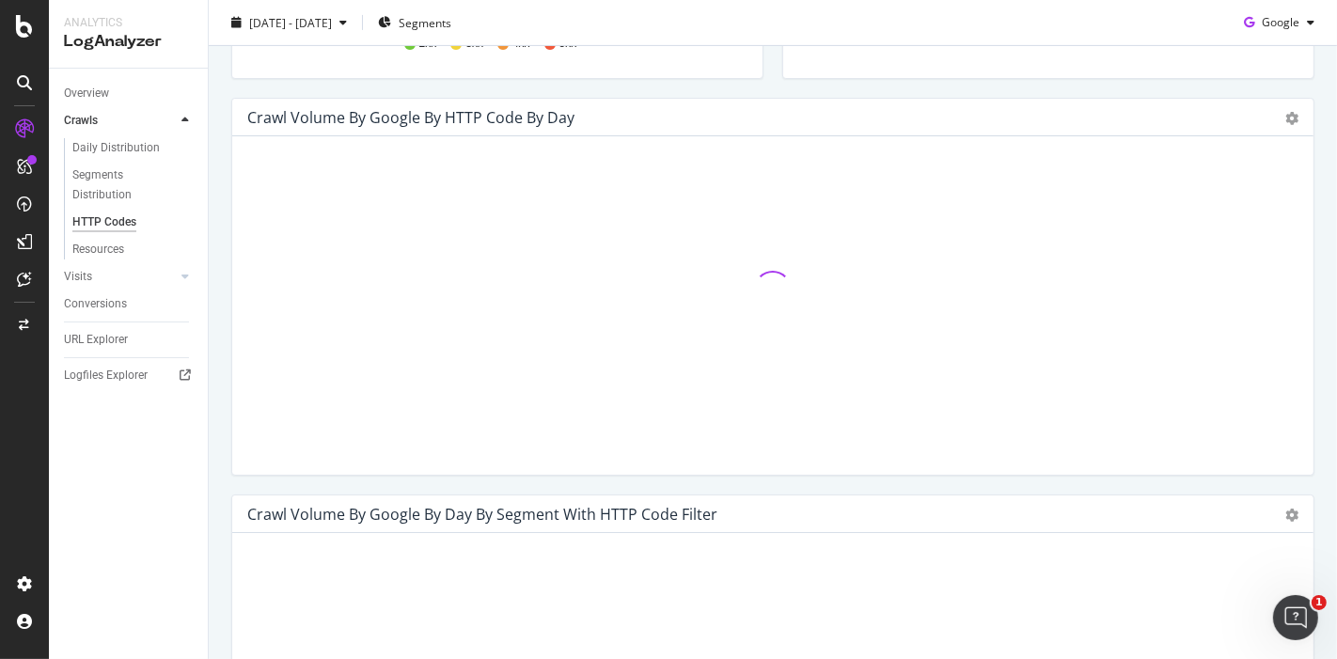
scroll to position [555, 0]
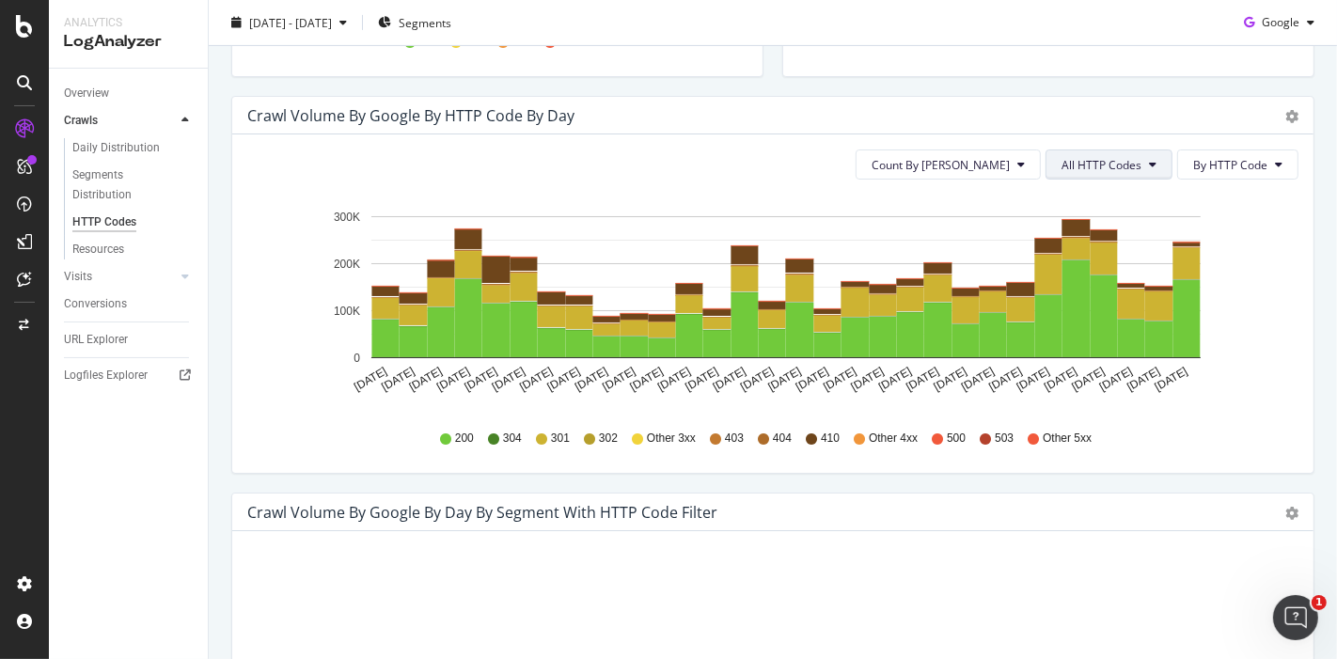
click at [1109, 153] on button "All HTTP Codes" at bounding box center [1108, 164] width 127 height 30
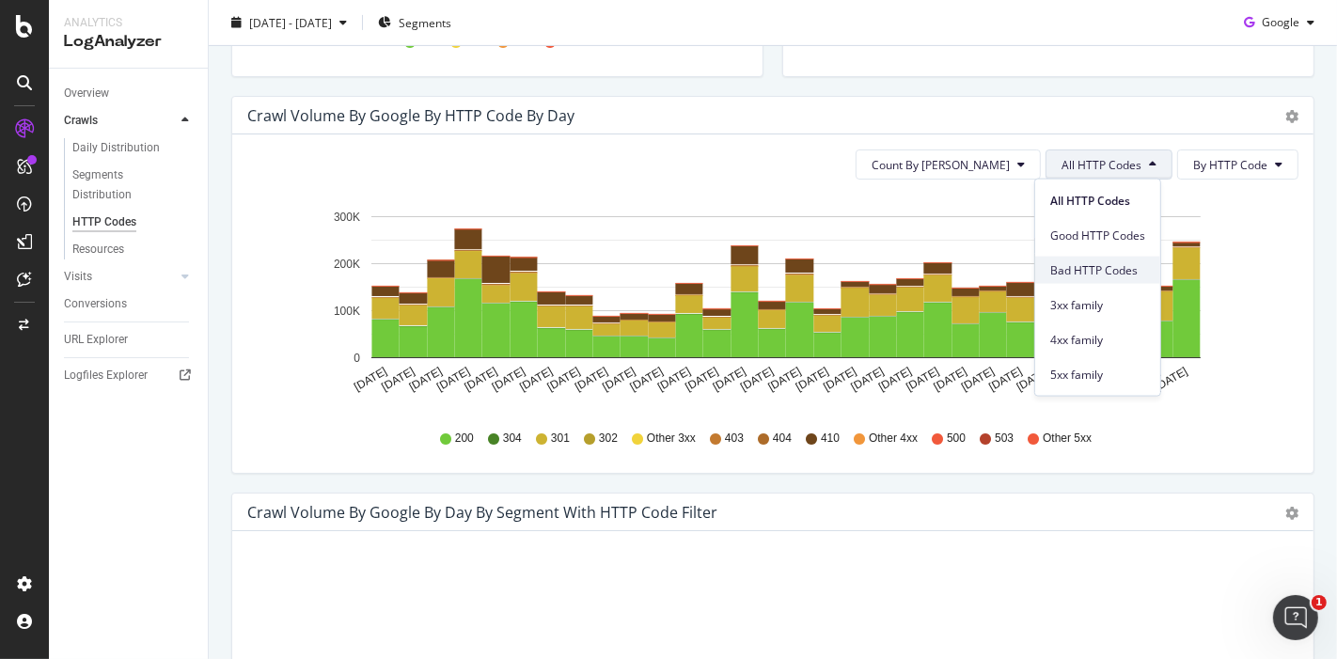
click at [1069, 268] on span "Bad HTTP Codes" at bounding box center [1097, 269] width 95 height 17
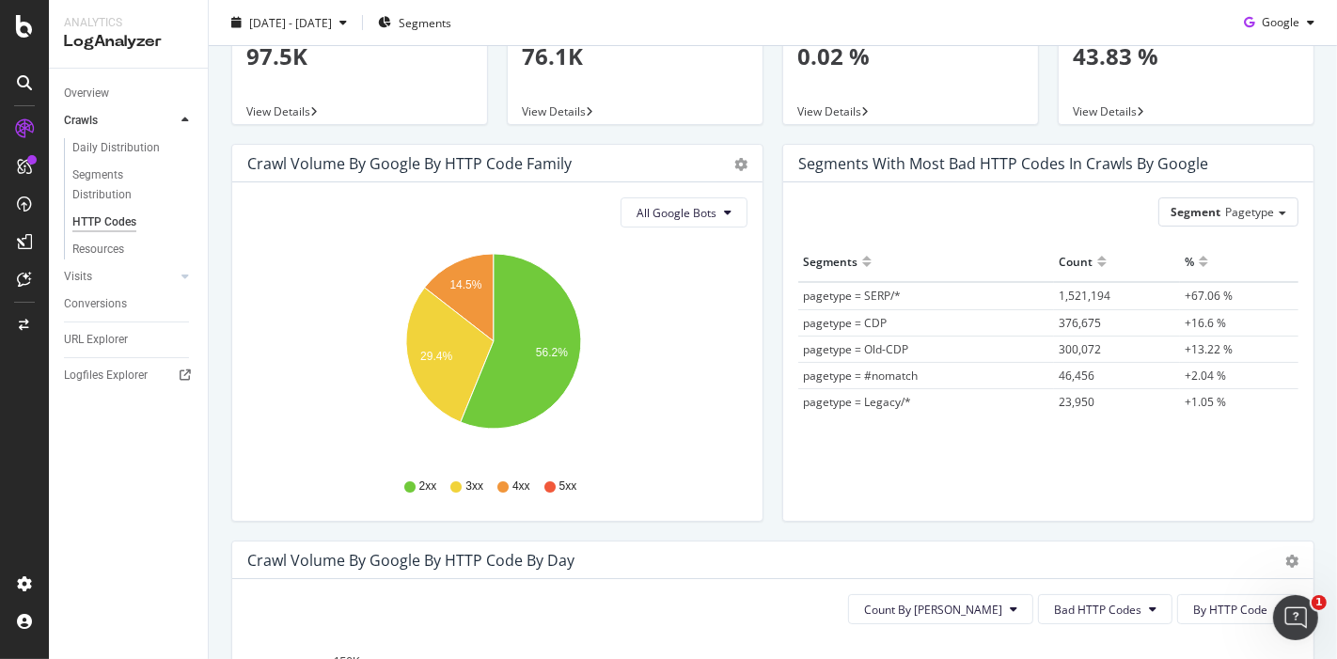
scroll to position [110, 0]
click at [687, 211] on span "All Google Bots" at bounding box center [676, 213] width 80 height 16
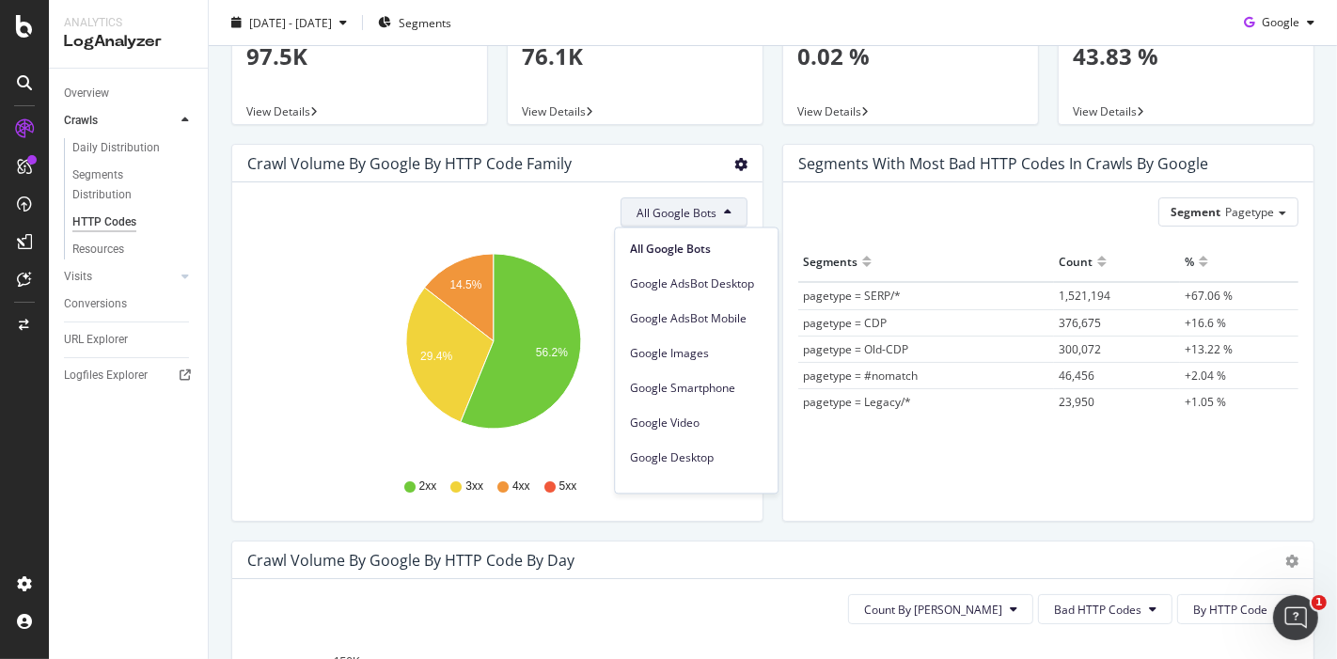
click at [735, 162] on icon "gear" at bounding box center [740, 164] width 13 height 13
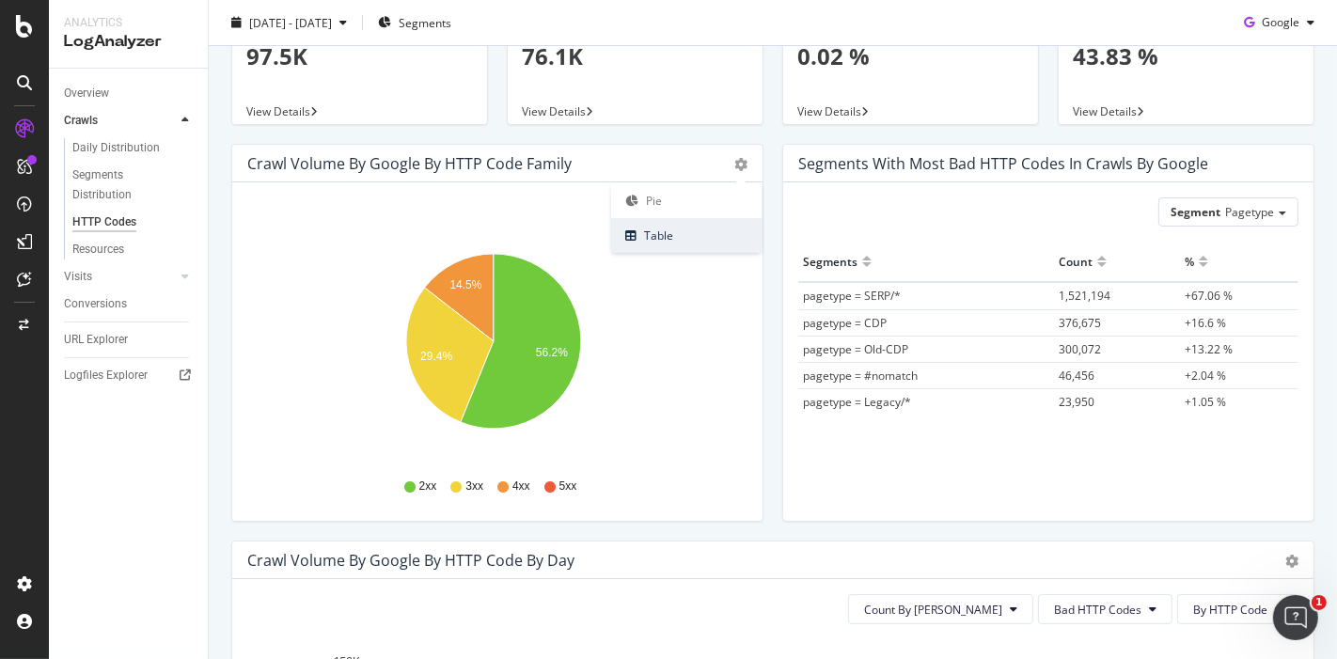
click at [665, 228] on span "Table" at bounding box center [686, 235] width 150 height 25
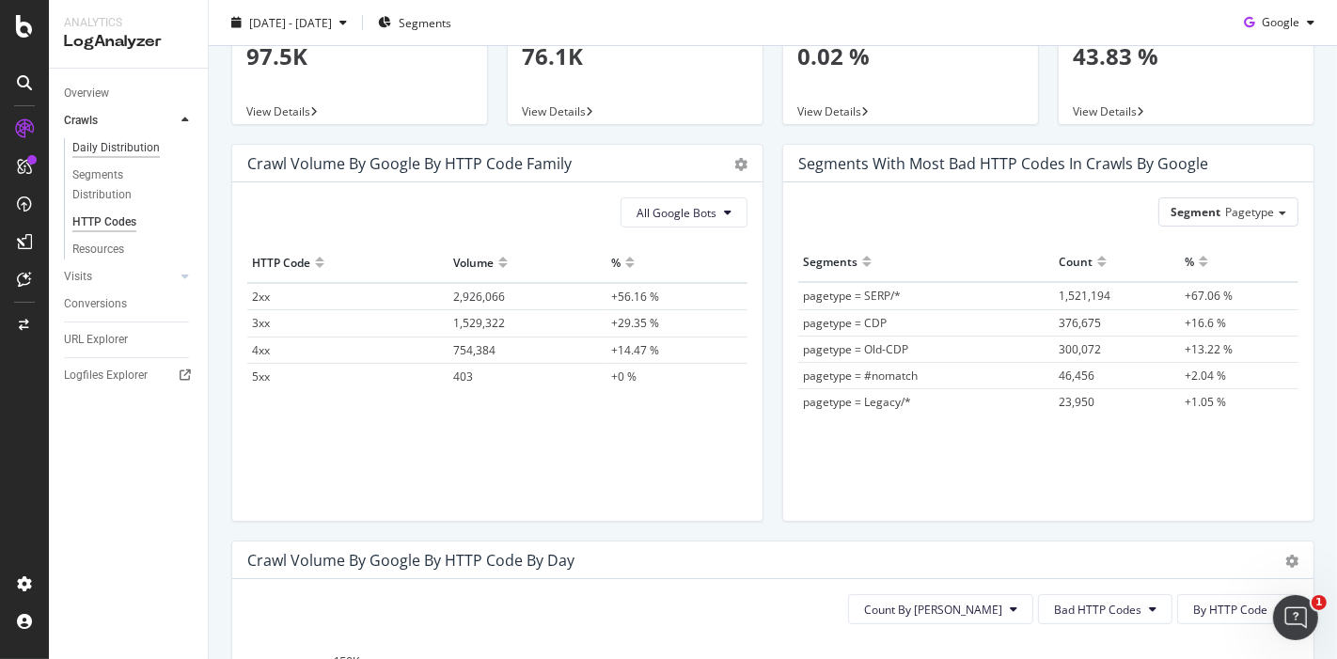
click at [125, 148] on div "Daily Distribution" at bounding box center [115, 148] width 87 height 20
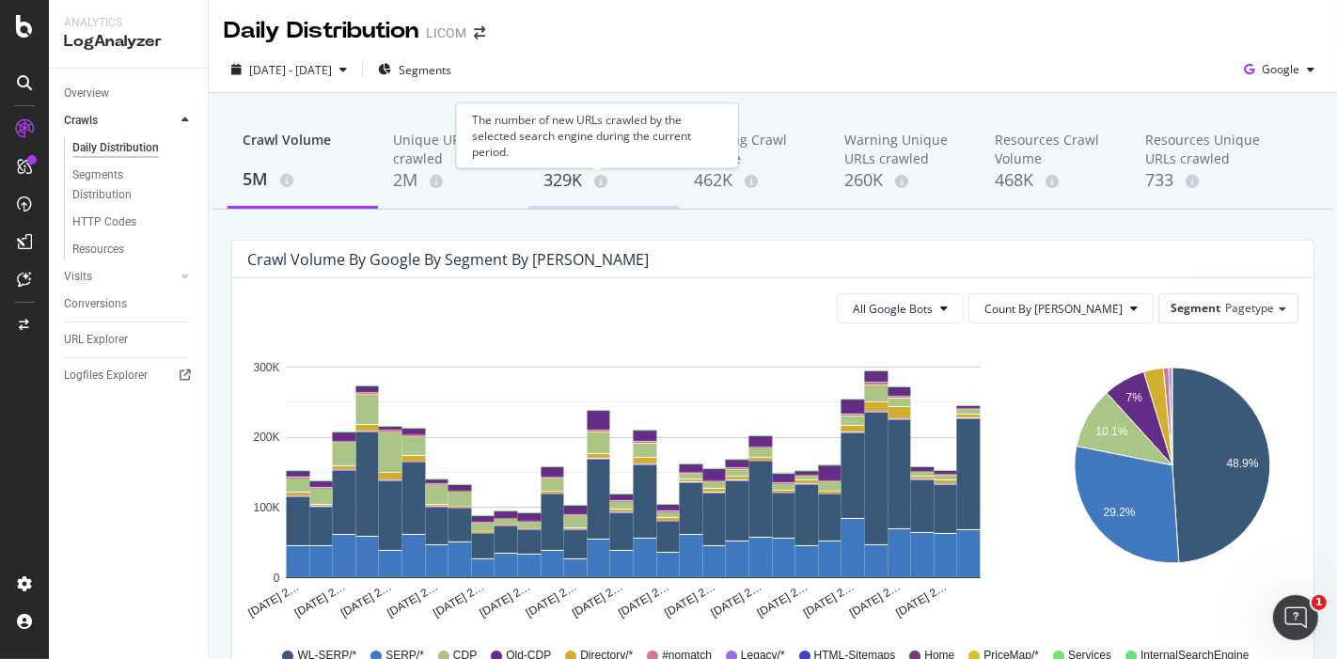
click at [554, 172] on div "329K" at bounding box center [603, 180] width 120 height 24
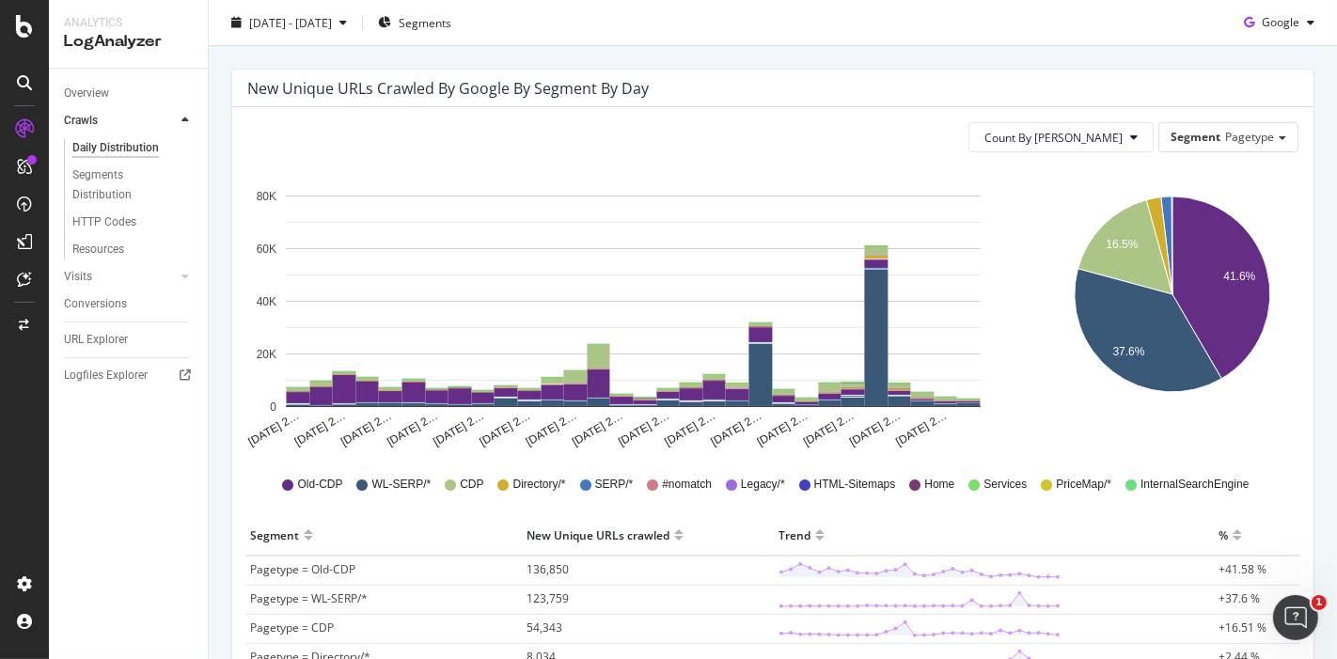
scroll to position [212, 0]
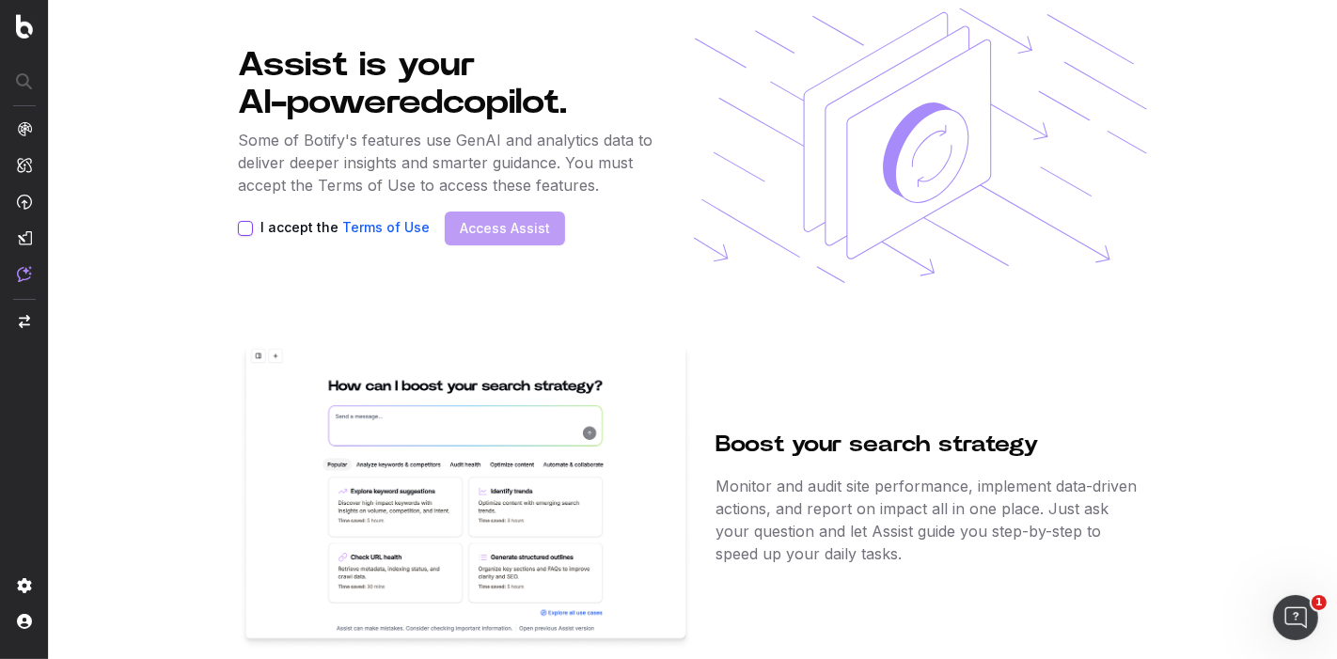
click at [244, 221] on button "I accept the Terms of Use" at bounding box center [245, 228] width 15 height 15
click at [507, 240] on button "Access Assist" at bounding box center [505, 228] width 120 height 34
click at [529, 223] on link "Access Assist" at bounding box center [505, 228] width 90 height 19
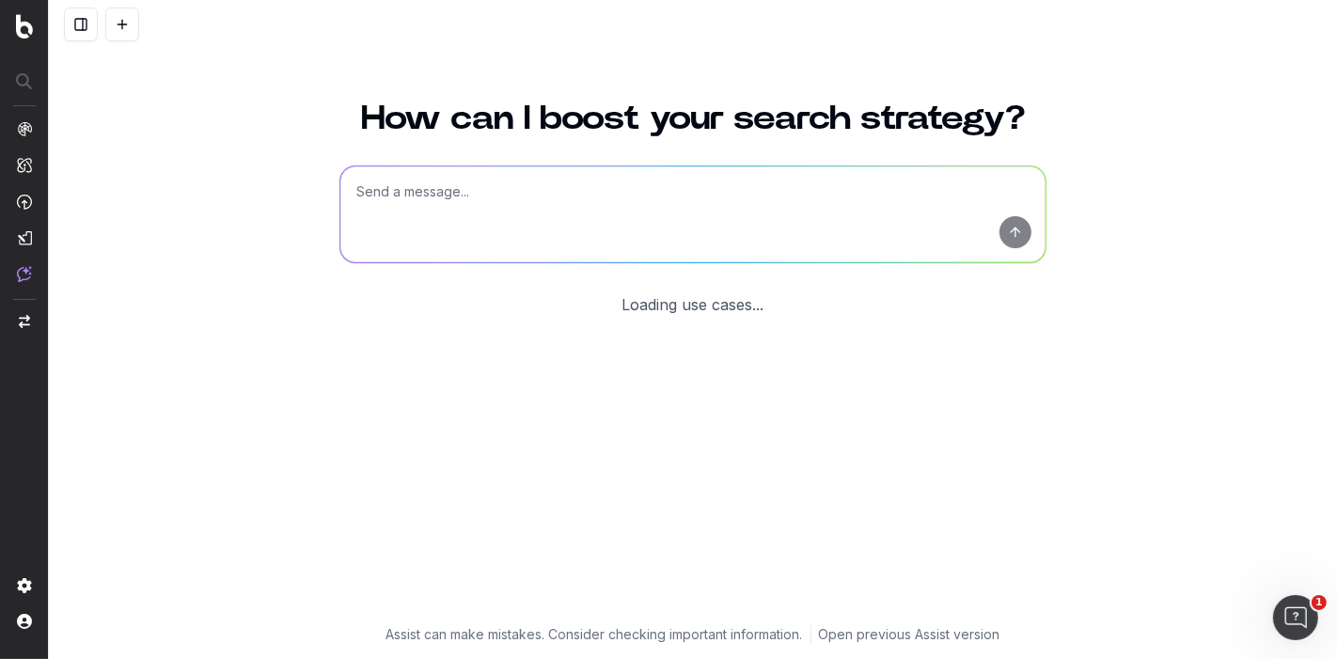
click at [539, 193] on textarea at bounding box center [692, 214] width 705 height 96
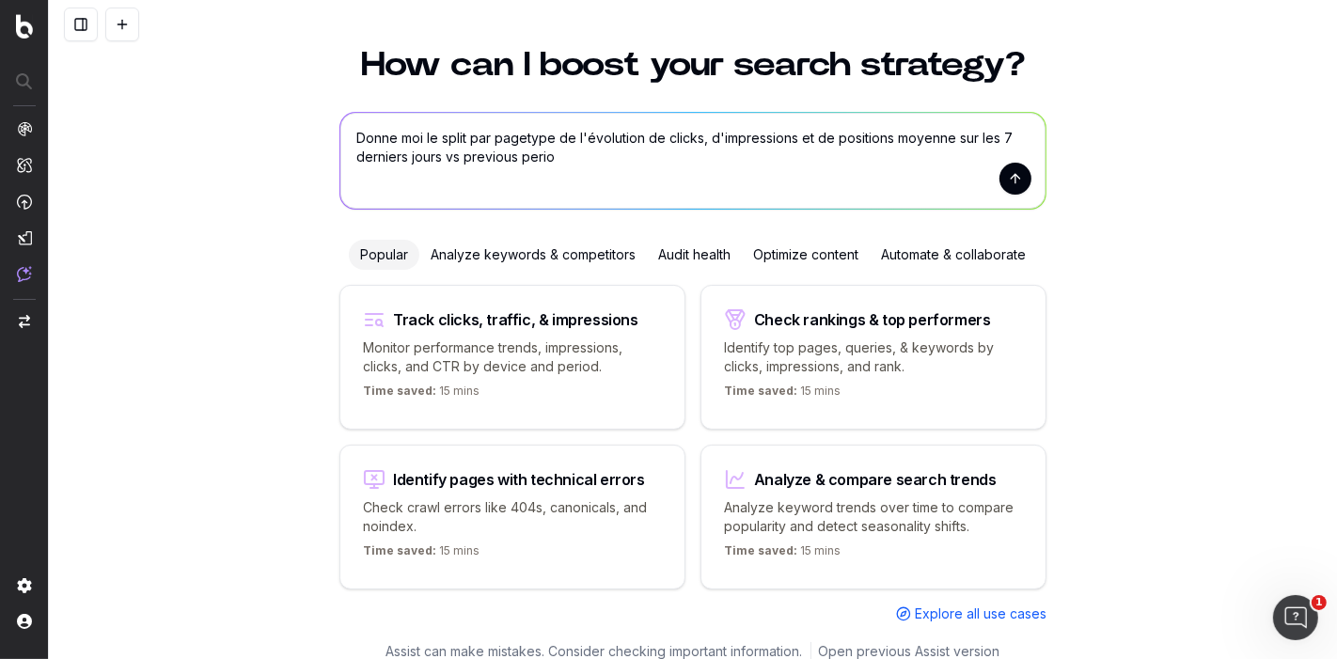
type textarea "Donne moi le split par pagetype de l'évolution de clicks, d'impressions et de p…"
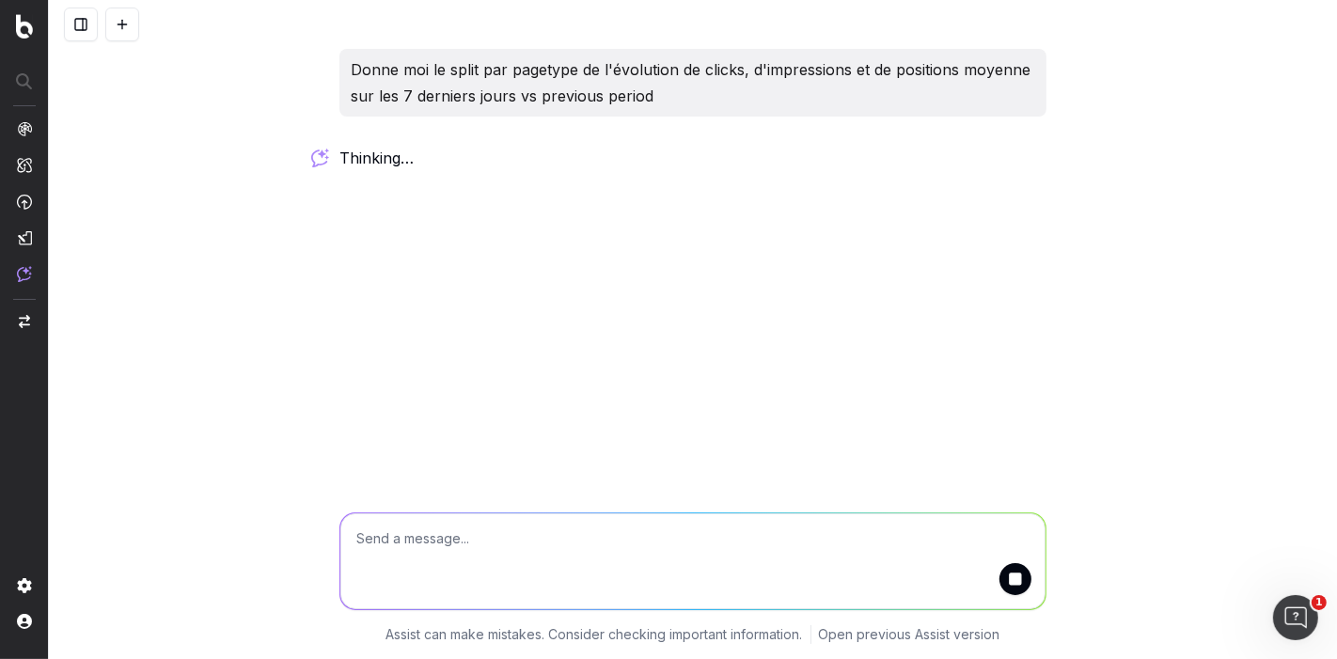
scroll to position [0, 0]
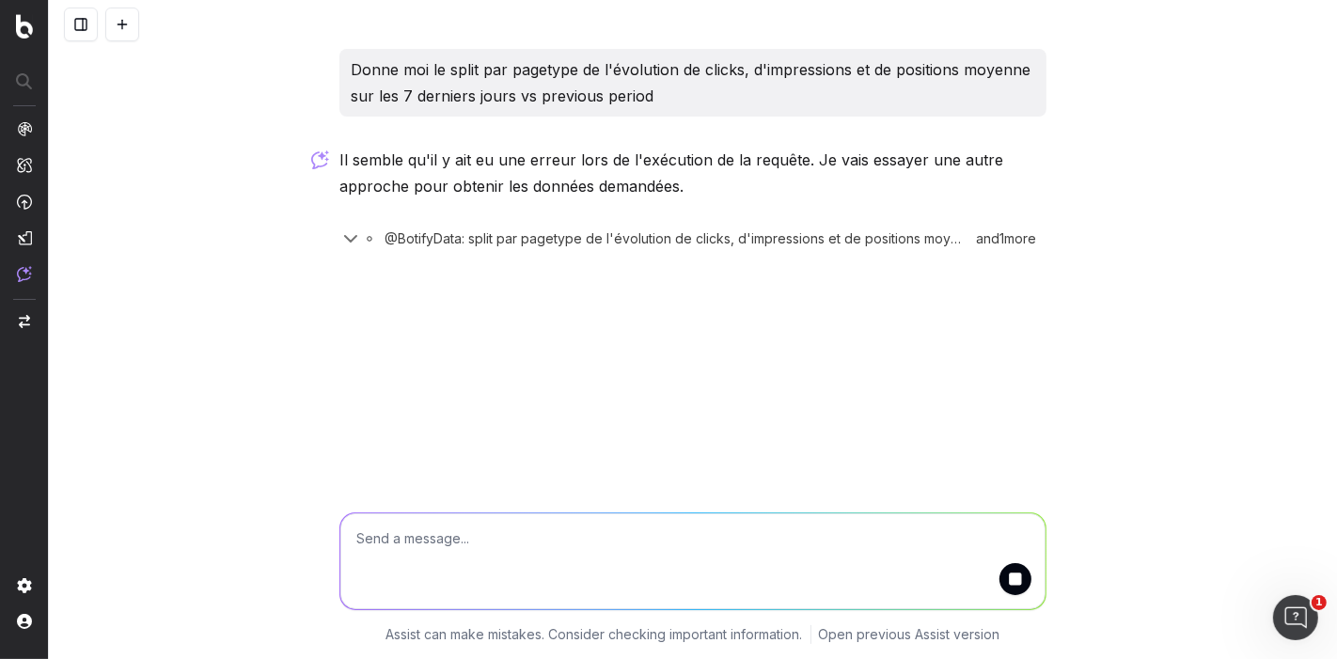
click at [358, 240] on icon "button" at bounding box center [350, 238] width 23 height 23
click at [529, 64] on p "Donne moi le split par pagetype de l'évolution de clicks, d'impressions et de p…" at bounding box center [693, 82] width 684 height 53
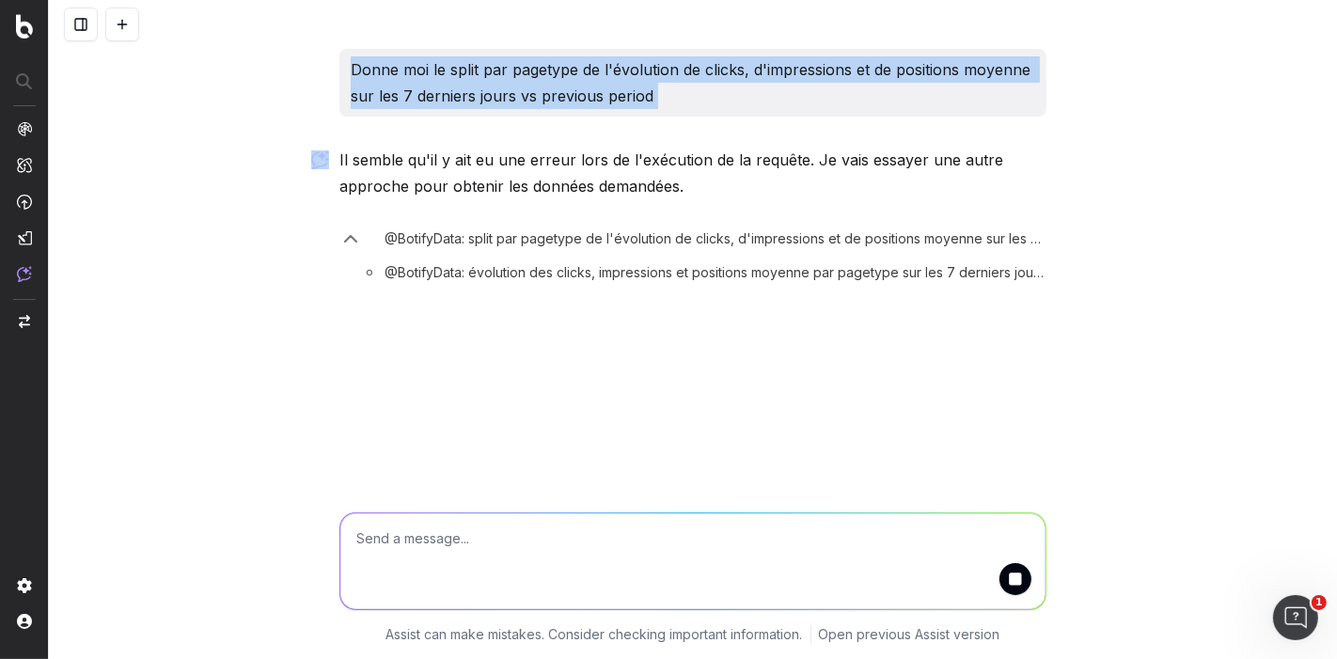
click at [529, 64] on p "Donne moi le split par pagetype de l'évolution de clicks, d'impressions et de p…" at bounding box center [693, 82] width 684 height 53
copy p "Donne moi le split par pagetype de l'évolution de clicks, d'impressions et de p…"
